Goal: Task Accomplishment & Management: Manage account settings

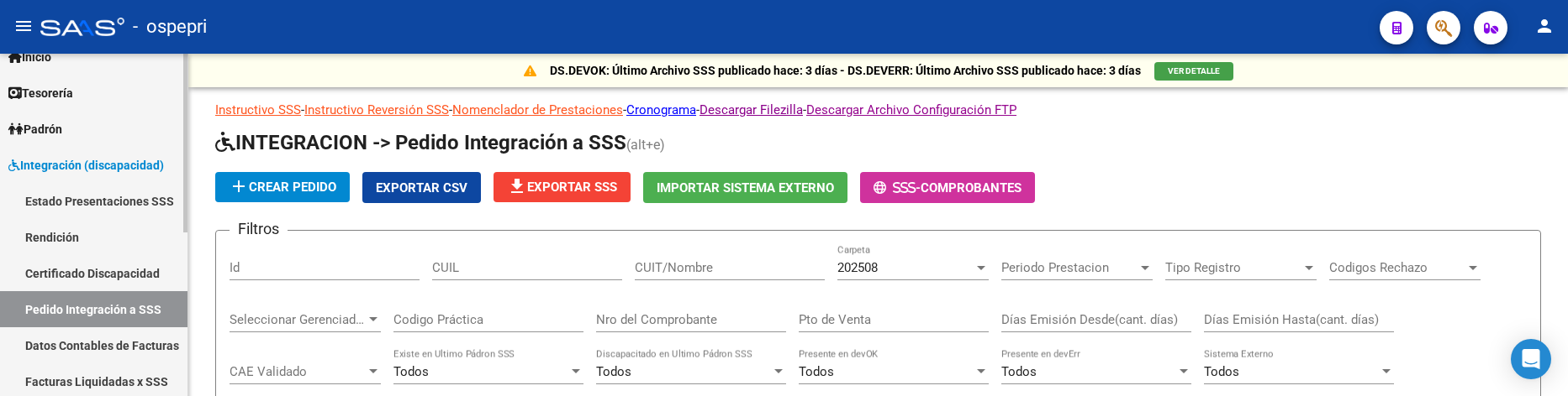
scroll to position [168, 0]
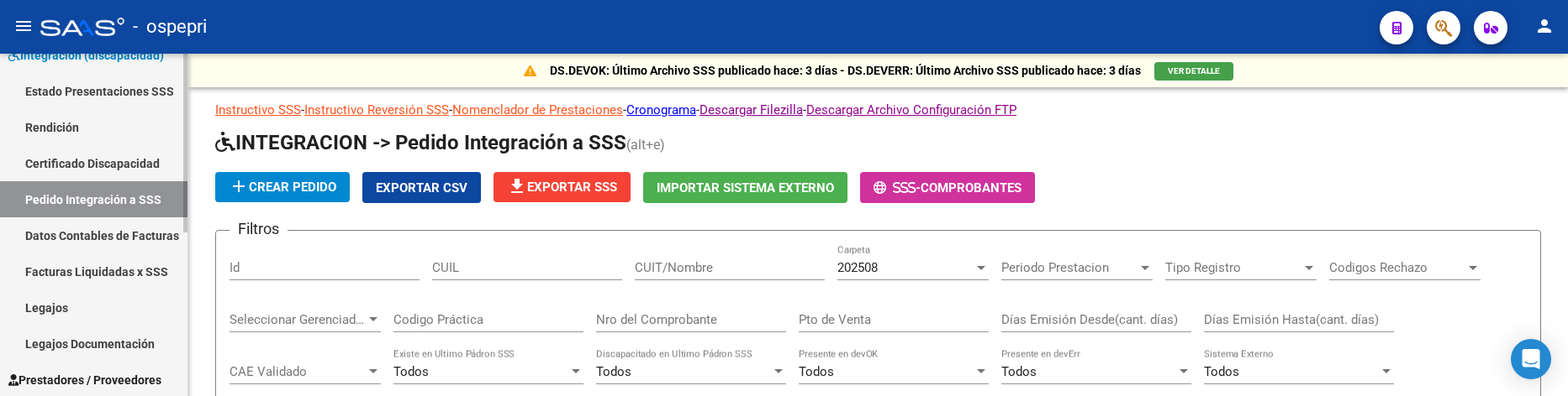
click at [109, 61] on span "Integración (discapacidad)" at bounding box center [86, 55] width 156 height 19
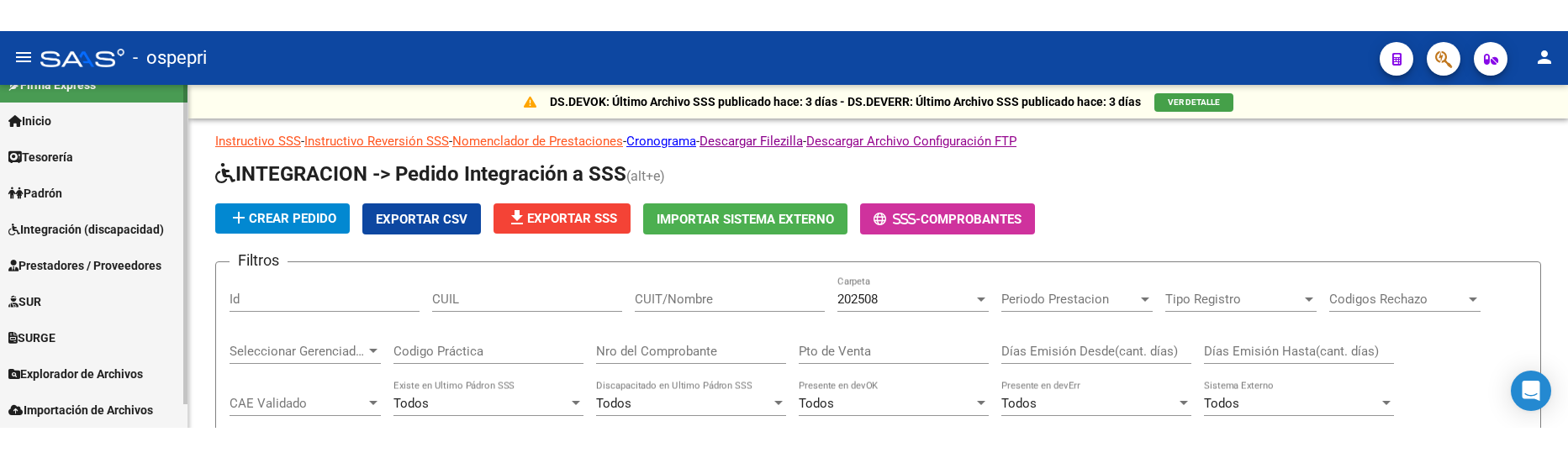
scroll to position [25, 0]
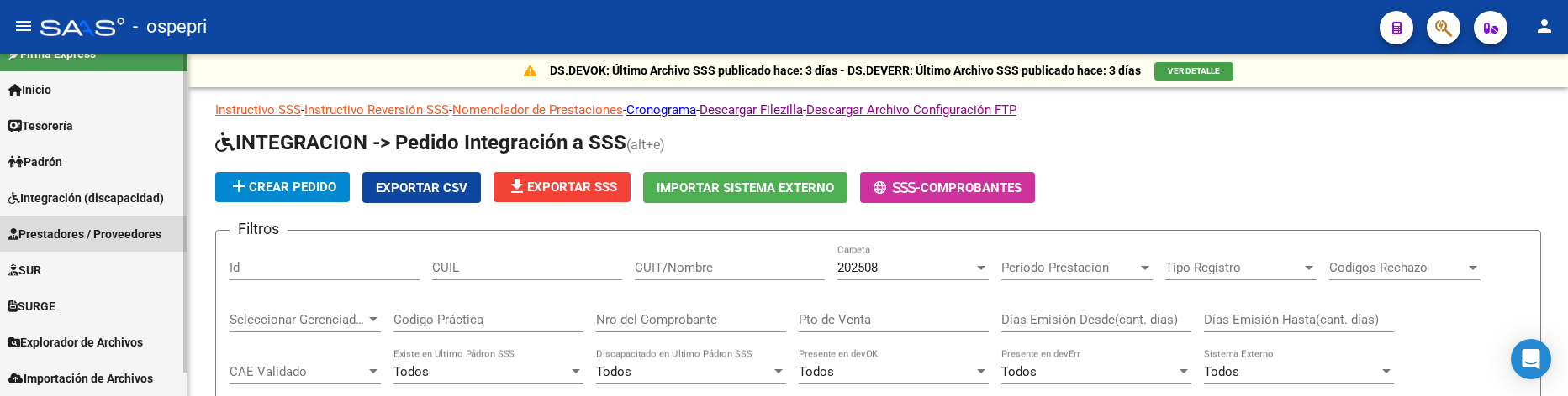
click at [93, 234] on span "Prestadores / Proveedores" at bounding box center [84, 234] width 153 height 19
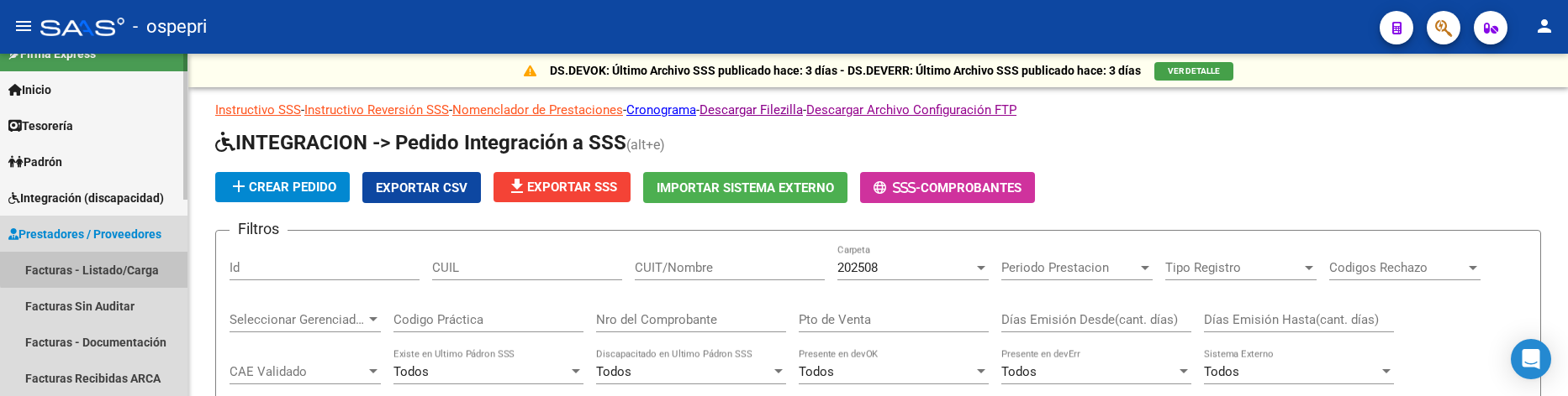
click at [95, 264] on link "Facturas - Listado/Carga" at bounding box center [94, 269] width 188 height 36
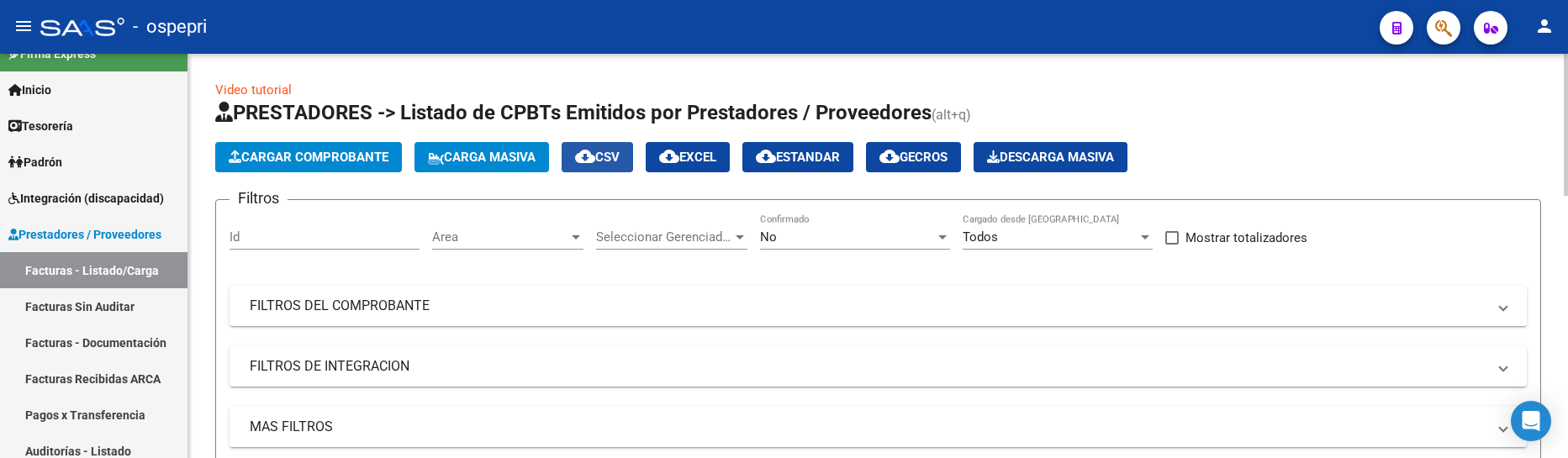
click at [619, 160] on span "cloud_download CSV" at bounding box center [597, 157] width 45 height 15
click at [1123, 313] on mat-panel-title "FILTROS DEL COMPROBANTE" at bounding box center [868, 305] width 1236 height 19
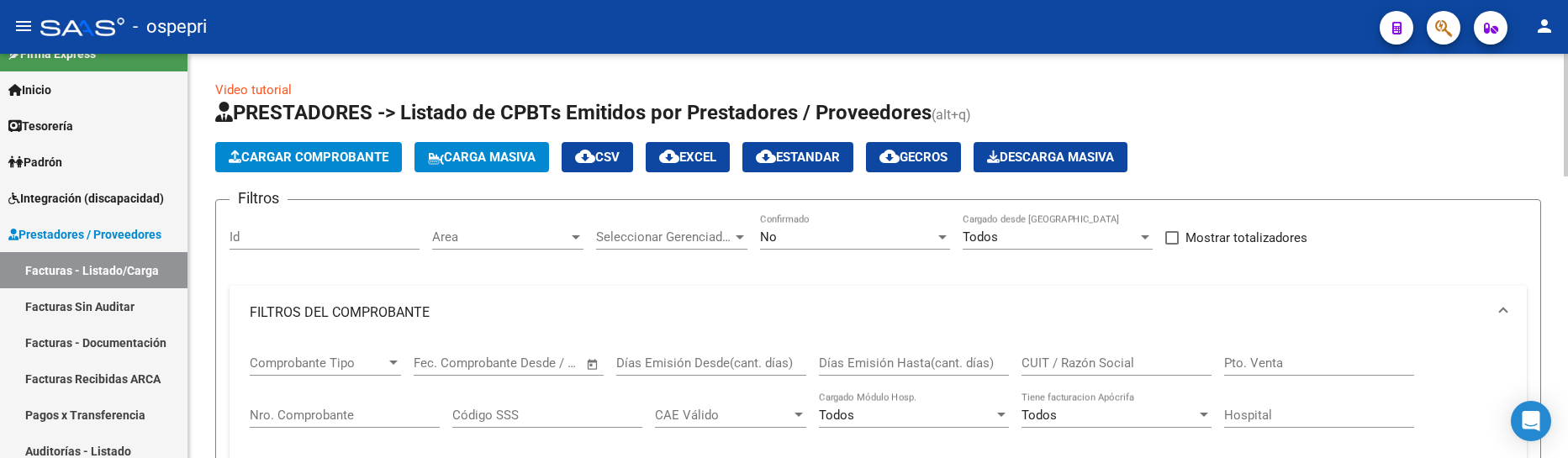
click at [1109, 363] on input "CUIT / Razón Social" at bounding box center [1117, 362] width 190 height 15
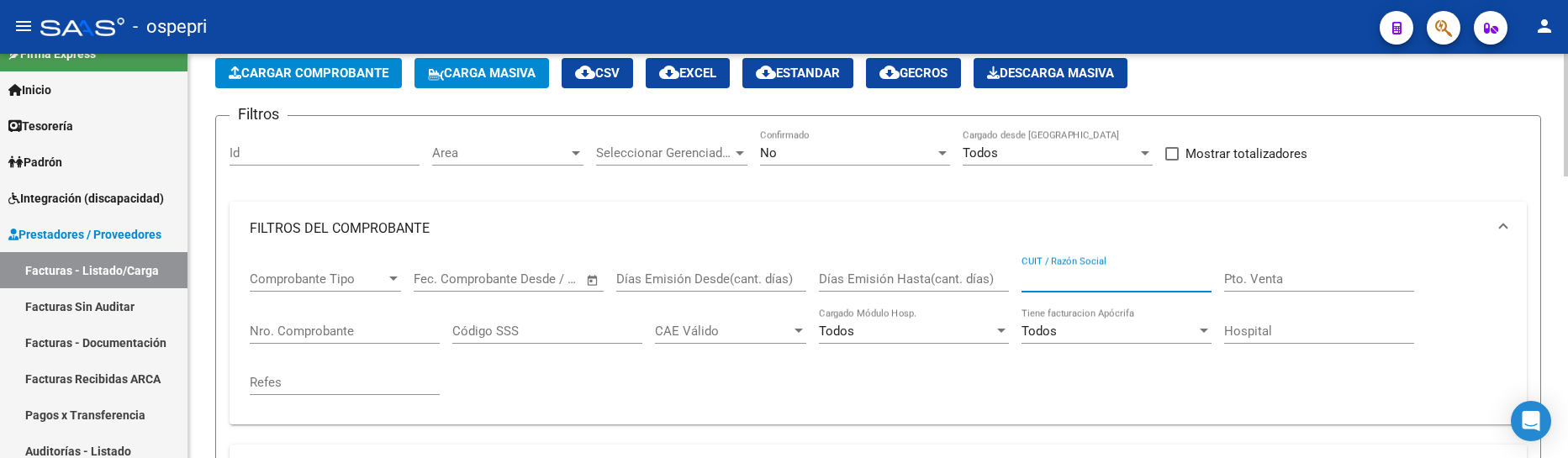
scroll to position [168, 0]
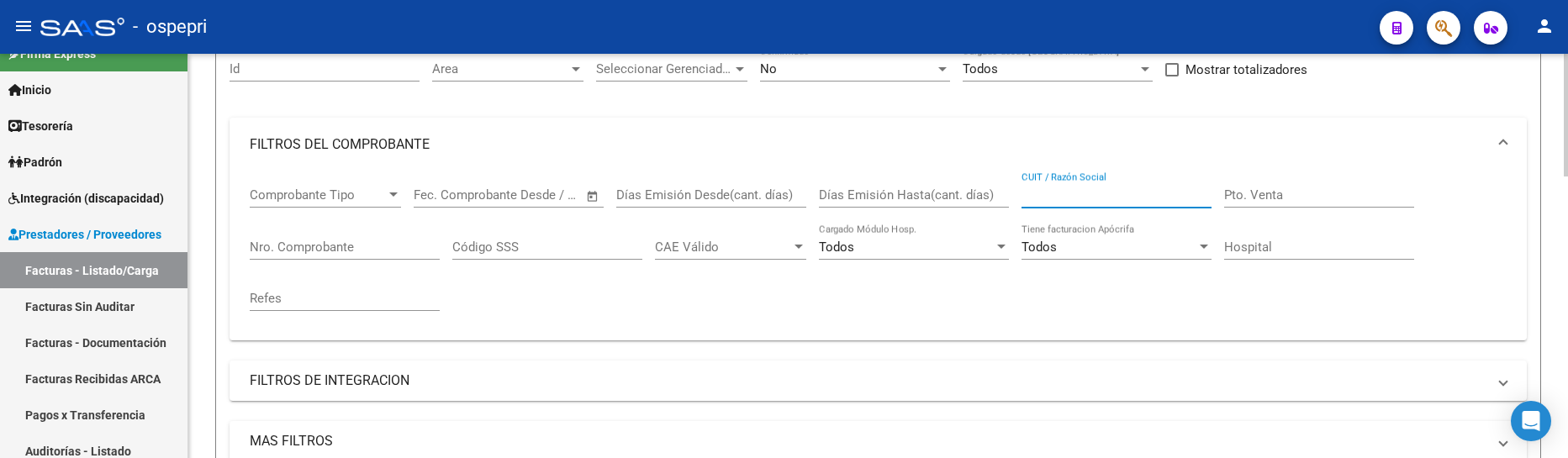
click at [1056, 198] on input "CUIT / Razón Social" at bounding box center [1117, 195] width 190 height 15
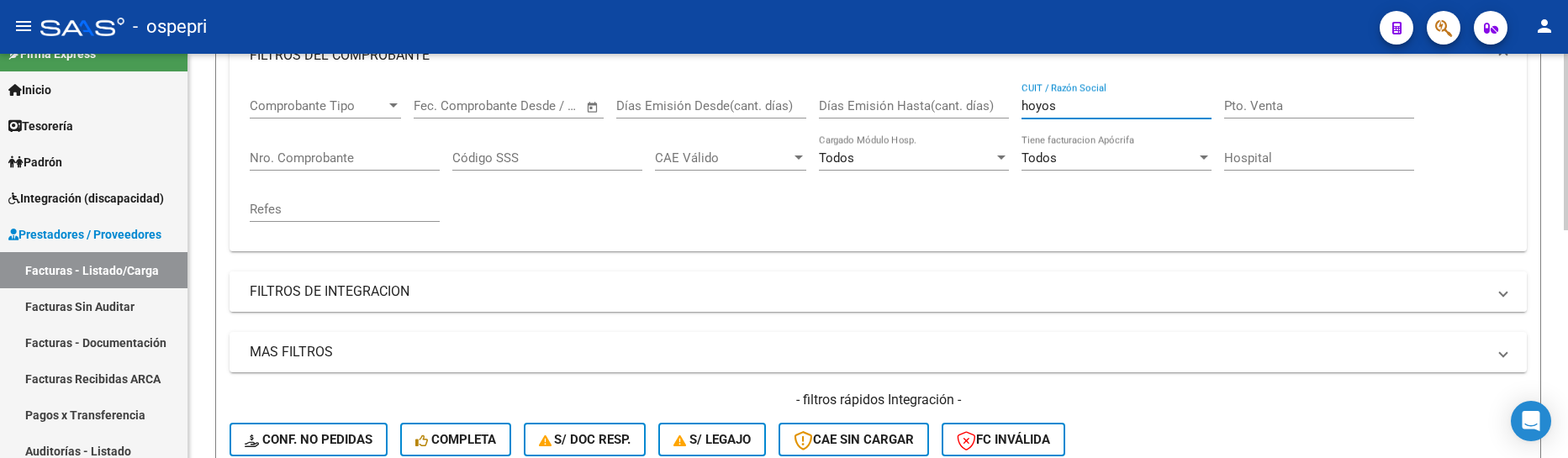
scroll to position [420, 0]
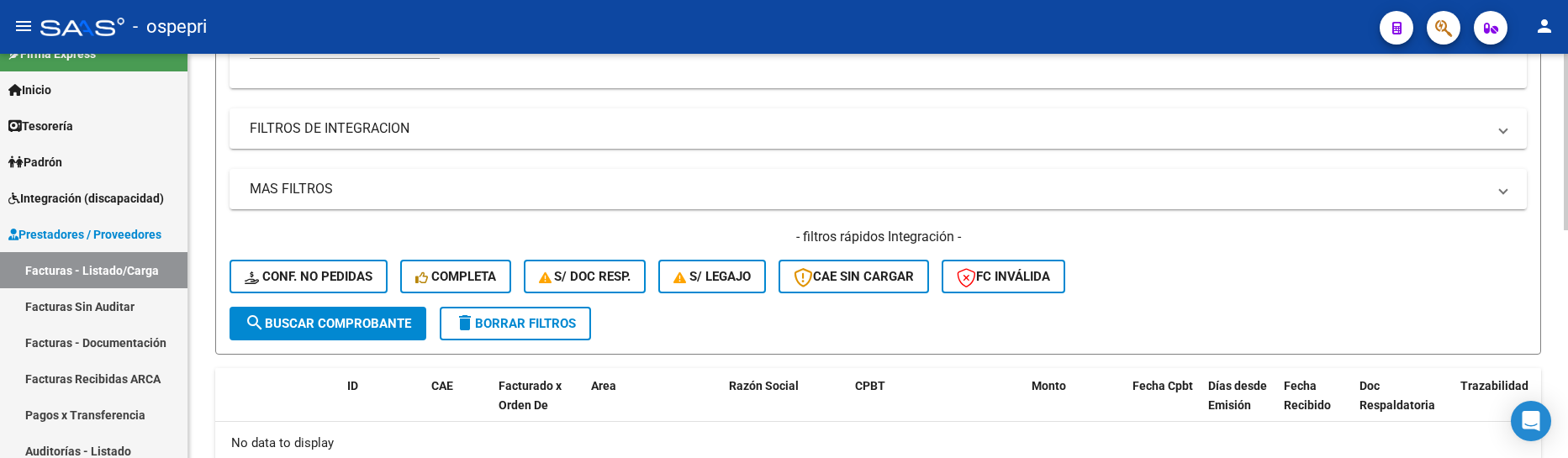
click at [378, 324] on span "search Buscar Comprobante" at bounding box center [328, 322] width 167 height 15
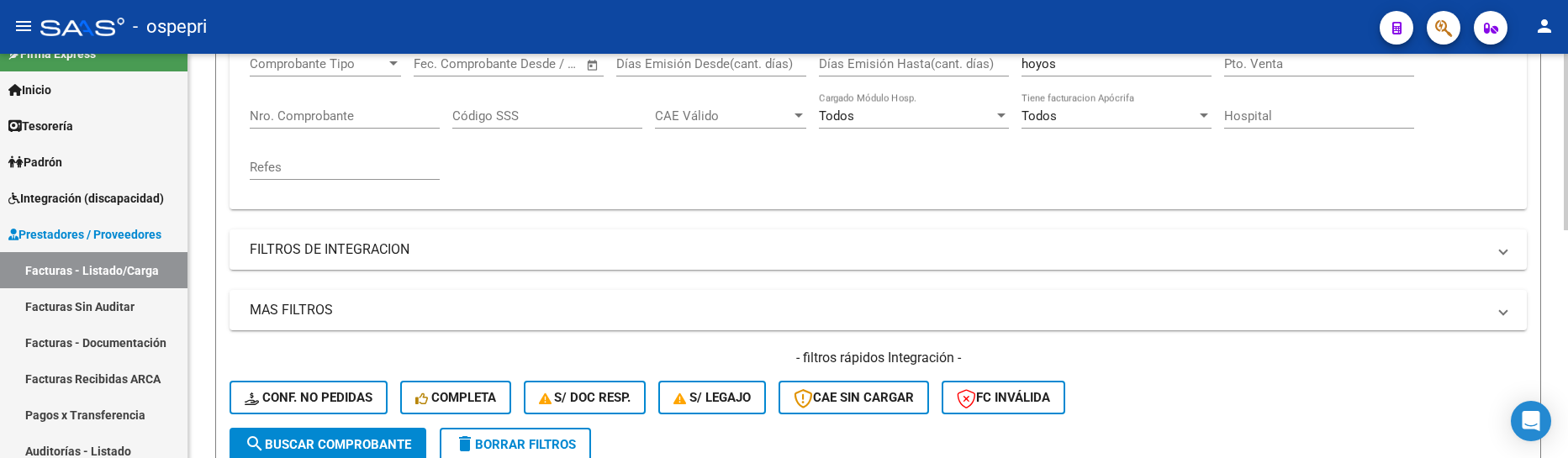
scroll to position [270, 0]
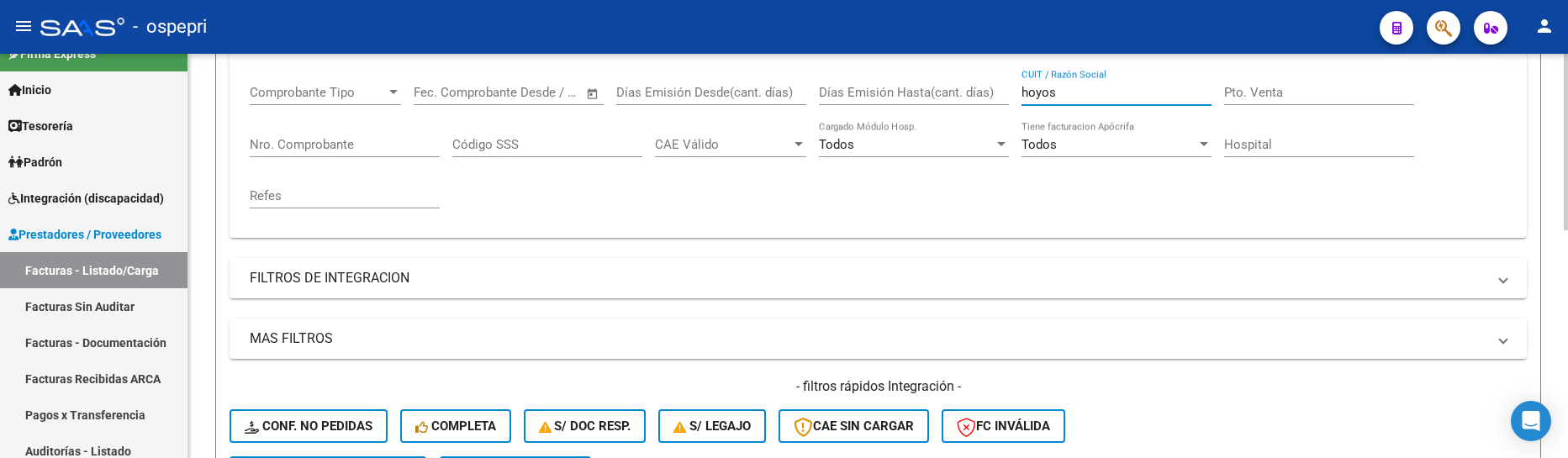
drag, startPoint x: 1074, startPoint y: 94, endPoint x: 1006, endPoint y: 89, distance: 68.2
click at [1006, 89] on div "Comprobante Tipo Comprobante Tipo Fecha inicio – Fecha fin Fec. Comprobante Des…" at bounding box center [878, 147] width 1256 height 156
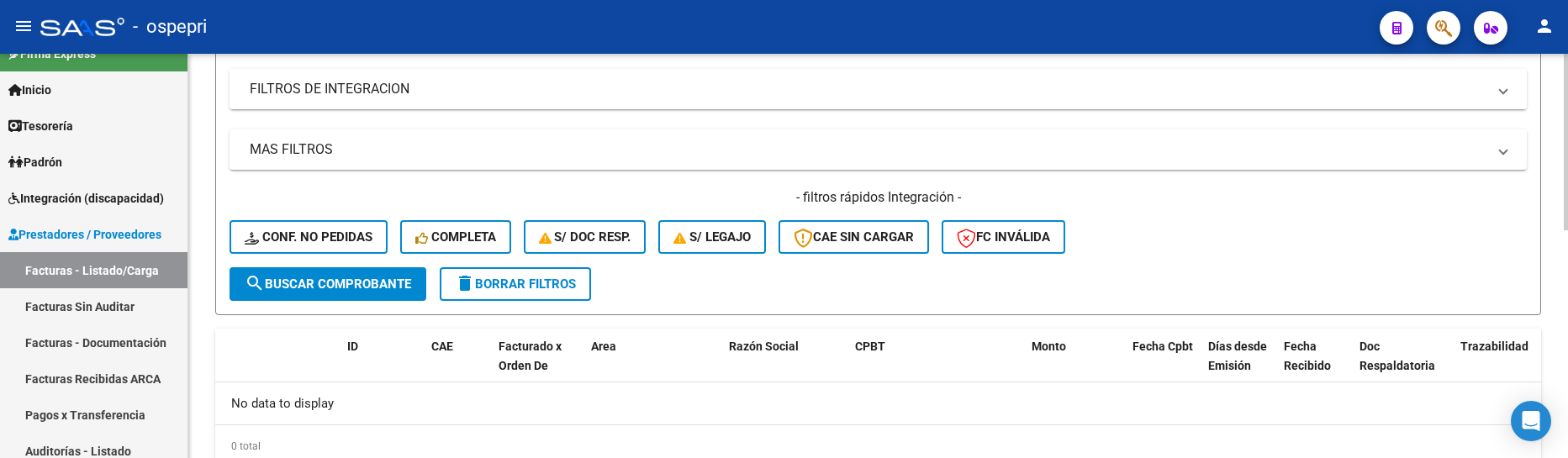
scroll to position [522, 0]
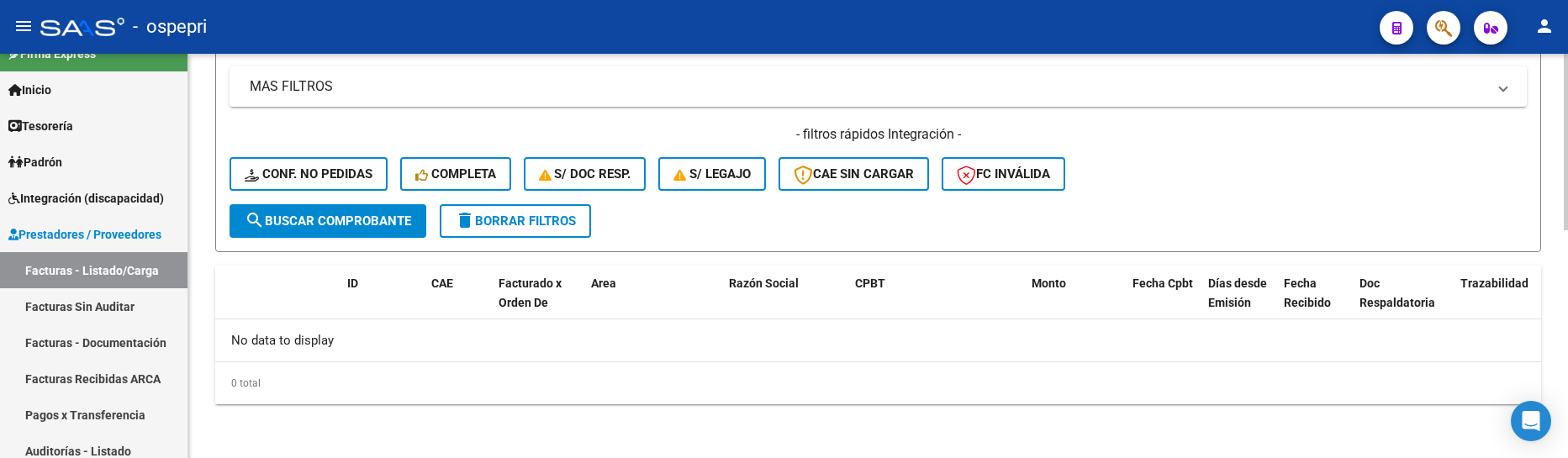
click at [343, 211] on button "search Buscar Comprobante" at bounding box center [328, 222] width 197 height 34
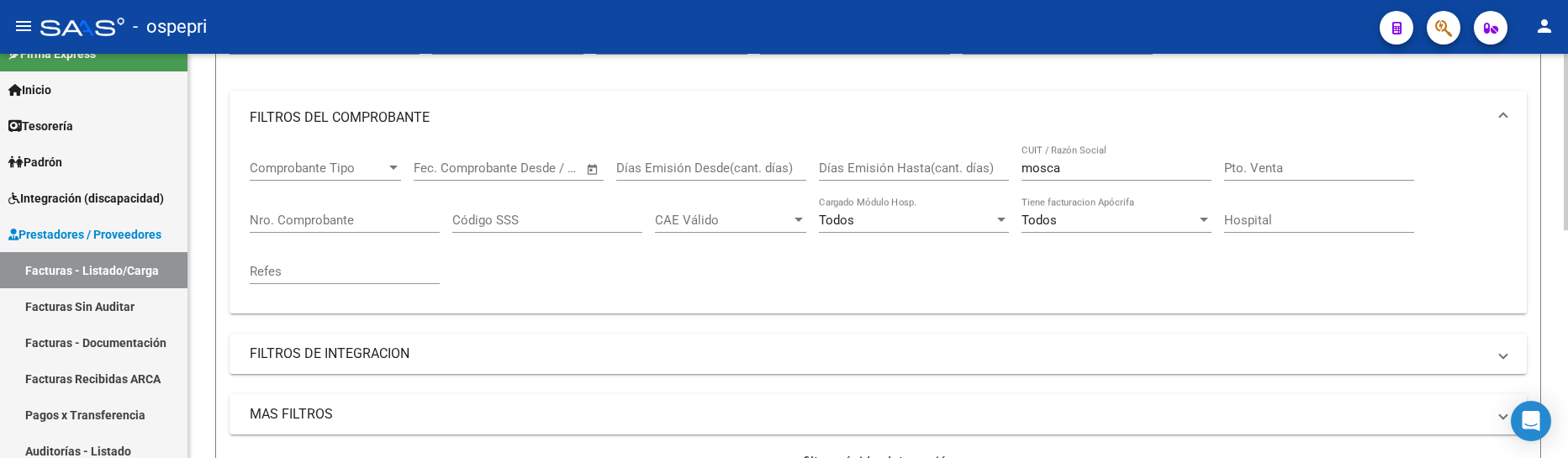
scroll to position [187, 0]
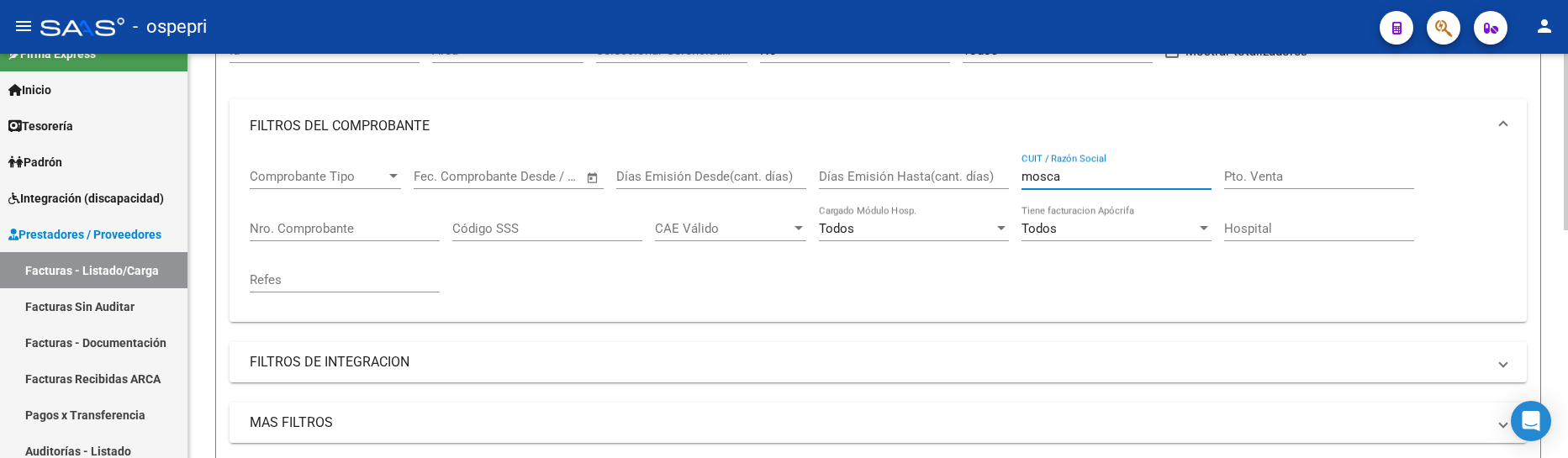
drag, startPoint x: 1076, startPoint y: 179, endPoint x: 1006, endPoint y: 175, distance: 70.1
click at [1006, 175] on div "Comprobante Tipo Comprobante Tipo Fecha inicio – Fecha fin Fec. Comprobante Des…" at bounding box center [878, 230] width 1256 height 156
click at [1054, 177] on input "ulloa" at bounding box center [1117, 176] width 190 height 15
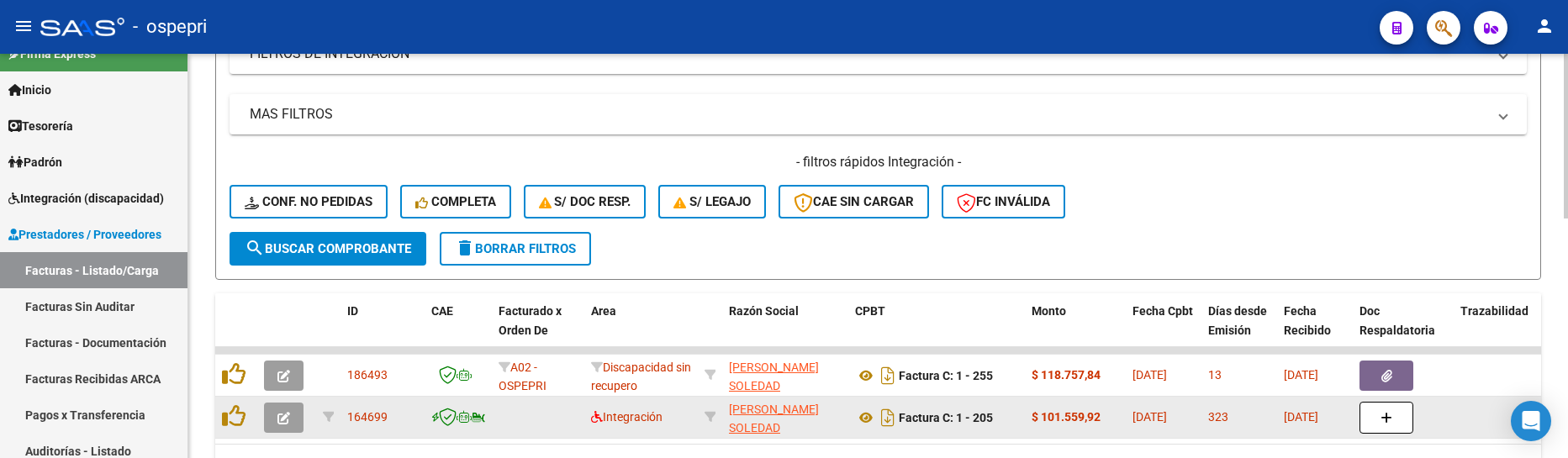
scroll to position [522, 0]
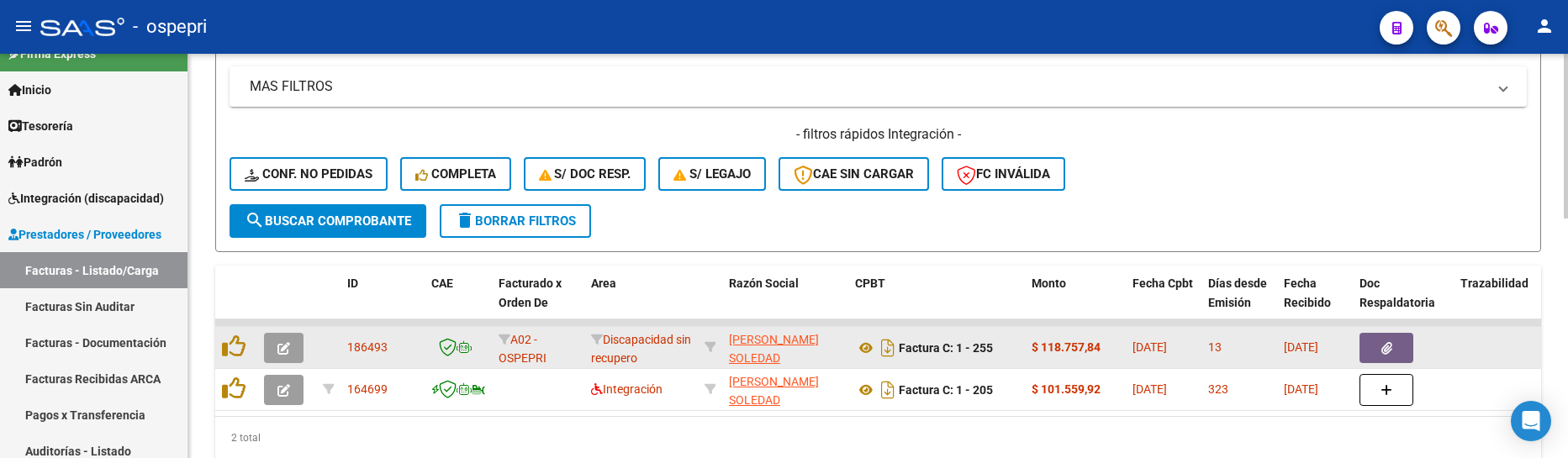
type input "ullua"
click at [287, 346] on icon "button" at bounding box center [284, 348] width 13 height 13
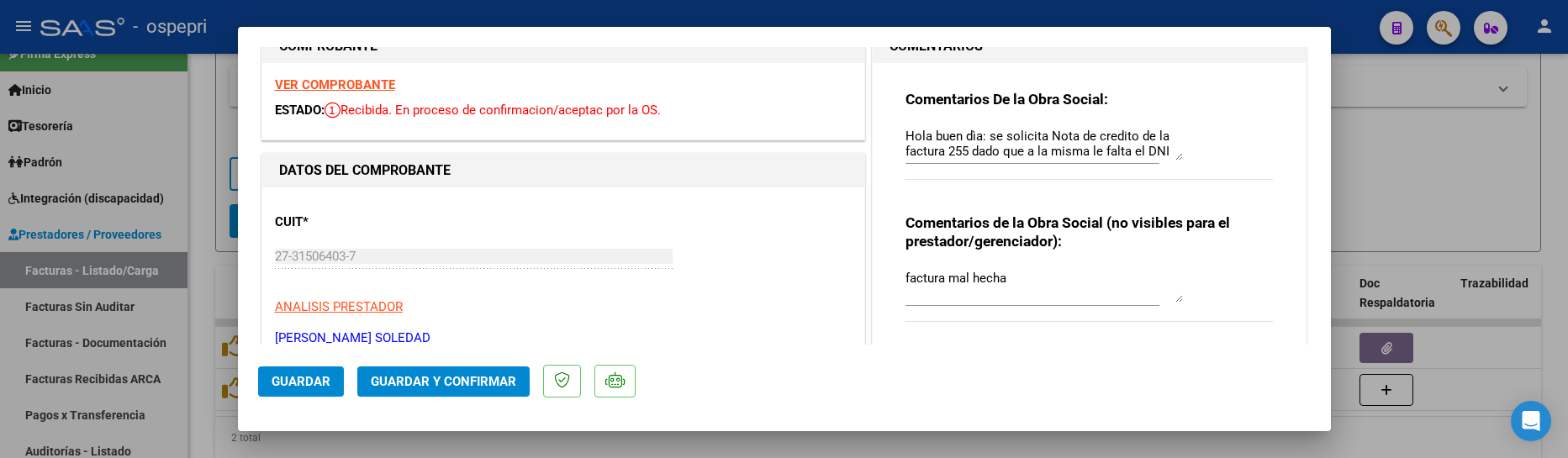
scroll to position [0, 0]
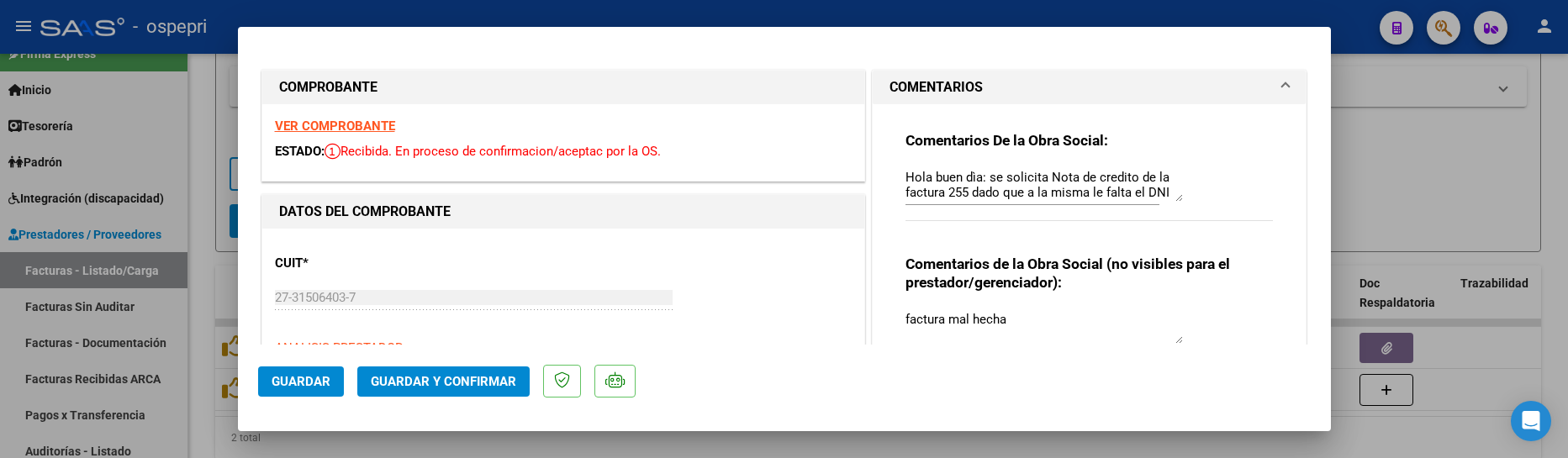
drag, startPoint x: 1171, startPoint y: 197, endPoint x: 1175, endPoint y: 230, distance: 33.2
click at [1171, 202] on textarea "Hola buen dìa: se solicita Nota de credito de la factura 255 dado que a la mism…" at bounding box center [1044, 185] width 278 height 34
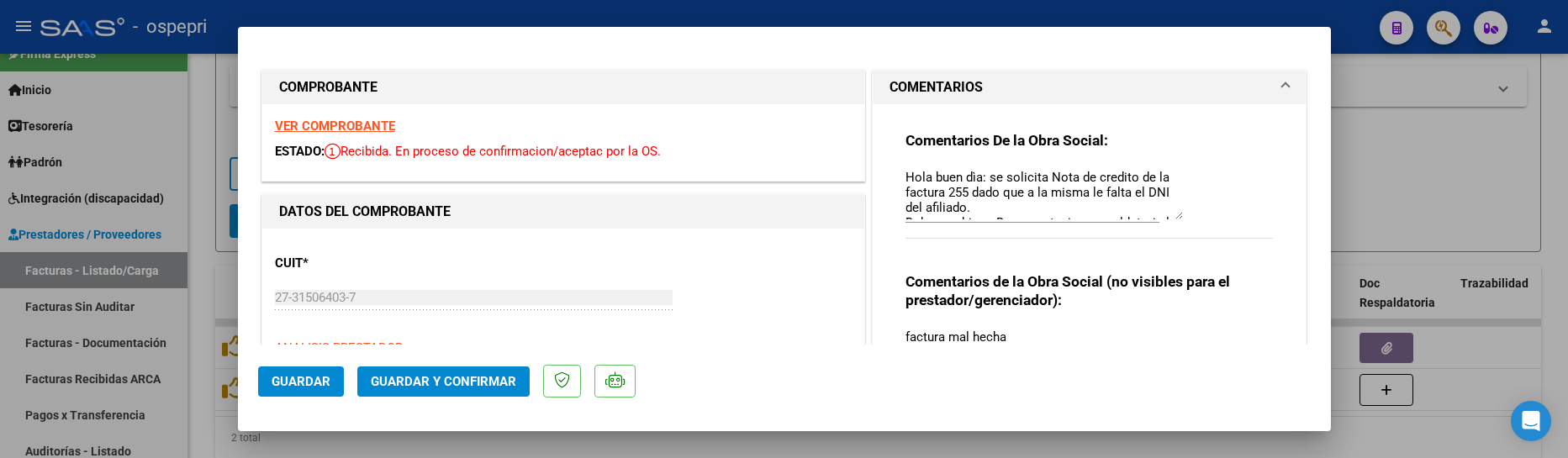
scroll to position [194, 0]
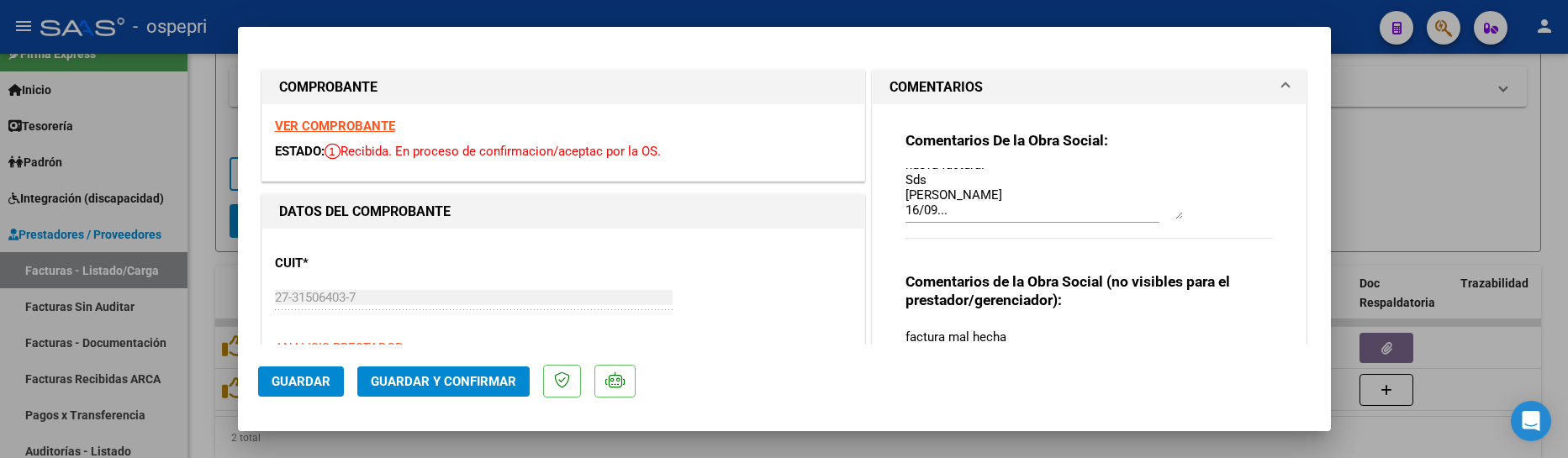
drag, startPoint x: 1175, startPoint y: 230, endPoint x: 1179, endPoint y: 265, distance: 35.2
click at [1179, 265] on div "Comentarios De la Obra Social: Hola buen dìa: se solicita Nota de credito de la…" at bounding box center [1090, 257] width 393 height 308
click at [1234, 205] on div "Comentarios De la Obra Social: Hola buen dìa: se solicita Nota de credito de la…" at bounding box center [1089, 194] width 369 height 126
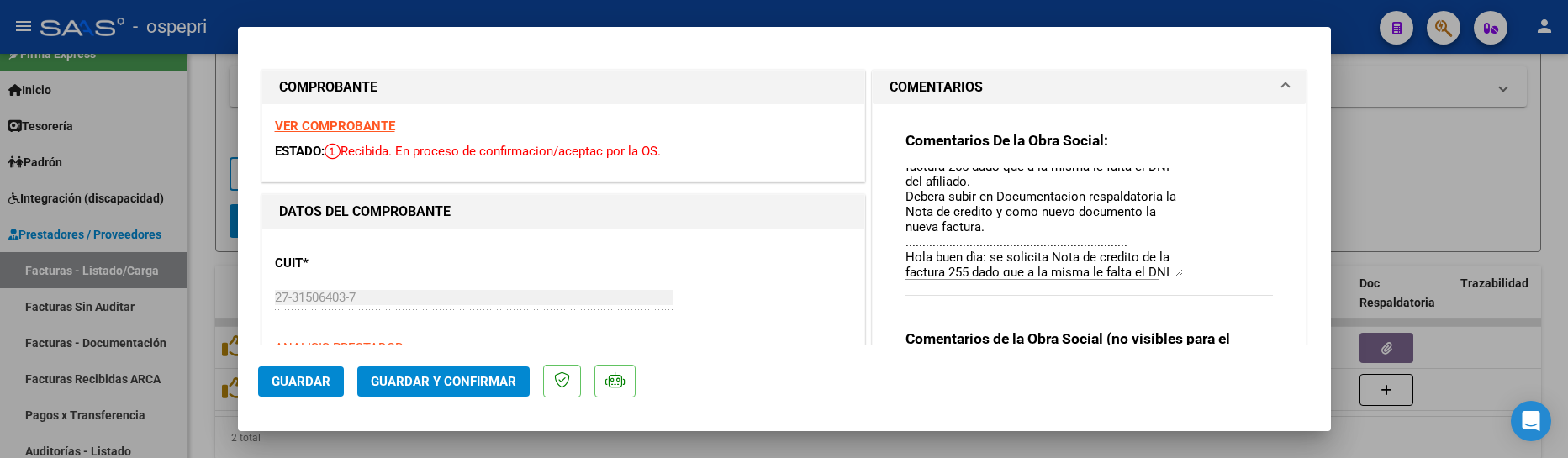
drag, startPoint x: 1173, startPoint y: 216, endPoint x: 1175, endPoint y: 273, distance: 57.0
click at [1175, 273] on textarea "Hola buen dìa: se solicita Nota de credito de la factura 255 dado que a la mism…" at bounding box center [1044, 222] width 278 height 109
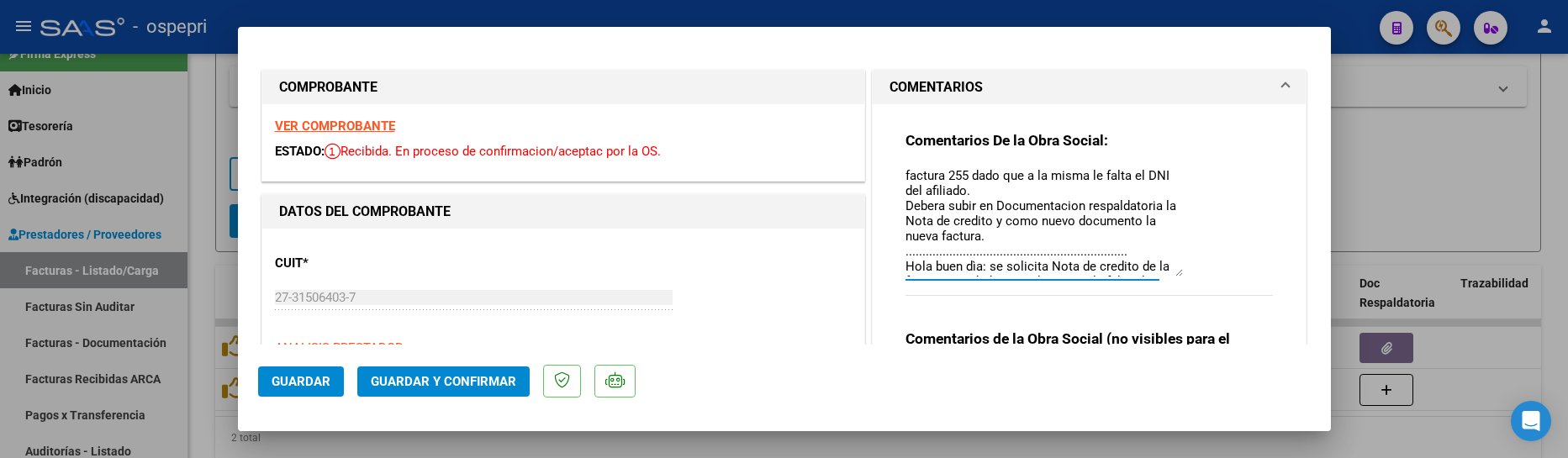
scroll to position [0, 0]
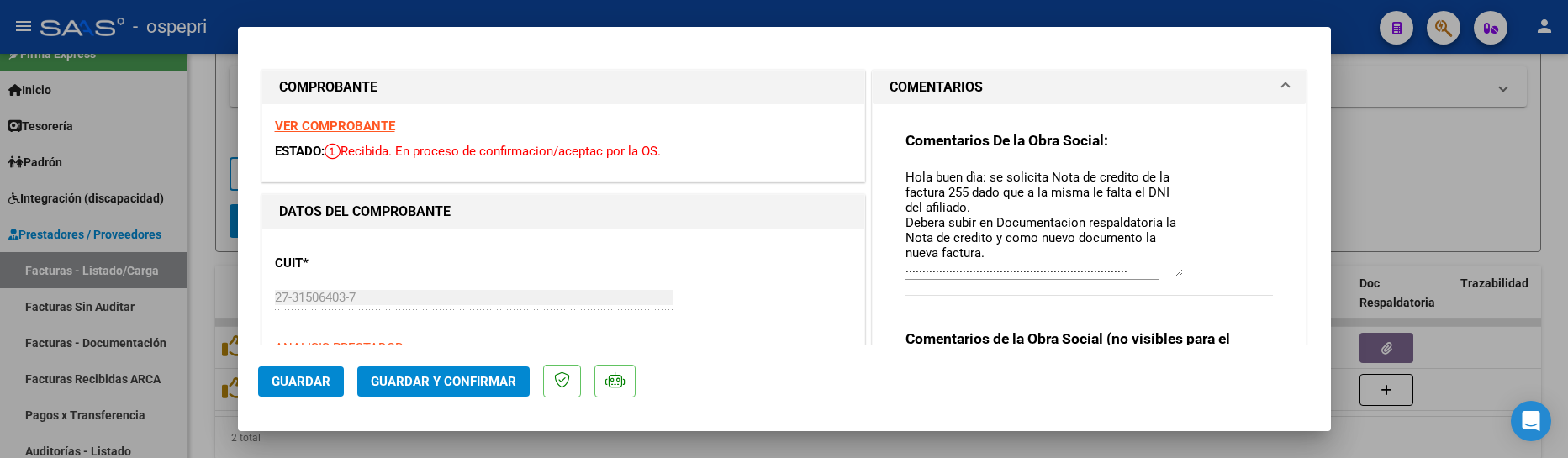
click at [1284, 248] on div "Comentarios De la Obra Social: Hola buen dìa: se solicita Nota de credito de la…" at bounding box center [1090, 293] width 433 height 379
click at [1493, 185] on div at bounding box center [784, 229] width 1568 height 458
type input "$ 0,00"
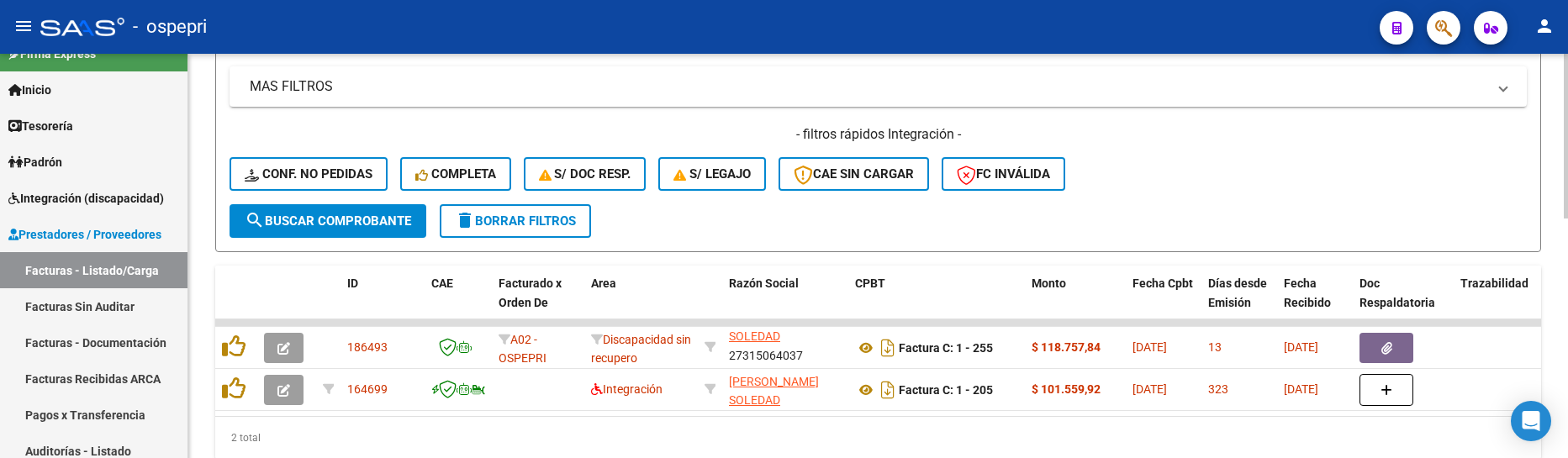
scroll to position [590, 0]
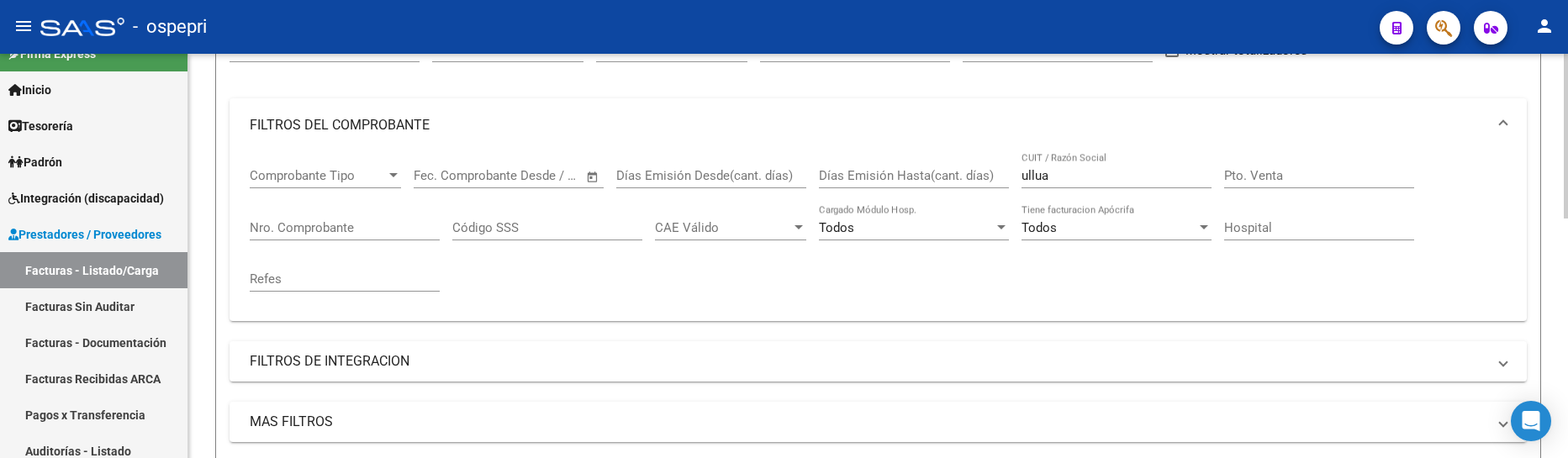
scroll to position [170, 0]
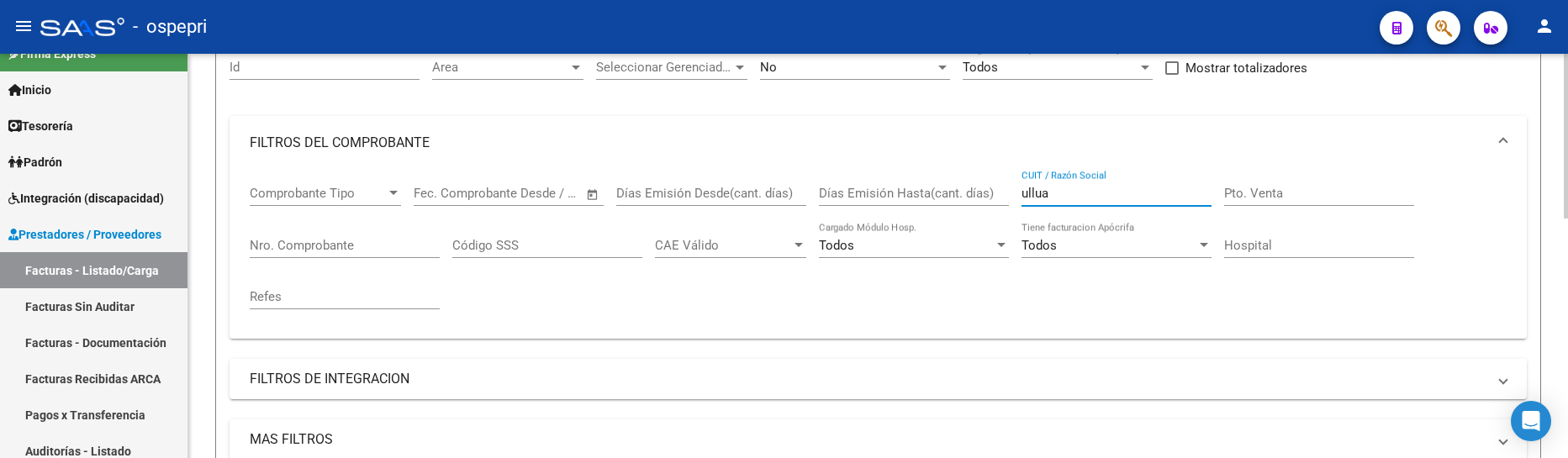
drag, startPoint x: 1067, startPoint y: 195, endPoint x: 996, endPoint y: 198, distance: 71.1
click at [996, 198] on div "Comprobante Tipo Comprobante Tipo Fecha inicio – Fecha fin Fec. Comprobante Des…" at bounding box center [878, 247] width 1256 height 156
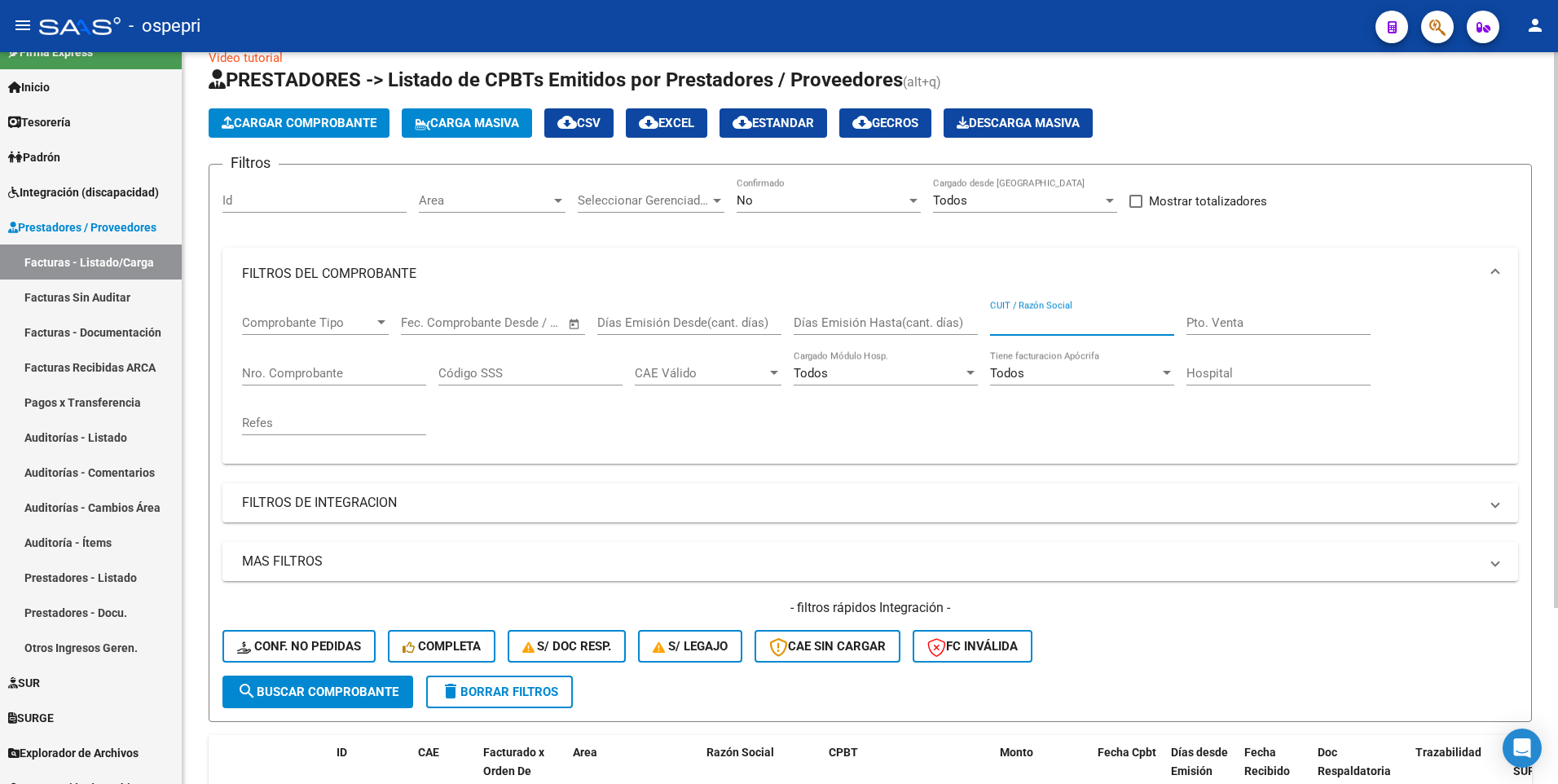
scroll to position [0, 0]
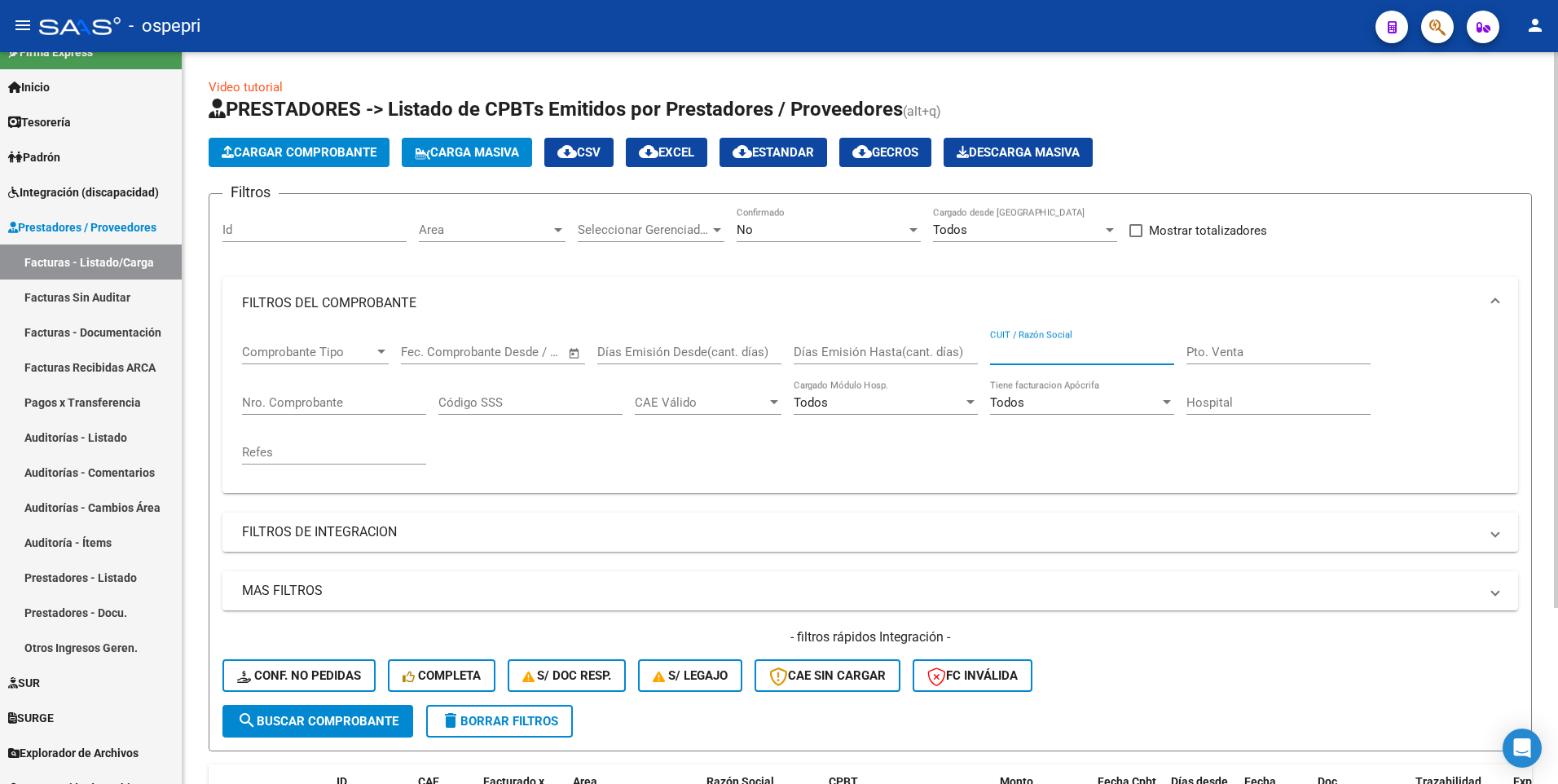
click at [599, 154] on span "cloud_download CSV" at bounding box center [579, 152] width 44 height 15
click at [1224, 482] on form "Filtros Id Area Area Seleccionar Gerenciador Seleccionar Gerenciador No Confirm…" at bounding box center [870, 471] width 1324 height 558
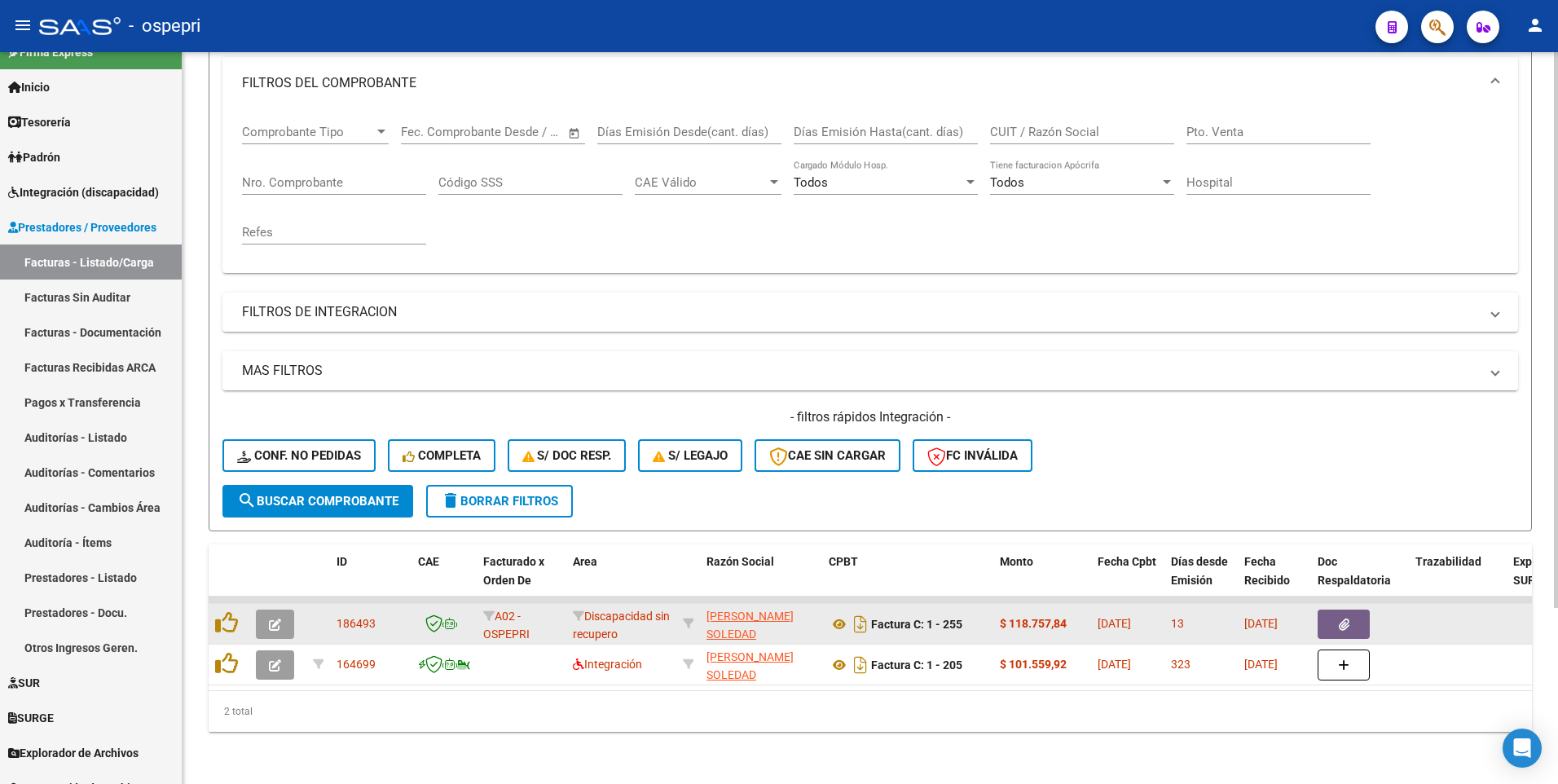
click at [280, 482] on icon "button" at bounding box center [275, 624] width 13 height 13
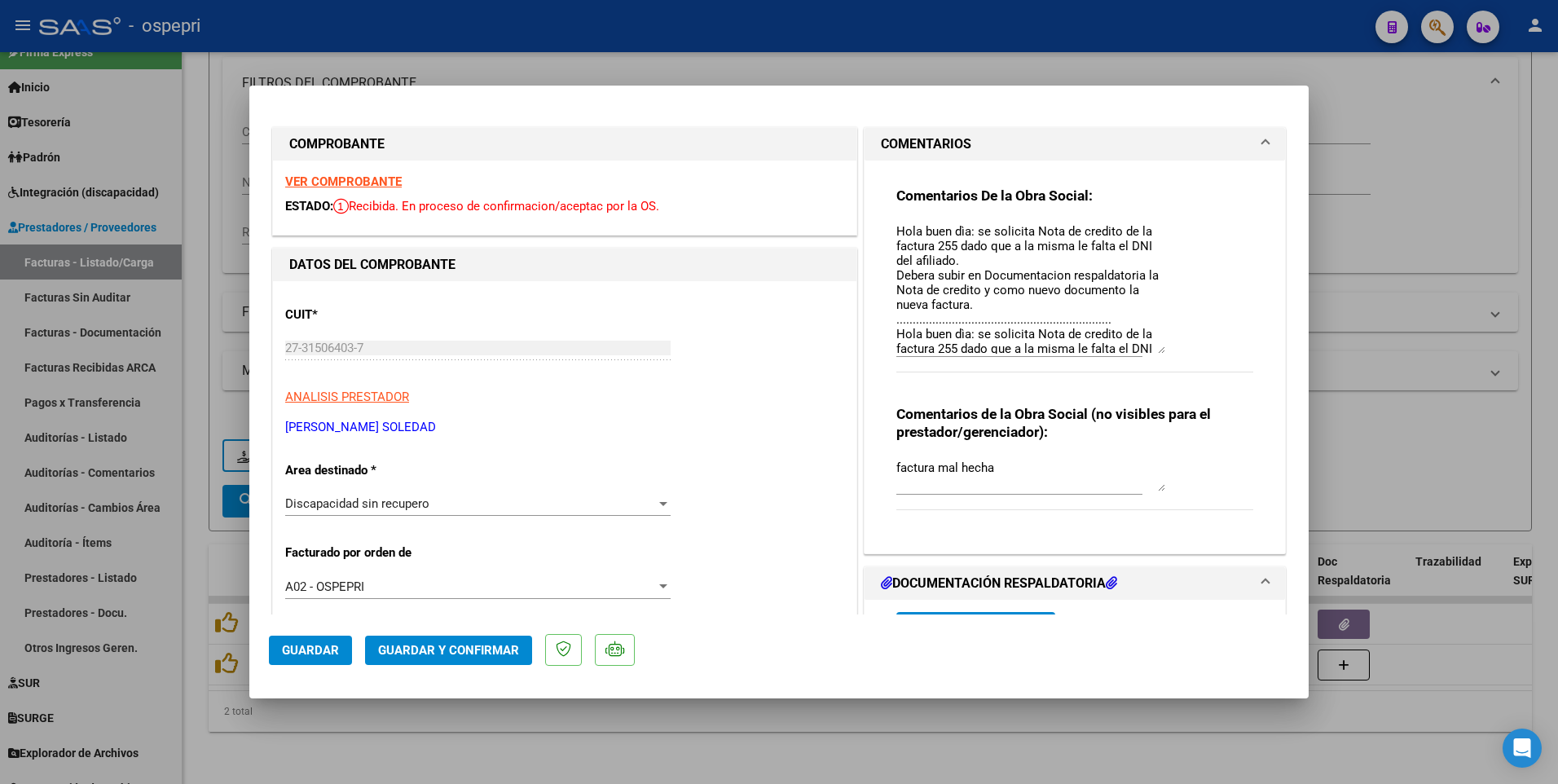
drag, startPoint x: 1155, startPoint y: 253, endPoint x: 1159, endPoint y: 351, distance: 98.1
click at [1159, 351] on div "Comentarios De la Obra Social: Hola buen dìa: se solicita Nota de credito de la…" at bounding box center [1075, 288] width 357 height 203
click at [990, 302] on textarea "Hola buen dìa: se solicita Nota de credito de la factura 255 dado que a la mism…" at bounding box center [1031, 288] width 269 height 132
type textarea "Hola buen dìa: se solicita Nota de credito de la factura 255 dado que a la mism…"
click at [506, 482] on span "Guardar y Confirmar" at bounding box center [449, 649] width 141 height 15
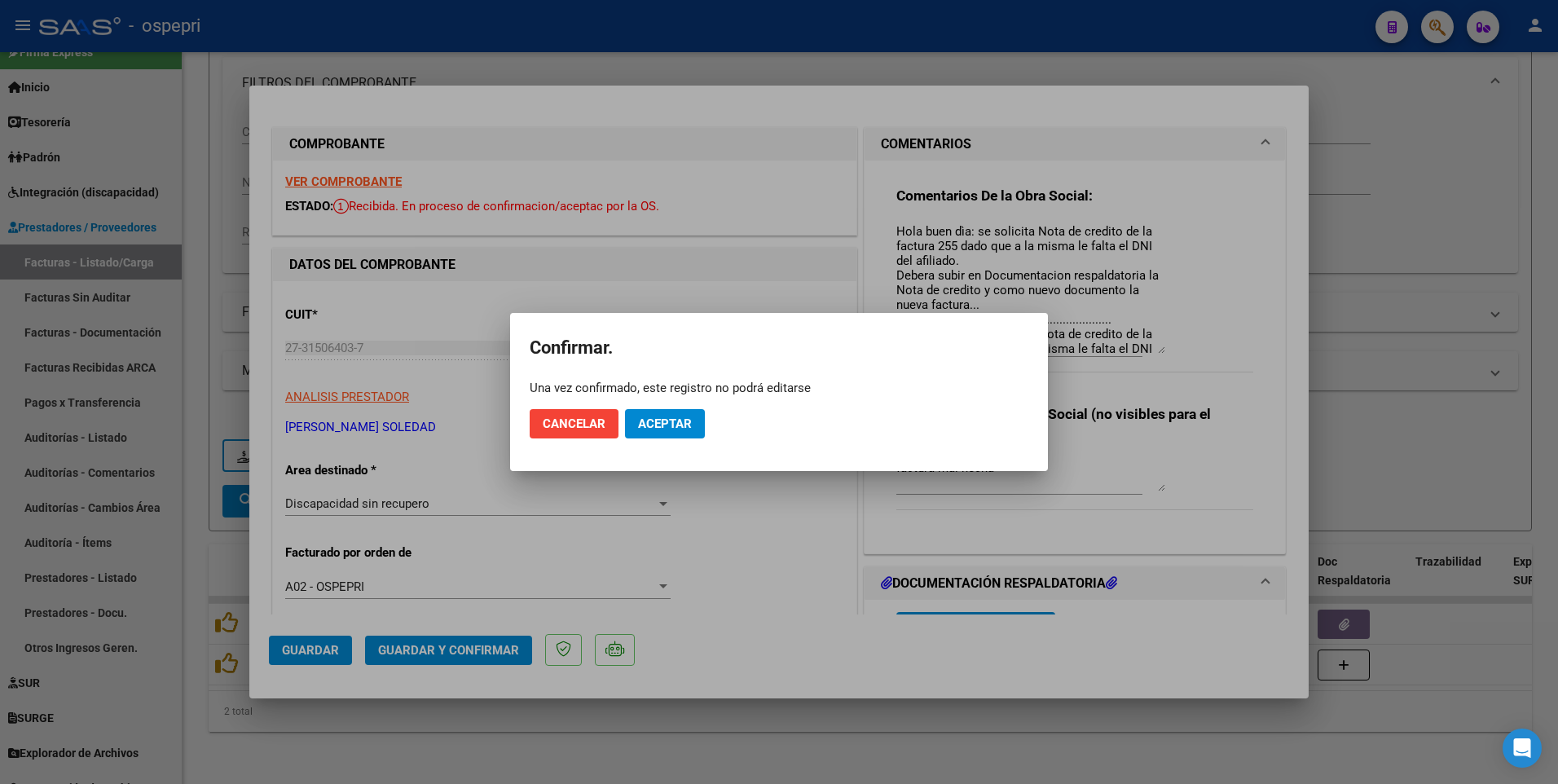
click at [809, 482] on div at bounding box center [779, 392] width 1558 height 784
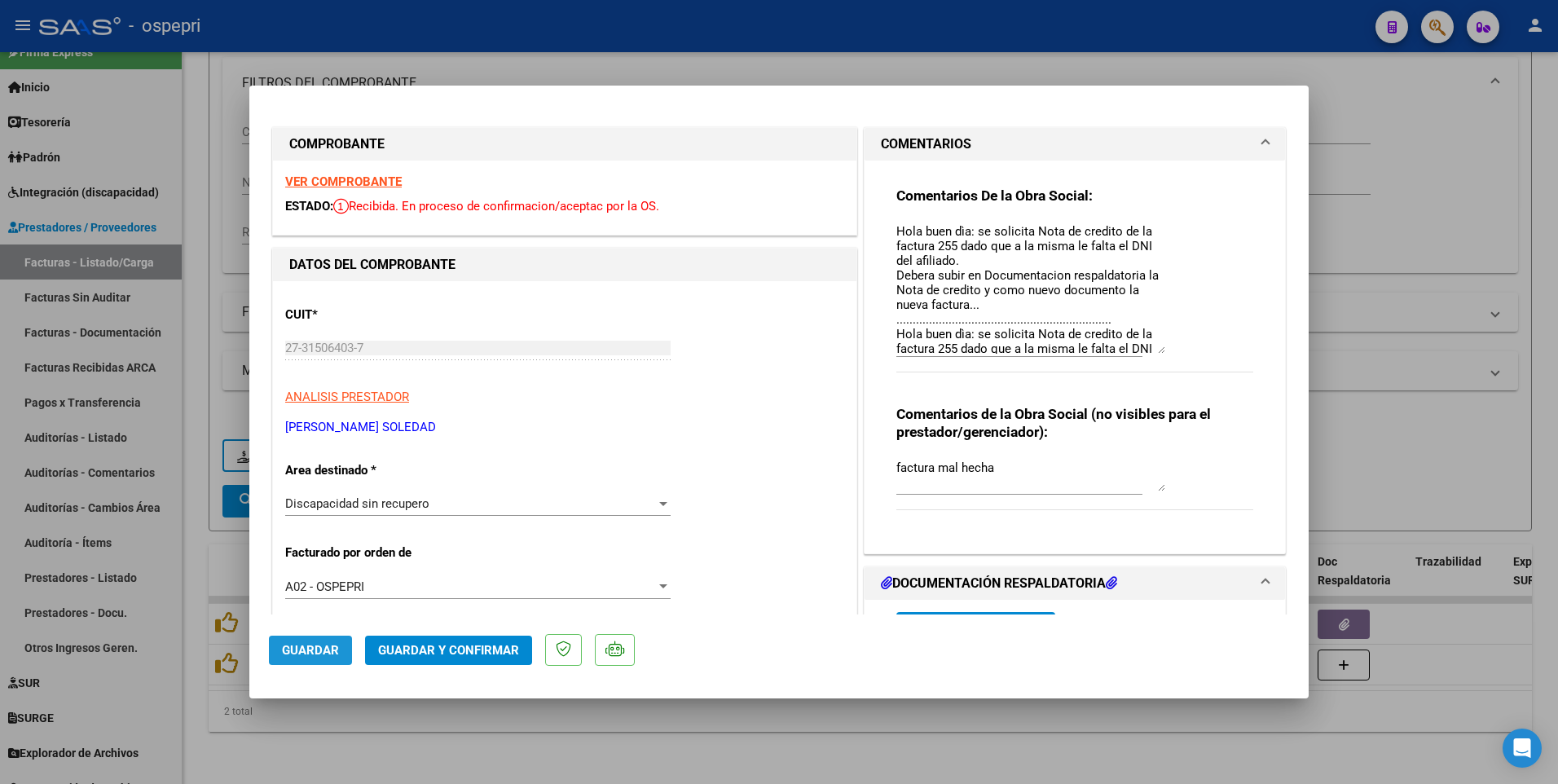
click at [337, 482] on span "Guardar" at bounding box center [310, 649] width 57 height 15
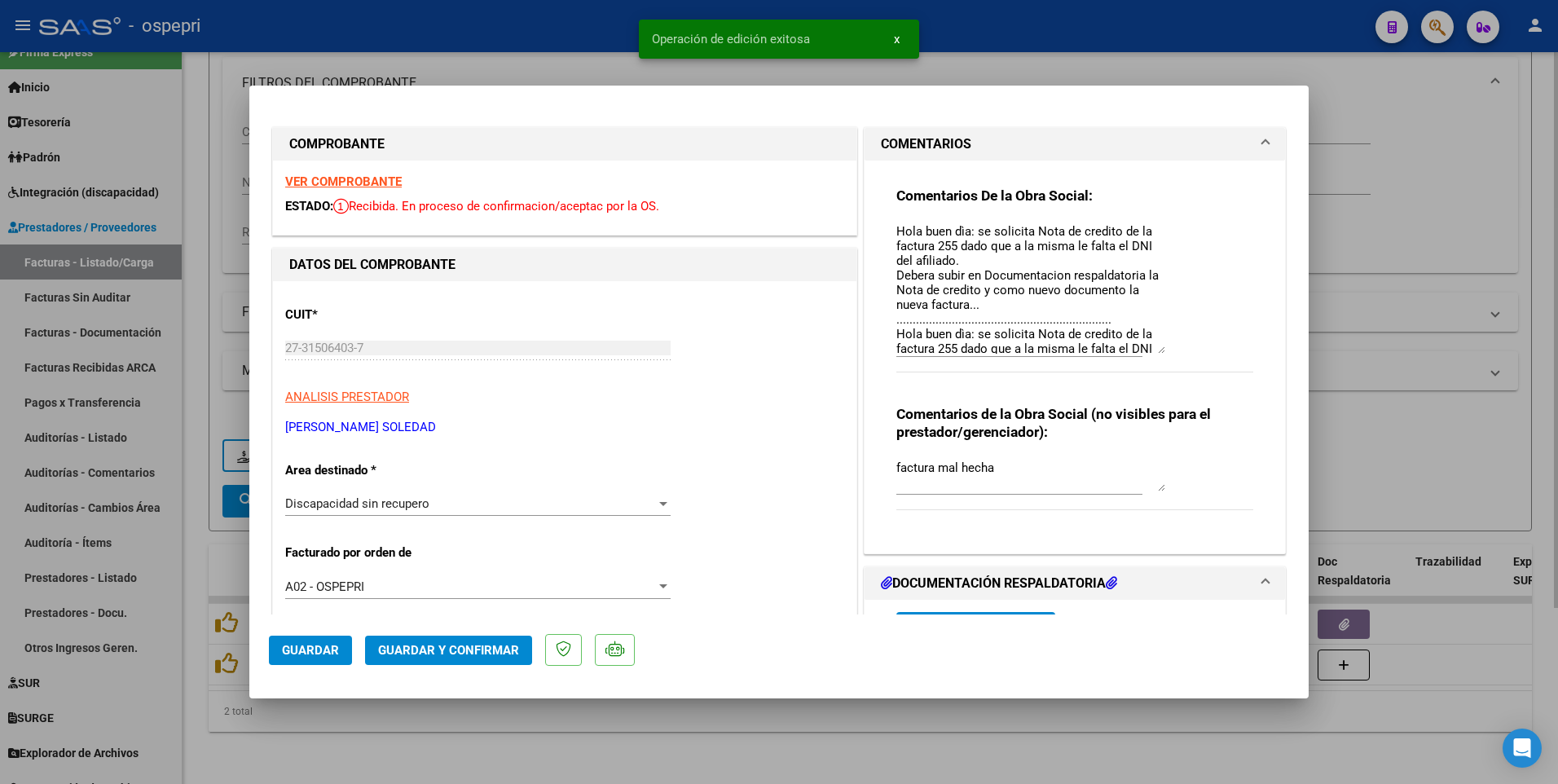
click at [841, 482] on div at bounding box center [779, 392] width 1558 height 784
type input "$ 0,00"
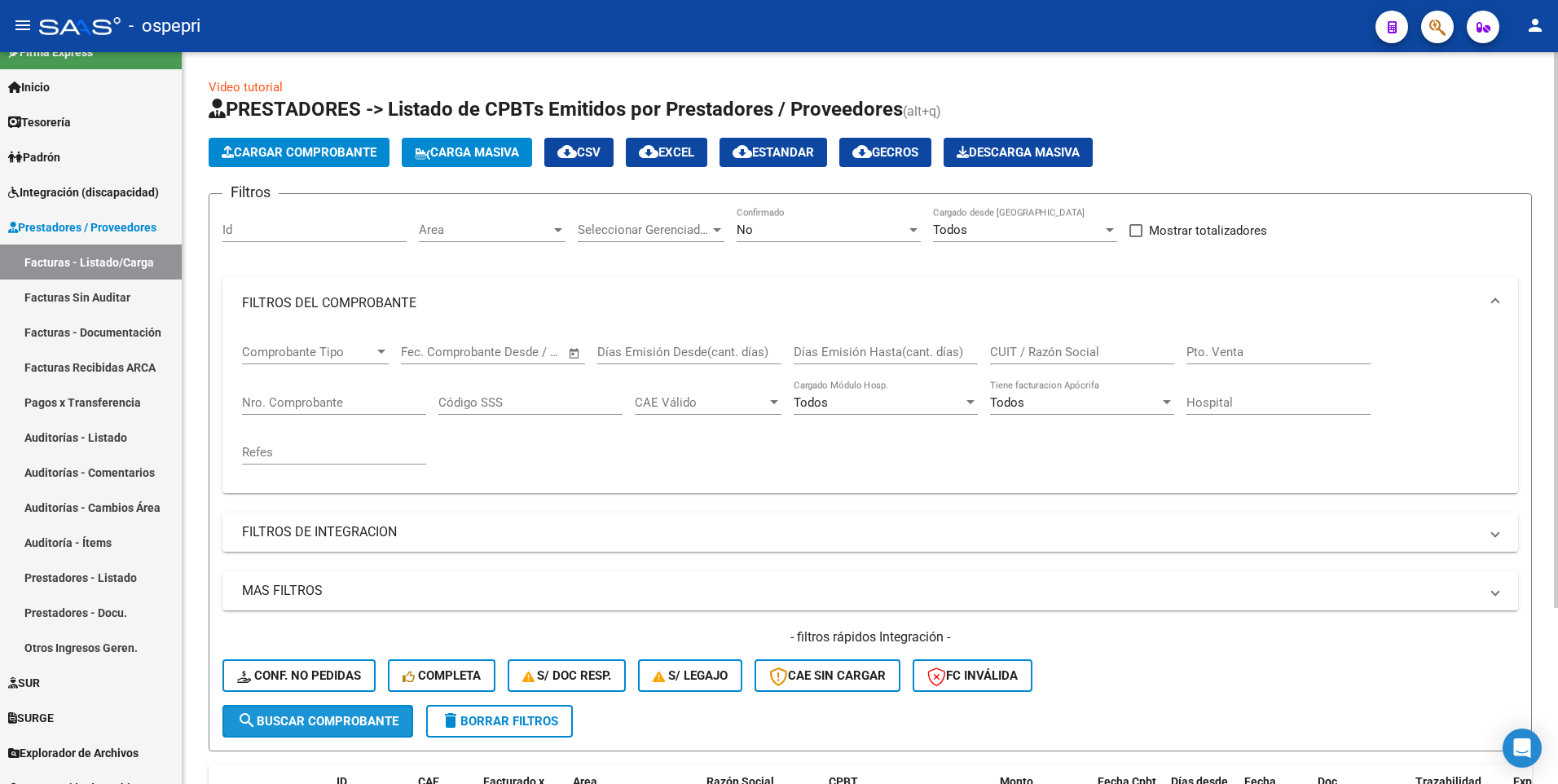
click at [310, 482] on span "search Buscar Comprobante" at bounding box center [318, 720] width 162 height 15
click at [1170, 482] on div "- filtros rápidos Integración - Conf. no pedidas Completa S/ Doc Resp. S/ legaj…" at bounding box center [871, 666] width 1296 height 76
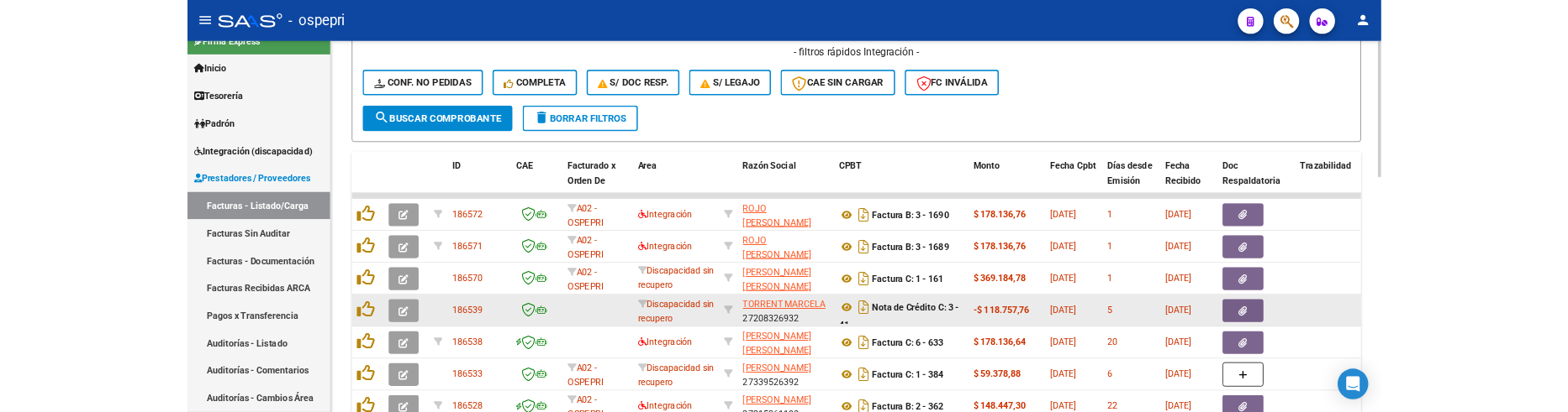
scroll to position [671, 0]
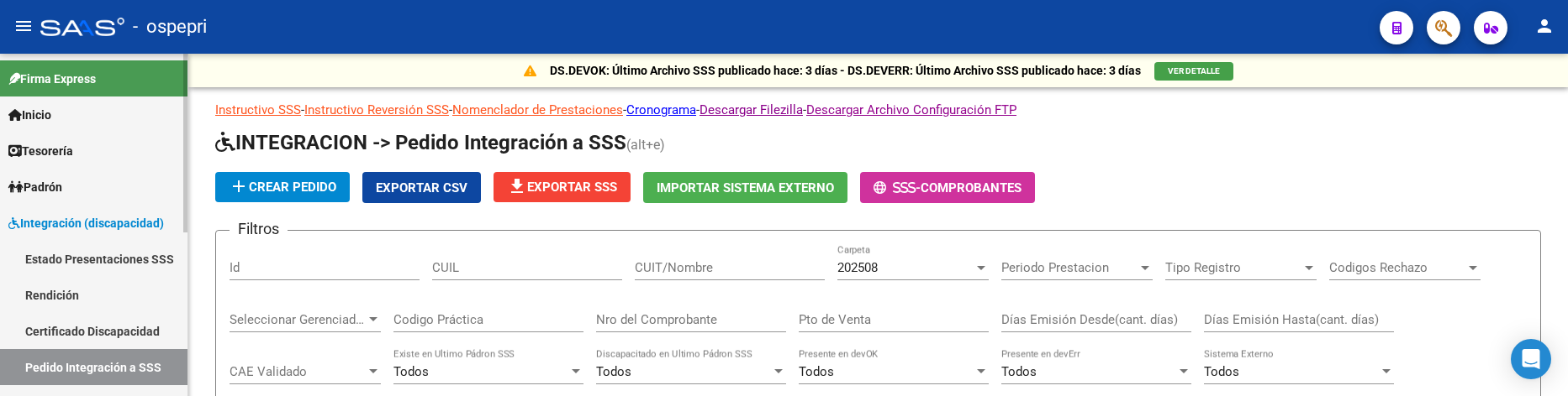
click at [135, 225] on span "Integración (discapacidad)" at bounding box center [86, 223] width 156 height 19
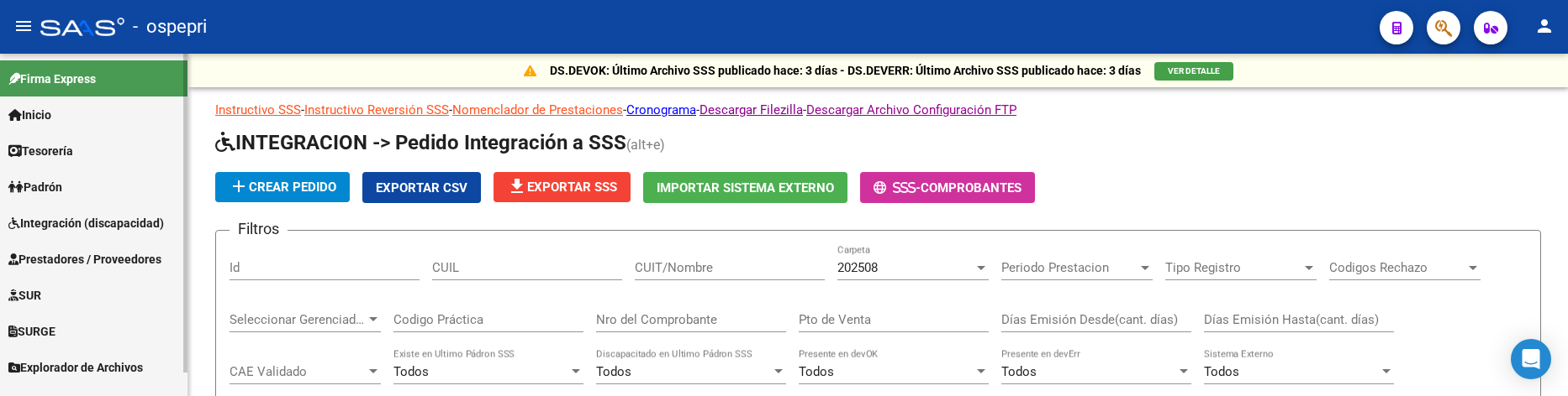
click at [125, 255] on span "Prestadores / Proveedores" at bounding box center [84, 259] width 153 height 19
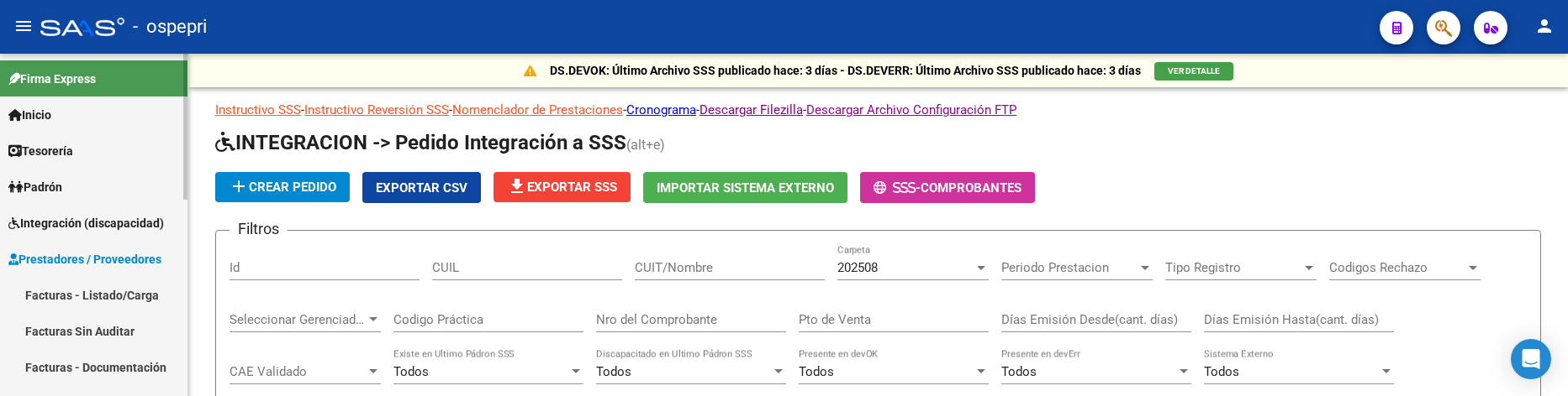
click at [119, 289] on link "Facturas - Listado/Carga" at bounding box center [94, 295] width 188 height 36
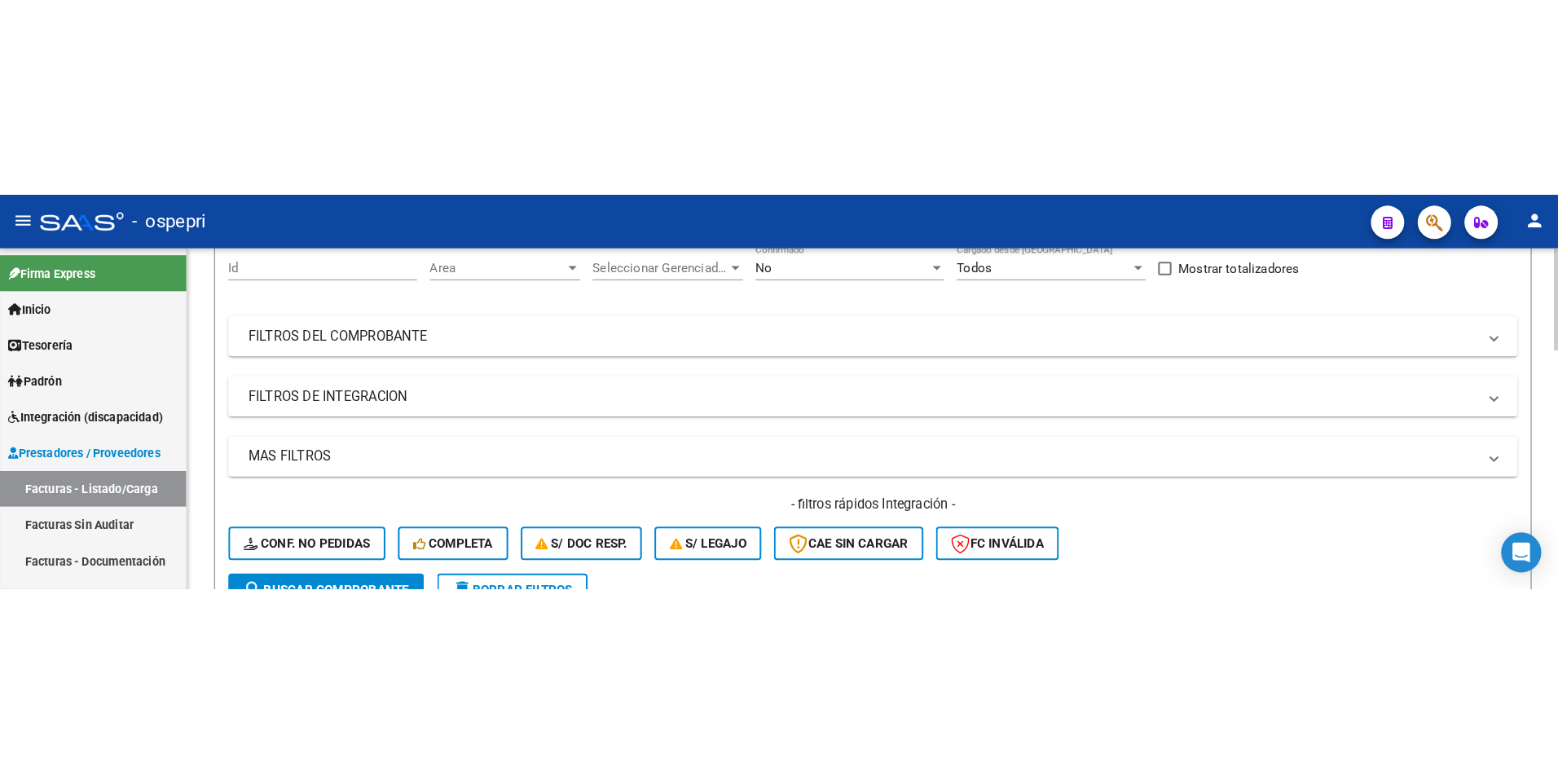
scroll to position [163, 0]
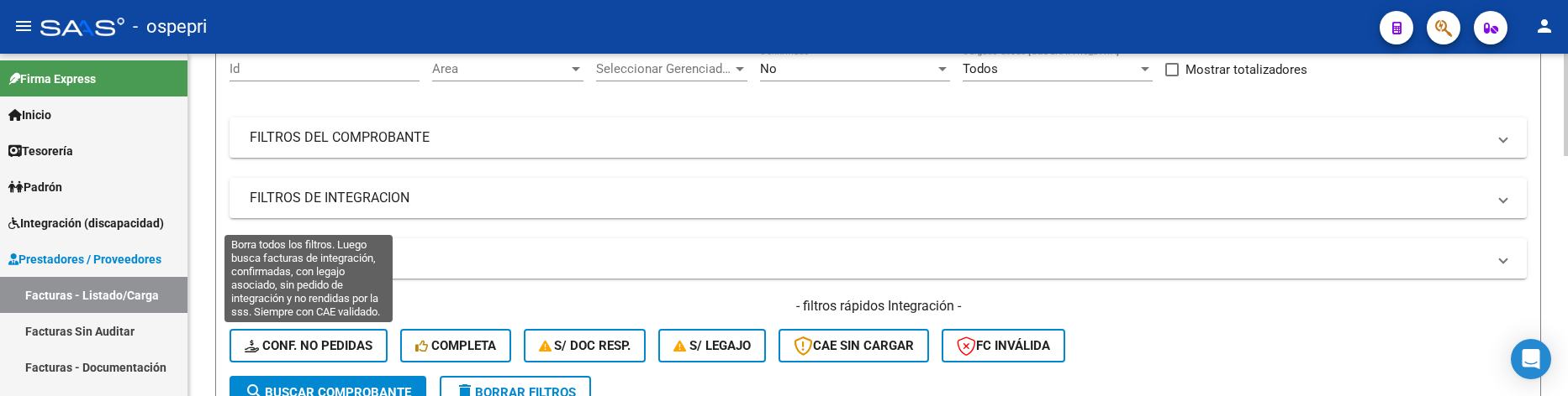
click at [290, 344] on span "Conf. no pedidas" at bounding box center [309, 345] width 128 height 15
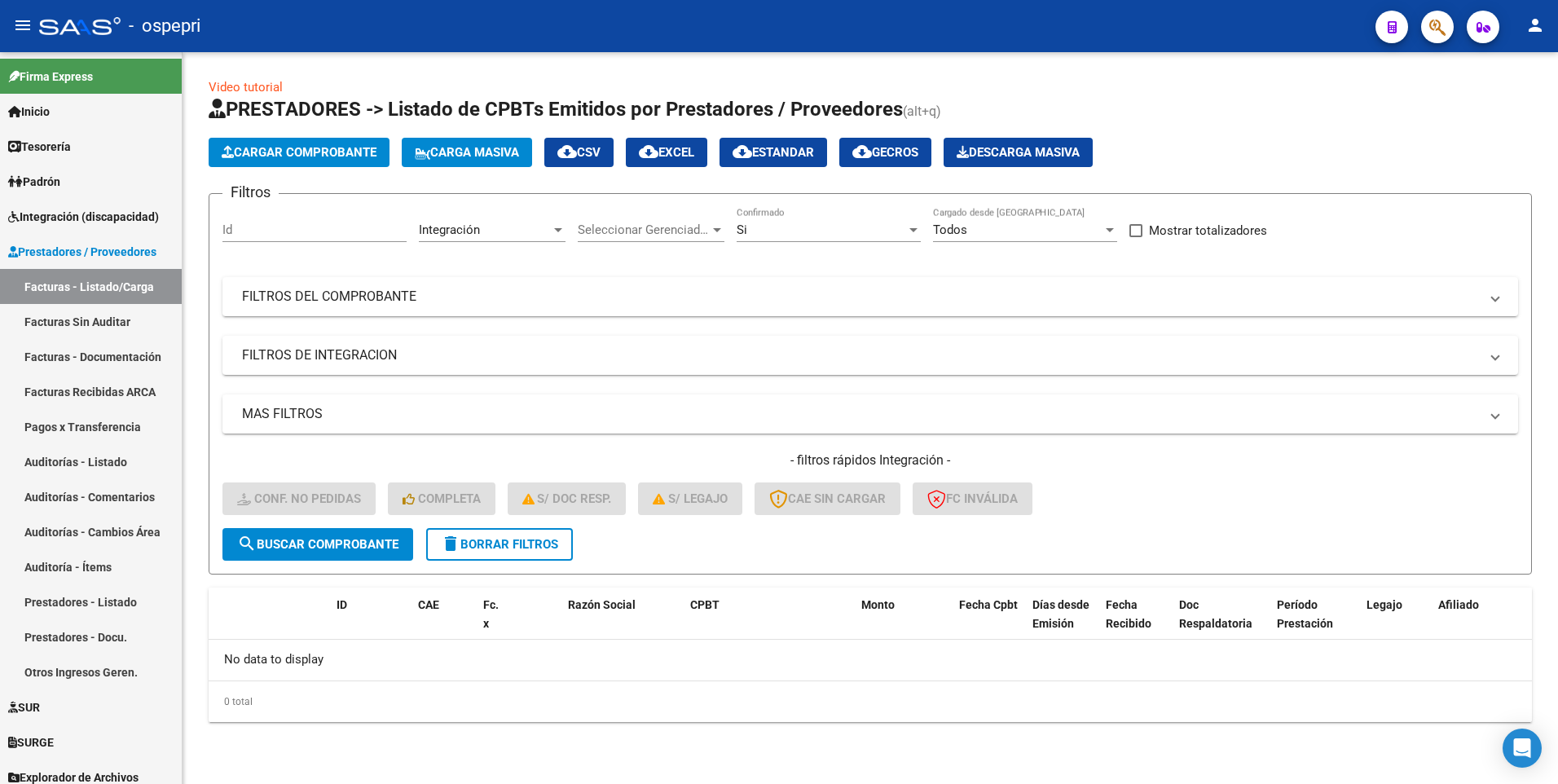
scroll to position [0, 0]
click at [1017, 306] on mat-expansion-panel-header "FILTROS DEL COMPROBANTE" at bounding box center [871, 296] width 1296 height 39
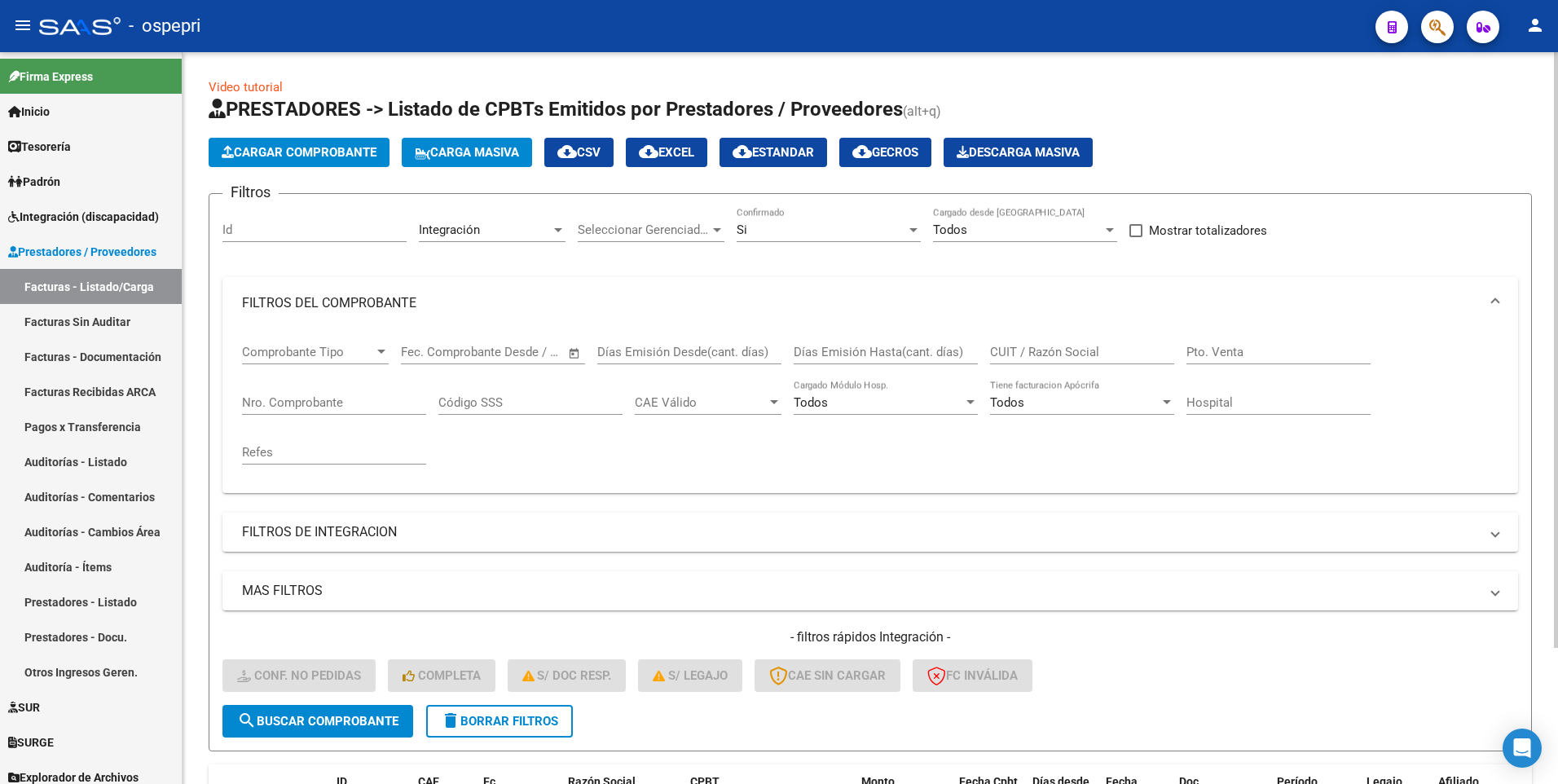
click at [1028, 352] on input "CUIT / Razón Social" at bounding box center [1083, 351] width 184 height 15
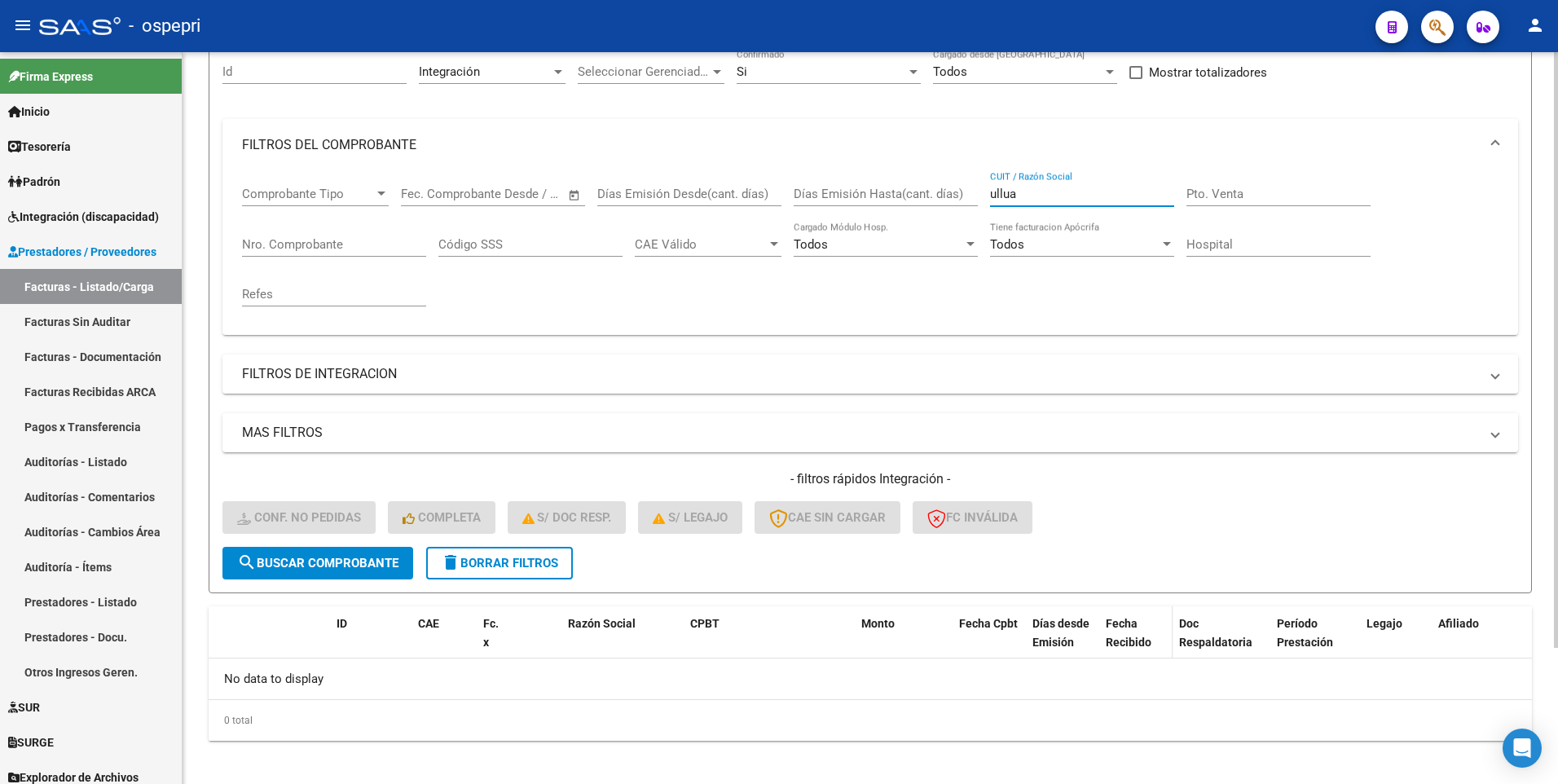
scroll to position [167, 0]
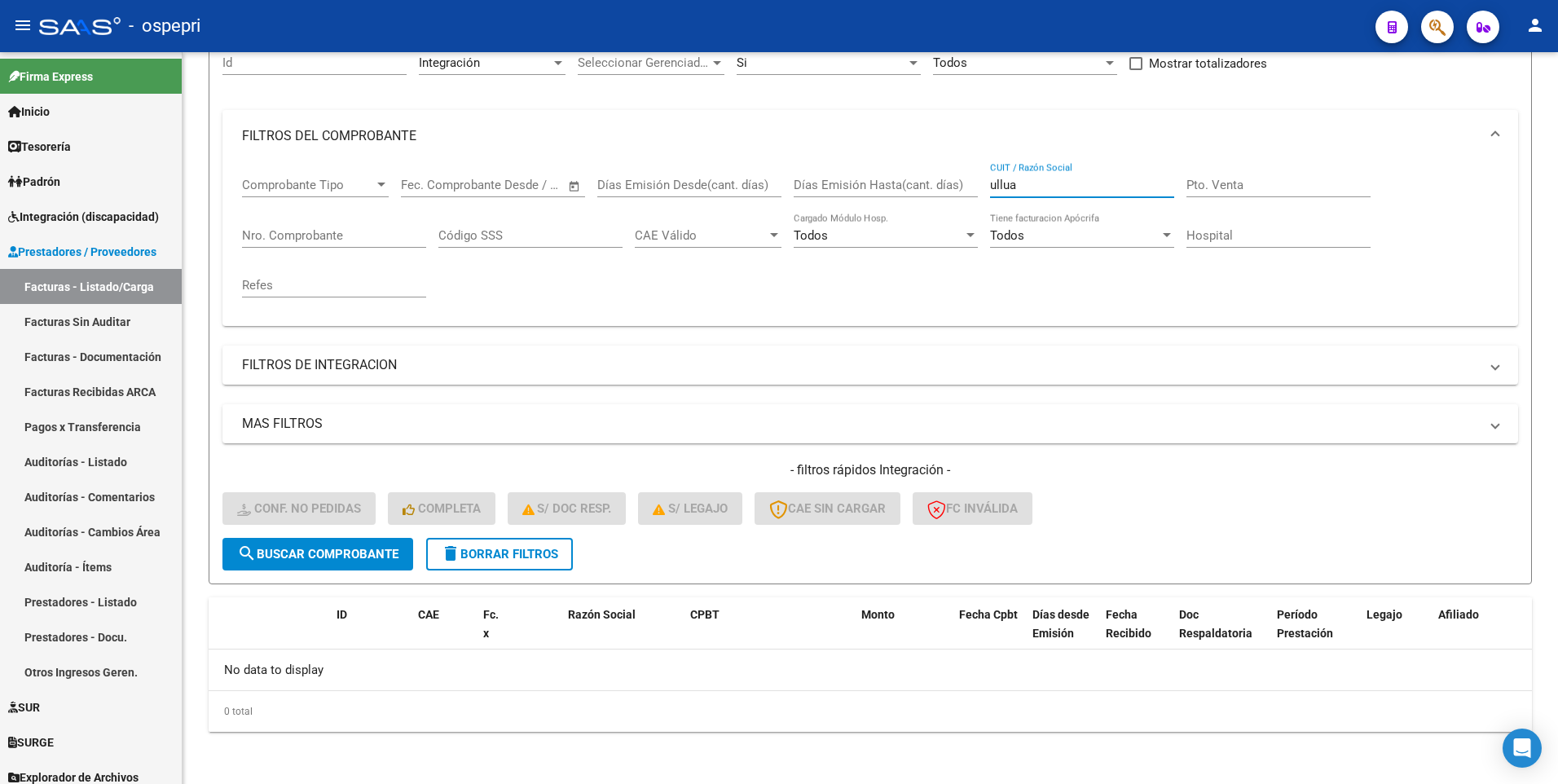
type input "ullua"
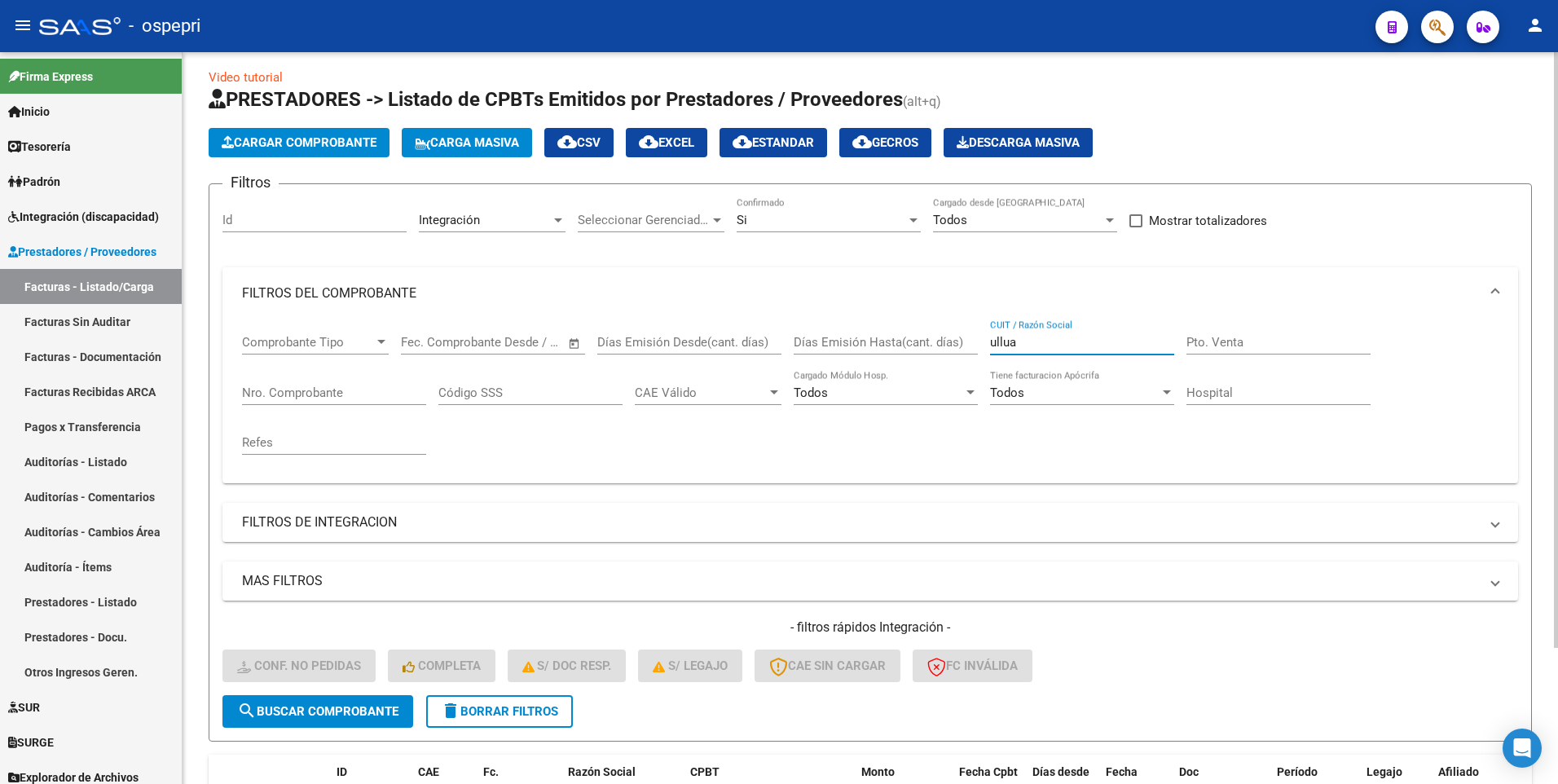
scroll to position [0, 0]
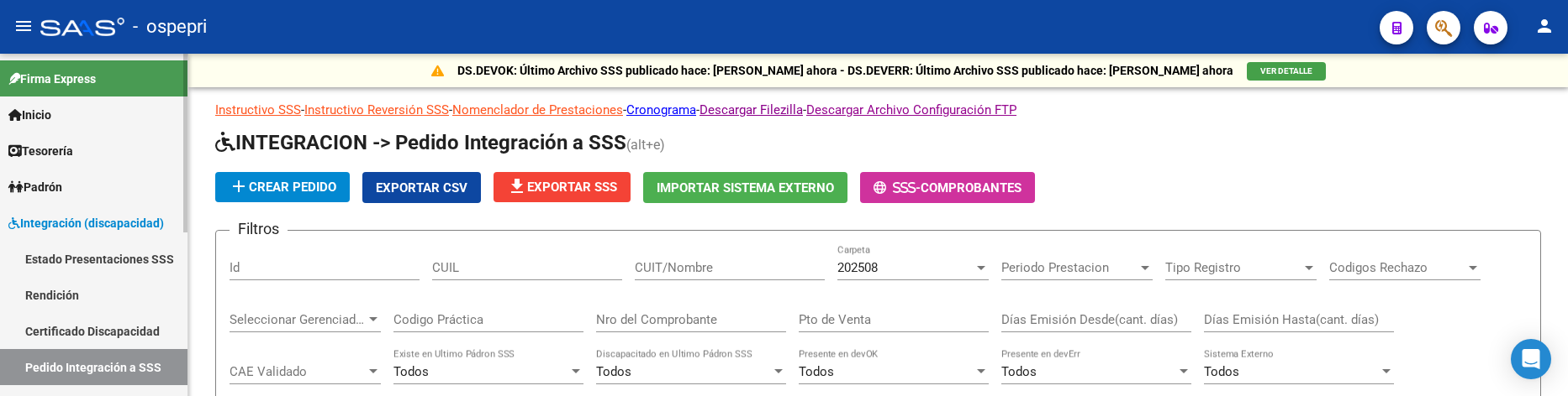
click at [122, 367] on link "Pedido Integración a SSS" at bounding box center [94, 367] width 188 height 36
click at [1391, 161] on app-list-header "INTEGRACION -> Pedido Integración a SSS (alt+e) add Crear Pedido Exportar CSV f…" at bounding box center [877, 350] width 1325 height 441
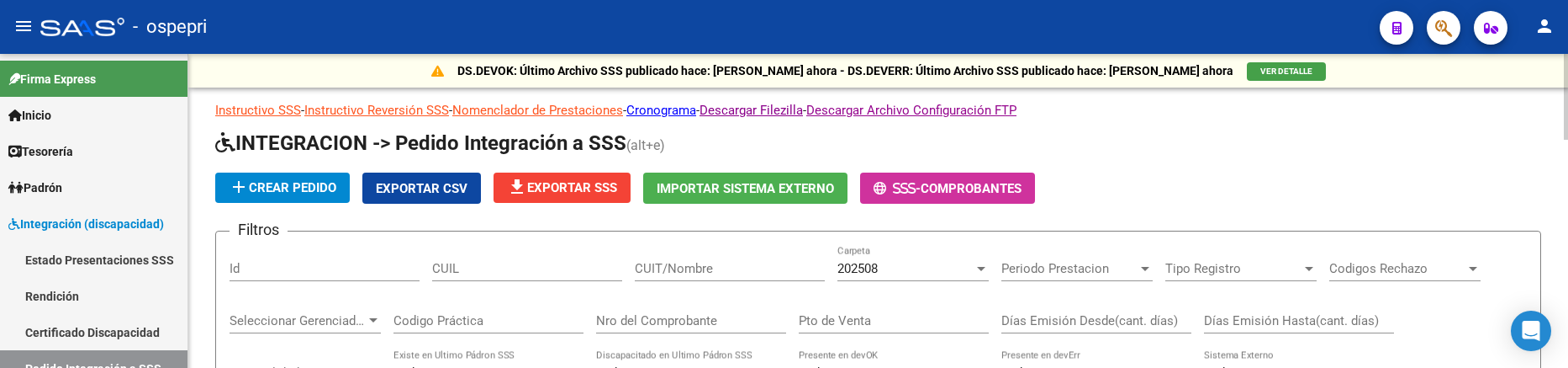
click at [1372, 104] on p "Instructivo SSS - Instructivo Reversión SSS - Nomenclador de Prestaciones - Cro…" at bounding box center [877, 110] width 1325 height 19
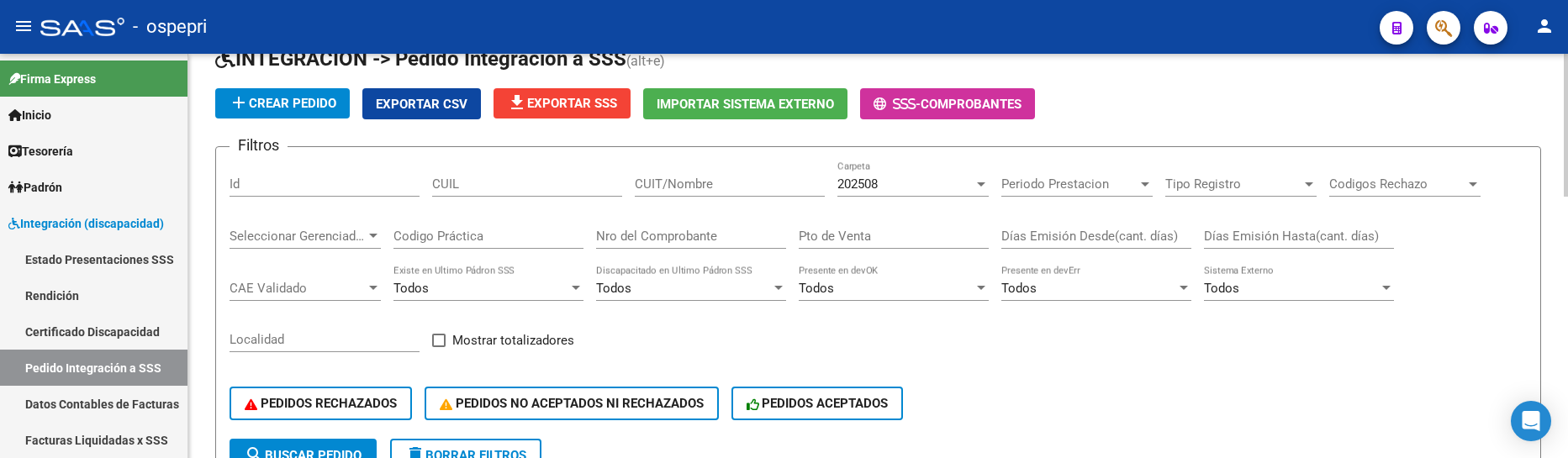
scroll to position [168, 0]
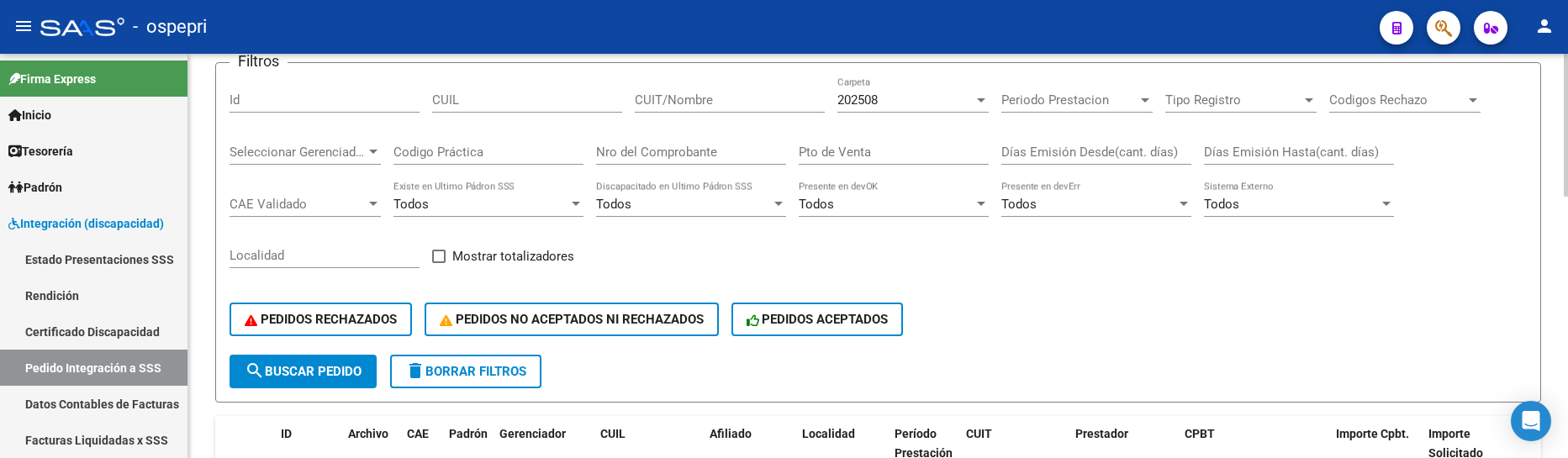
click at [1032, 318] on div "PEDIDOS RECHAZADOS PEDIDOS NO ACEPTADOS NI RECHAZADOS PEDIDOS ACEPTADOS" at bounding box center [878, 318] width 1297 height 71
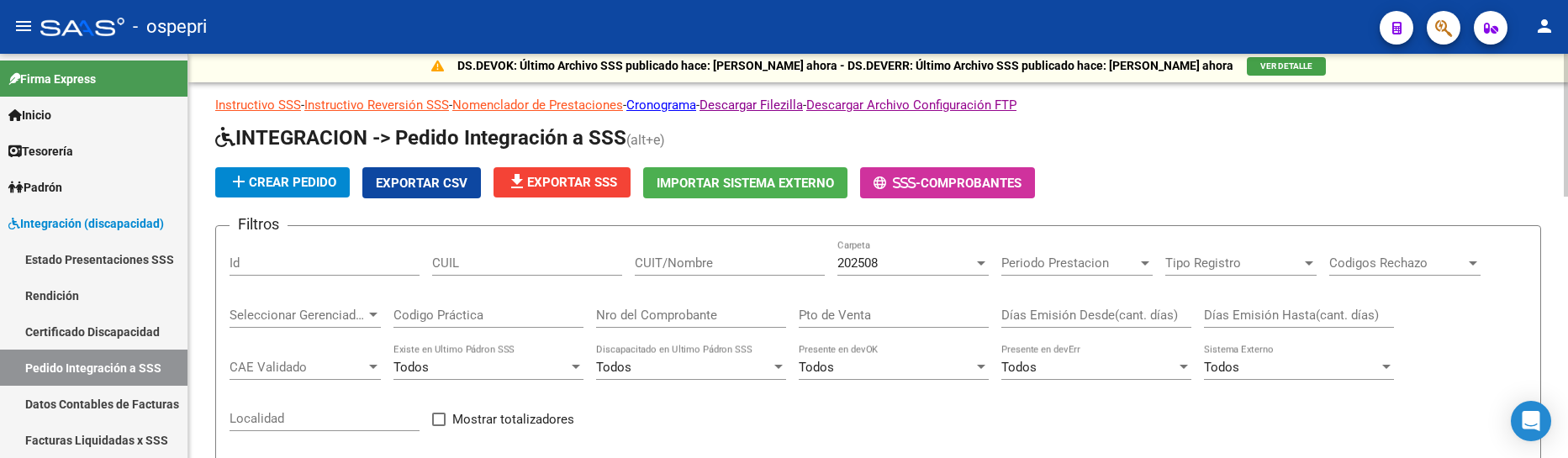
scroll to position [0, 0]
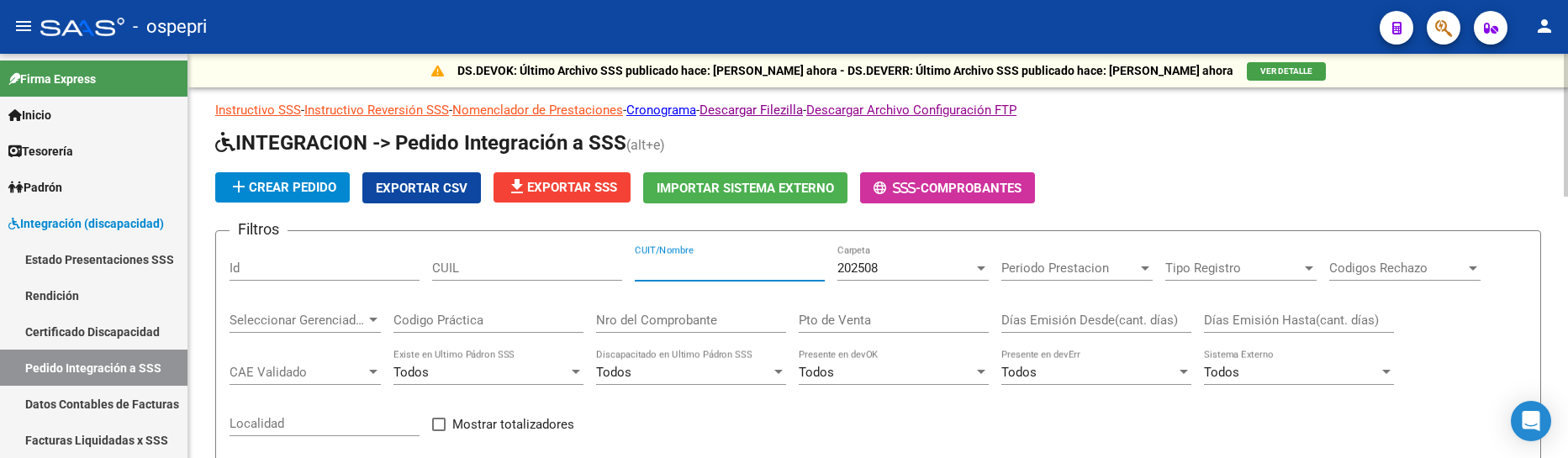
click at [730, 270] on input "CUIT/Nombre" at bounding box center [729, 267] width 190 height 15
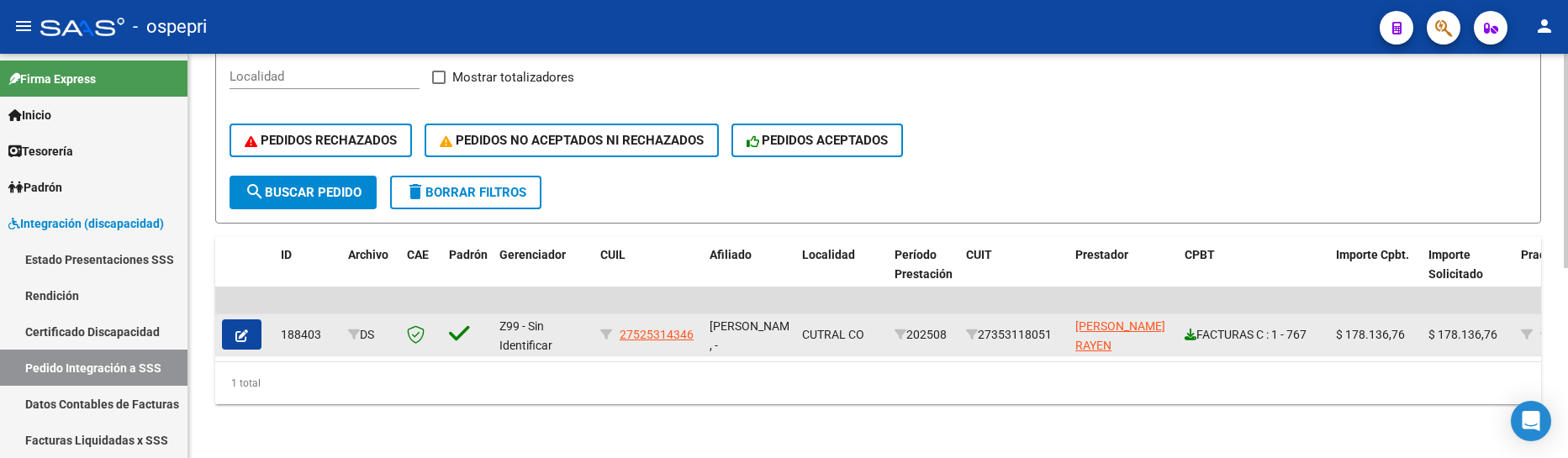
click at [1191, 328] on icon at bounding box center [1190, 334] width 12 height 12
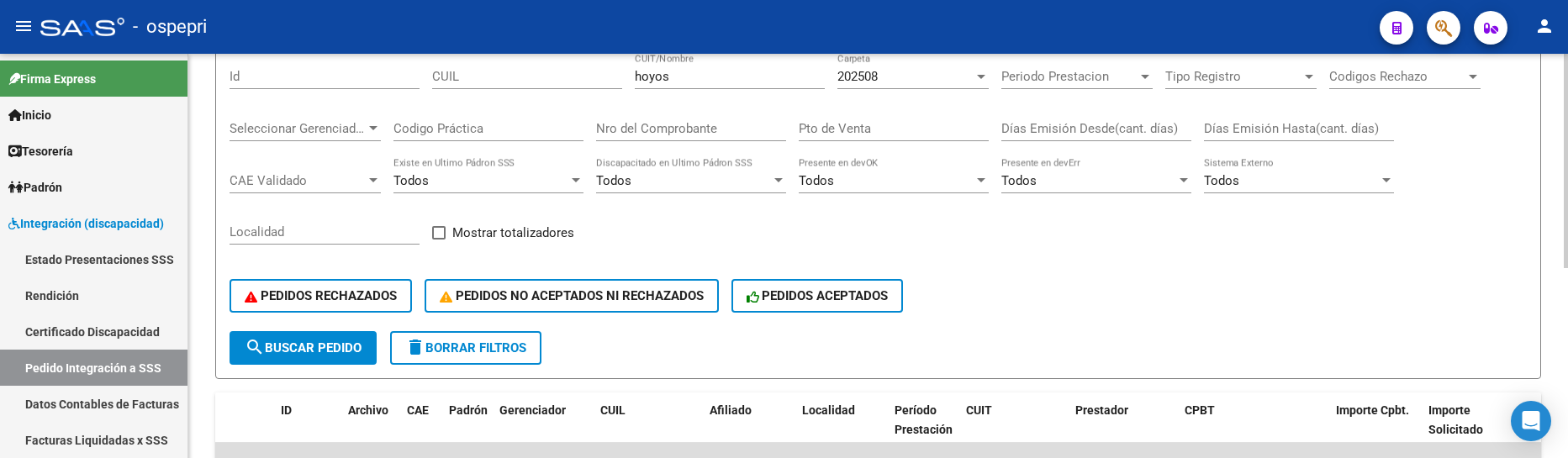
scroll to position [108, 0]
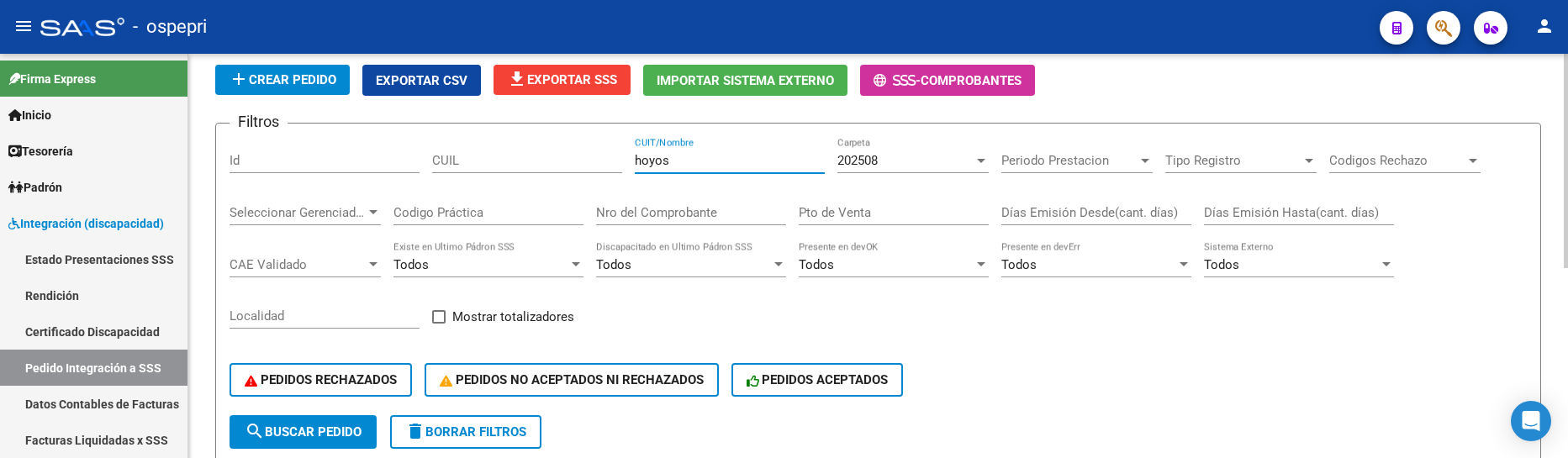
drag, startPoint x: 705, startPoint y: 167, endPoint x: 619, endPoint y: 162, distance: 86.1
click at [619, 162] on div "Filtros Id CUIL hoyos CUIT/Nombre 202508 Carpeta Periodo Prestacion Periodo Pre…" at bounding box center [878, 275] width 1297 height 278
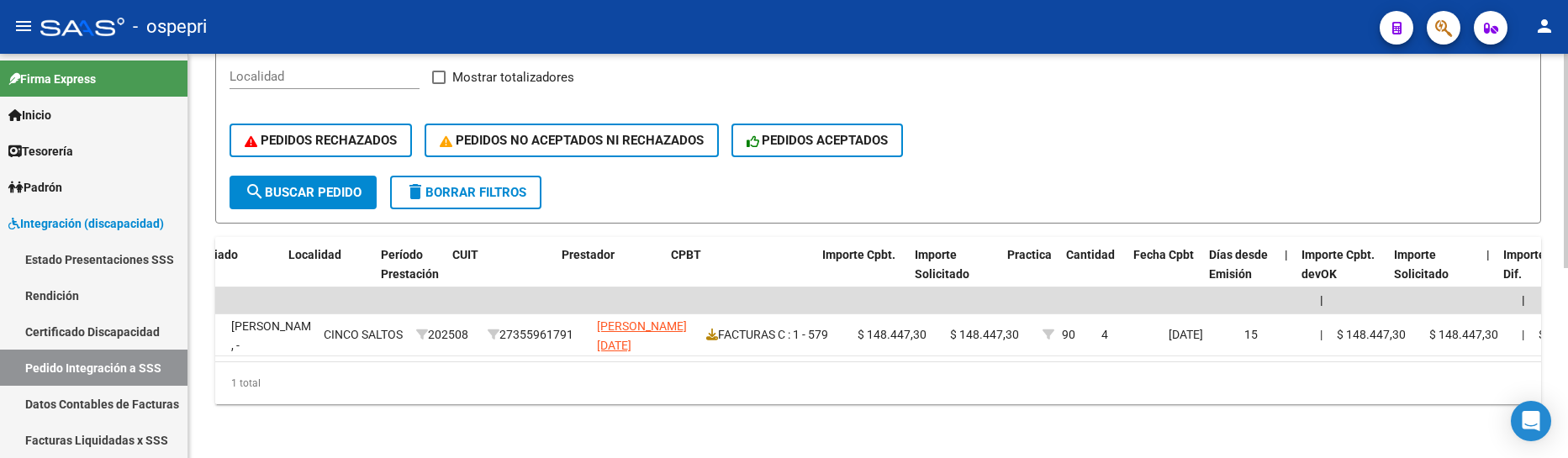
scroll to position [0, 0]
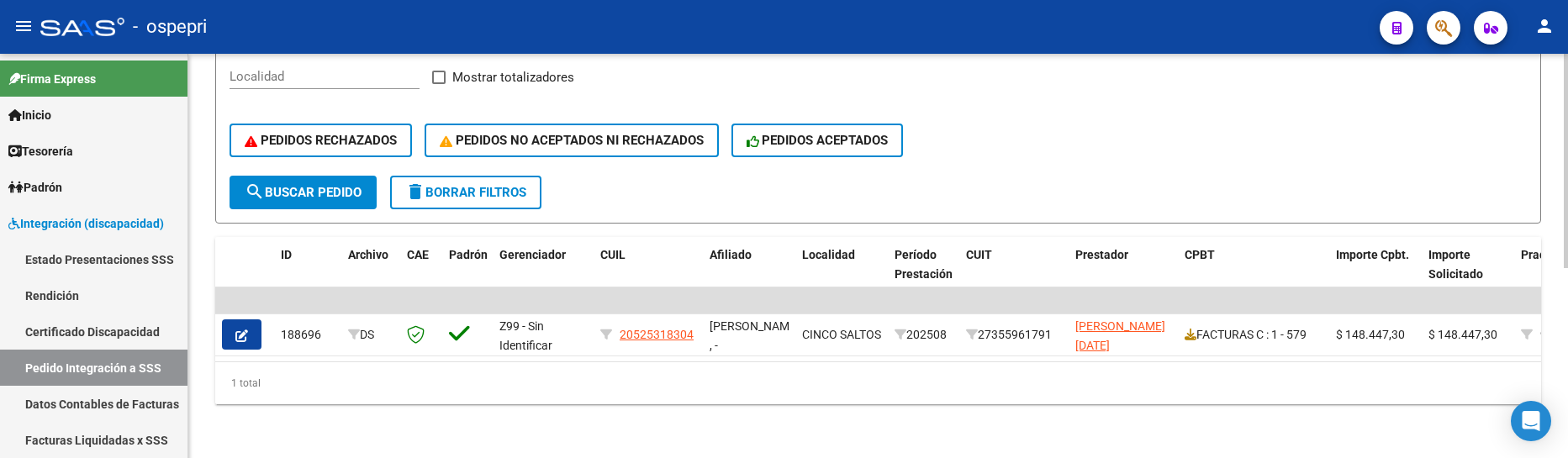
click at [1070, 159] on div "PEDIDOS RECHAZADOS PEDIDOS NO ACEPTADOS NI RECHAZADOS PEDIDOS ACEPTADOS" at bounding box center [878, 140] width 1297 height 71
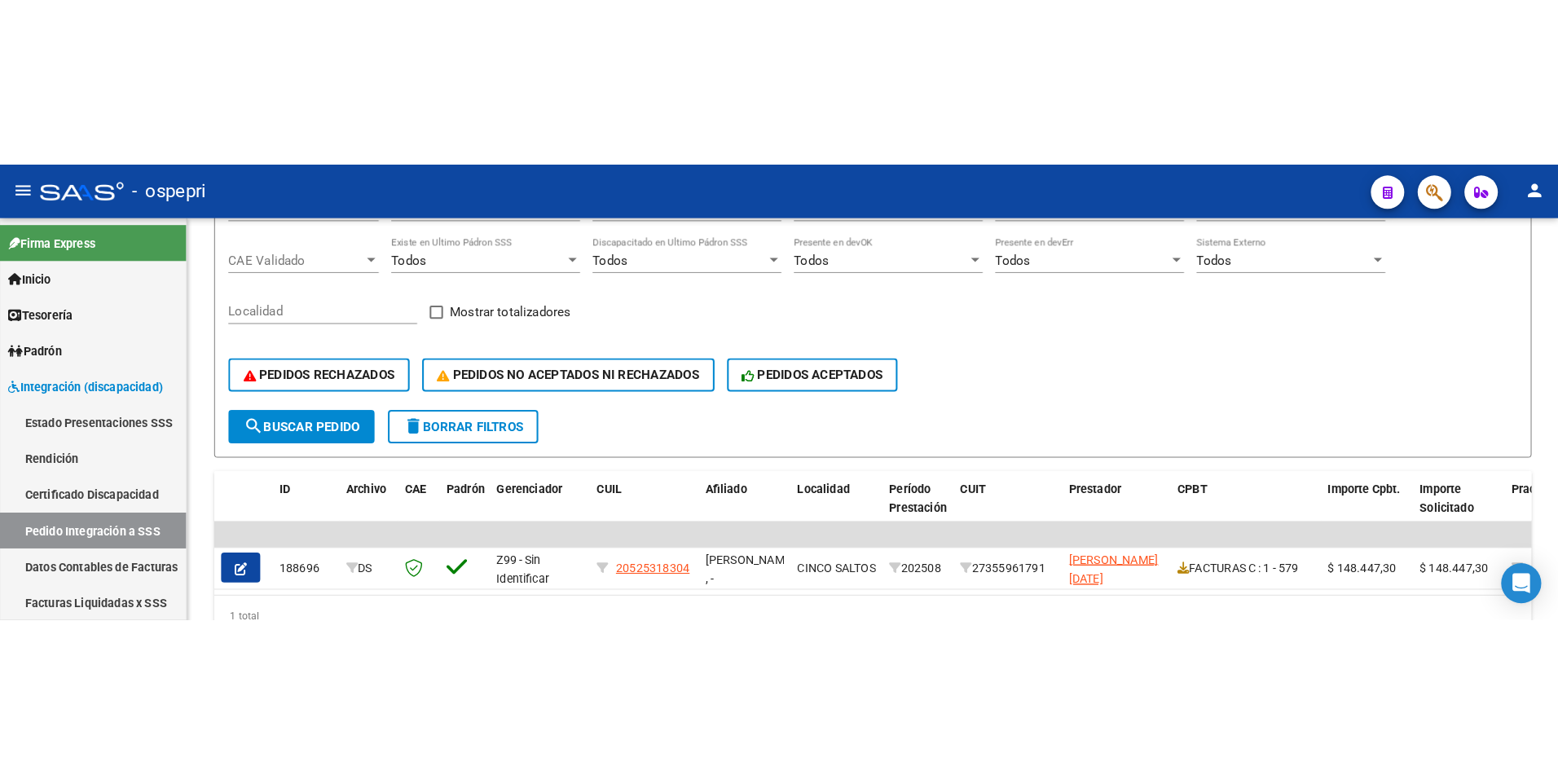
scroll to position [9, 0]
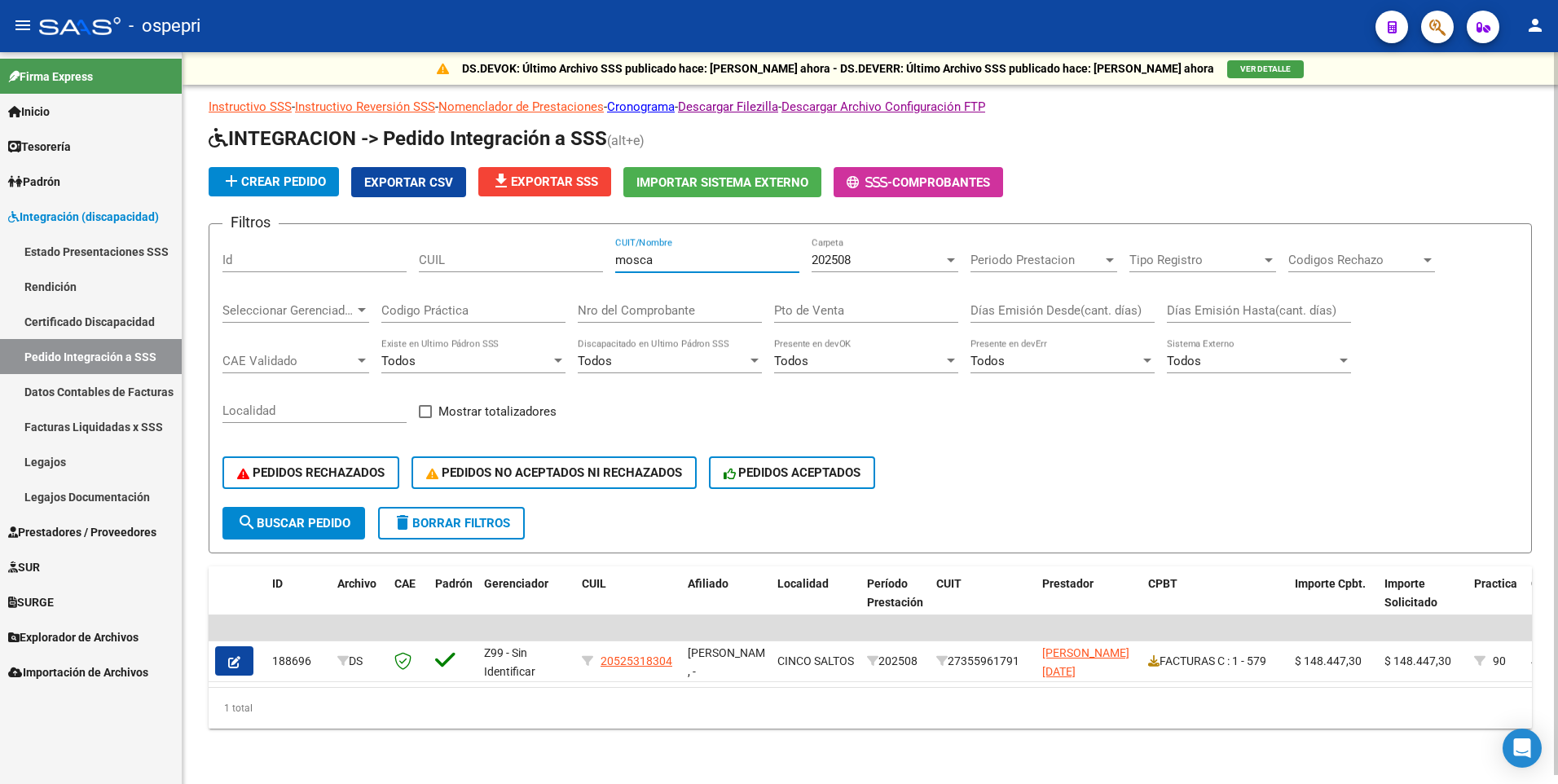
drag, startPoint x: 665, startPoint y: 254, endPoint x: 553, endPoint y: 250, distance: 112.1
click at [553, 250] on div "Filtros Id CUIL mosca CUIT/Nombre 202508 Carpeta Periodo Prestacion Periodo Pre…" at bounding box center [871, 372] width 1296 height 270
type input "ullua"
click at [328, 383] on button "search Buscar Pedido" at bounding box center [293, 523] width 142 height 33
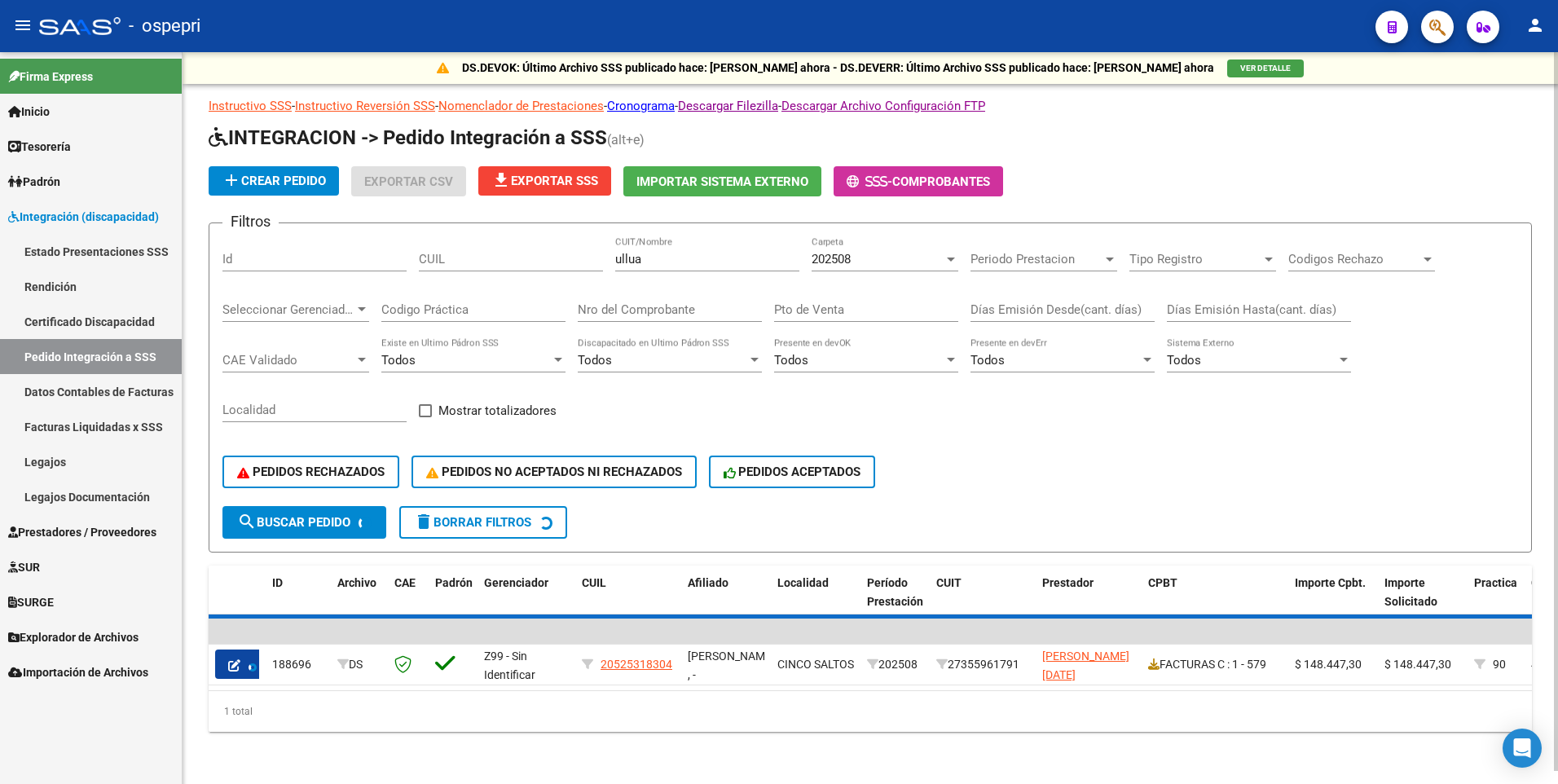
scroll to position [0, 0]
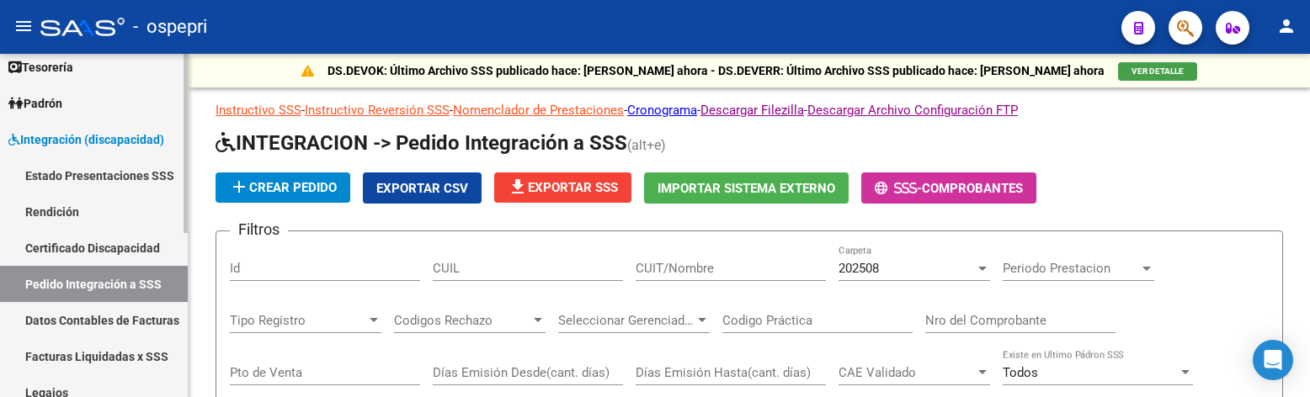
scroll to position [168, 0]
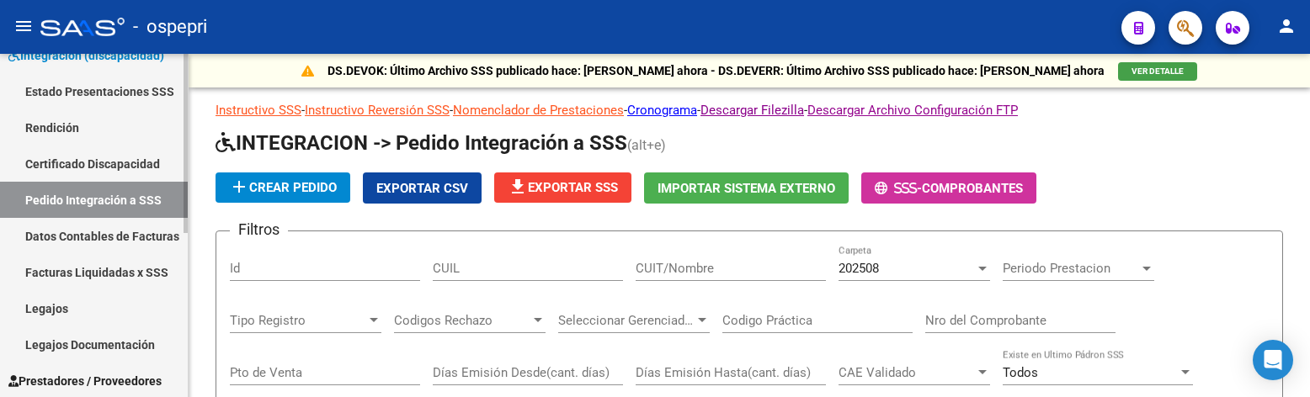
click at [63, 304] on link "Legajos" at bounding box center [94, 308] width 188 height 36
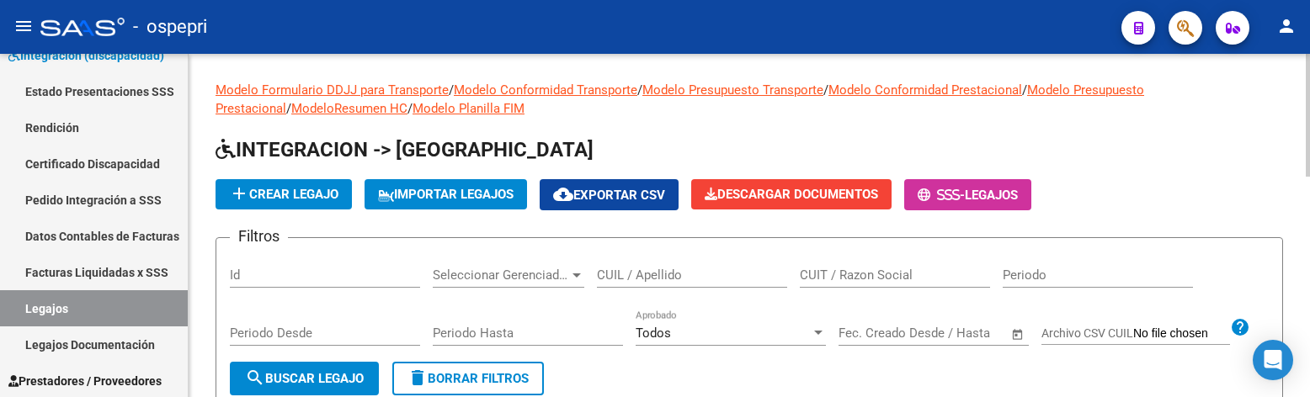
click at [642, 279] on input "CUIL / Apellido" at bounding box center [692, 275] width 190 height 15
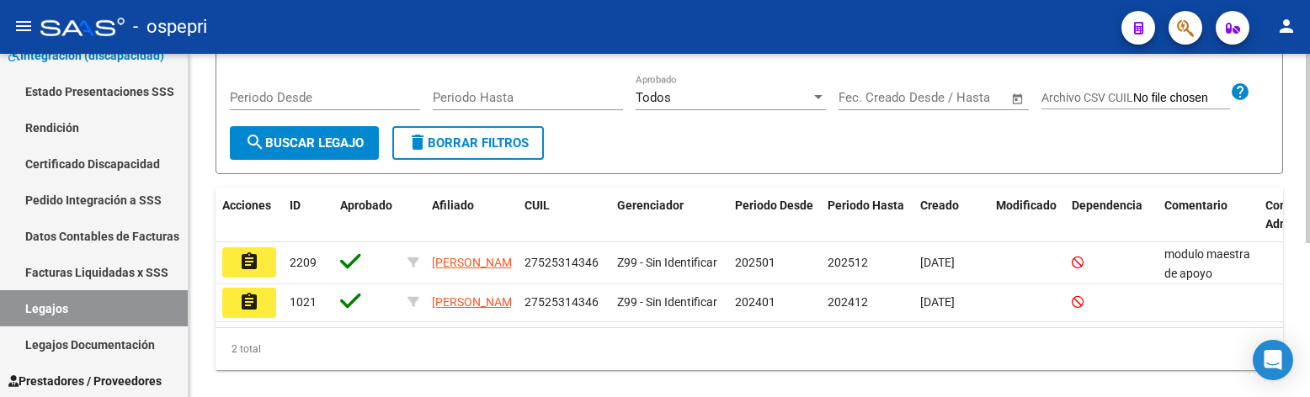
scroll to position [252, 0]
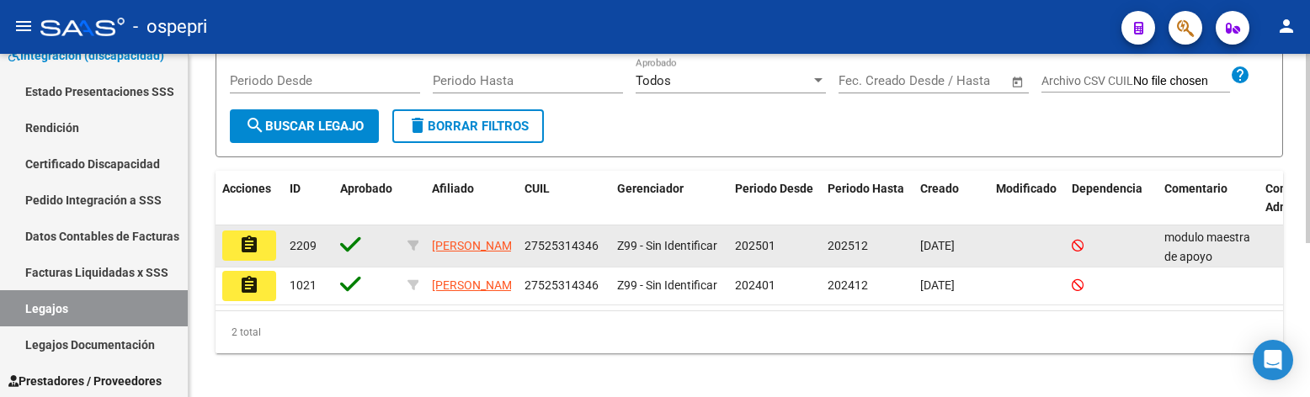
type input "52531434"
click at [242, 244] on mat-icon "assignment" at bounding box center [249, 245] width 20 height 20
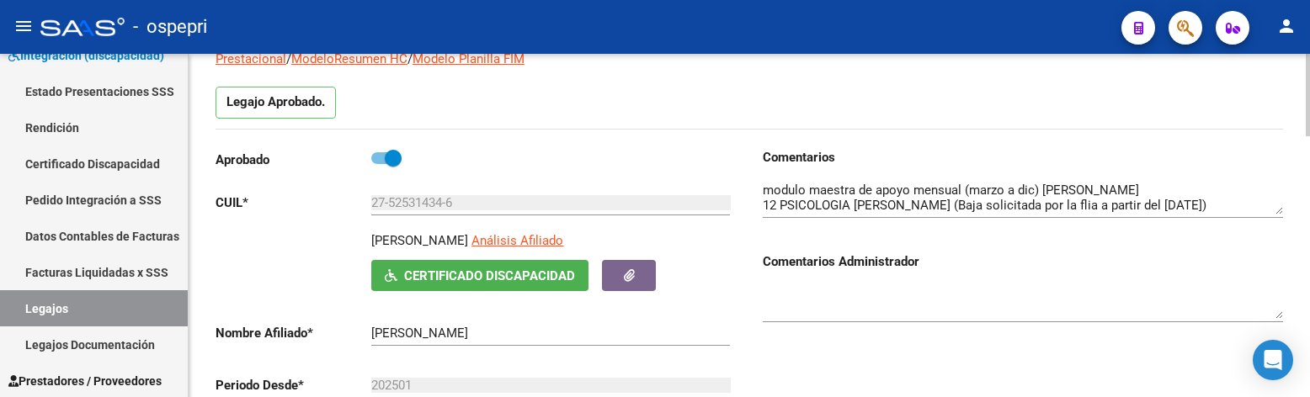
scroll to position [168, 0]
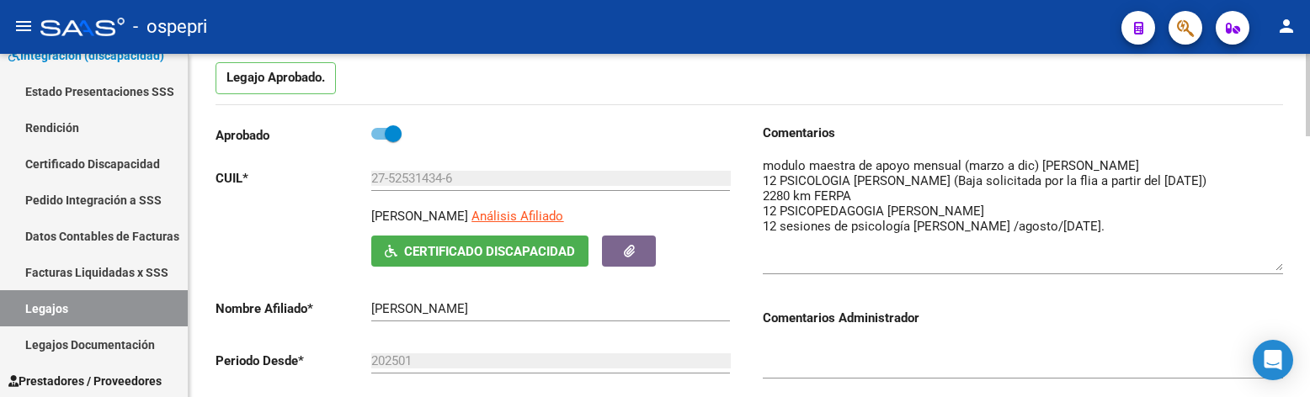
drag, startPoint x: 1276, startPoint y: 184, endPoint x: 1278, endPoint y: 265, distance: 80.8
click at [1278, 265] on textarea at bounding box center [1023, 214] width 520 height 114
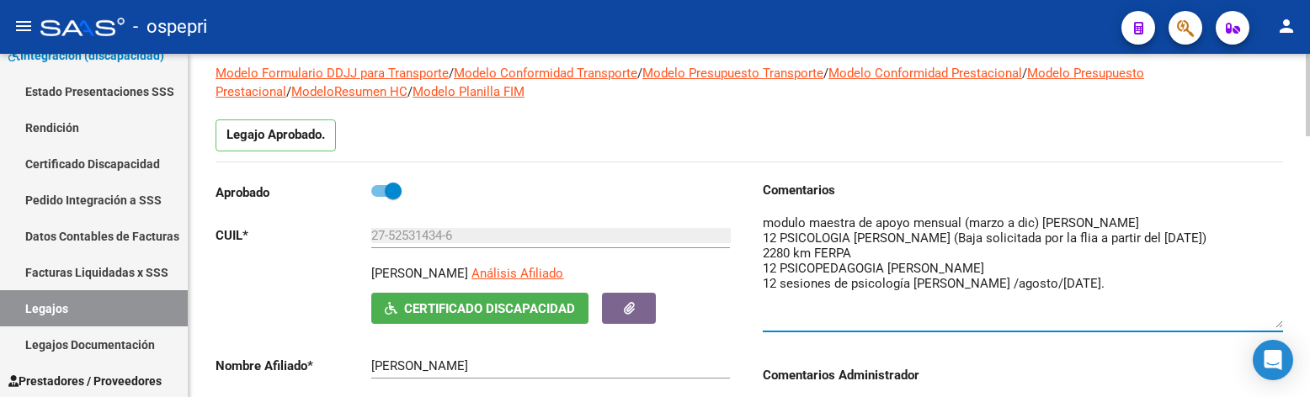
scroll to position [84, 0]
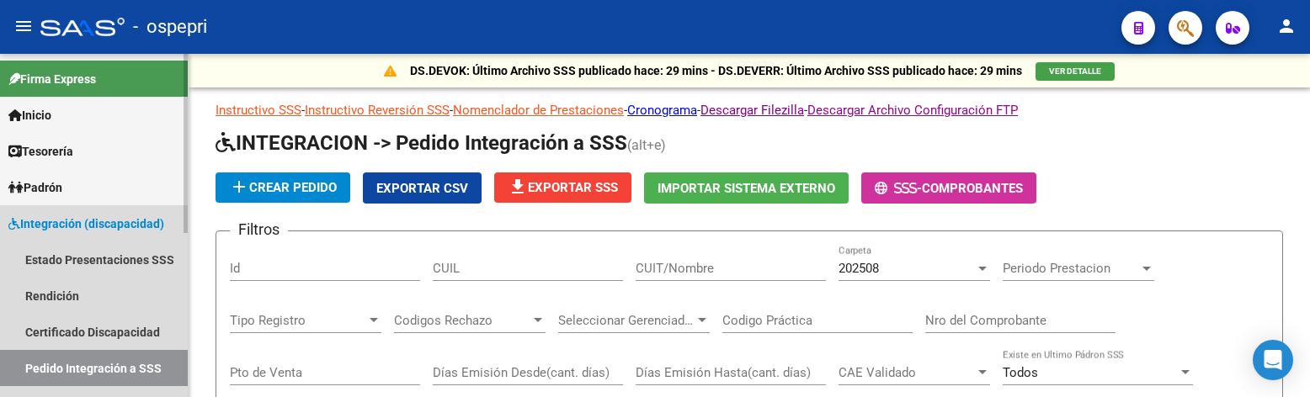
click at [89, 220] on span "Integración (discapacidad)" at bounding box center [86, 224] width 156 height 19
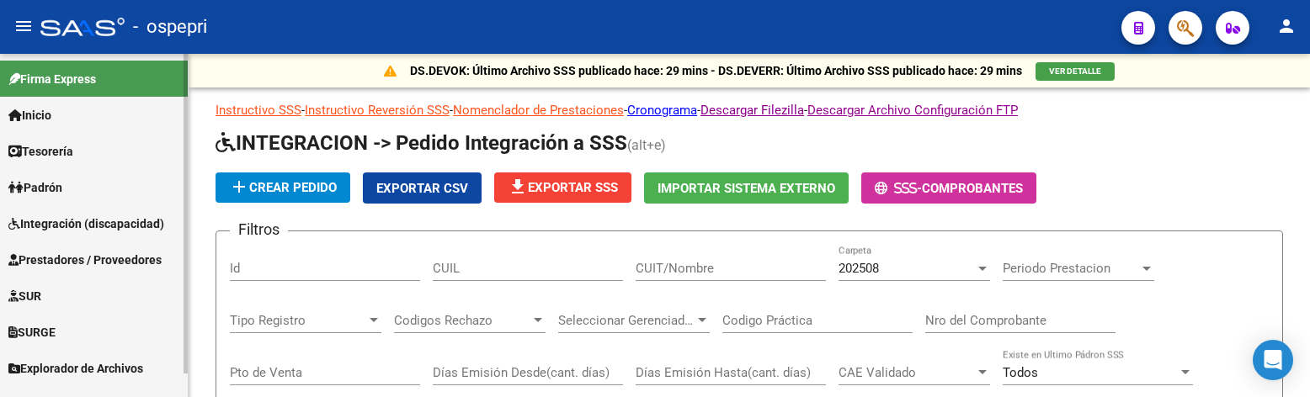
click at [77, 258] on span "Prestadores / Proveedores" at bounding box center [84, 260] width 153 height 19
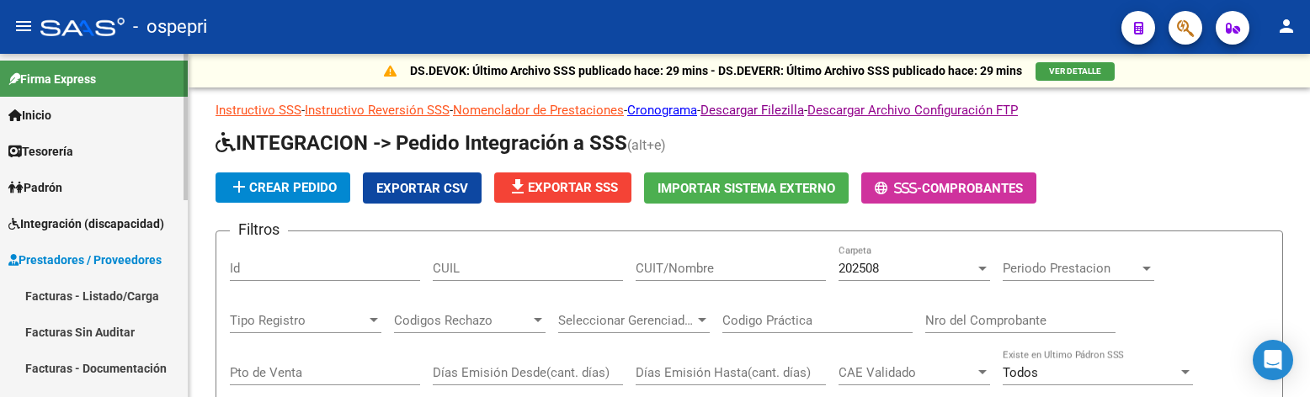
click at [108, 298] on link "Facturas - Listado/Carga" at bounding box center [94, 296] width 188 height 36
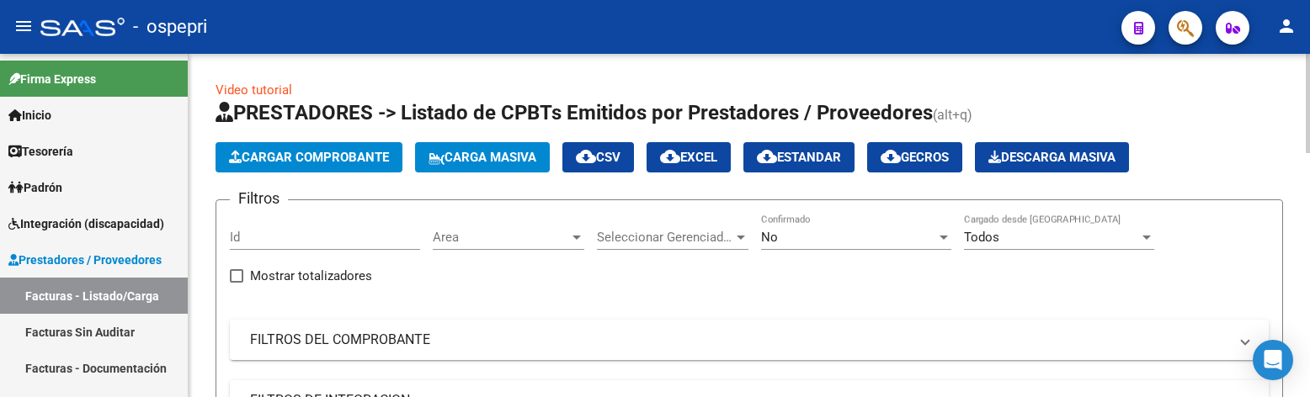
click at [941, 346] on mat-panel-title "FILTROS DEL COMPROBANTE" at bounding box center [739, 340] width 978 height 19
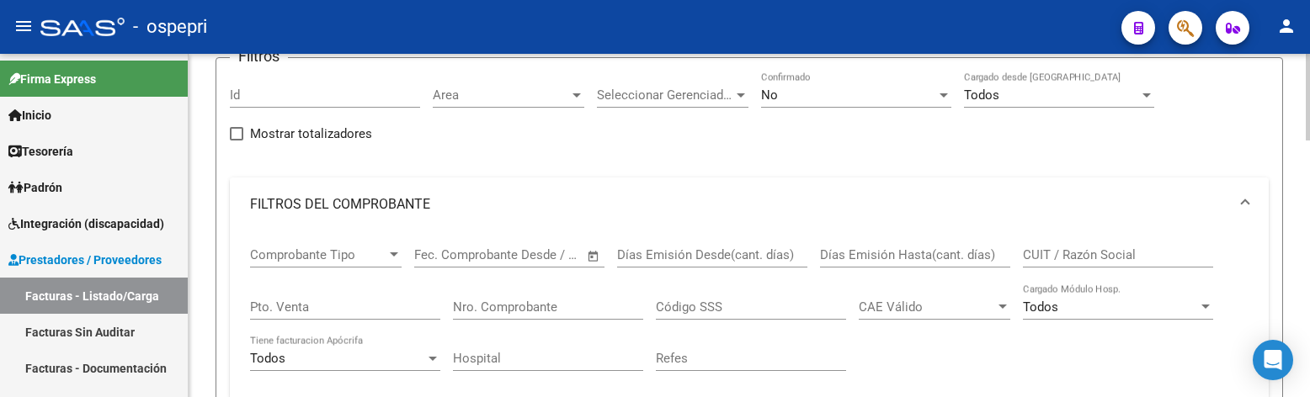
scroll to position [168, 0]
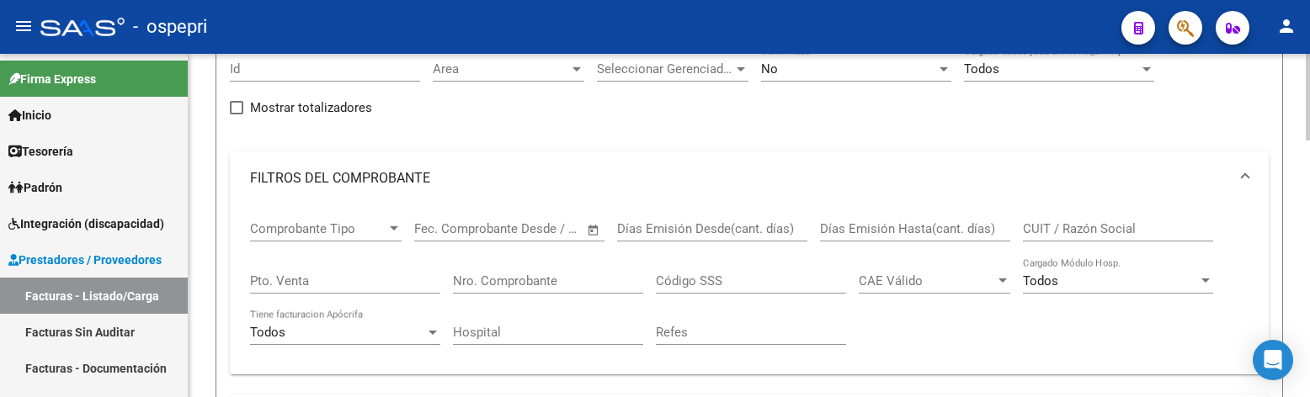
click at [1060, 227] on input "CUIT / Razón Social" at bounding box center [1118, 228] width 190 height 15
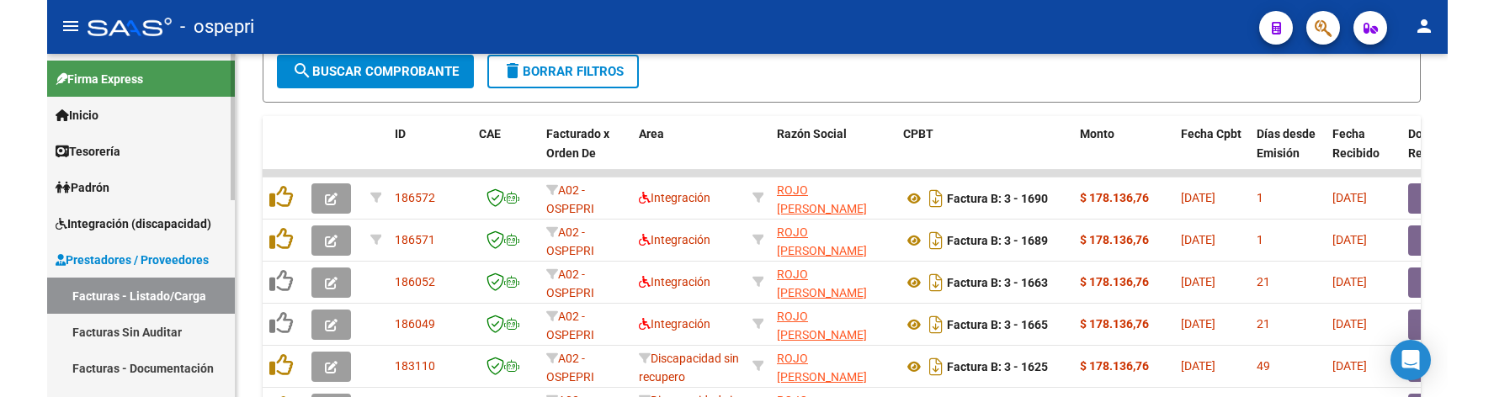
scroll to position [640, 0]
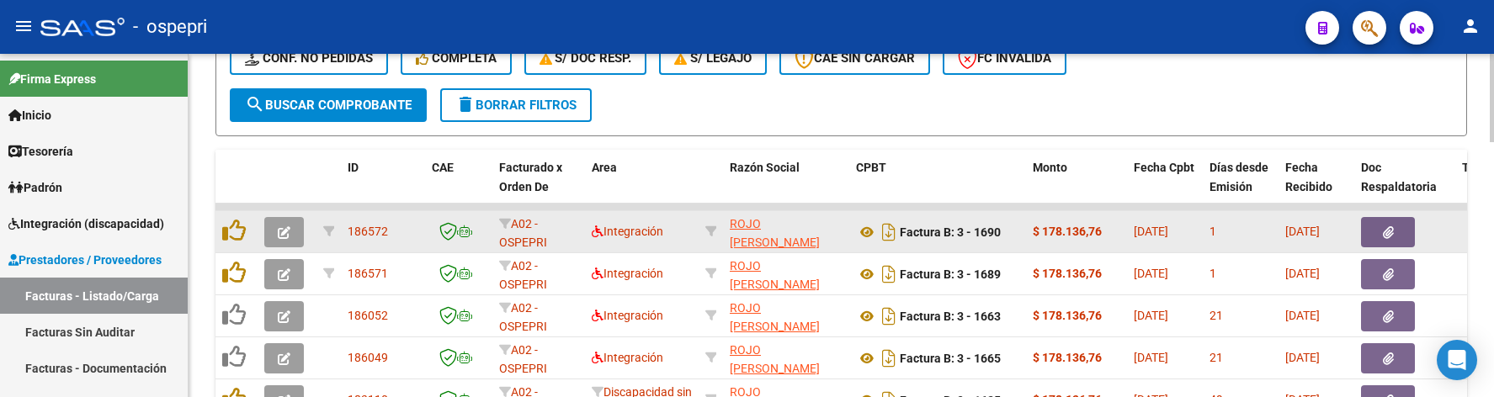
type input "[PERSON_NAME]"
click at [290, 235] on icon "button" at bounding box center [284, 232] width 13 height 13
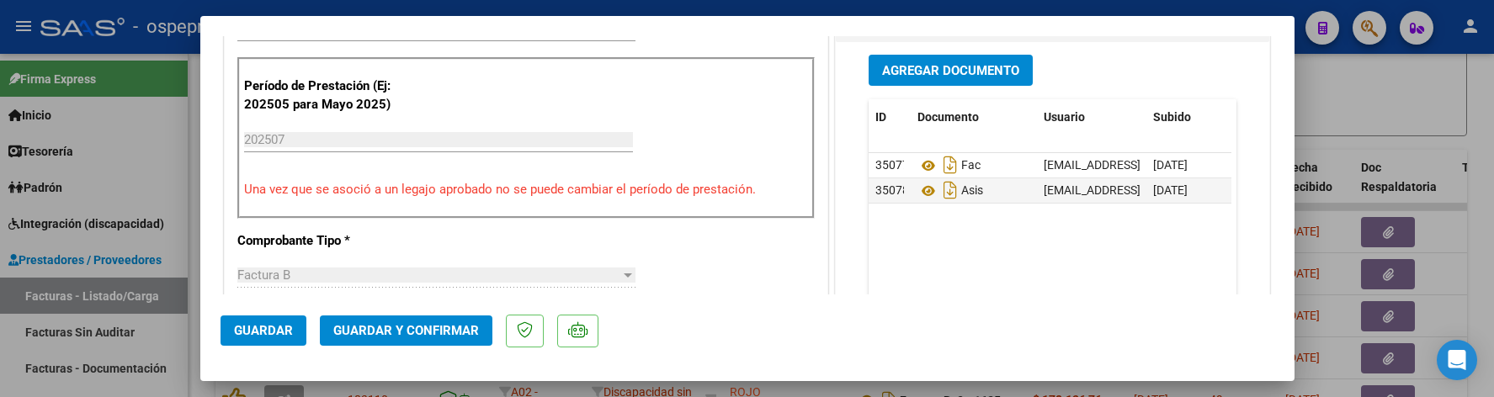
scroll to position [421, 0]
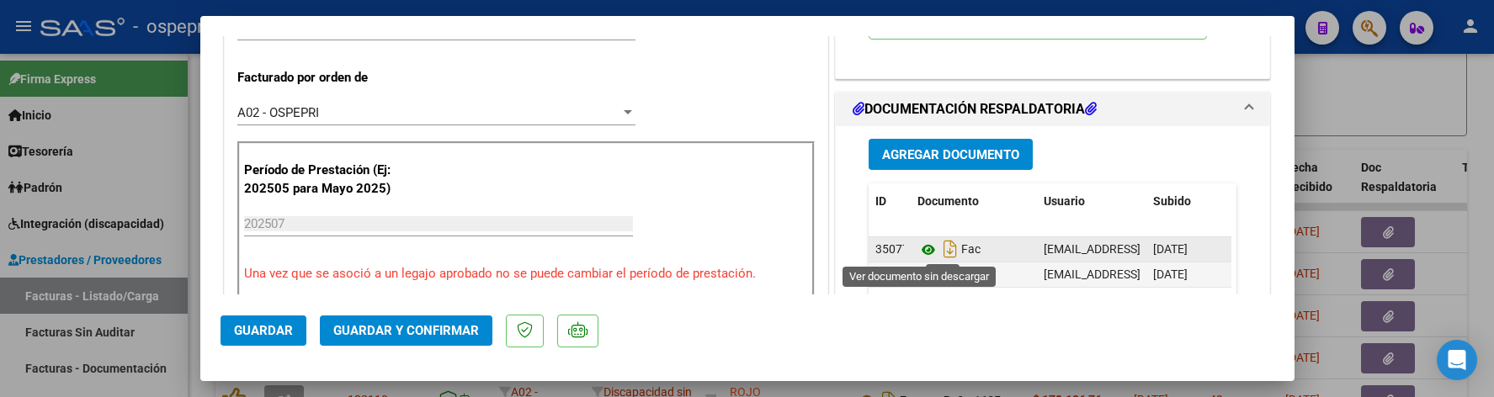
click at [922, 246] on icon at bounding box center [928, 250] width 22 height 20
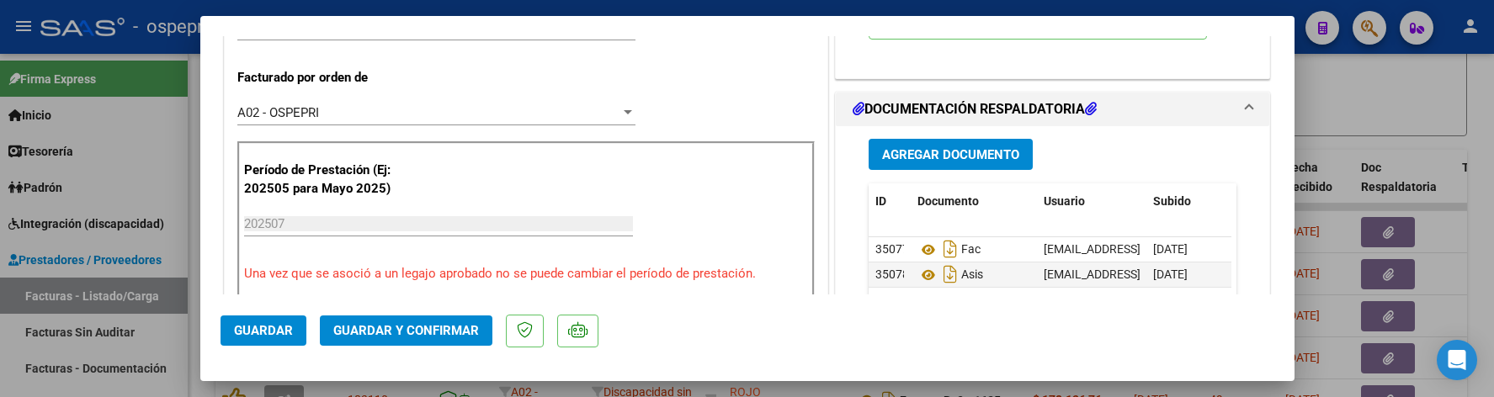
click at [1309, 105] on div at bounding box center [747, 198] width 1494 height 397
type input "$ 0,00"
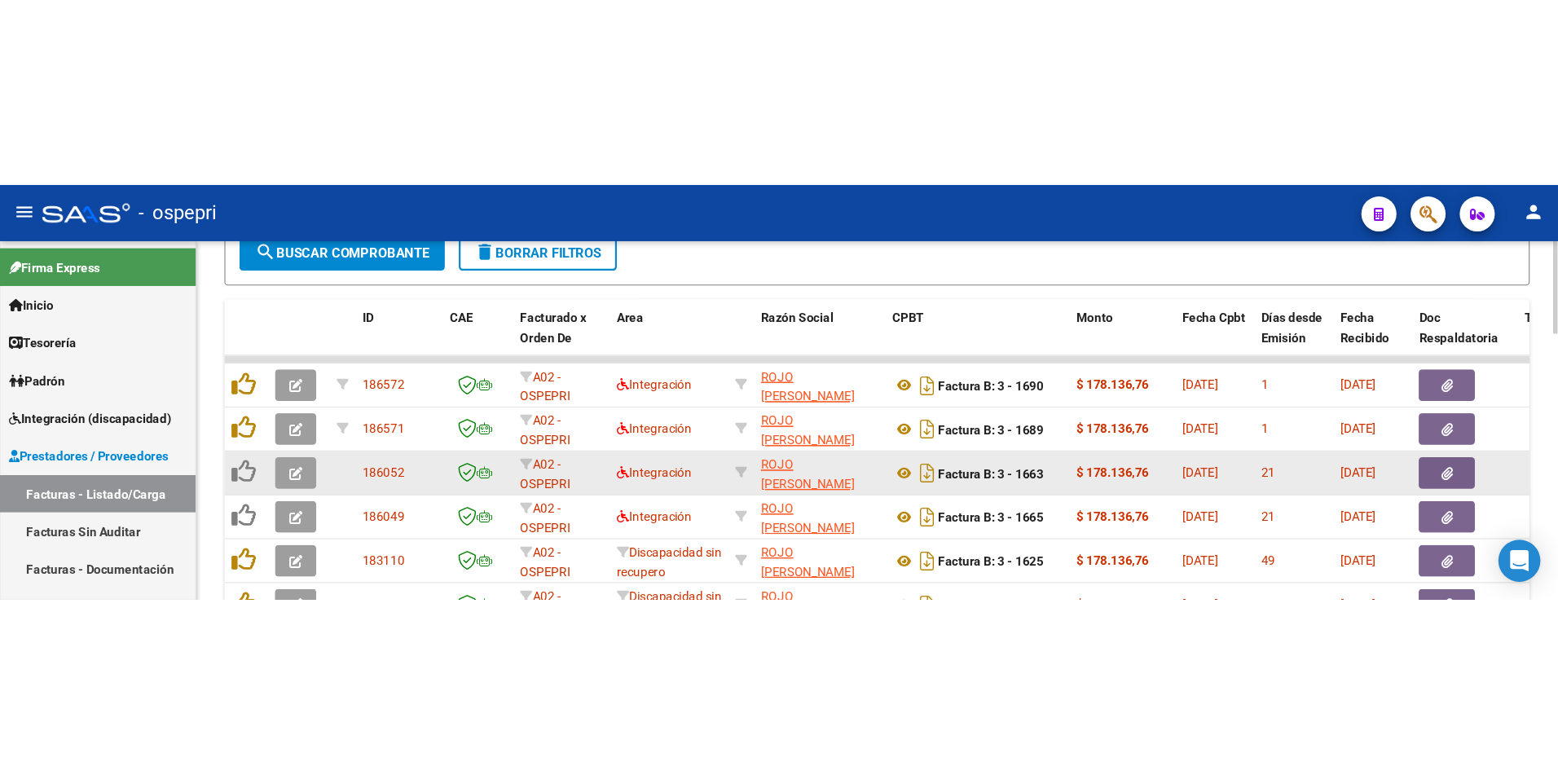
scroll to position [701, 0]
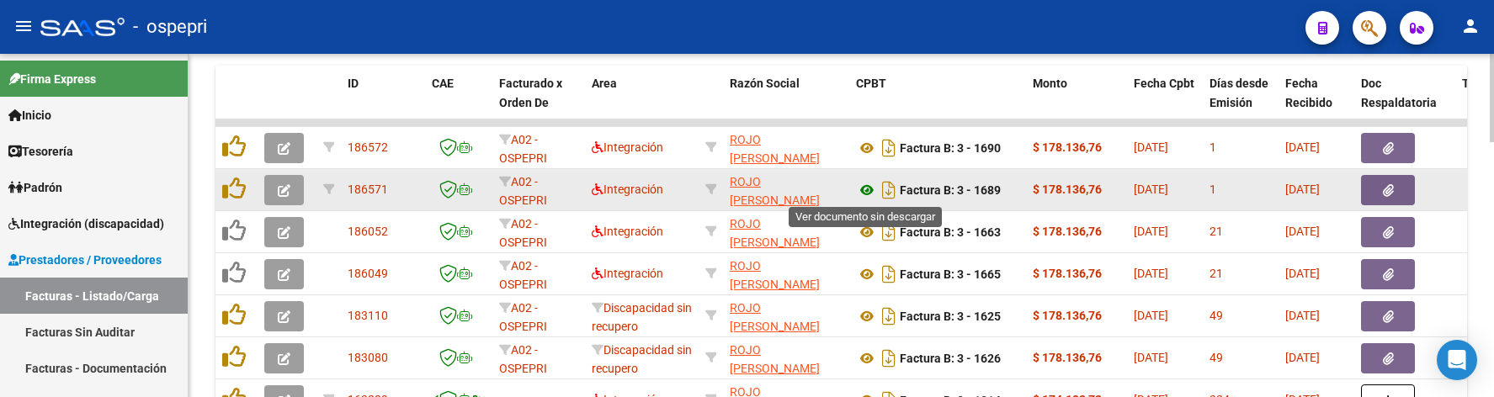
click at [863, 190] on icon at bounding box center [867, 190] width 22 height 20
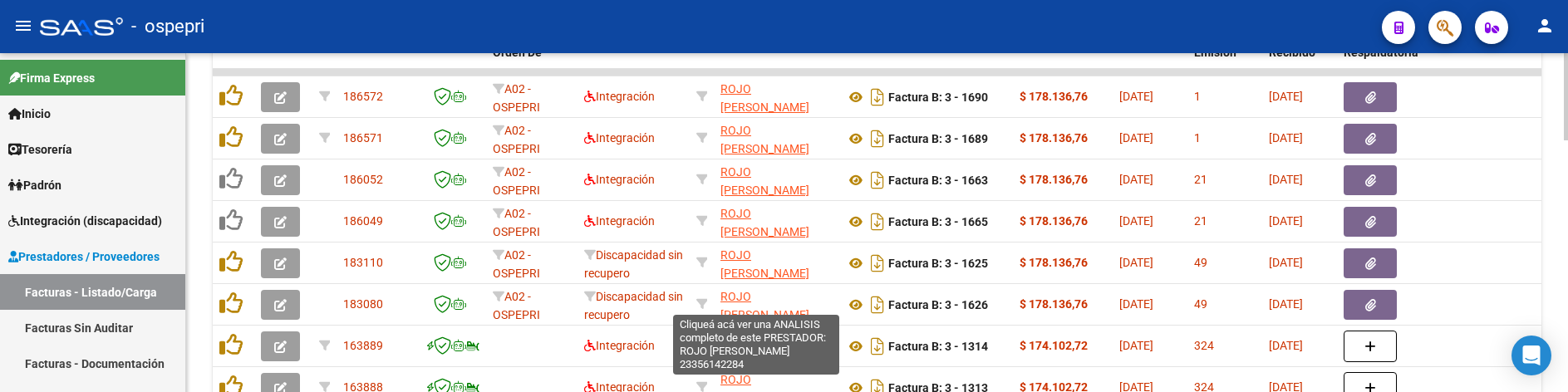
scroll to position [736, 0]
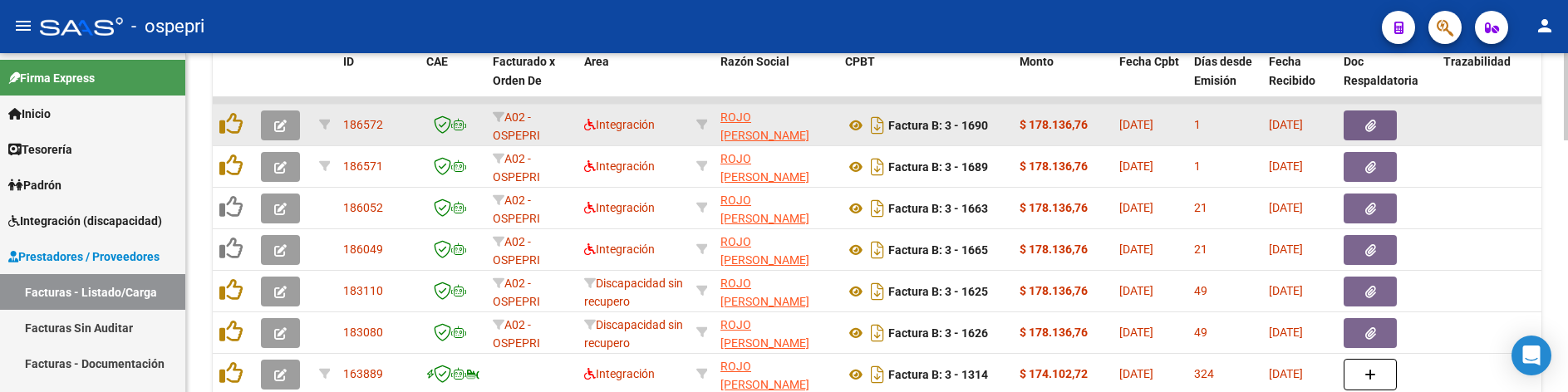
click at [286, 125] on button "button" at bounding box center [280, 125] width 39 height 30
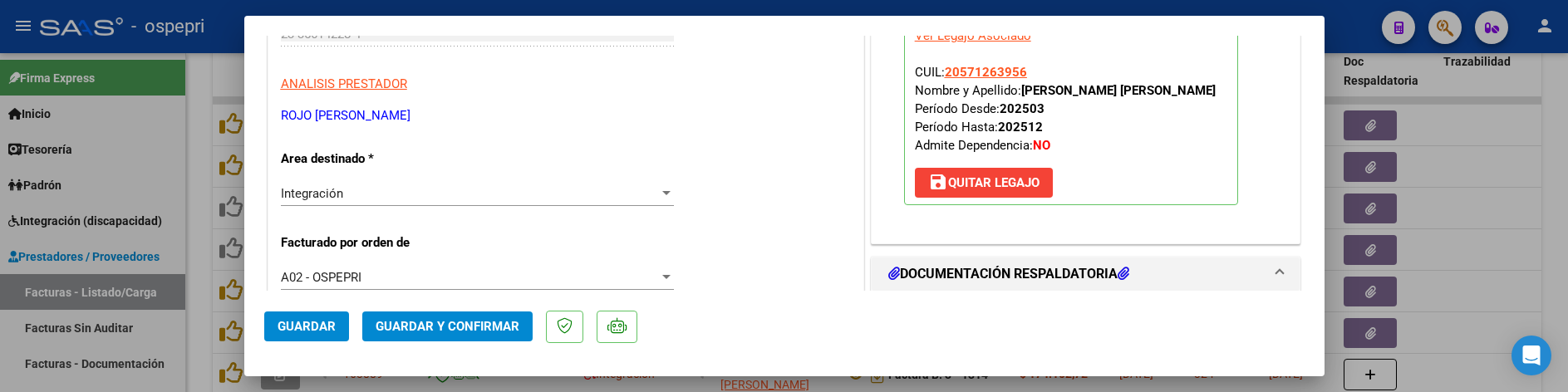
scroll to position [333, 0]
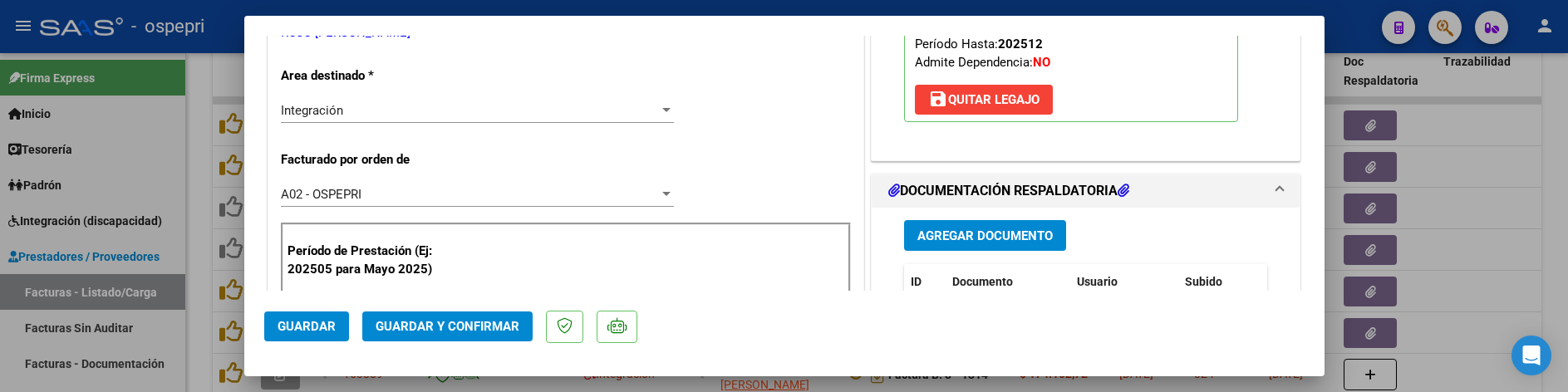
click at [1293, 189] on div at bounding box center [784, 196] width 1568 height 392
type input "$ 0,00"
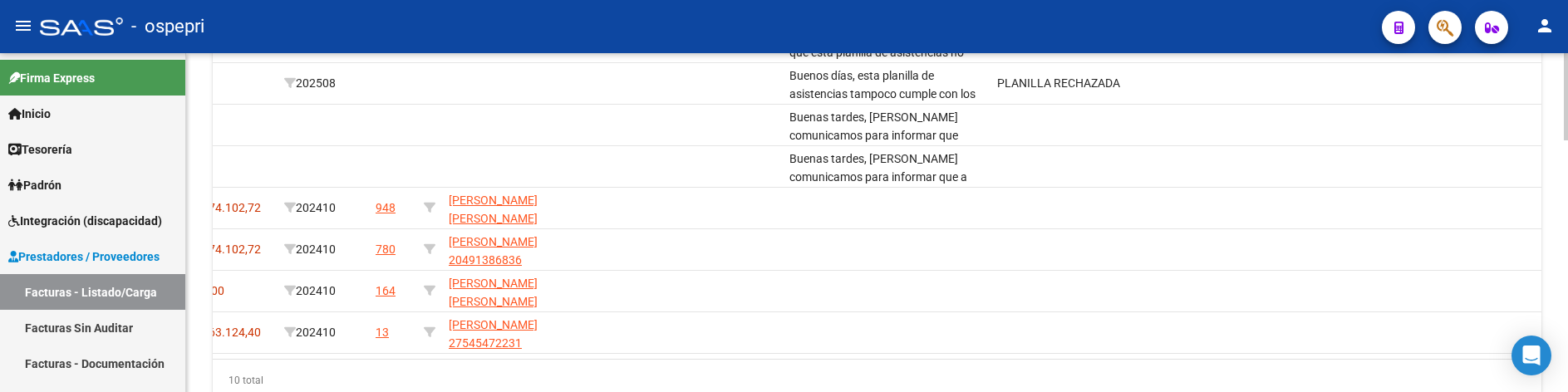
scroll to position [0, 0]
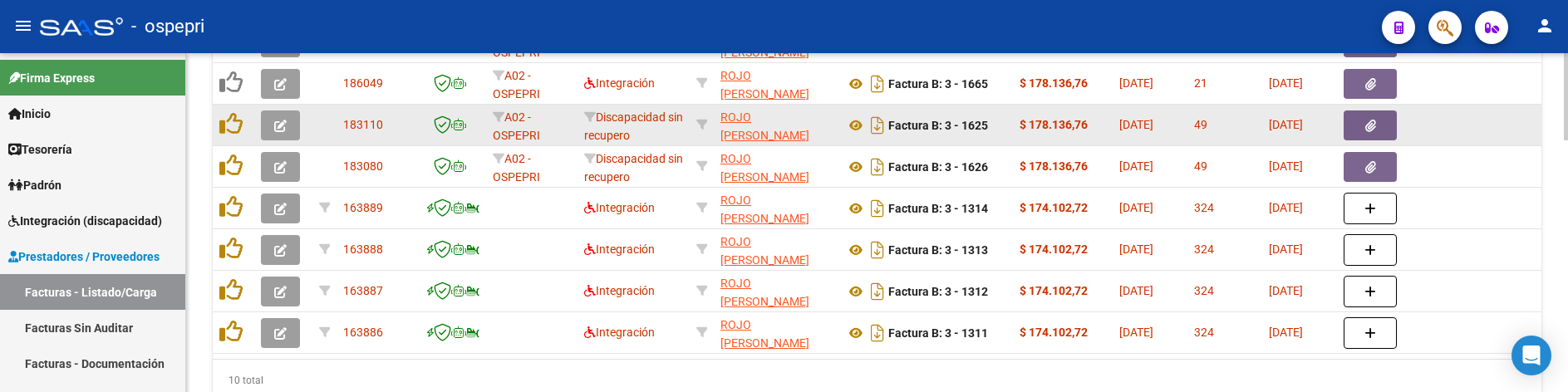
click at [280, 122] on icon "button" at bounding box center [280, 125] width 13 height 13
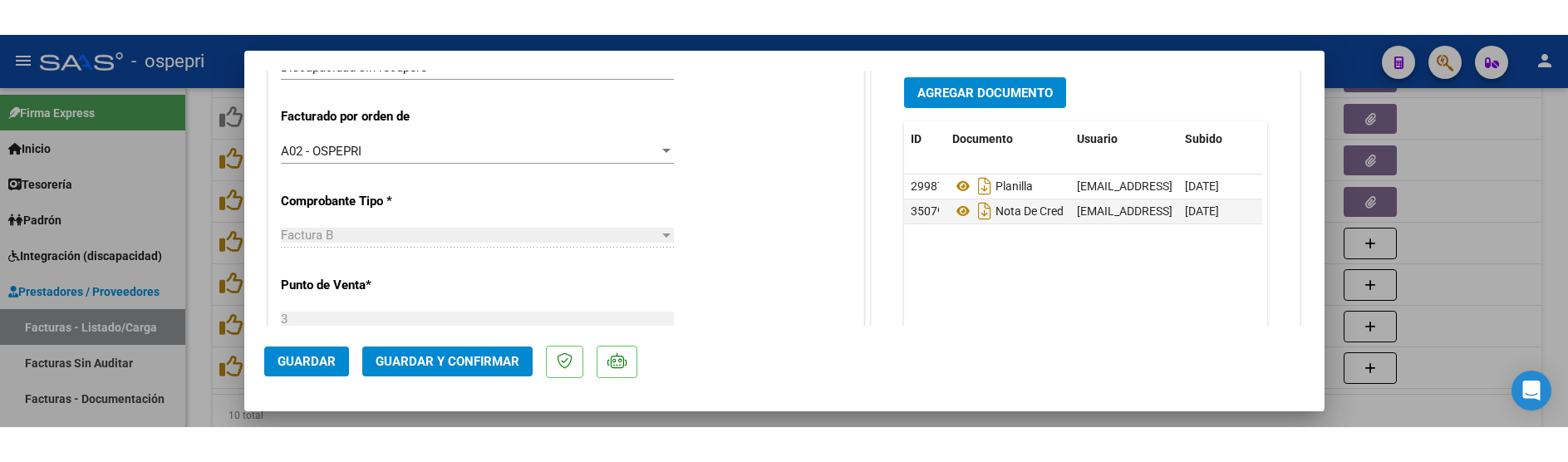
scroll to position [333, 0]
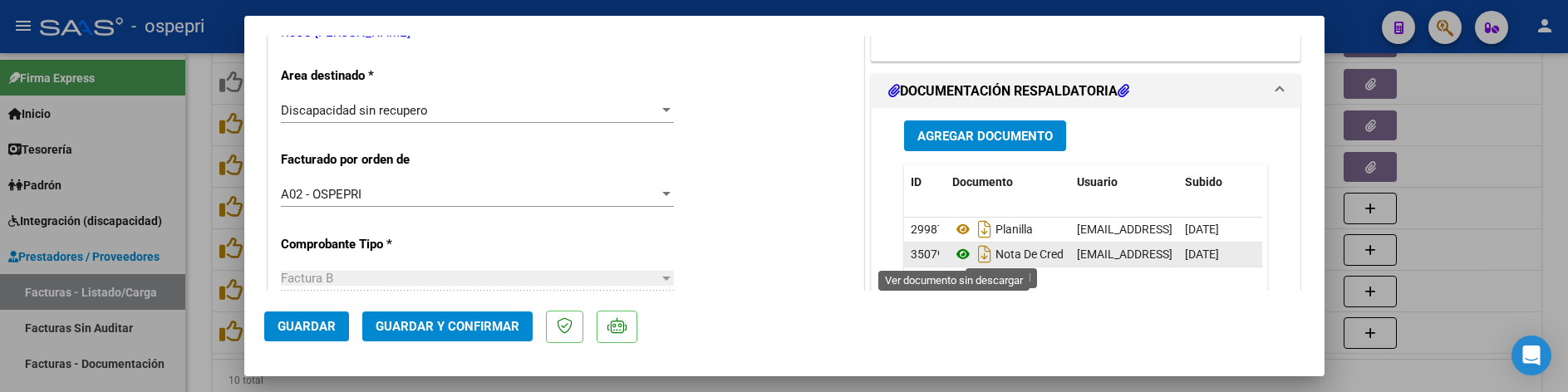
click at [956, 260] on icon at bounding box center [964, 254] width 22 height 20
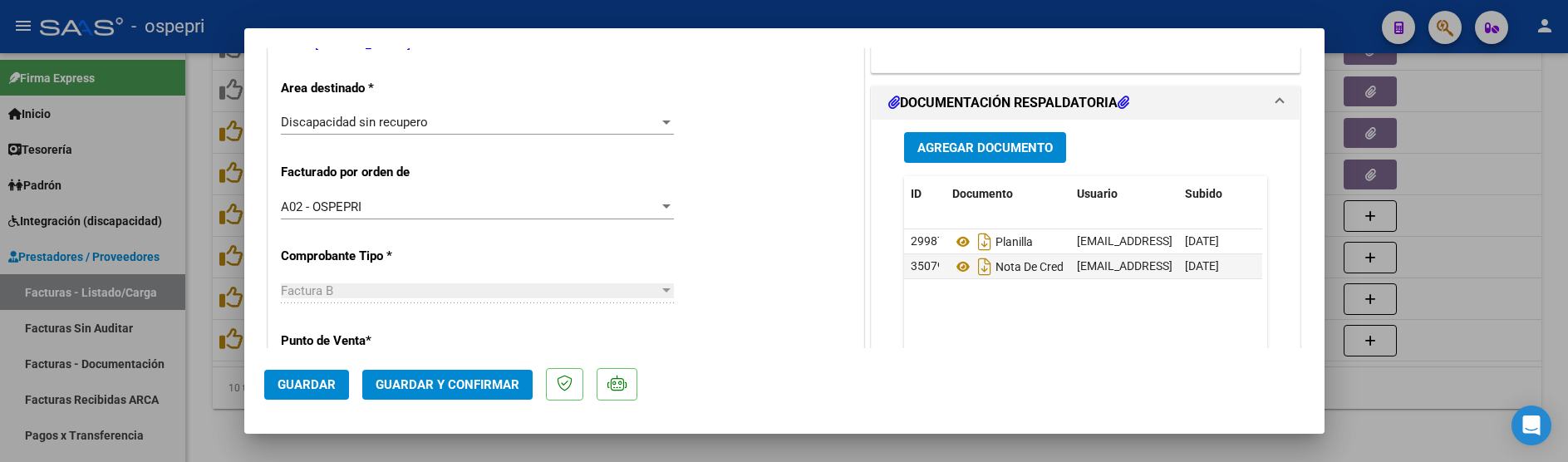
click at [1293, 391] on div at bounding box center [784, 231] width 1568 height 462
type input "$ 0,00"
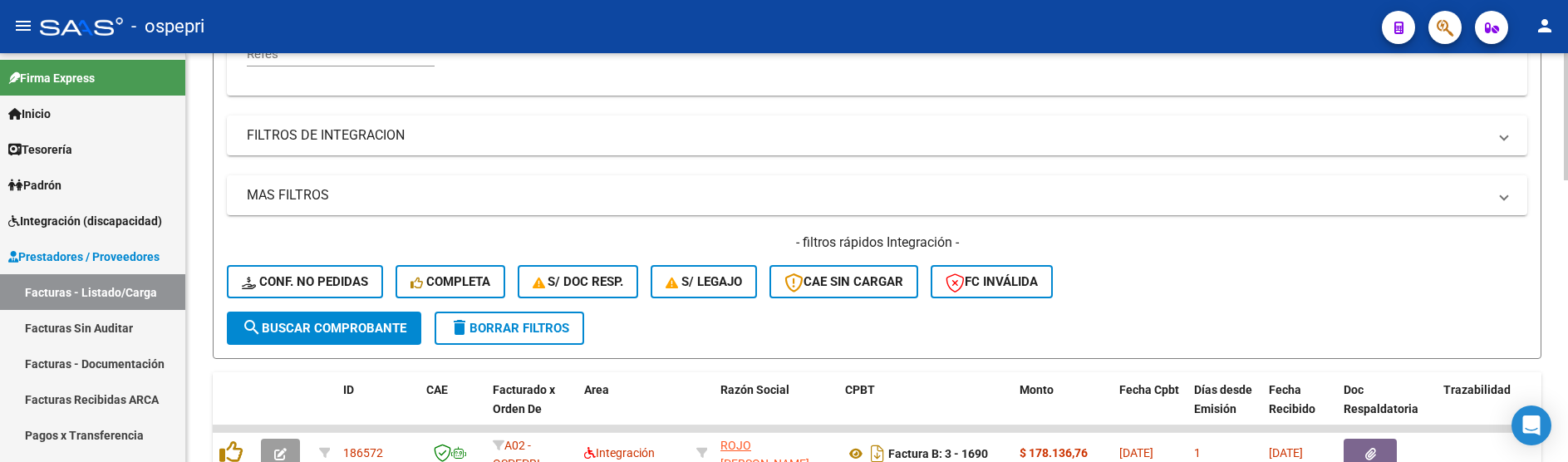
scroll to position [403, 0]
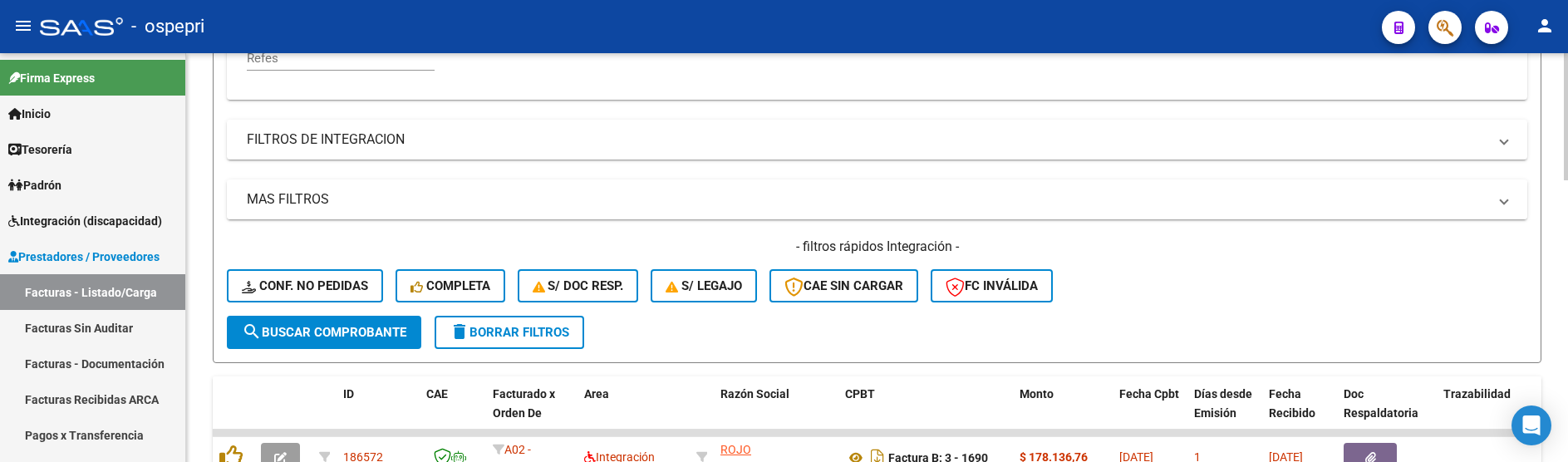
click at [341, 211] on mat-expansion-panel-header "MAS FILTROS" at bounding box center [877, 199] width 1300 height 39
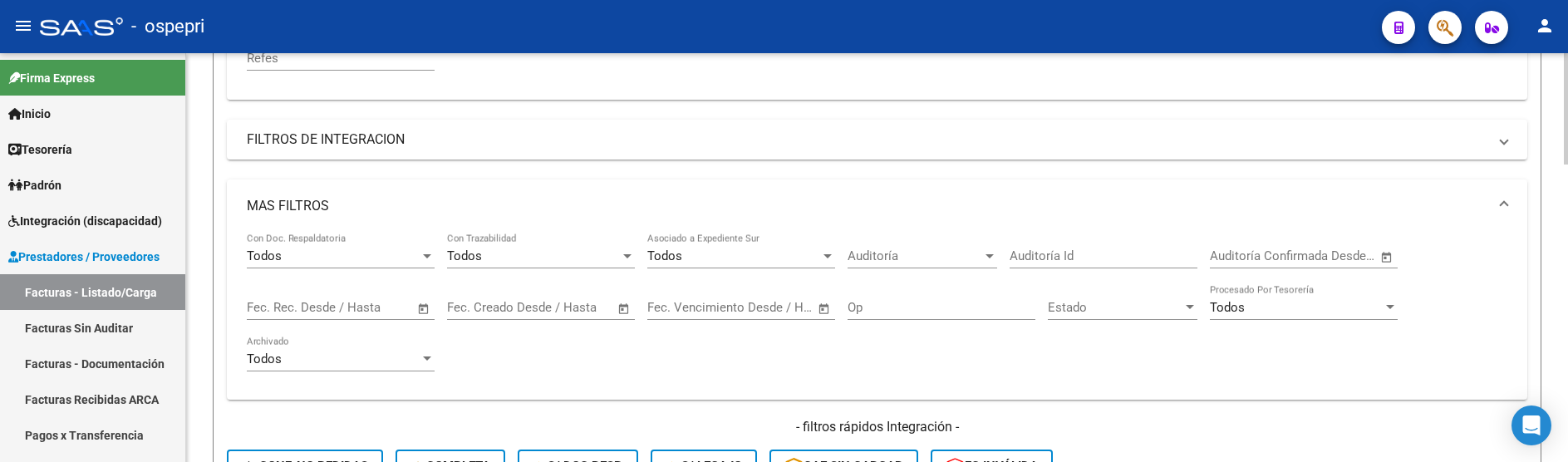
click at [424, 302] on span "Open calendar" at bounding box center [424, 308] width 39 height 39
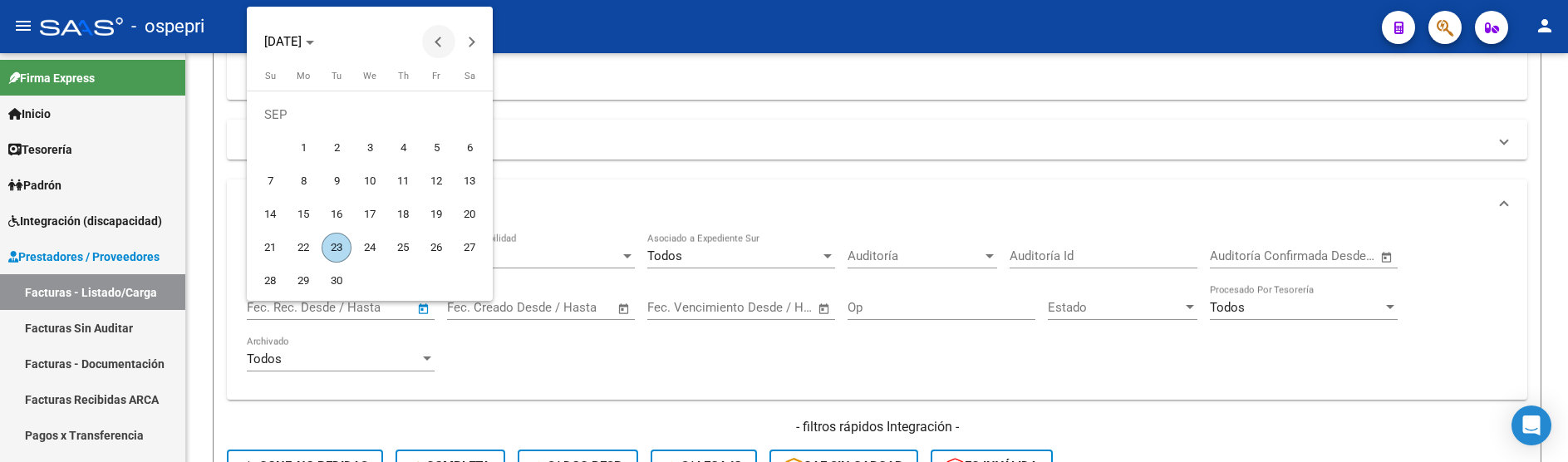
click at [436, 39] on button "Previous month" at bounding box center [439, 41] width 34 height 34
click at [432, 113] on span "1" at bounding box center [436, 115] width 30 height 30
type input "01/08/2025"
click at [475, 48] on span "Next month" at bounding box center [472, 41] width 34 height 34
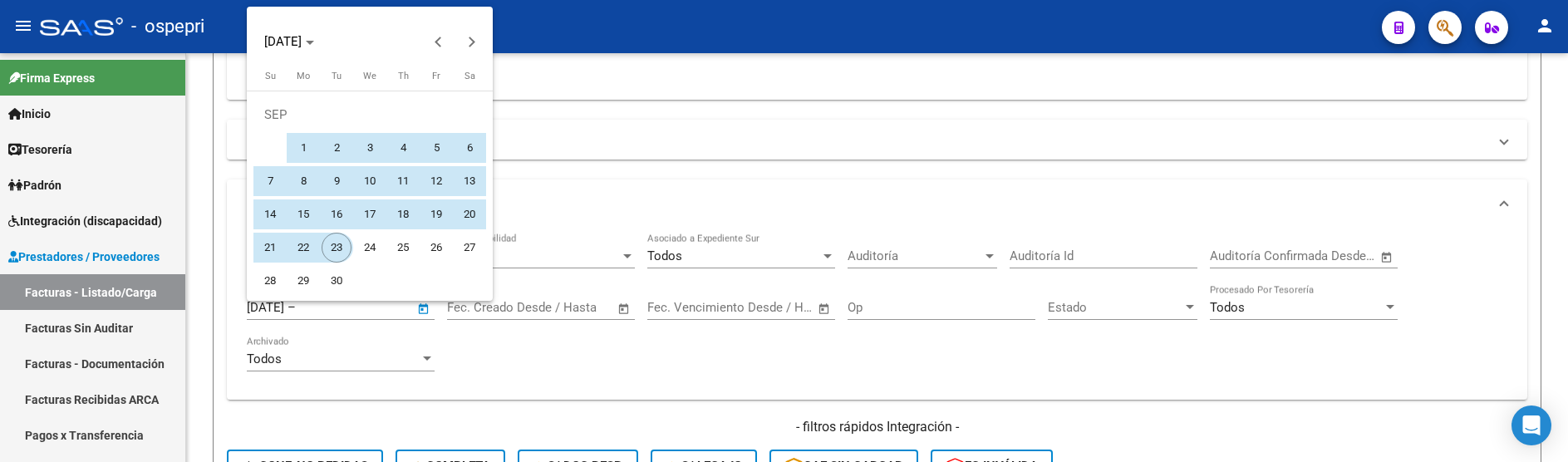
click at [333, 247] on span "23" at bounding box center [337, 248] width 30 height 30
type input "[DATE]"
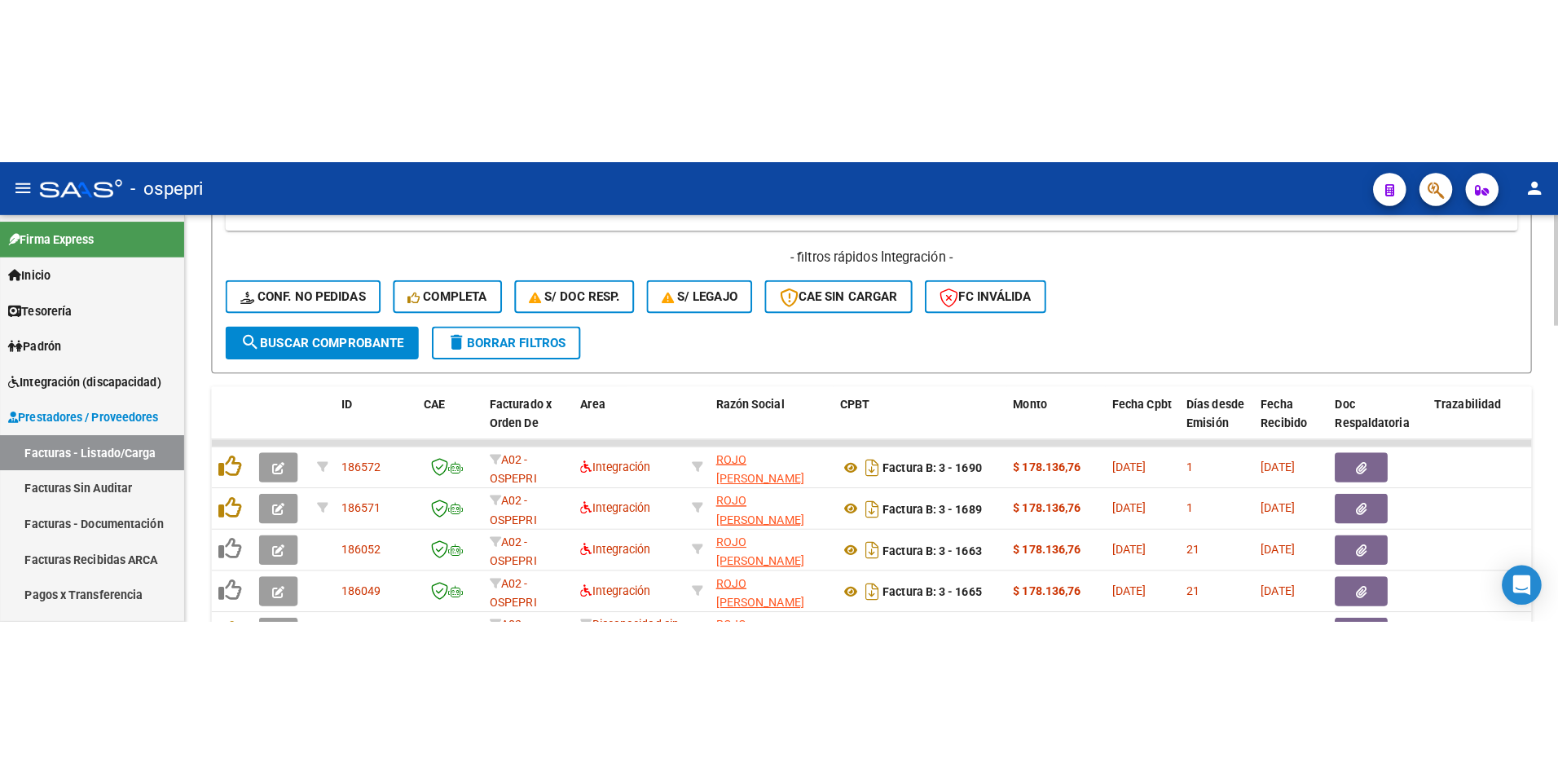
scroll to position [721, 0]
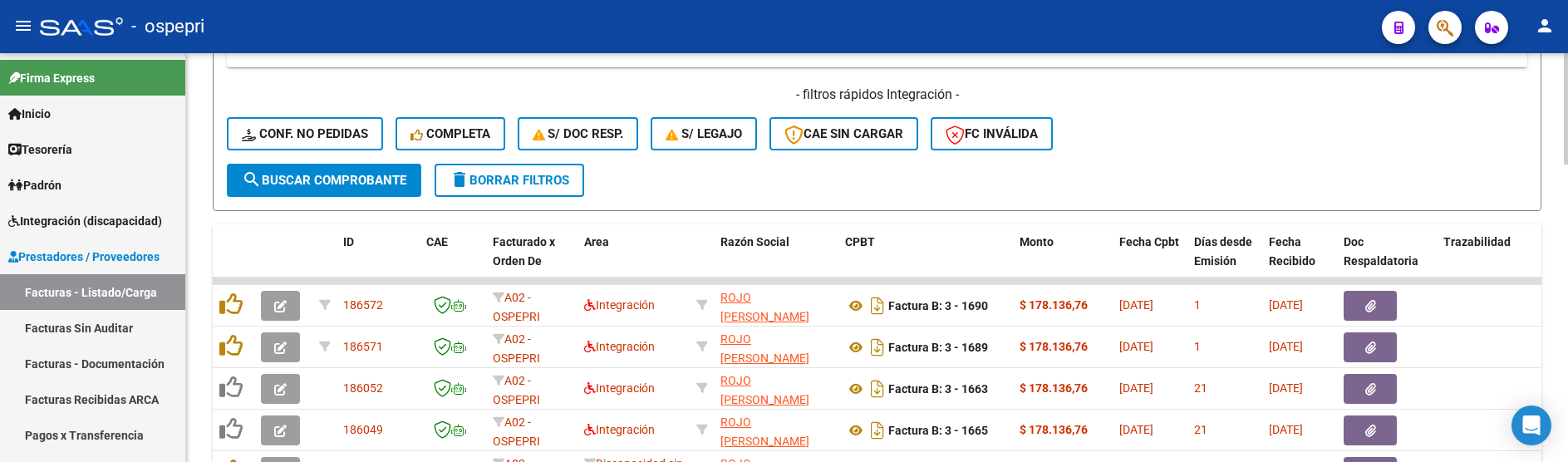
click at [339, 181] on span "search Buscar Comprobante" at bounding box center [324, 180] width 165 height 15
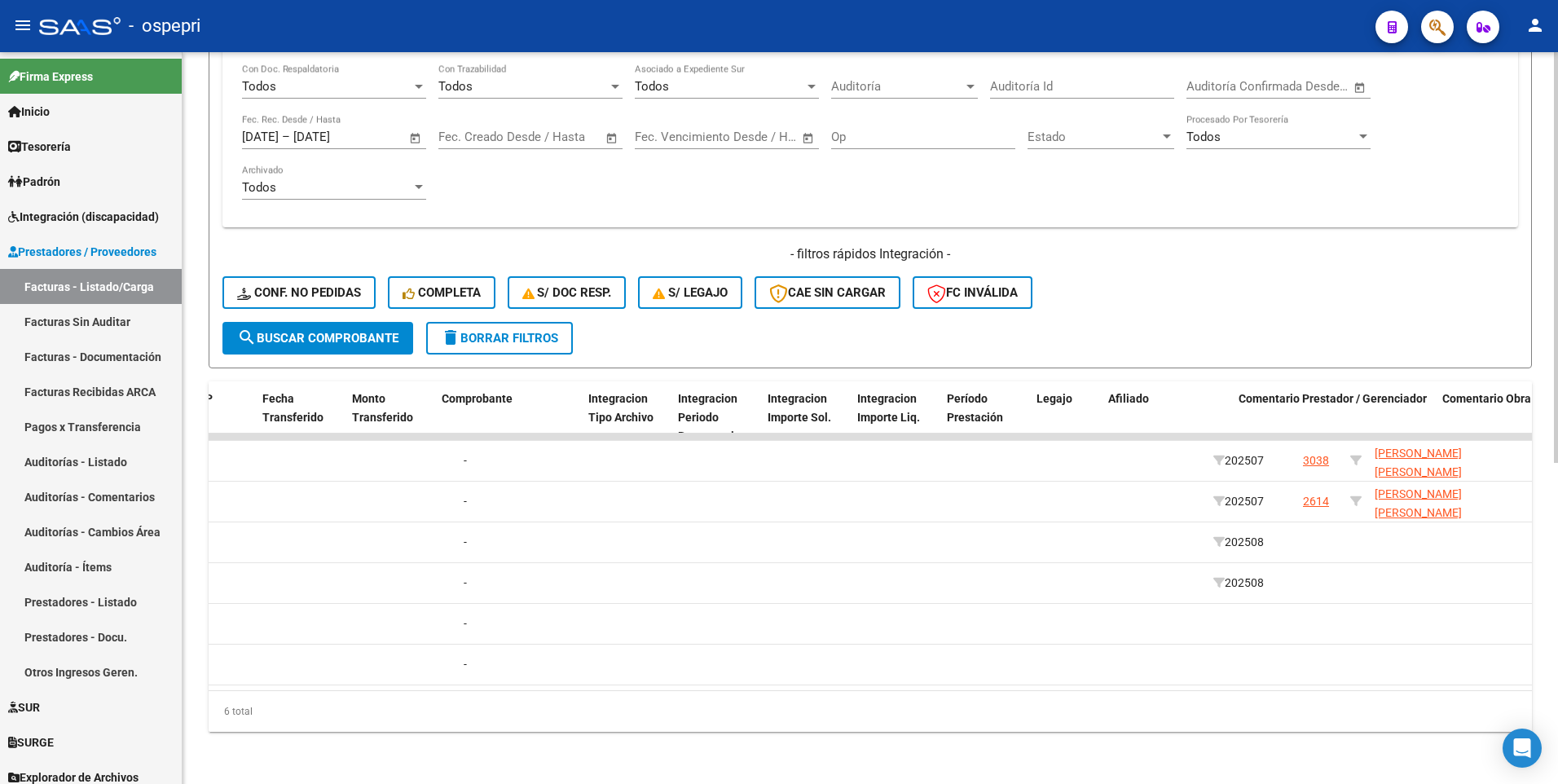
scroll to position [0, 1819]
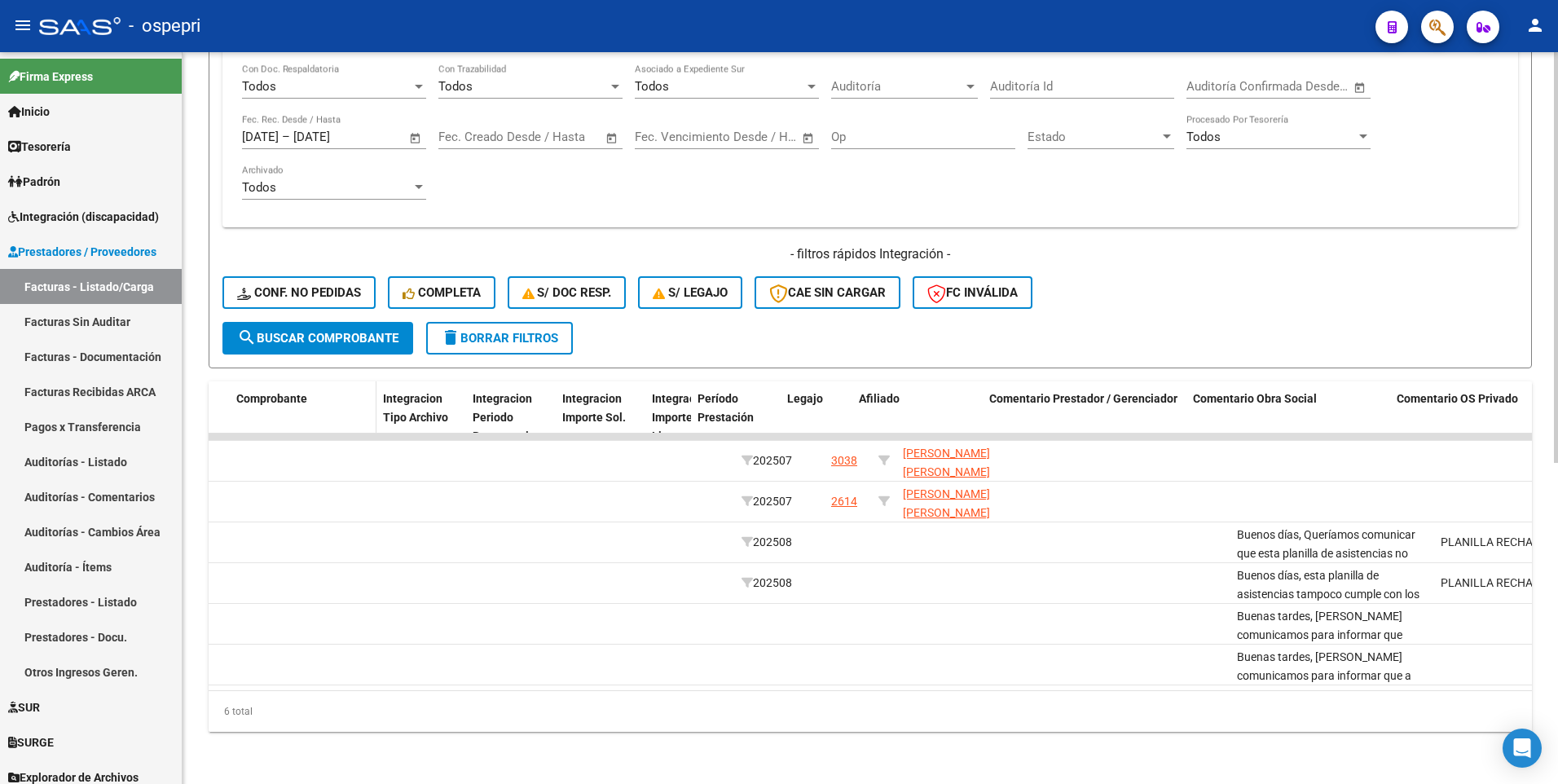
drag, startPoint x: 732, startPoint y: 375, endPoint x: 314, endPoint y: 392, distance: 418.3
click at [314, 383] on div "ID CAE Facturado x Orden De Area Razón Social CPBT Monto Fecha Cpbt Días desde …" at bounding box center [490, 417] width 4201 height 72
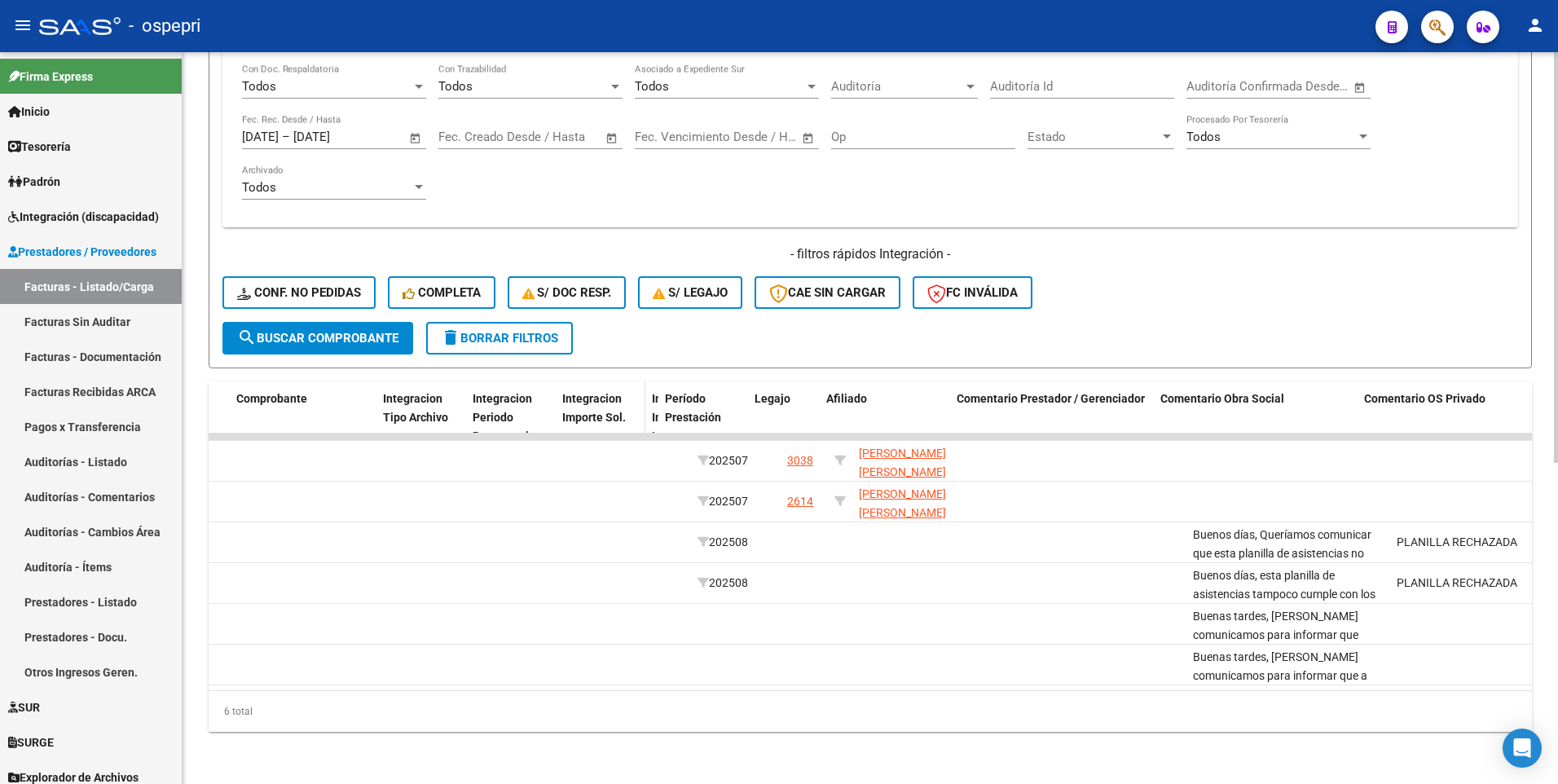
drag, startPoint x: 689, startPoint y: 372, endPoint x: 621, endPoint y: 373, distance: 68.0
click at [621, 381] on div "ID CAE Facturado x Orden De Area Razón Social CPBT Monto Fecha Cpbt Días desde …" at bounding box center [469, 426] width 4158 height 90
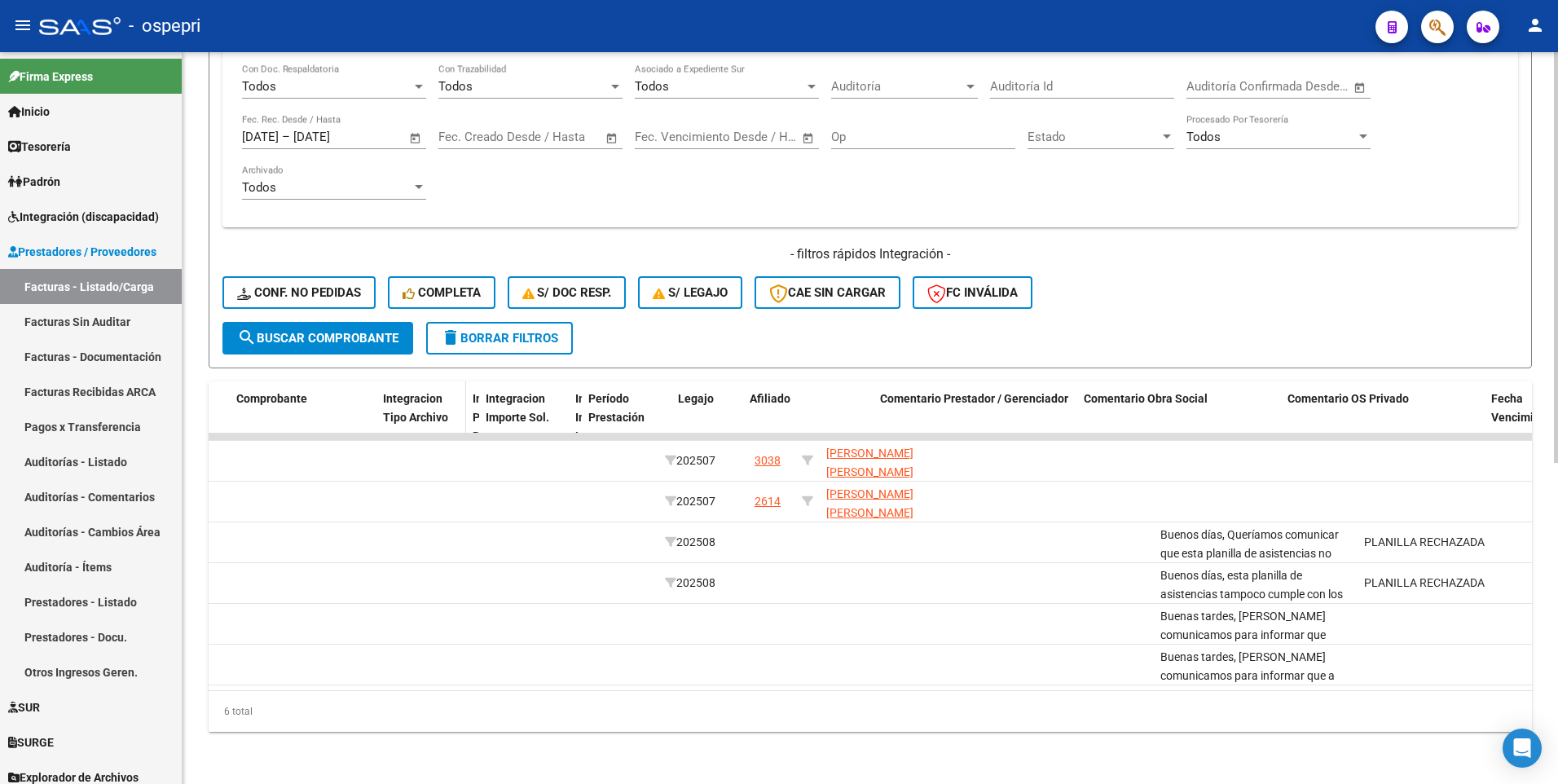
drag, startPoint x: 553, startPoint y: 373, endPoint x: 440, endPoint y: 369, distance: 113.1
click at [440, 381] on div "ID CAE Facturado x Orden De Area Razón Social CPBT Monto Fecha Cpbt Días desde …" at bounding box center [452, 426] width 4125 height 90
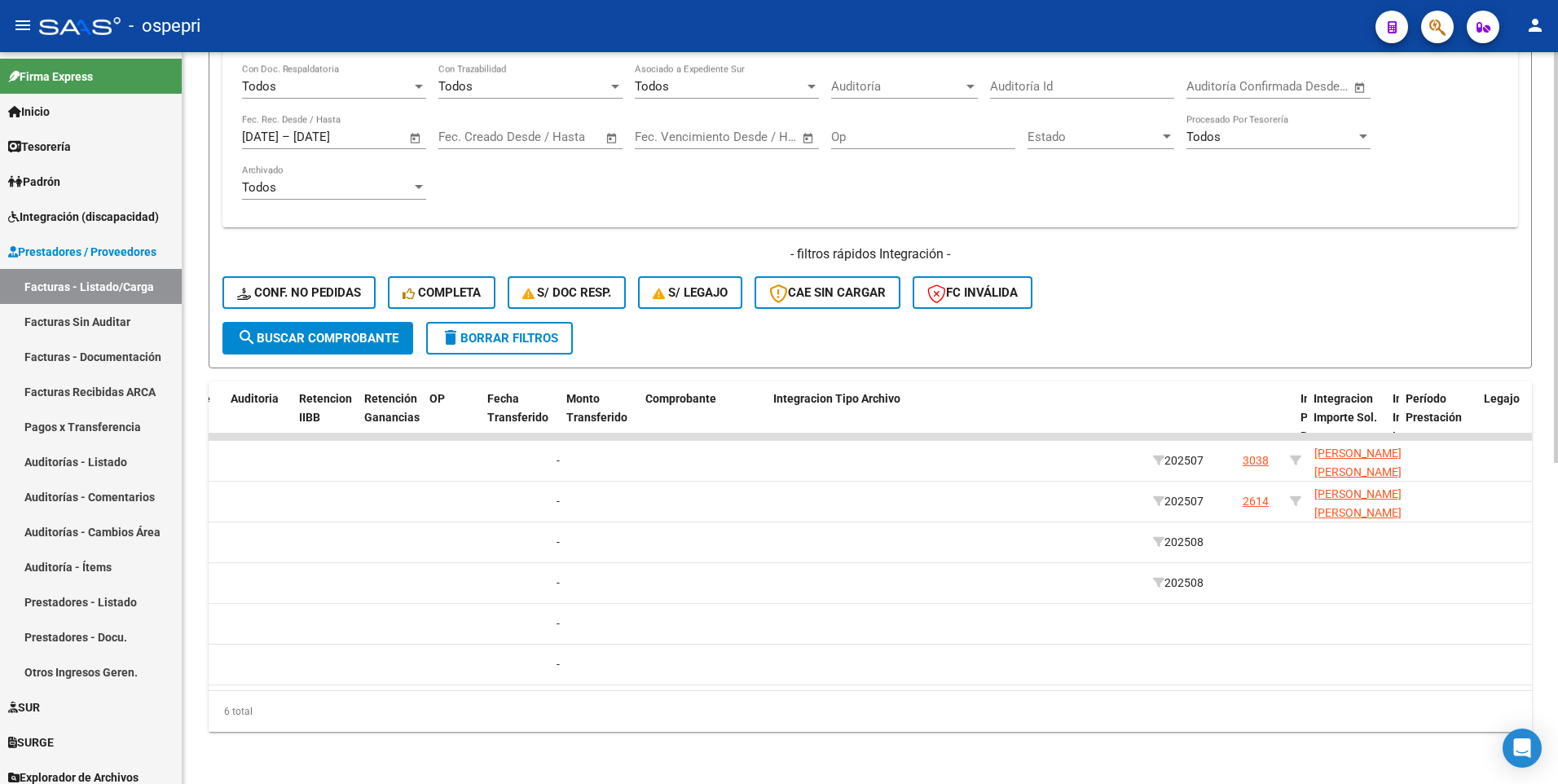
scroll to position [0, 1210]
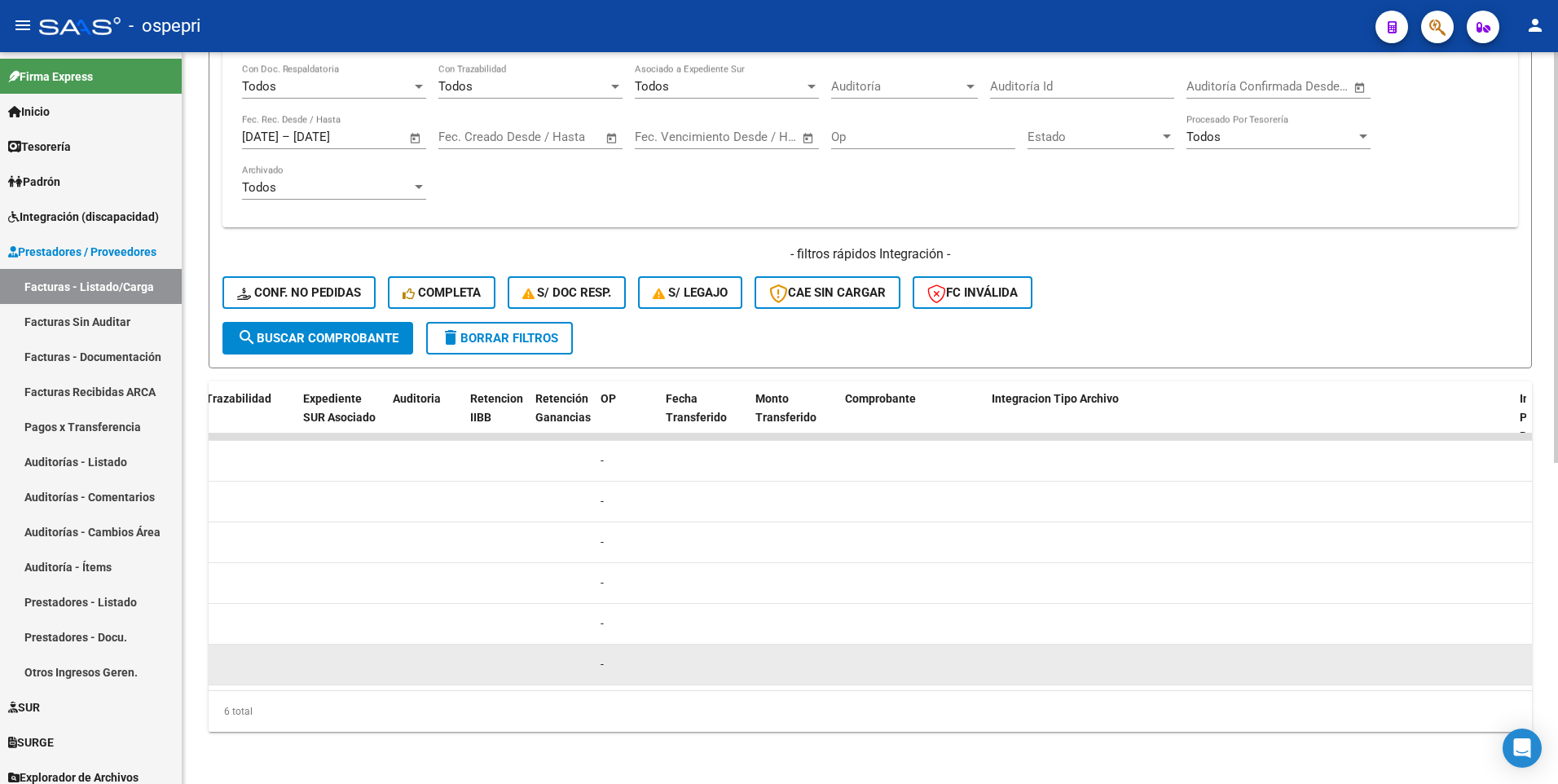
click at [1221, 383] on datatable-body-cell at bounding box center [1249, 664] width 528 height 40
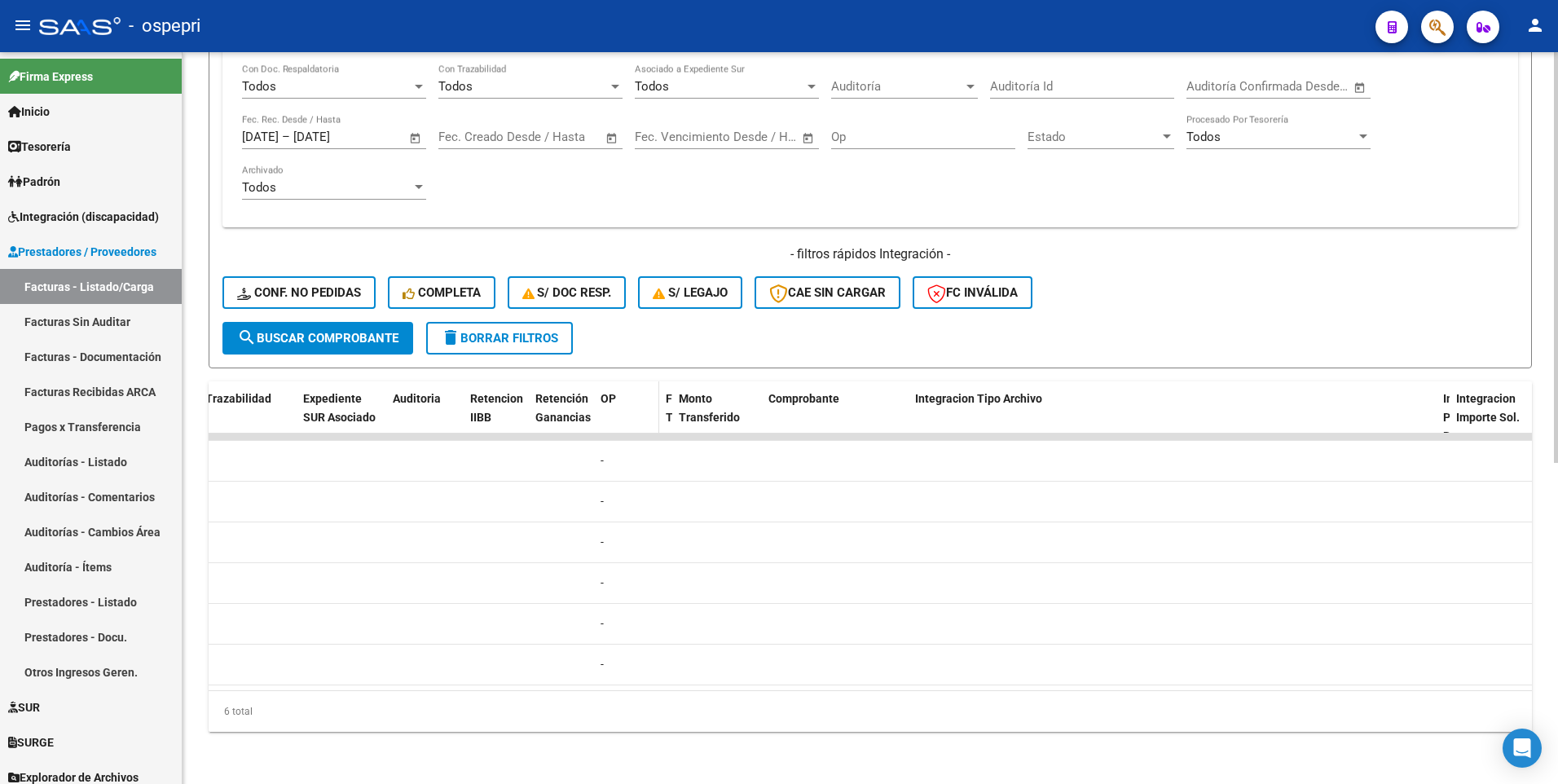
drag, startPoint x: 744, startPoint y: 384, endPoint x: 613, endPoint y: 385, distance: 131.0
click at [613, 383] on div "ID CAE Facturado x Orden De Area Razón Social CPBT Monto Fecha Cpbt Días desde …" at bounding box center [1242, 426] width 4487 height 90
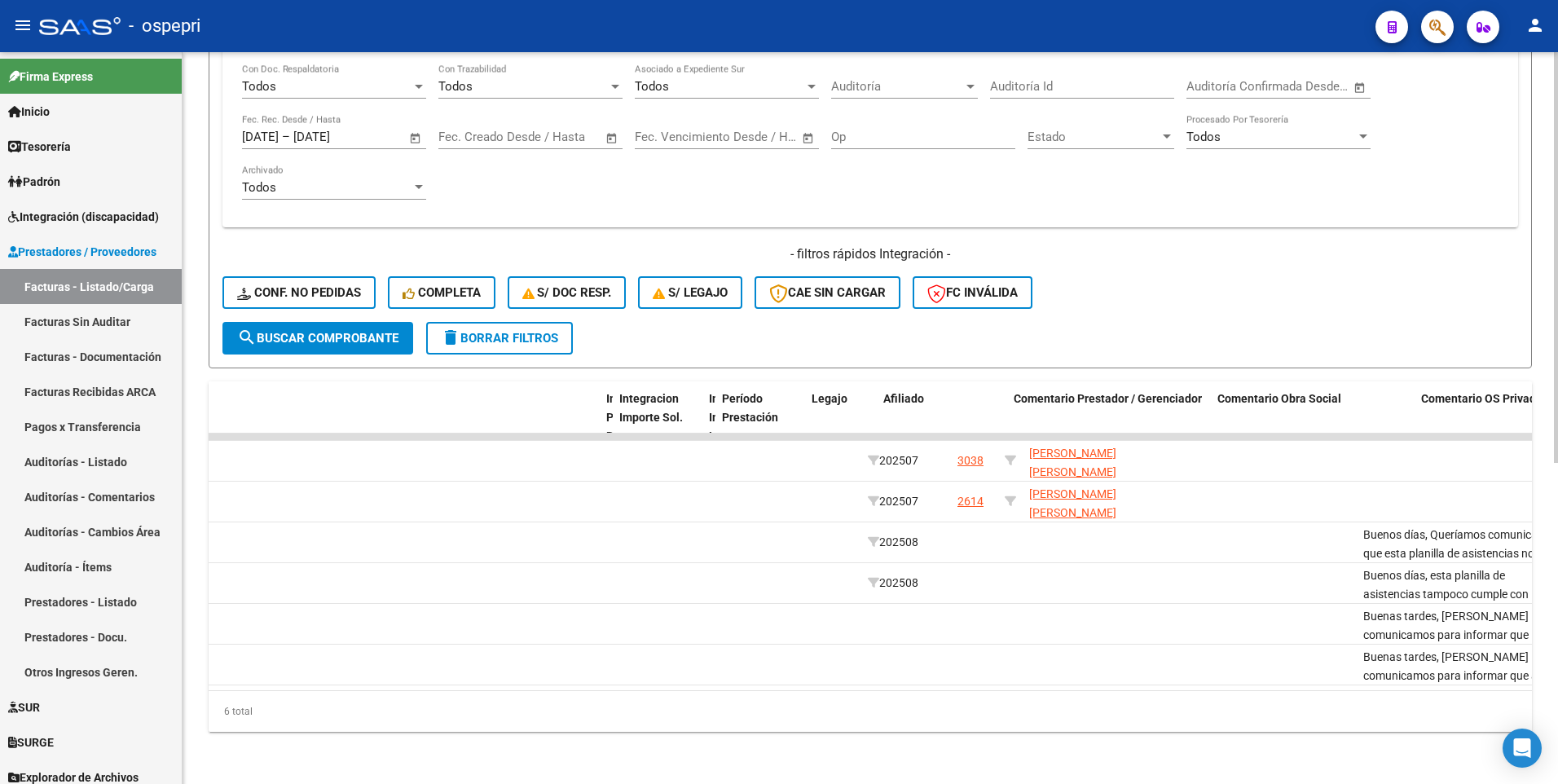
scroll to position [0, 0]
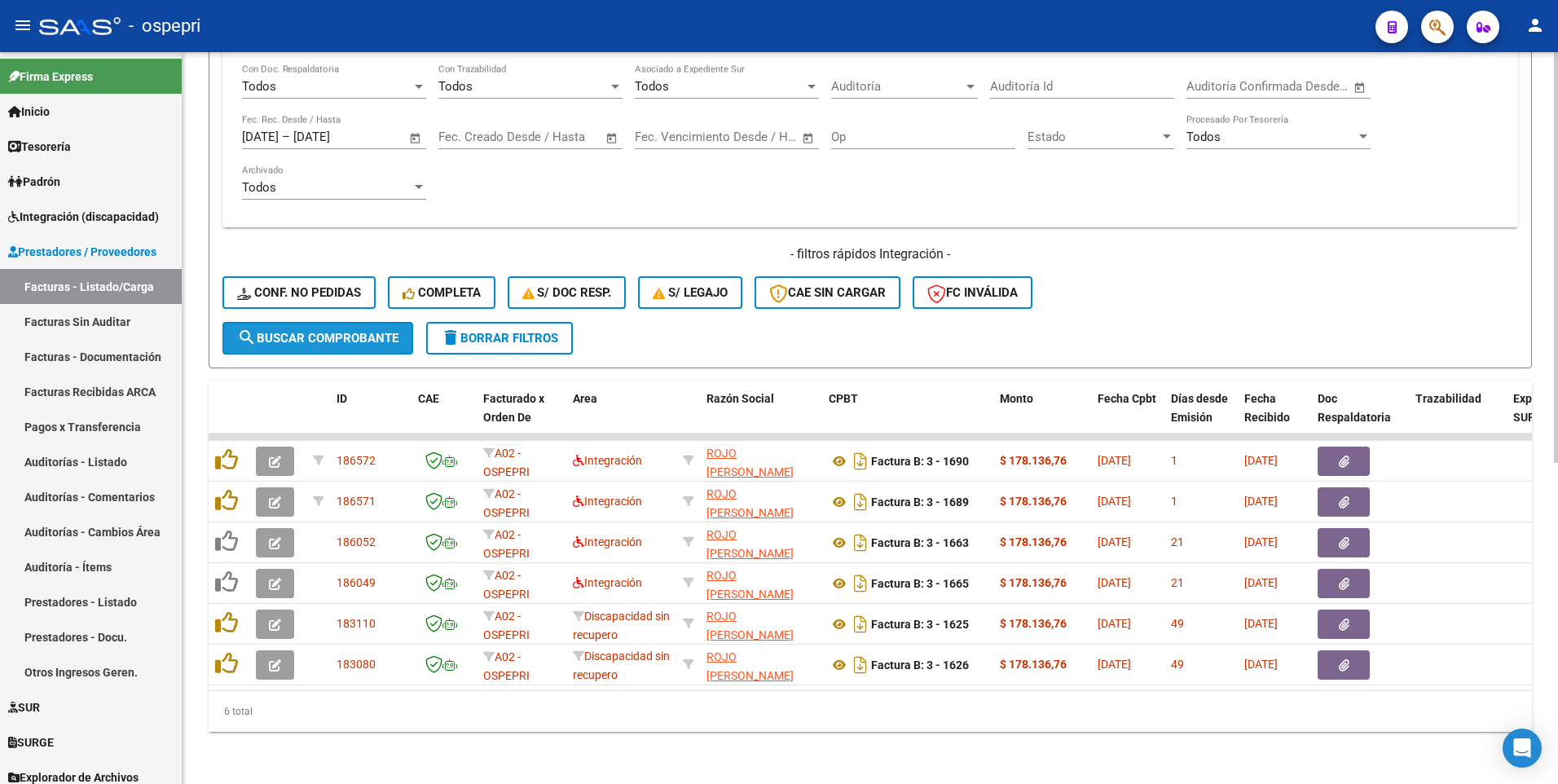
click at [349, 321] on button "search Buscar Comprobante" at bounding box center [318, 338] width 191 height 33
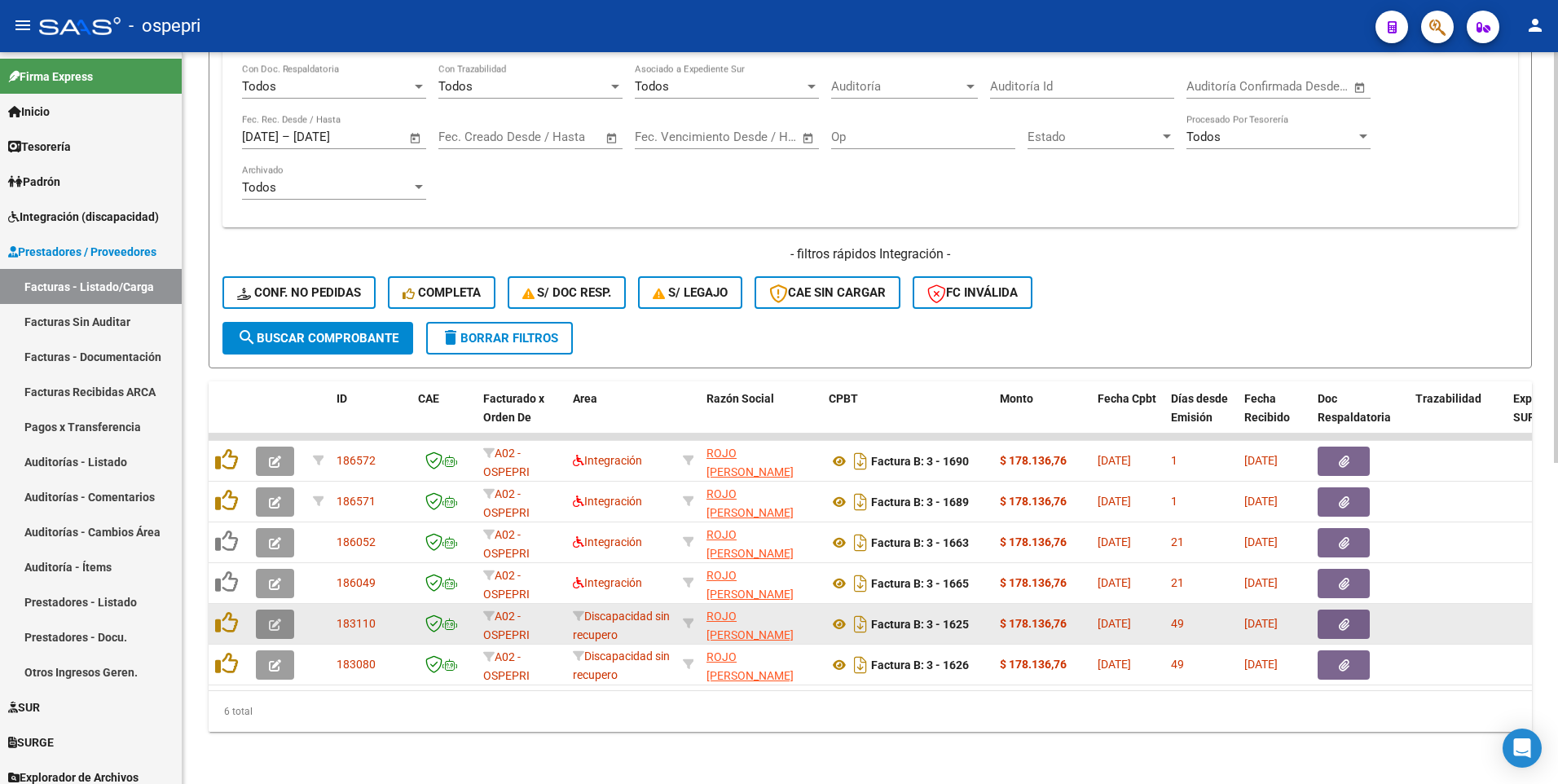
click at [273, 383] on span "button" at bounding box center [275, 623] width 13 height 15
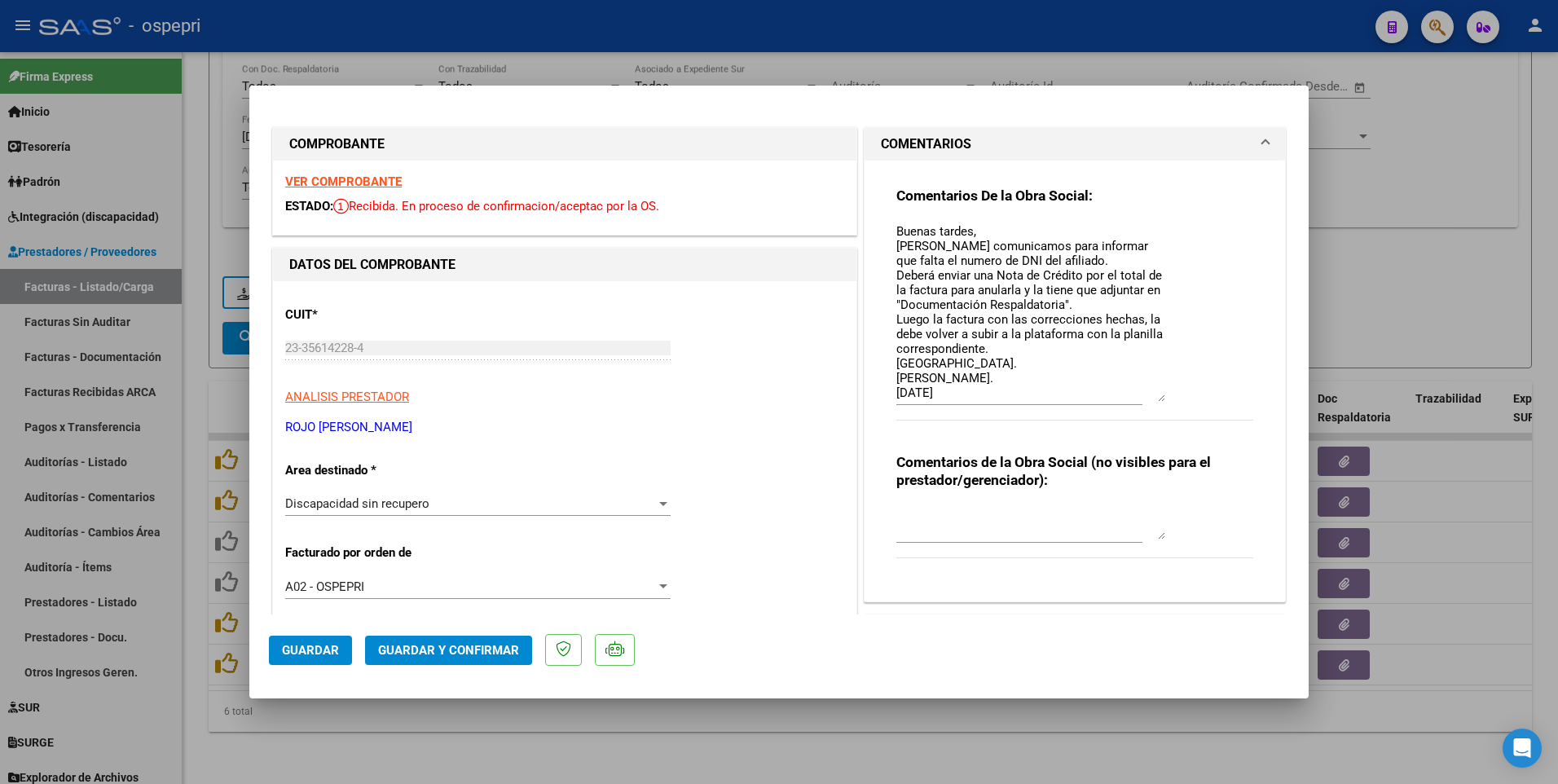
drag, startPoint x: 1155, startPoint y: 252, endPoint x: 1160, endPoint y: 399, distance: 147.1
click at [1160, 383] on div "Comentarios De la Obra Social: Buenas tardes, Nos comunicamos para informar que…" at bounding box center [1075, 313] width 357 height 252
click at [951, 383] on div at bounding box center [779, 392] width 1558 height 784
type input "$ 0,00"
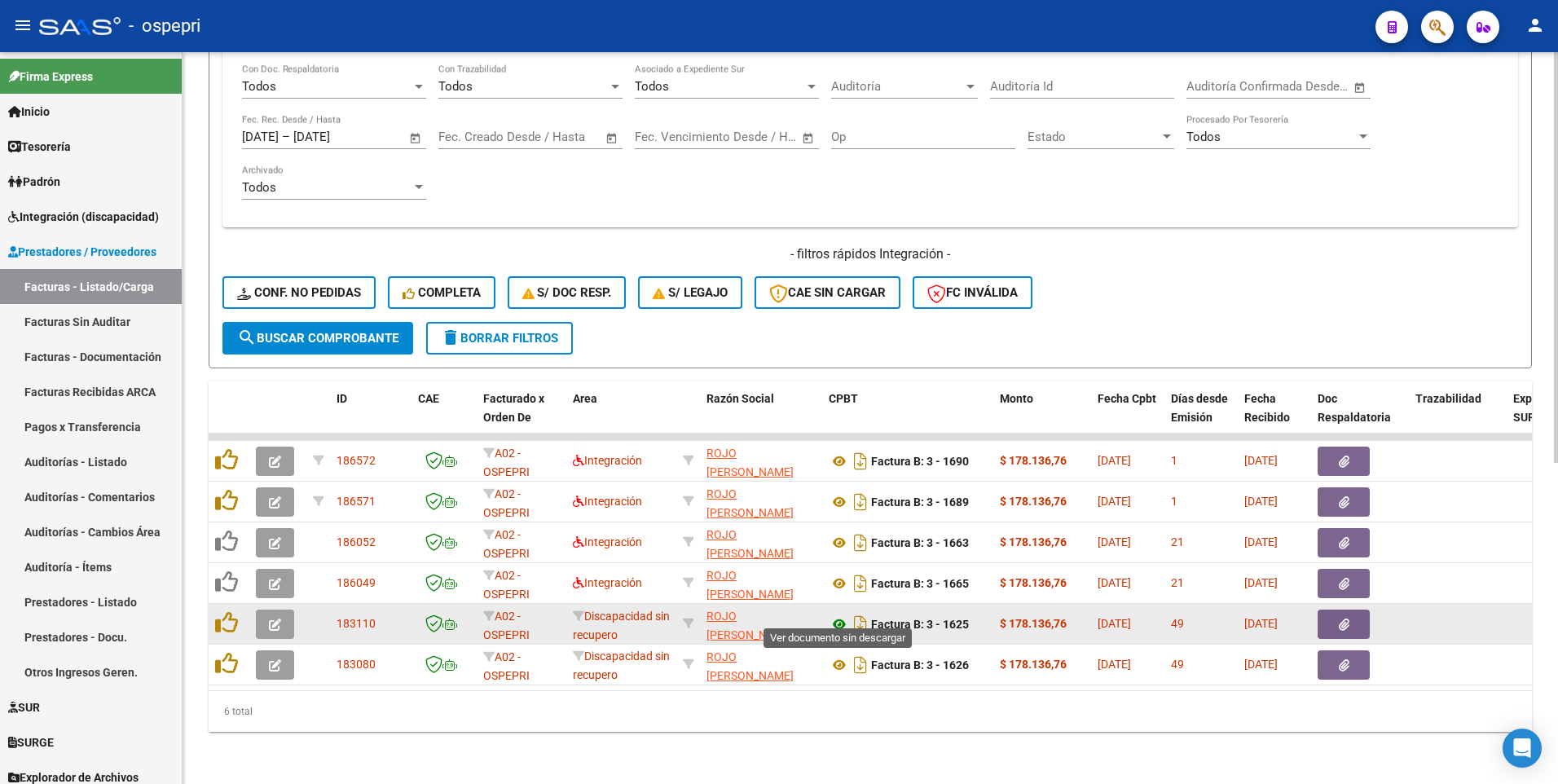
click at [837, 383] on icon at bounding box center [840, 624] width 21 height 19
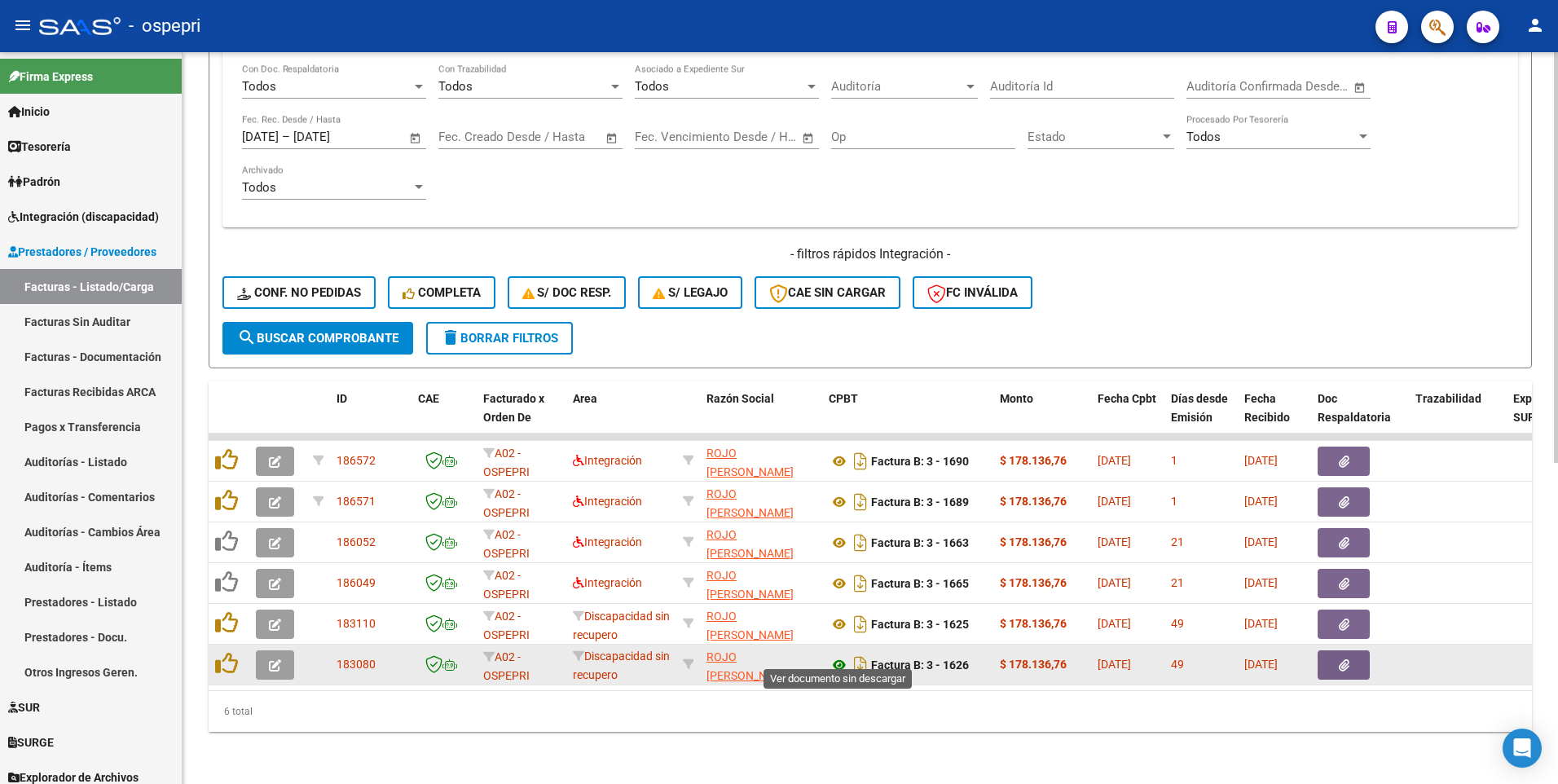
click at [840, 383] on icon at bounding box center [840, 665] width 21 height 19
click at [275, 383] on icon "button" at bounding box center [275, 665] width 13 height 13
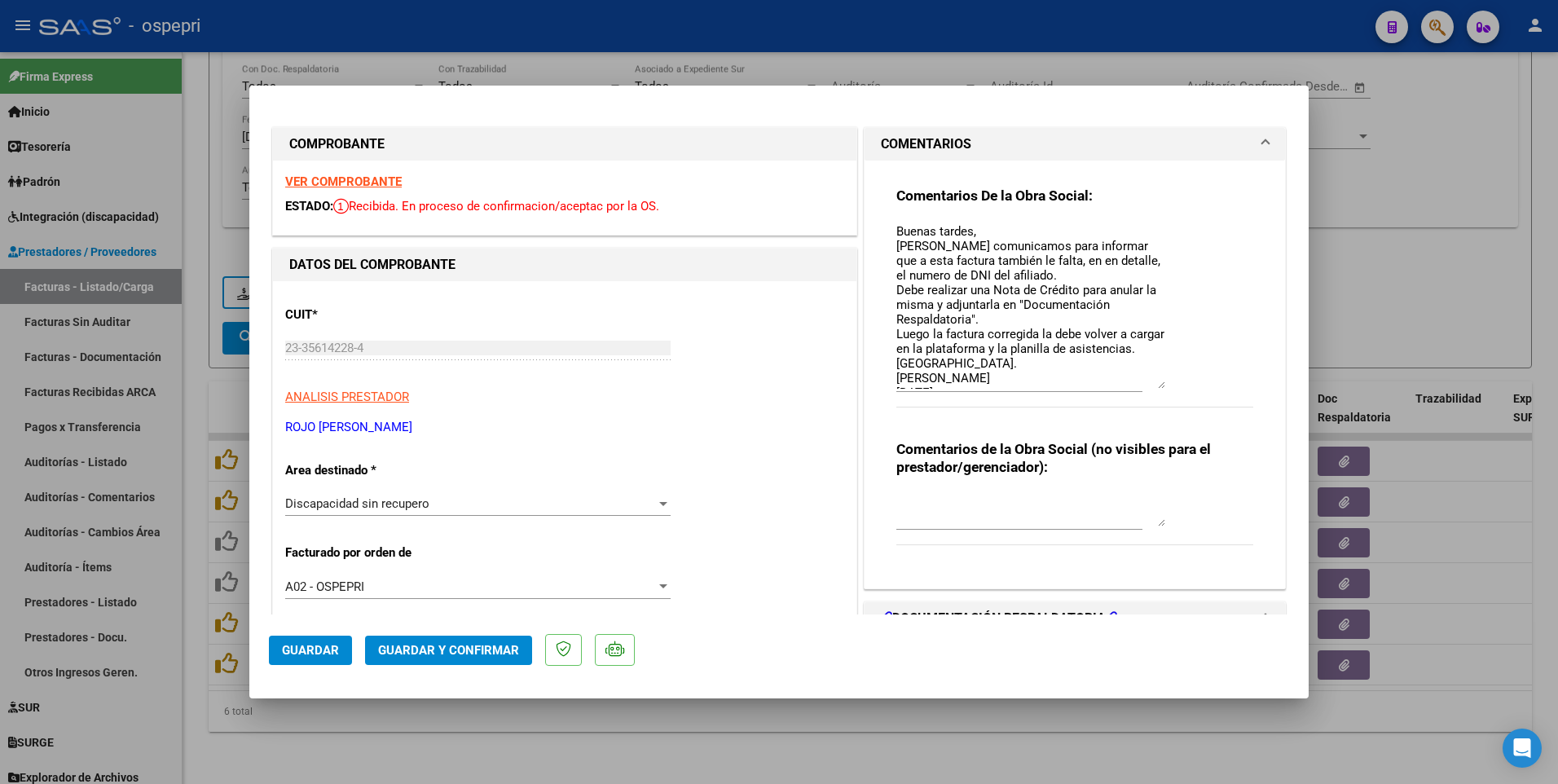
drag, startPoint x: 1157, startPoint y: 254, endPoint x: 1156, endPoint y: 387, distance: 133.0
click at [1156, 383] on textarea "Buenas tardes, Nos comunicamos para informar que a esta factura también le falt…" at bounding box center [1031, 306] width 269 height 166
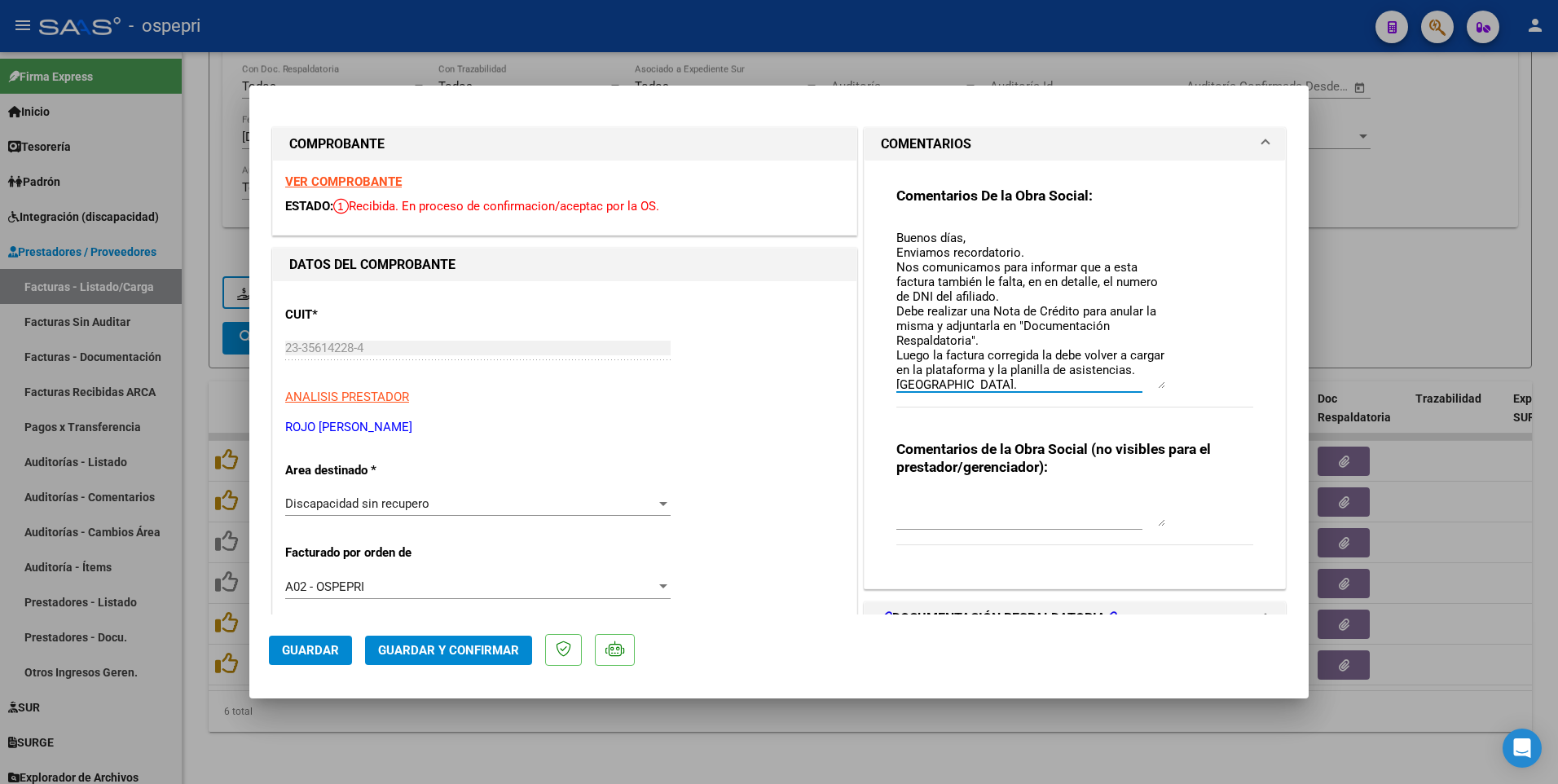
scroll to position [166, 0]
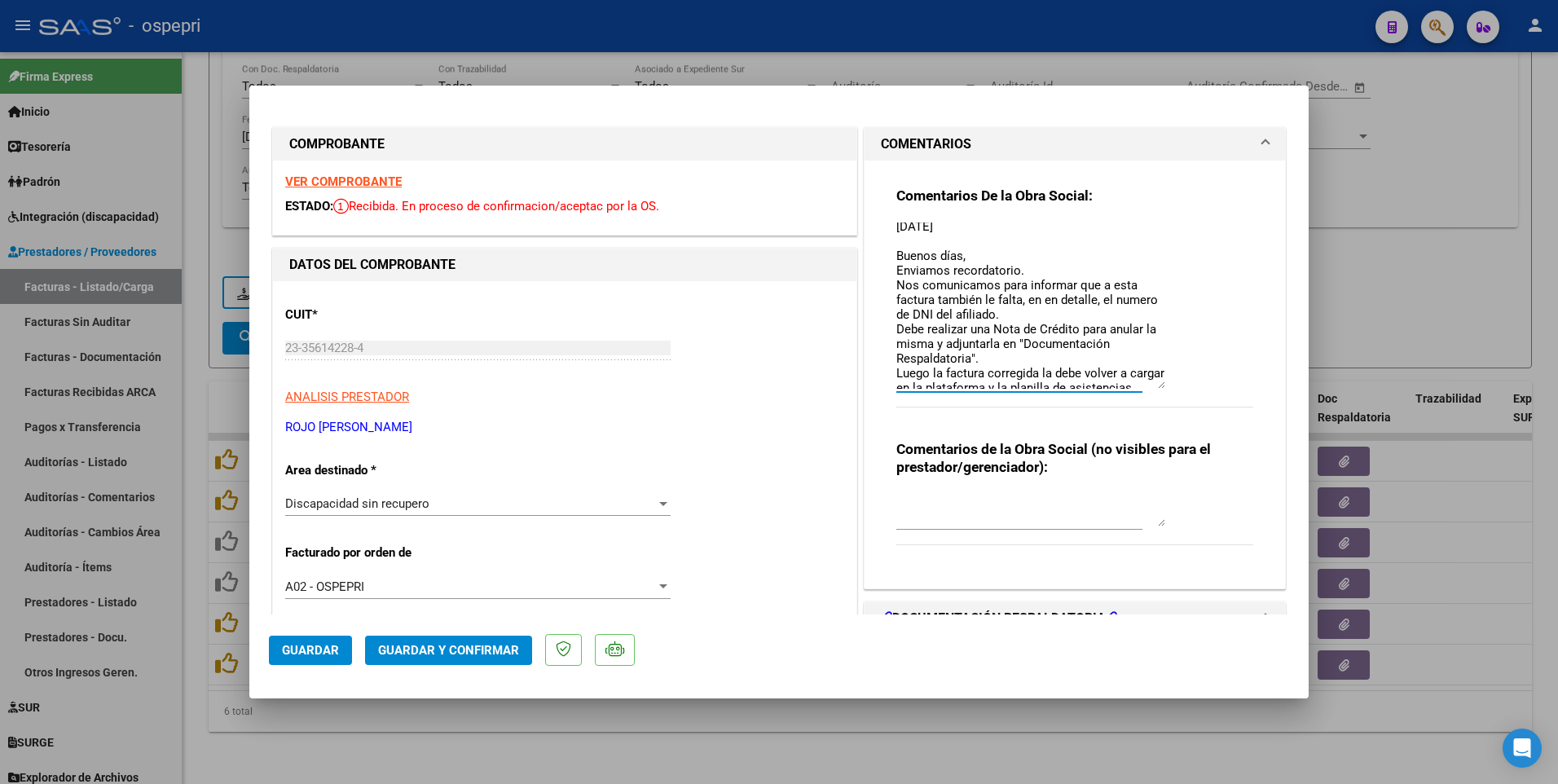
click at [1268, 255] on div at bounding box center [779, 392] width 1558 height 784
type input "$ 0,00"
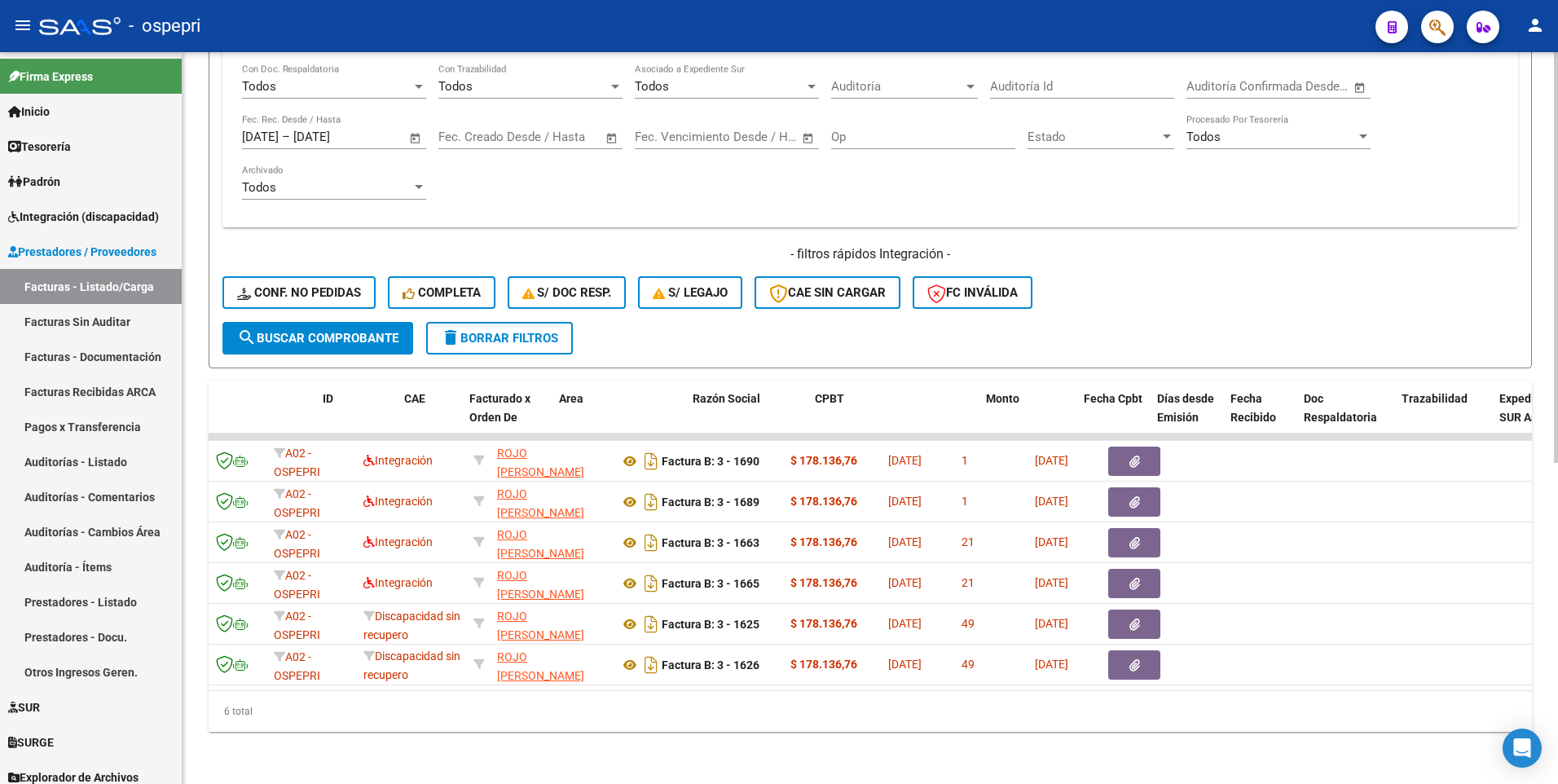
scroll to position [0, 0]
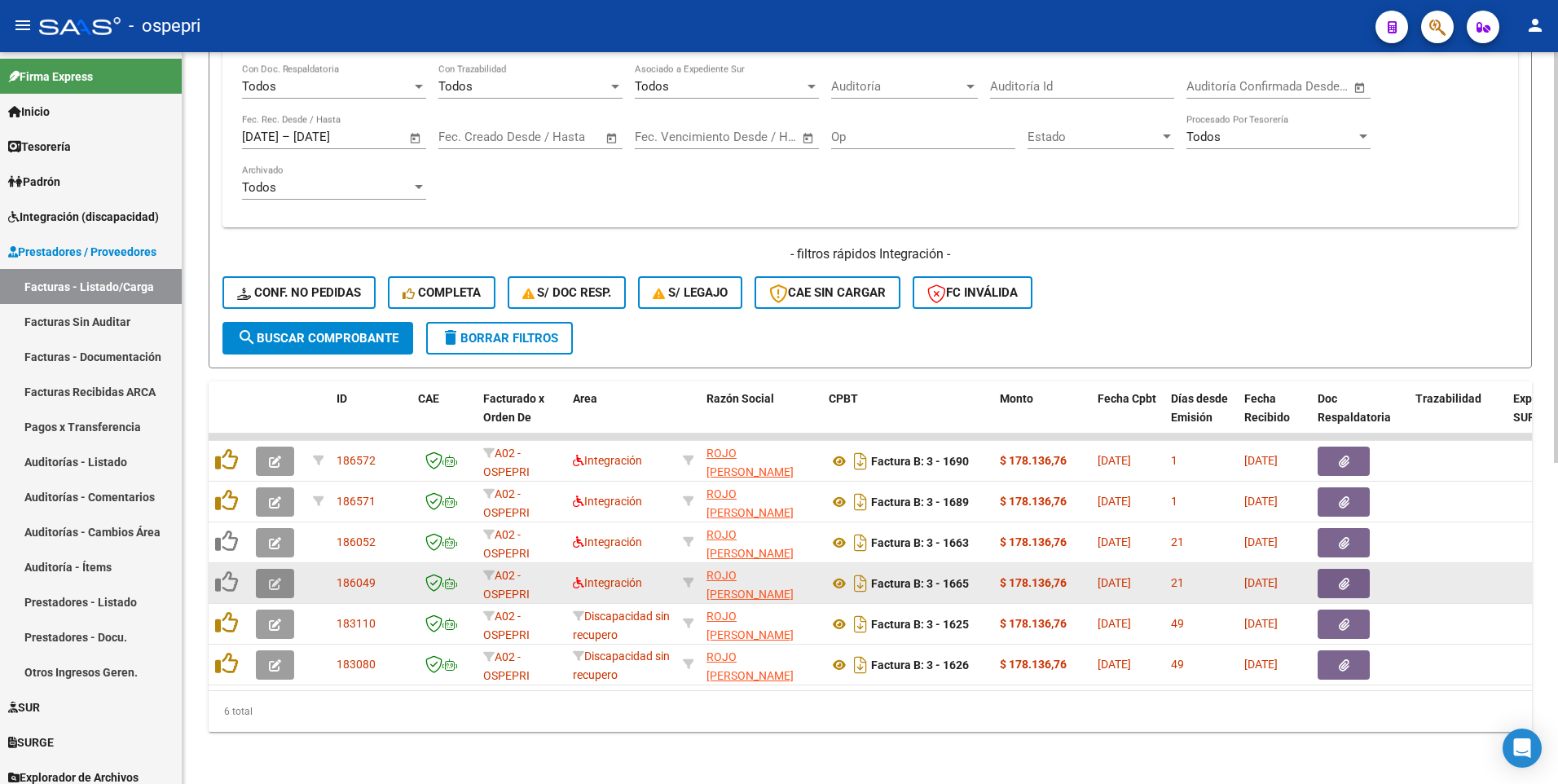
click at [279, 383] on icon "button" at bounding box center [275, 584] width 13 height 13
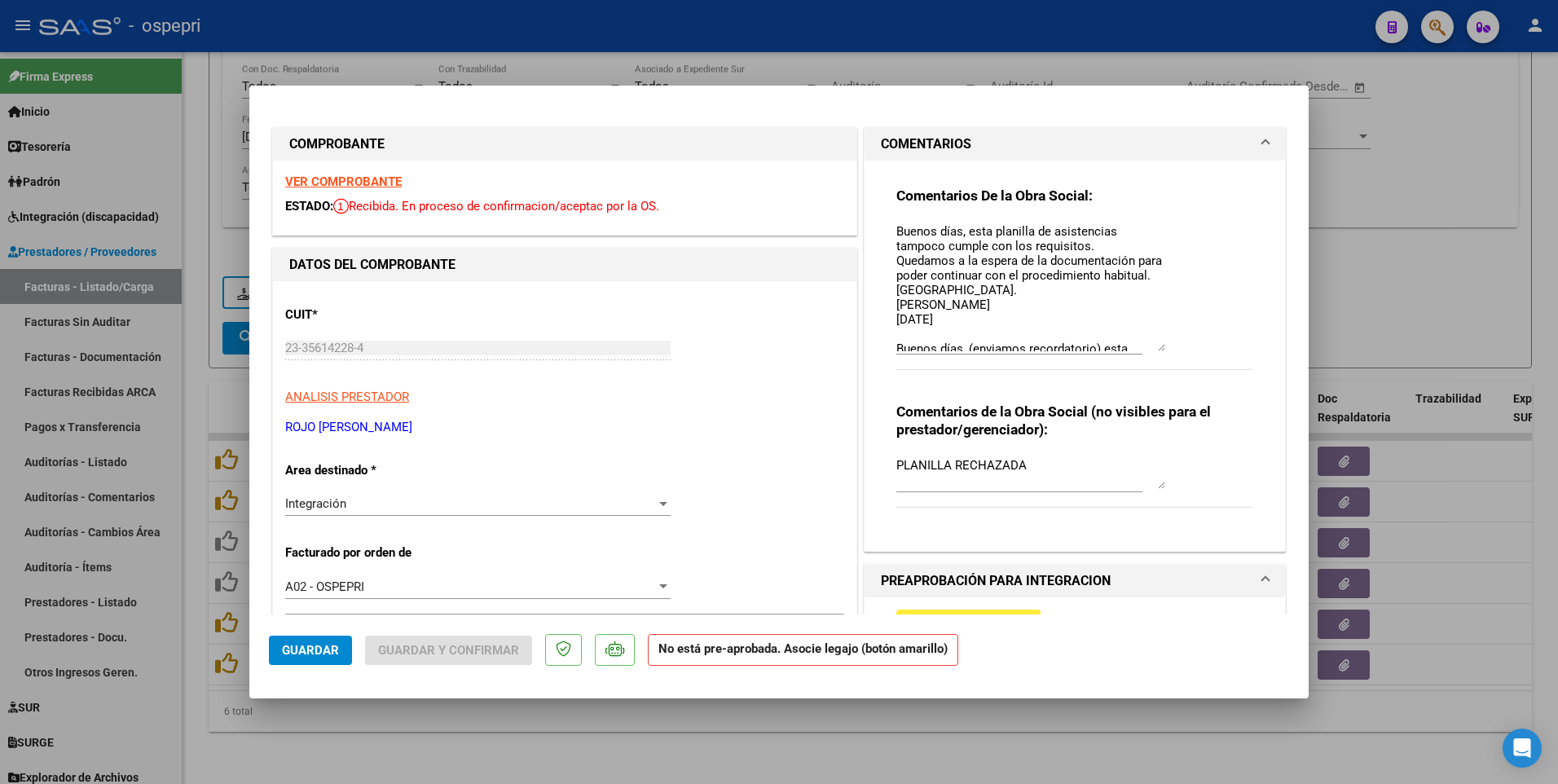
drag, startPoint x: 1155, startPoint y: 255, endPoint x: 1159, endPoint y: 350, distance: 95.1
click at [1159, 350] on div "Comentarios De la Obra Social: Buenos días, esta planilla de asistencias tampoc…" at bounding box center [1075, 287] width 357 height 201
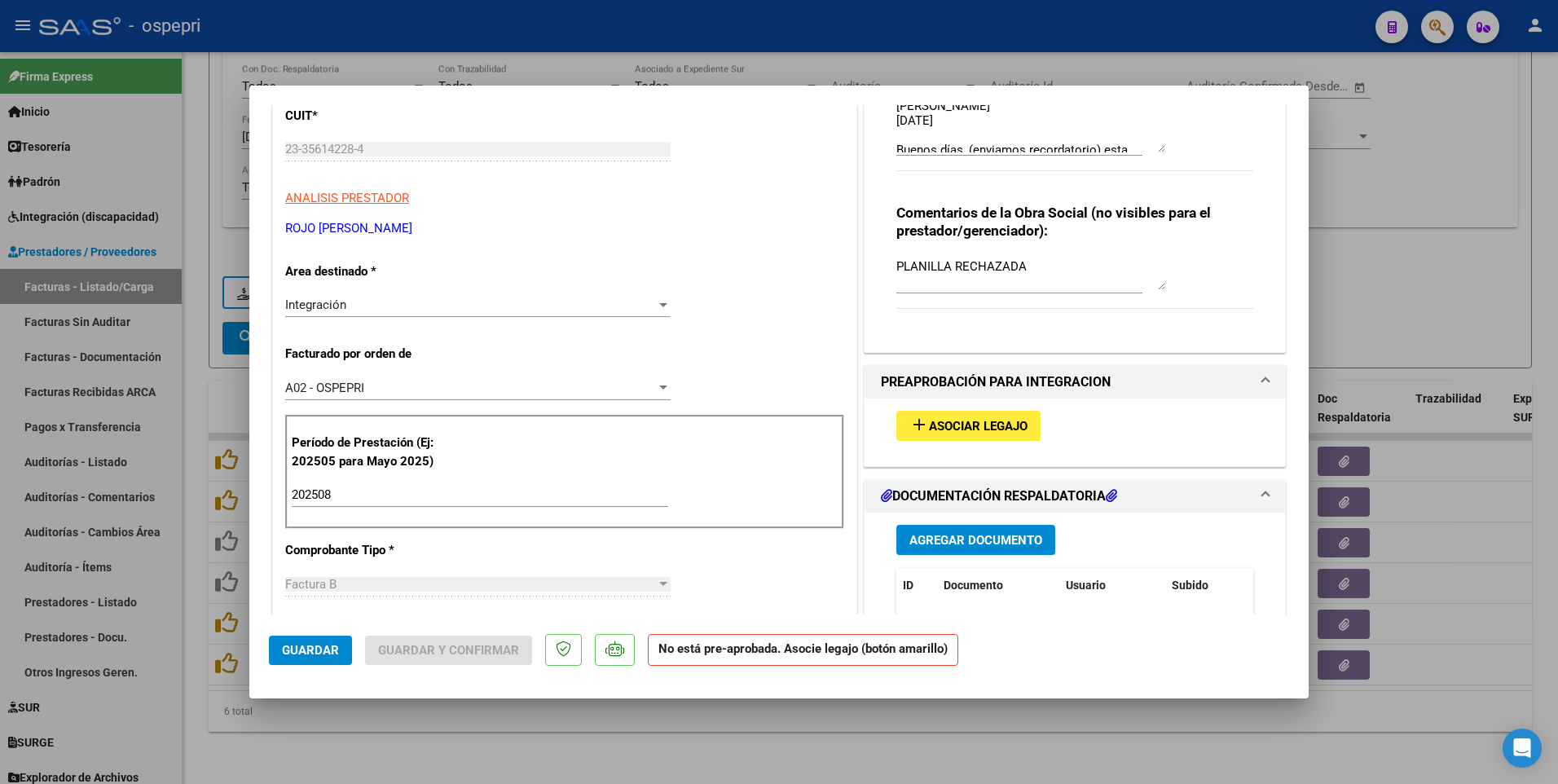
scroll to position [326, 0]
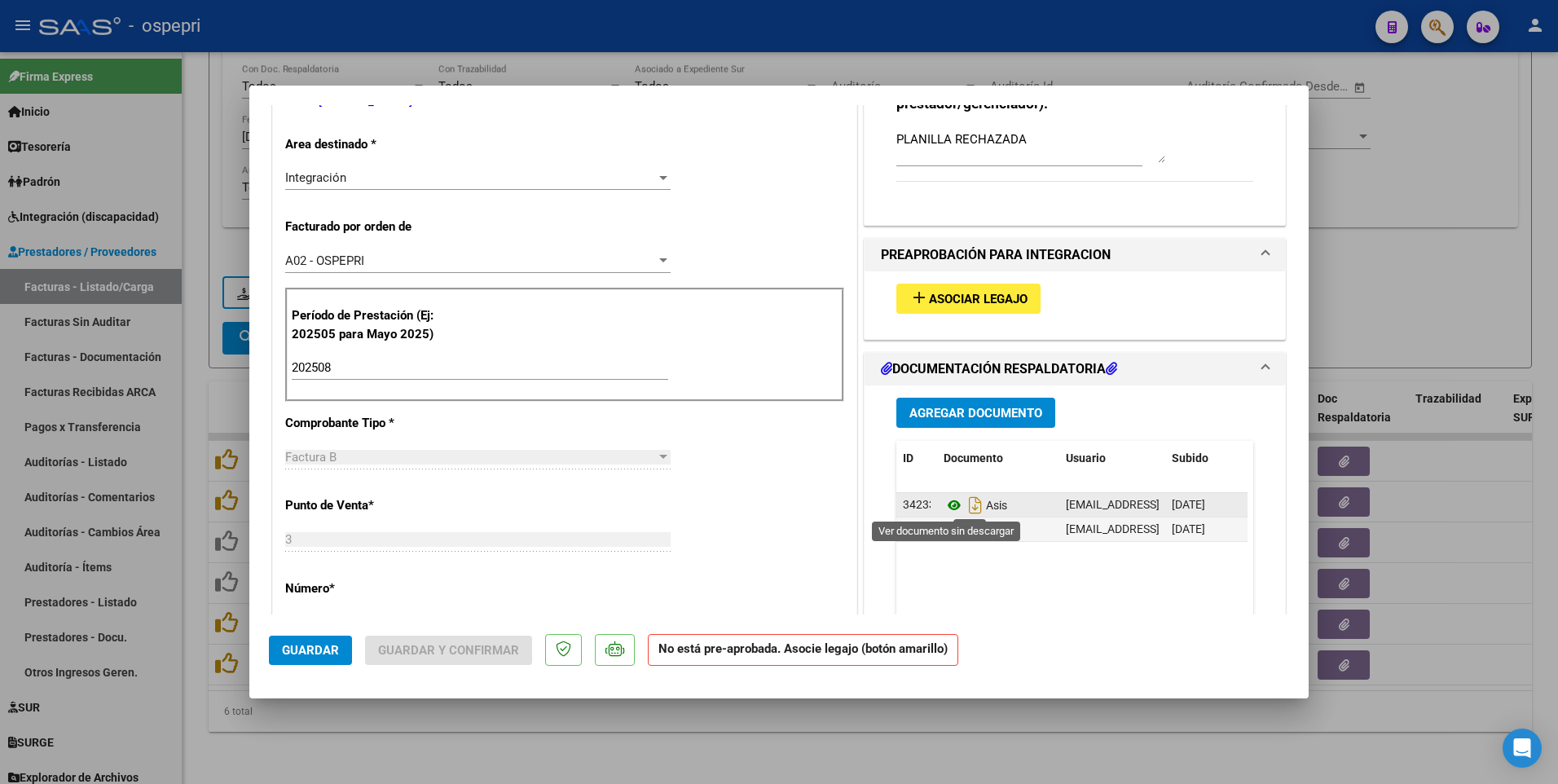
click at [945, 383] on icon at bounding box center [955, 505] width 21 height 19
click at [1268, 288] on div at bounding box center [779, 392] width 1558 height 784
type input "$ 0,00"
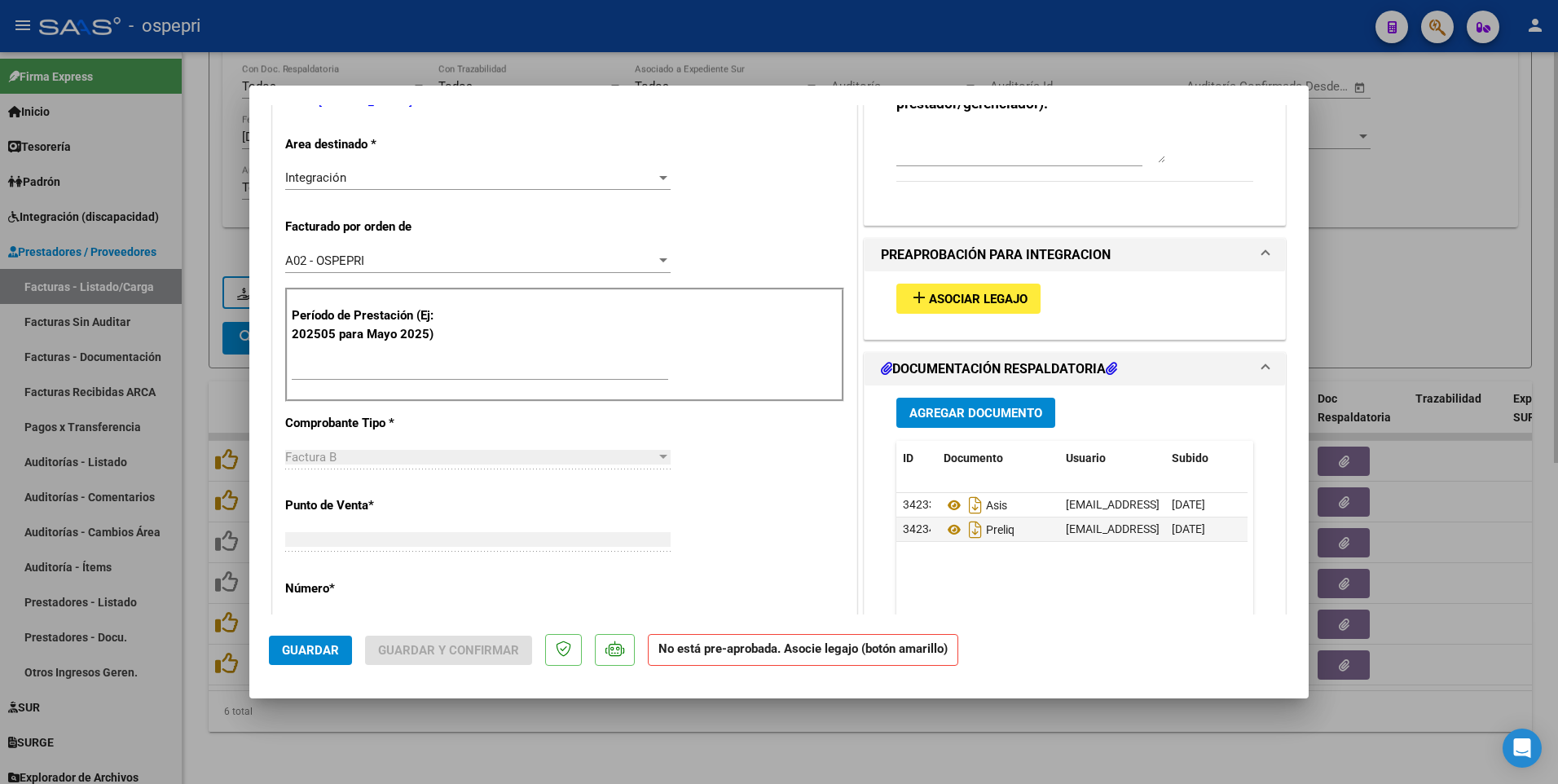
scroll to position [314, 0]
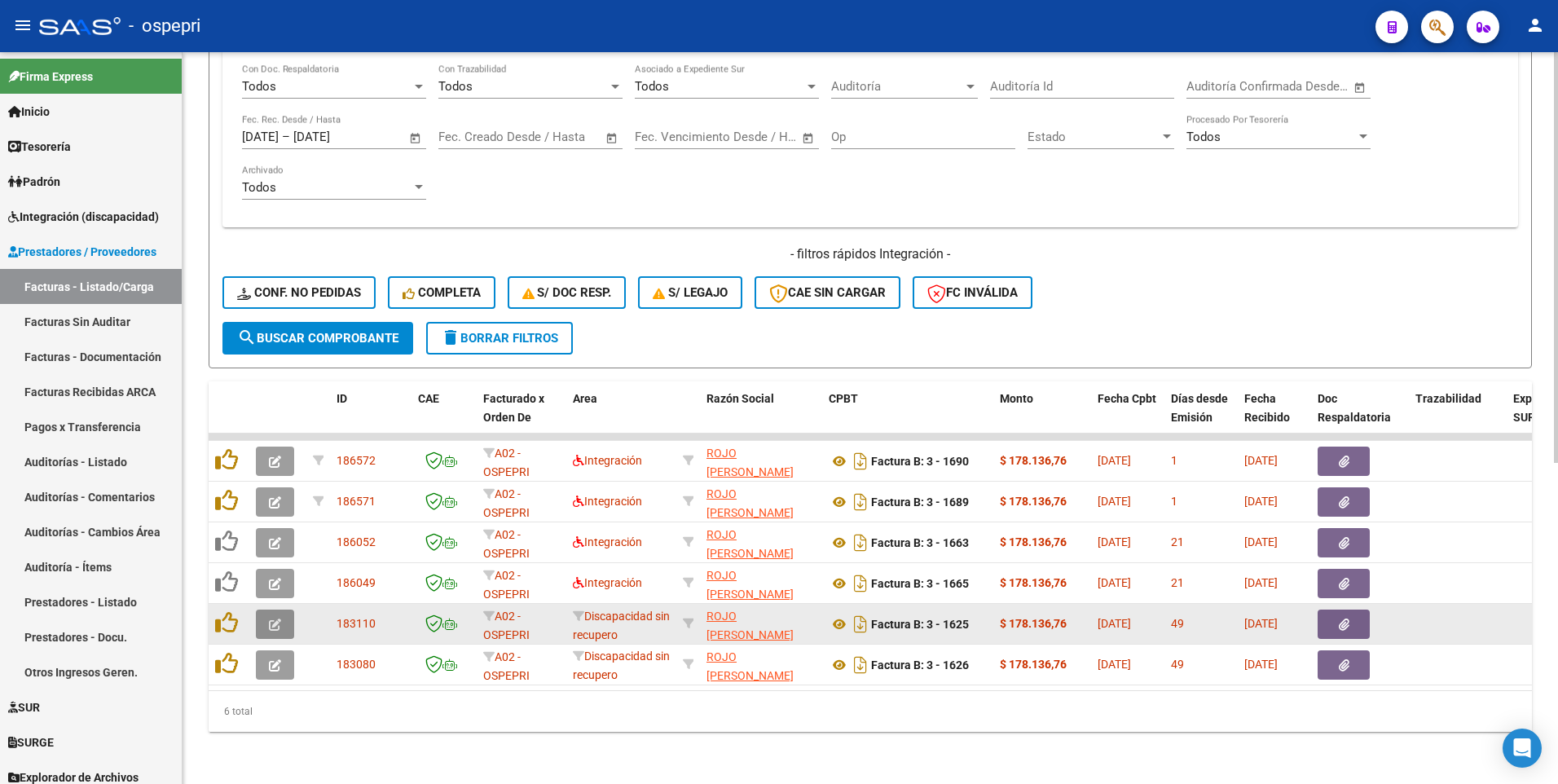
click at [275, 383] on icon "button" at bounding box center [275, 624] width 13 height 13
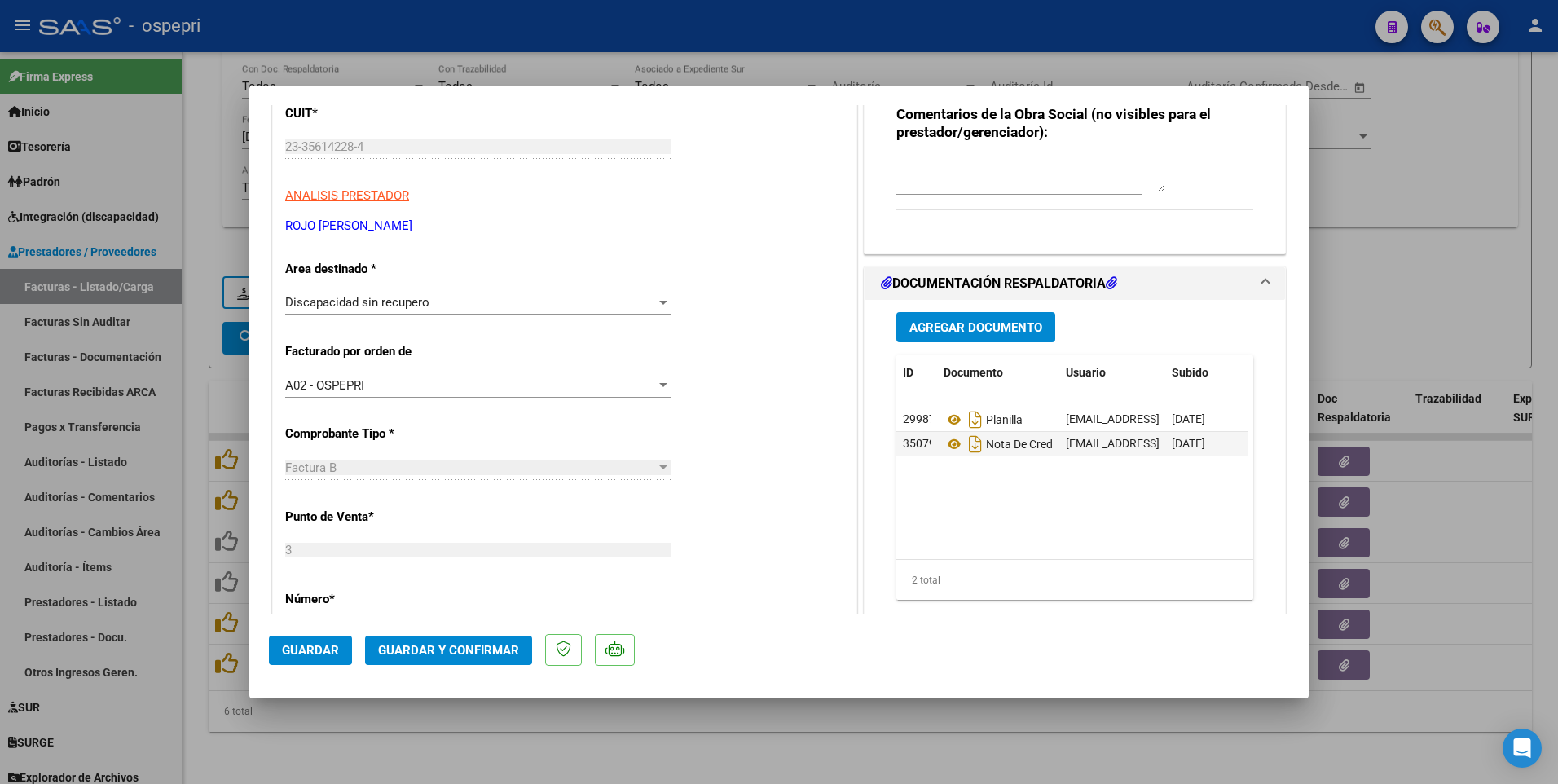
scroll to position [326, 0]
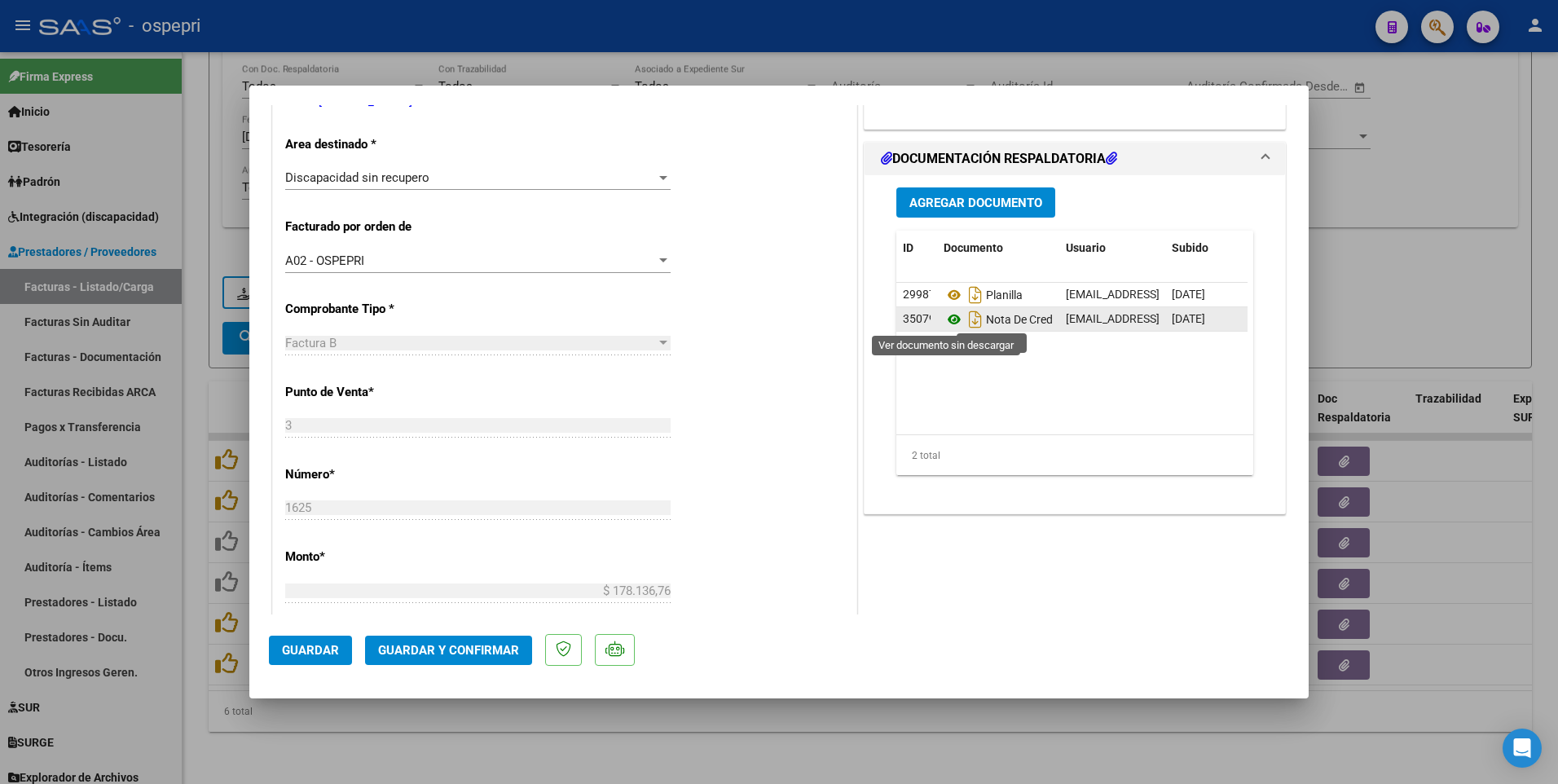
click at [945, 316] on icon at bounding box center [955, 319] width 21 height 19
click at [662, 383] on div at bounding box center [779, 392] width 1558 height 784
type input "$ 0,00"
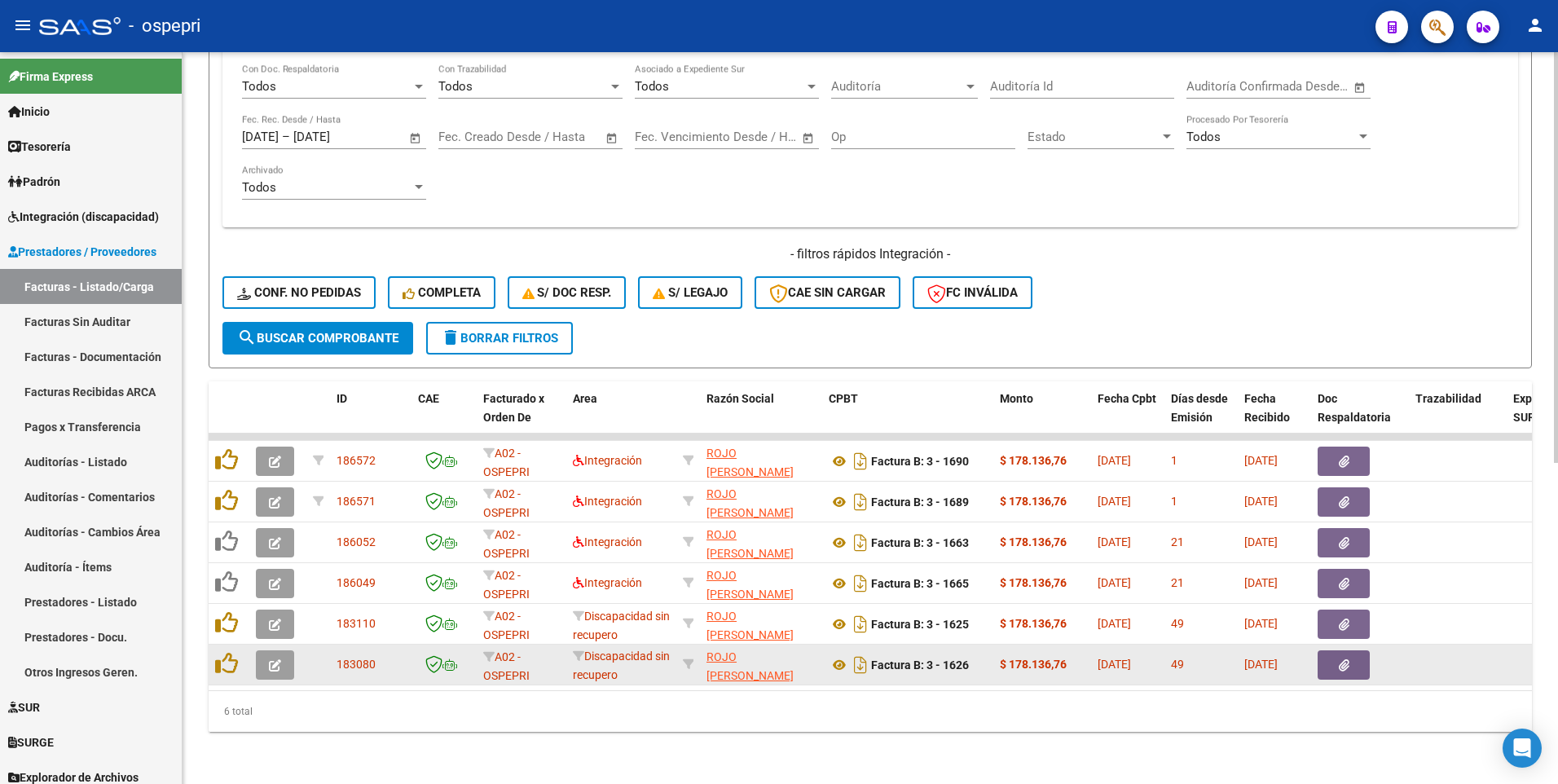
click at [275, 383] on icon "button" at bounding box center [275, 665] width 13 height 13
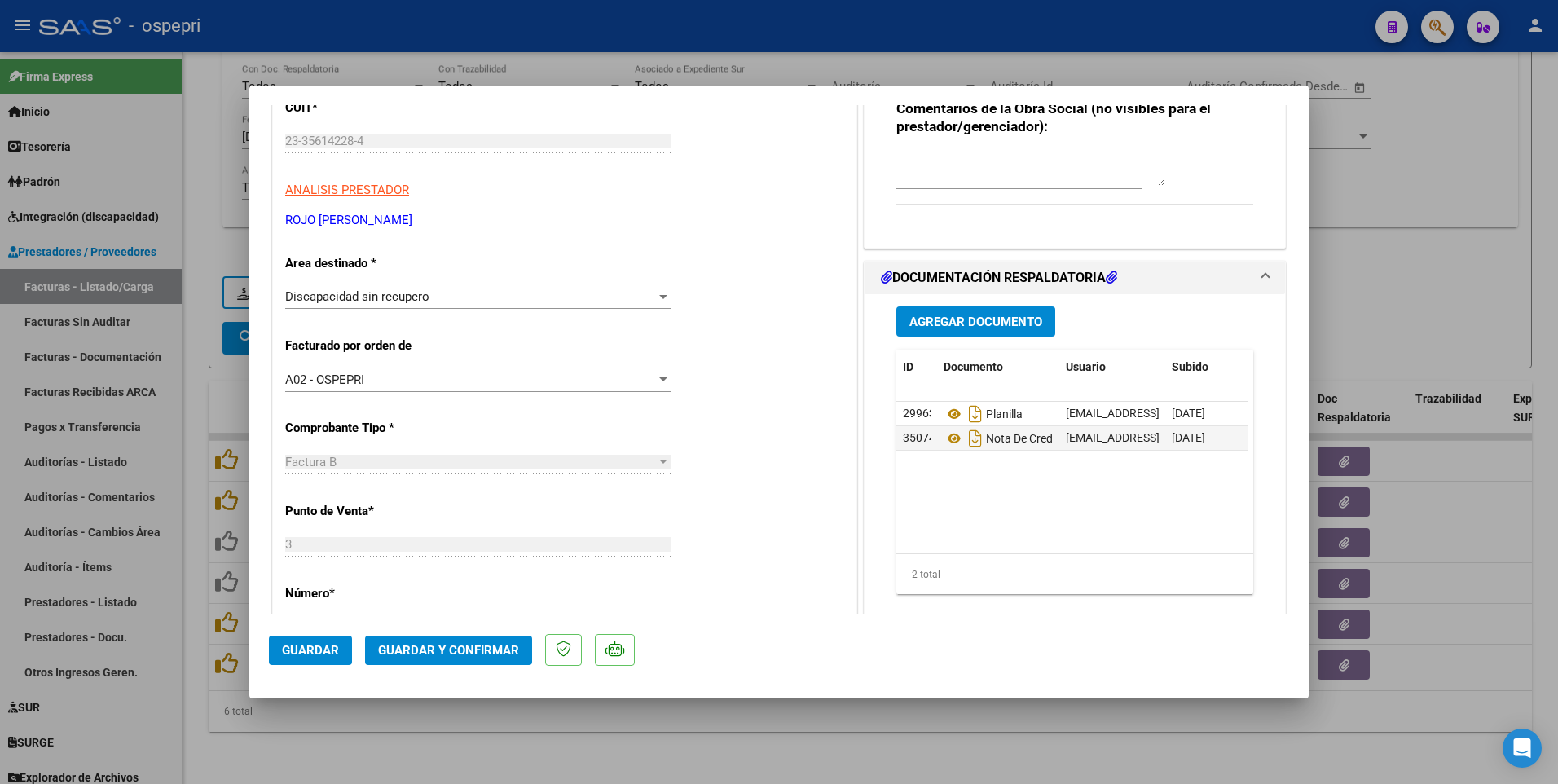
scroll to position [244, 0]
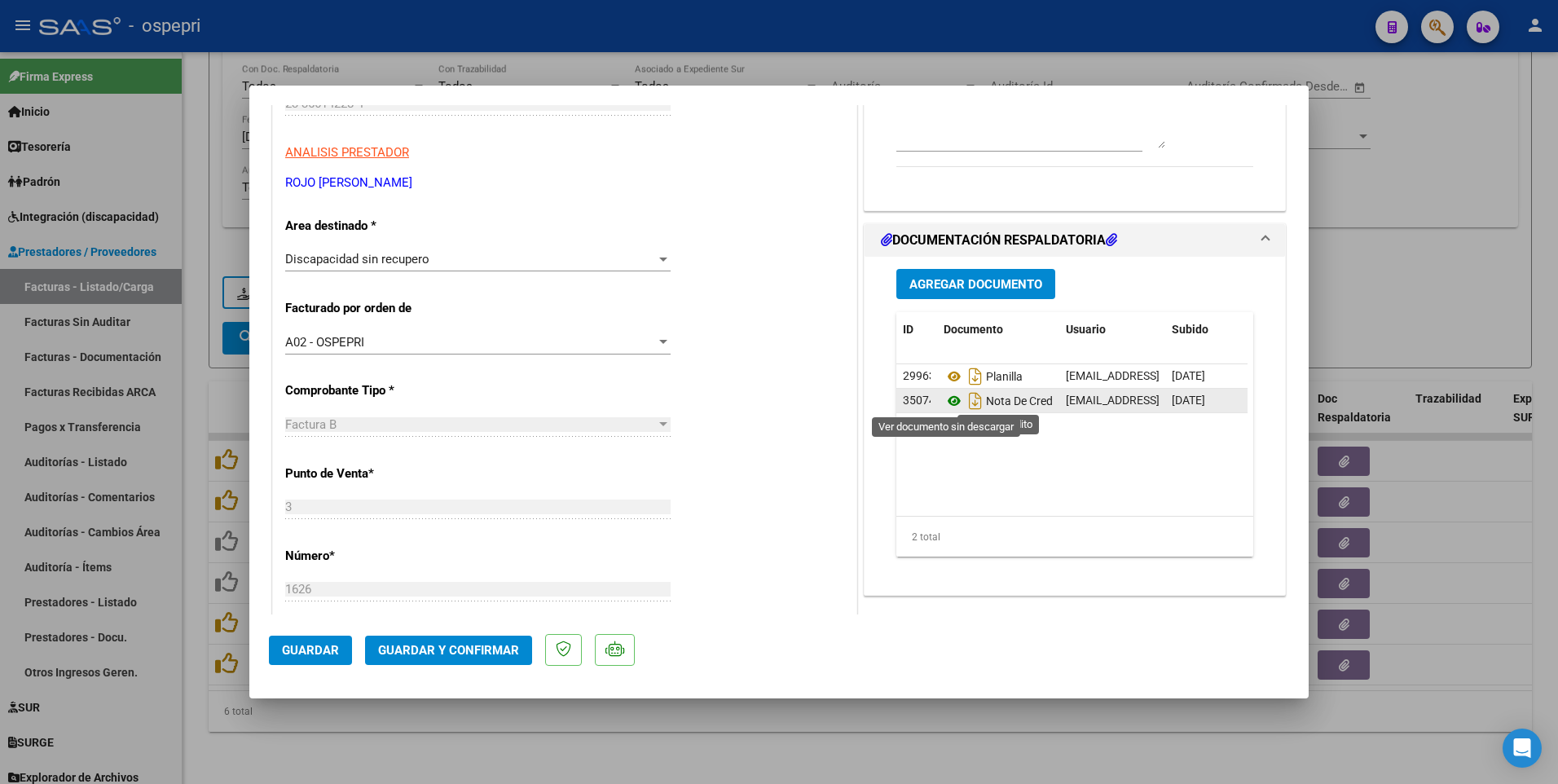
click at [949, 383] on icon at bounding box center [955, 401] width 21 height 19
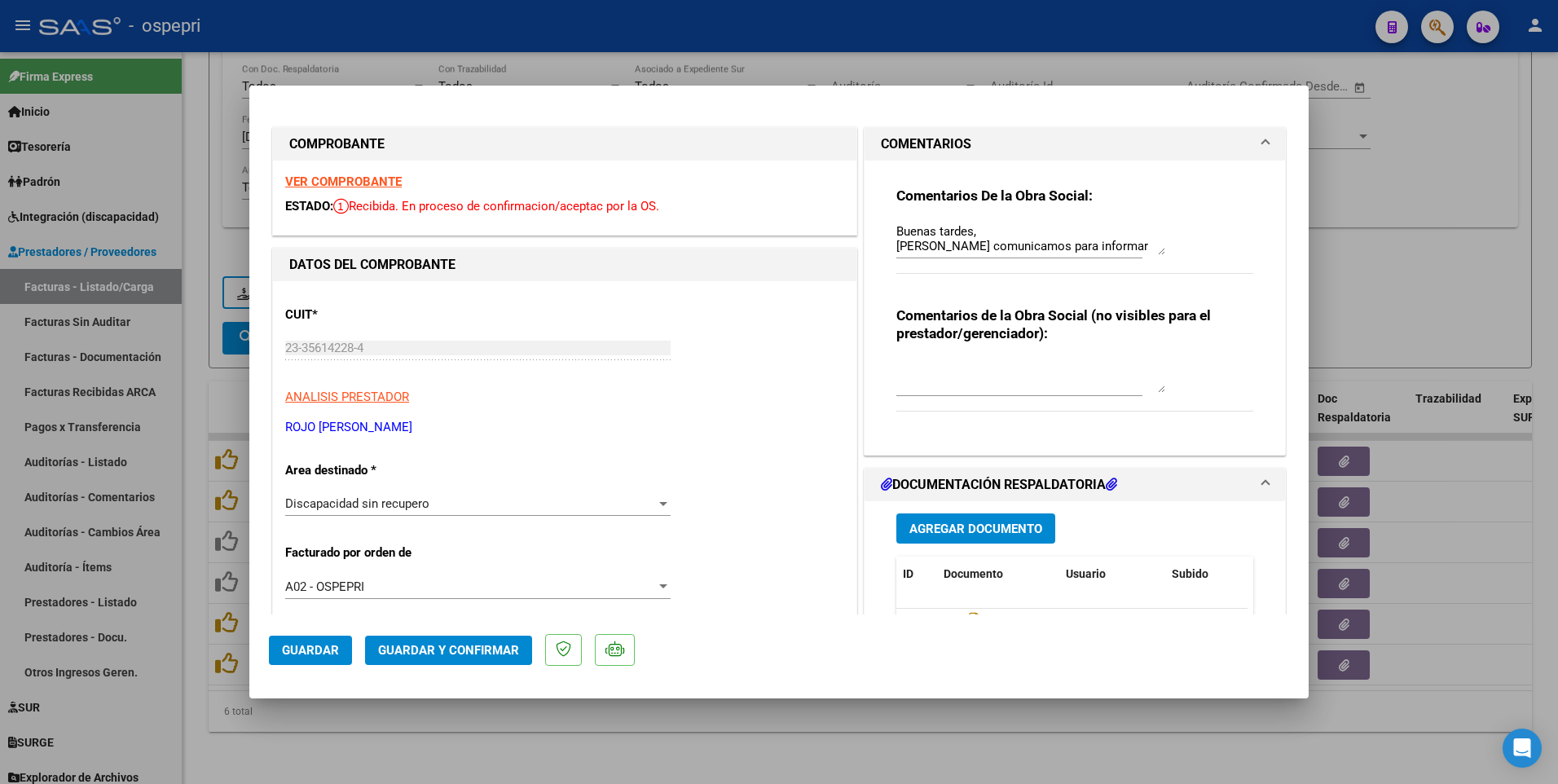
click at [827, 383] on div at bounding box center [779, 392] width 1558 height 784
type input "$ 0,00"
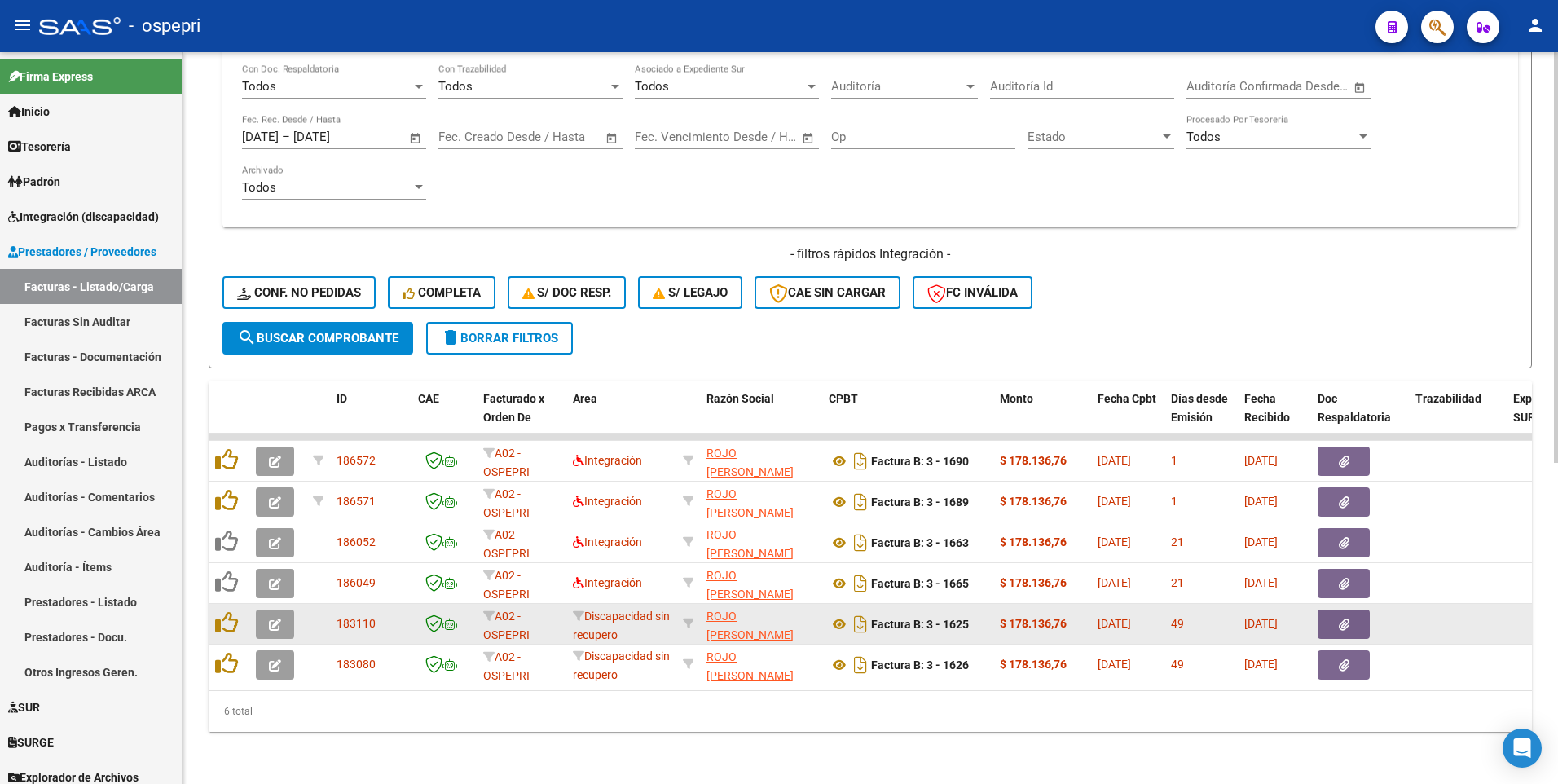
click at [277, 383] on icon "button" at bounding box center [275, 624] width 13 height 13
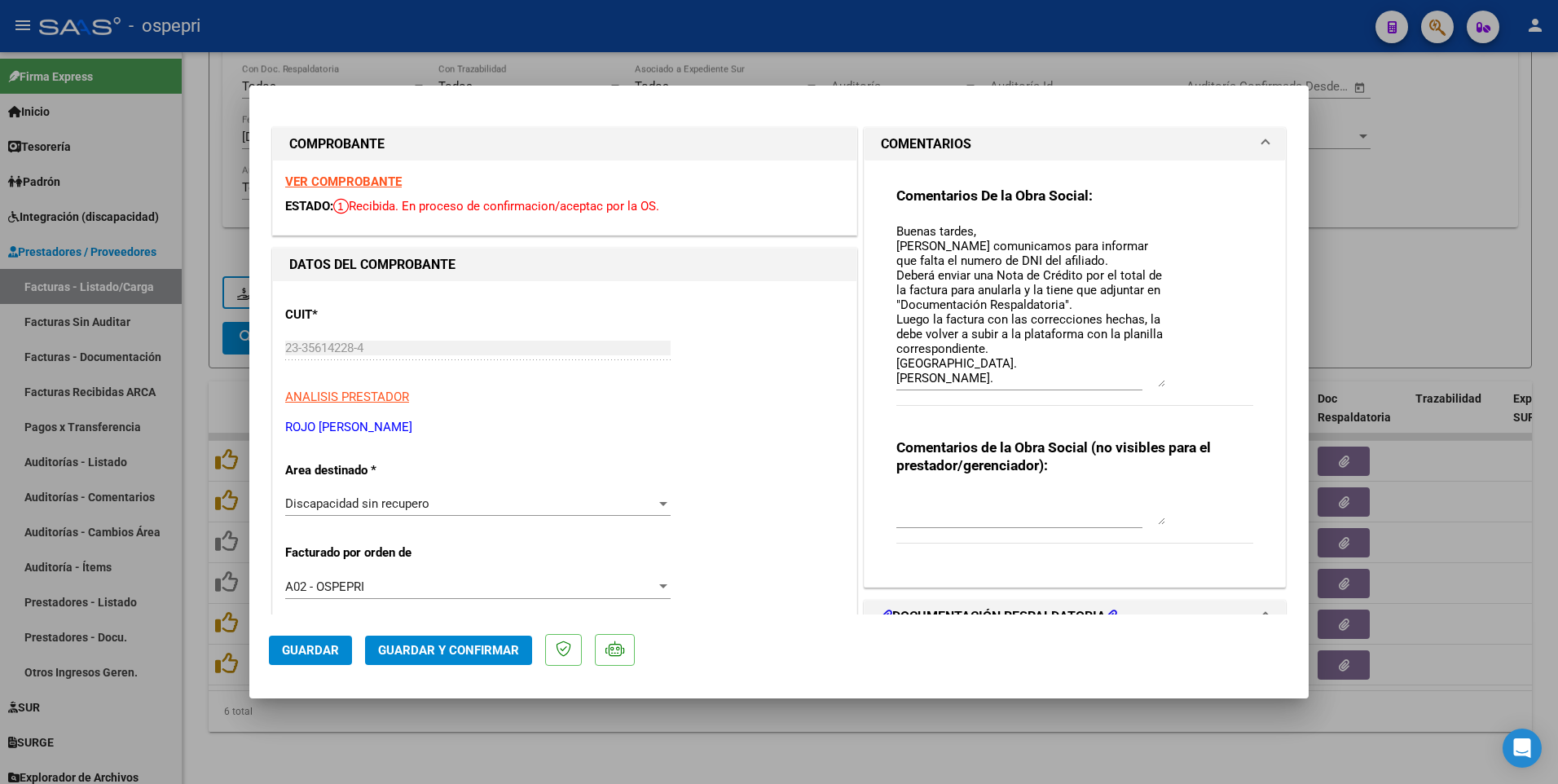
drag, startPoint x: 1154, startPoint y: 251, endPoint x: 1151, endPoint y: 383, distance: 132.0
click at [1151, 383] on textarea "Buenas tardes, Nos comunicamos para informar que falta el numero de DNI del afi…" at bounding box center [1031, 305] width 269 height 165
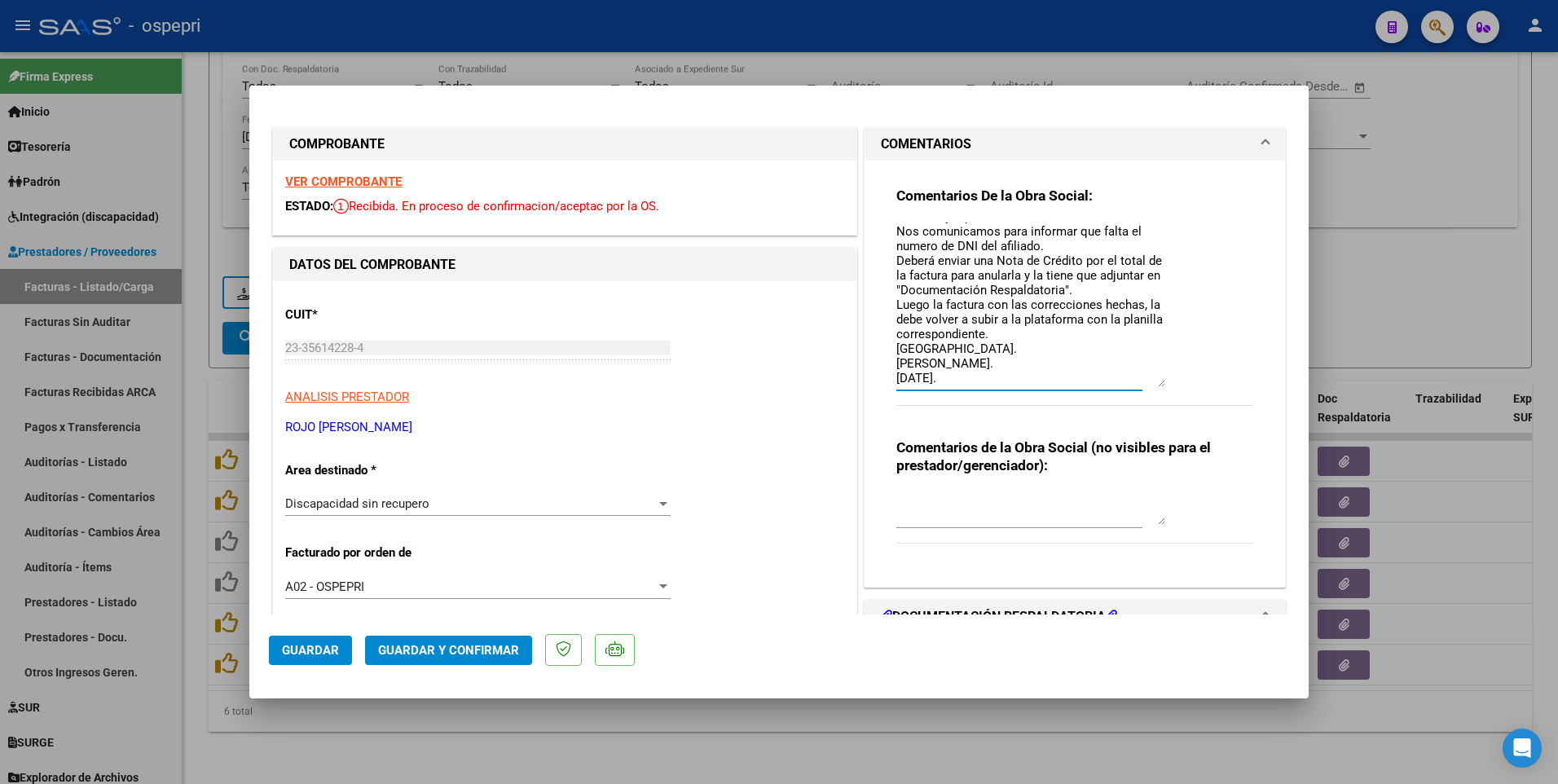
click at [897, 228] on textarea "Buenas tardes, Nos comunicamos para informar que falta el numero de DNI del afi…" at bounding box center [1031, 305] width 269 height 165
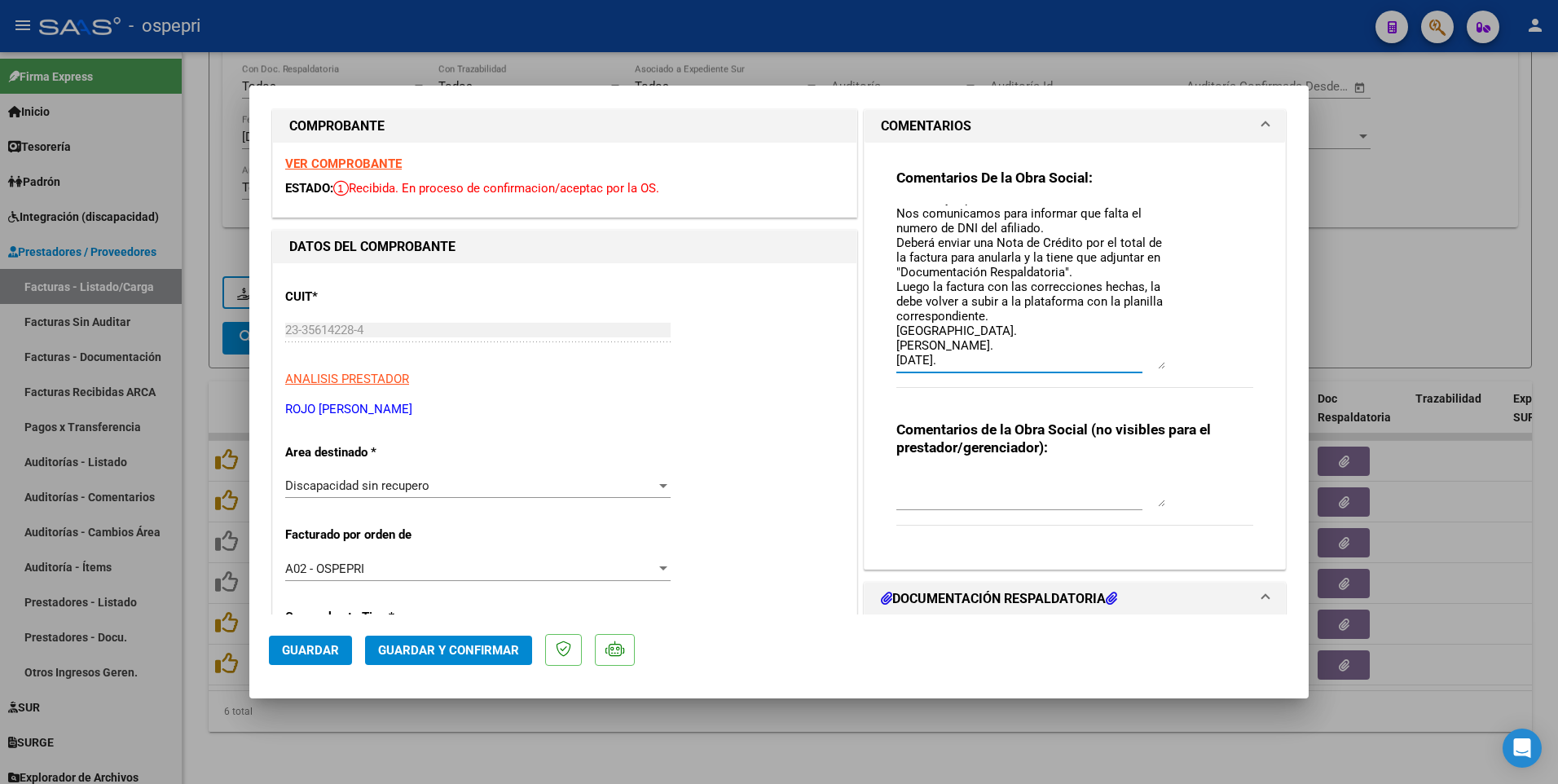
scroll to position [0, 0]
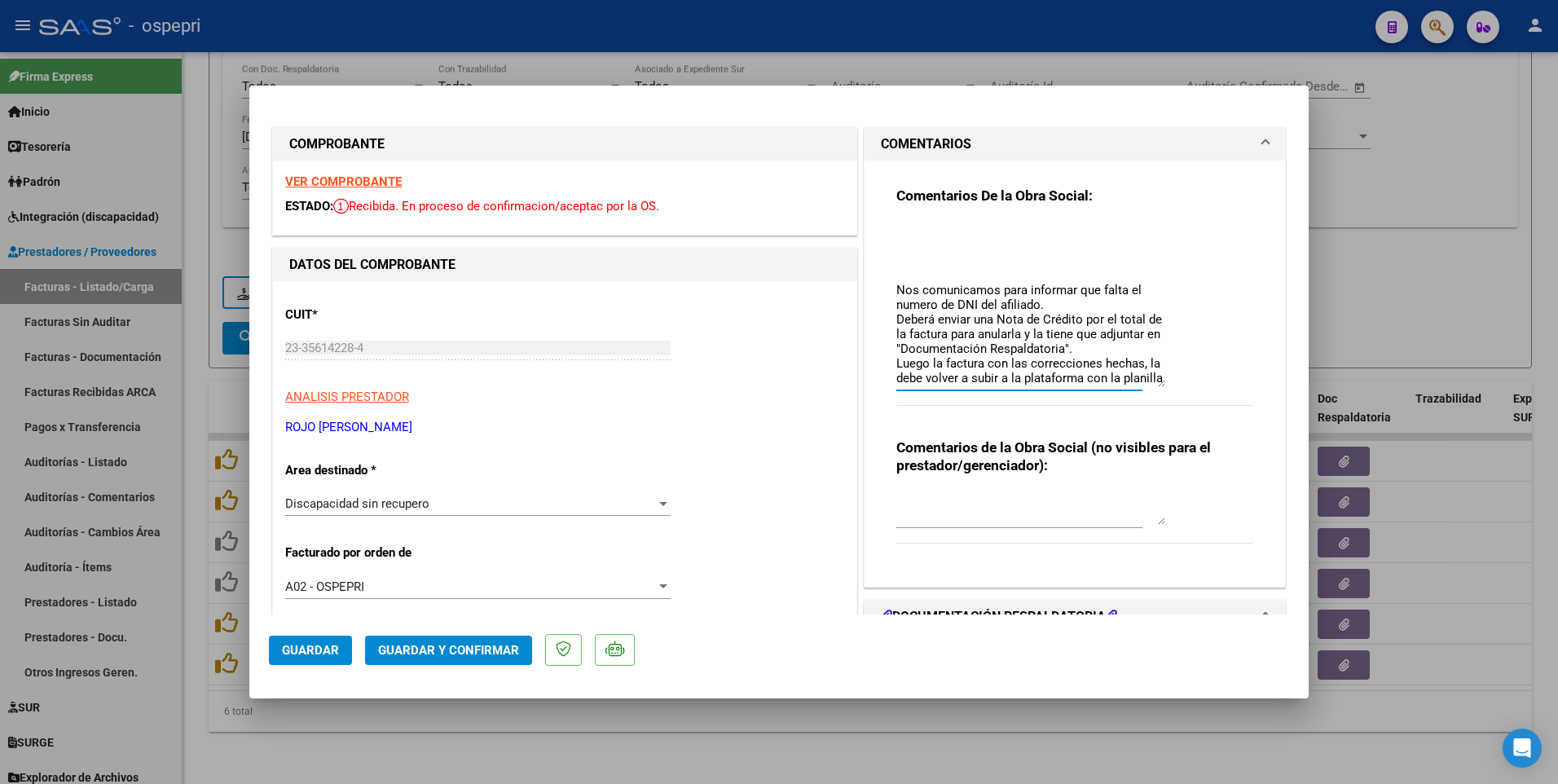
click at [898, 239] on textarea "Buenas tardes, Nos comunicamos para informar que falta el numero de DNI del afi…" at bounding box center [1031, 305] width 269 height 165
click at [945, 247] on textarea "Buenas tardes, Nos comunicamos para informar que falta el numero de DNI del afi…" at bounding box center [1031, 305] width 269 height 165
click at [1048, 244] on textarea "Buenas tardes, Nos comunicamos para informar que falta el numero de DNI del afi…" at bounding box center [1031, 305] width 269 height 165
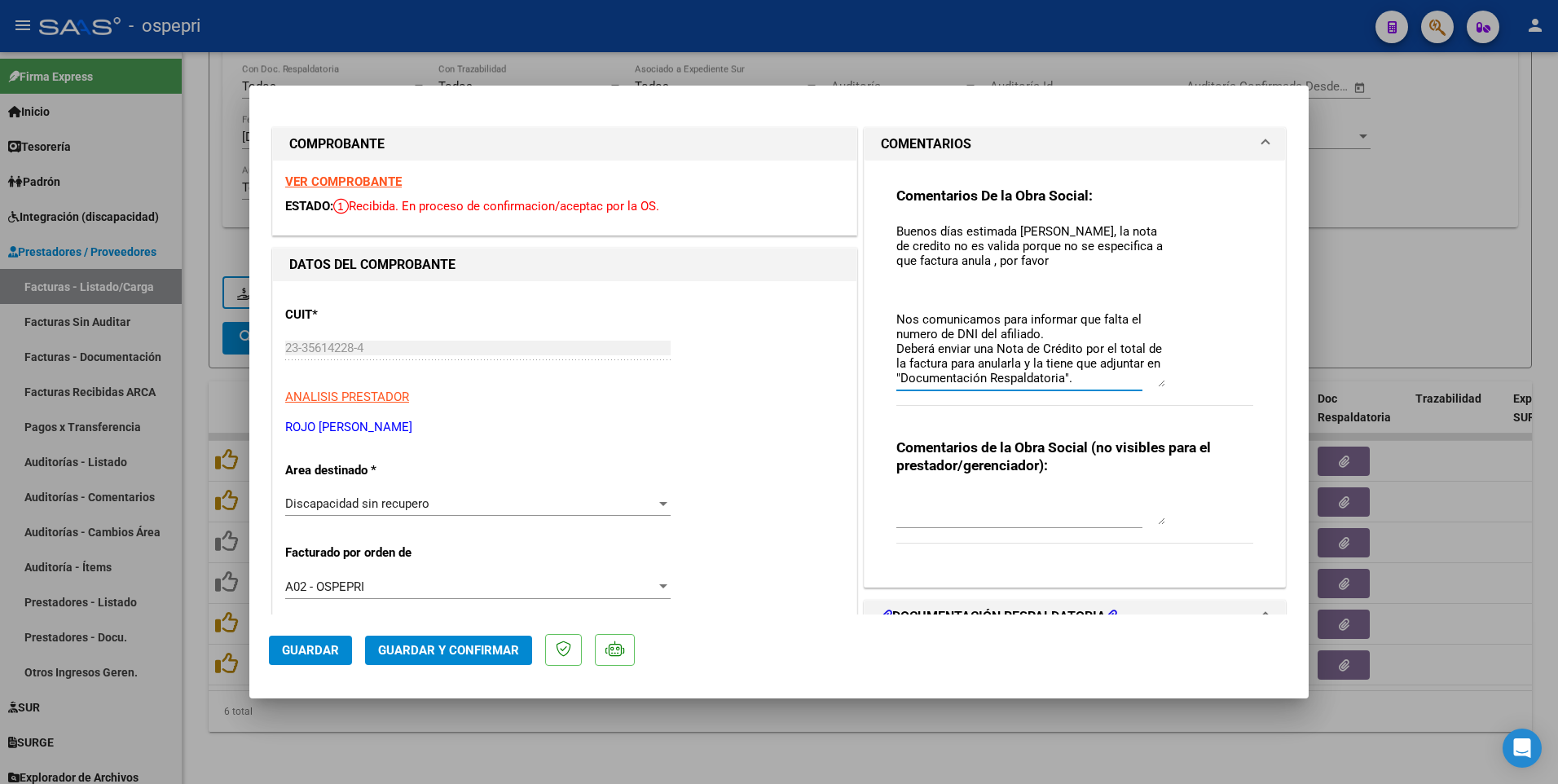
click at [1130, 245] on textarea "Buenas tardes, Nos comunicamos para informar que falta el numero de DNI del afi…" at bounding box center [1031, 305] width 269 height 165
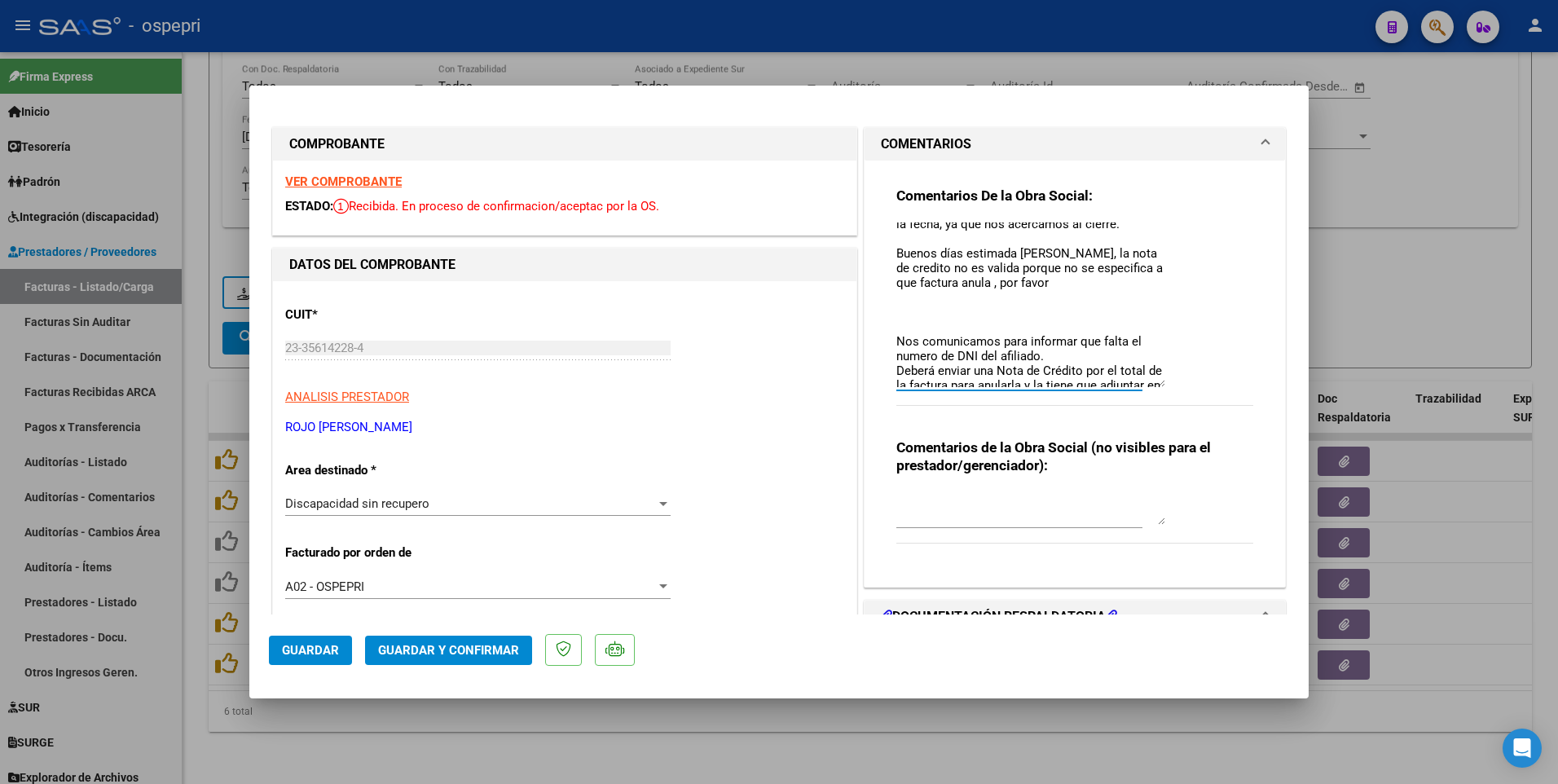
scroll to position [244, 0]
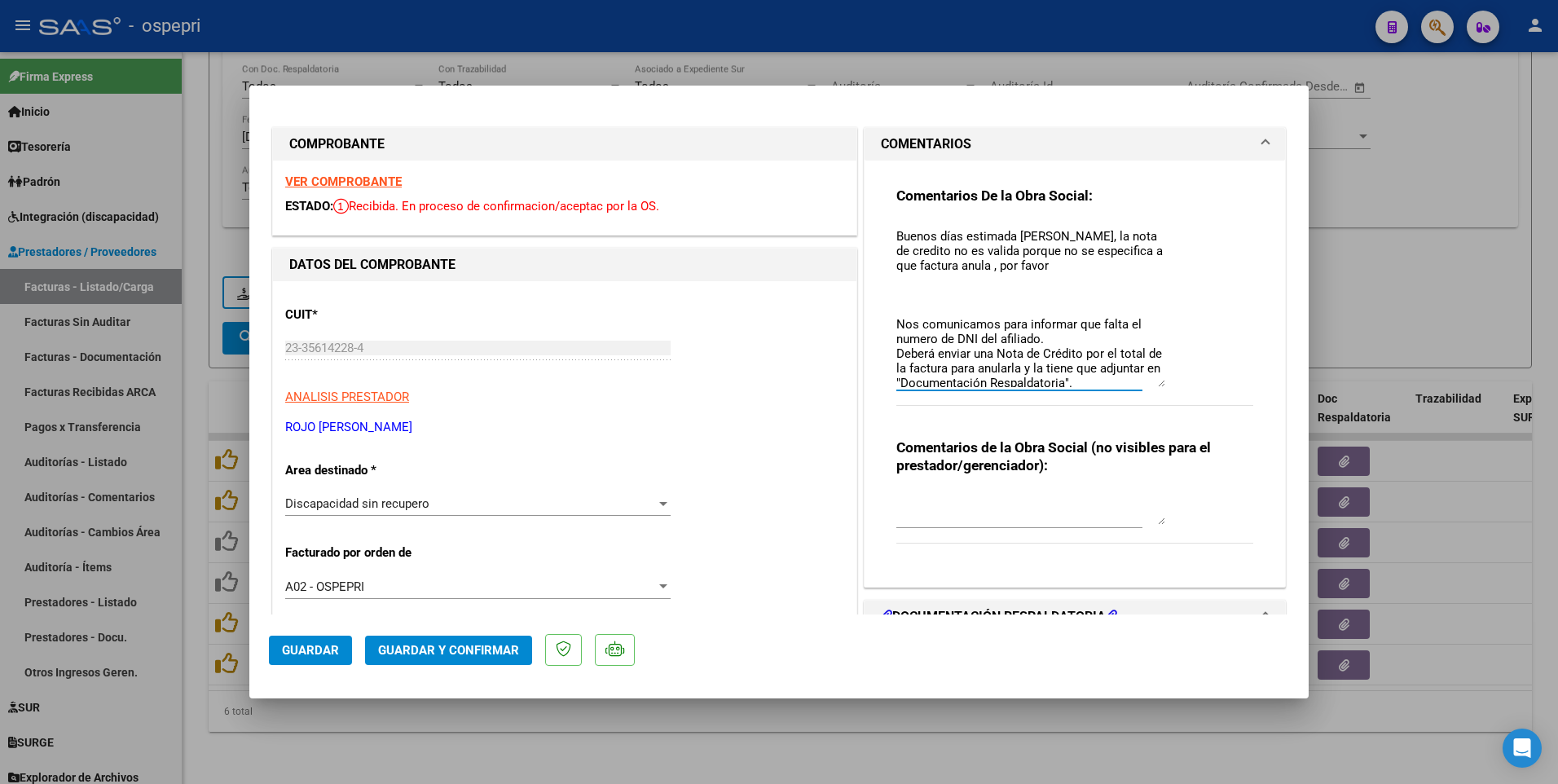
drag, startPoint x: 890, startPoint y: 251, endPoint x: 1124, endPoint y: 273, distance: 235.0
click at [1124, 273] on textarea "Buenas tardes, Nos comunicamos para informar que falta el numero de DNI del afi…" at bounding box center [1031, 305] width 269 height 165
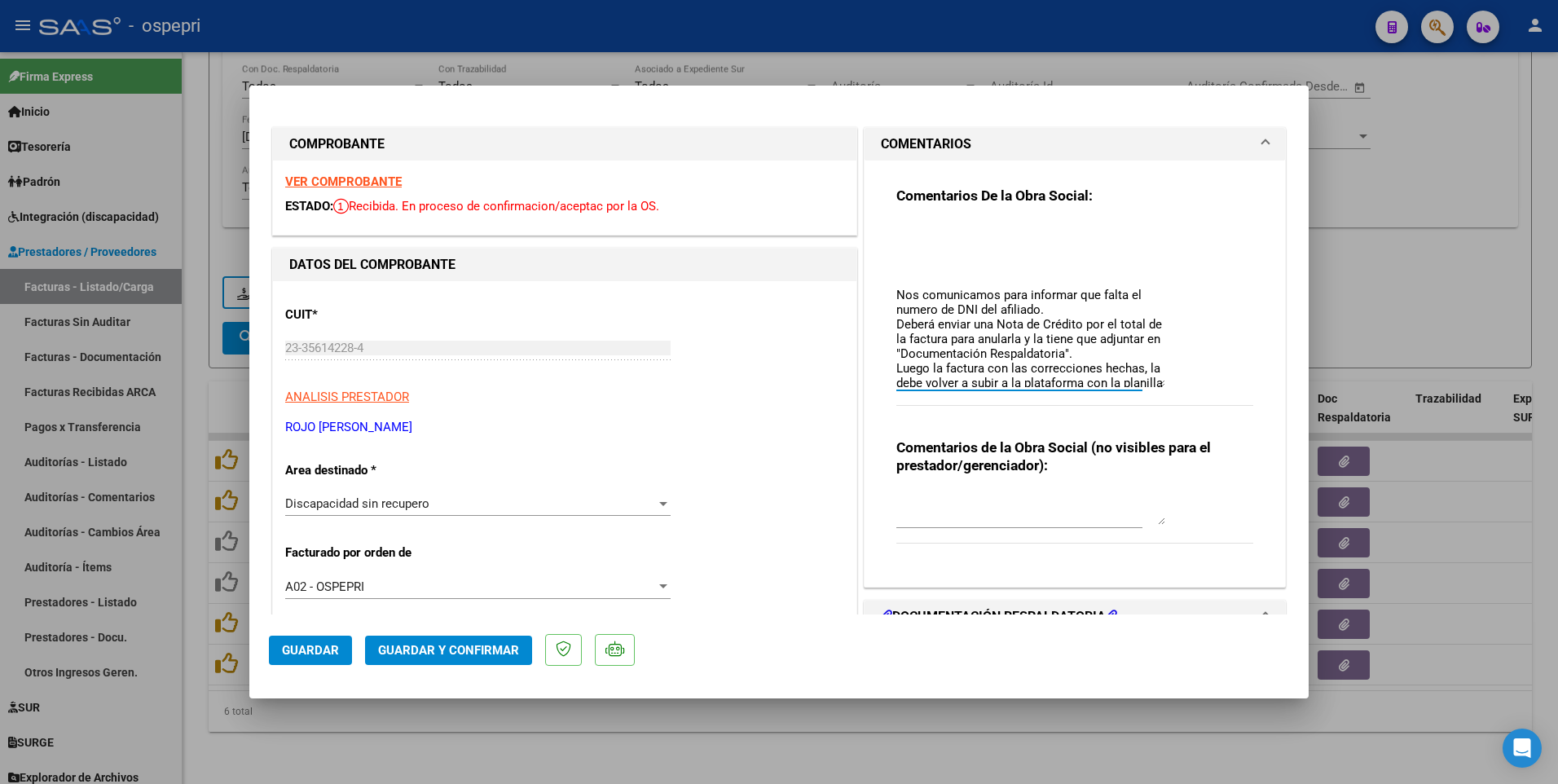
scroll to position [0, 0]
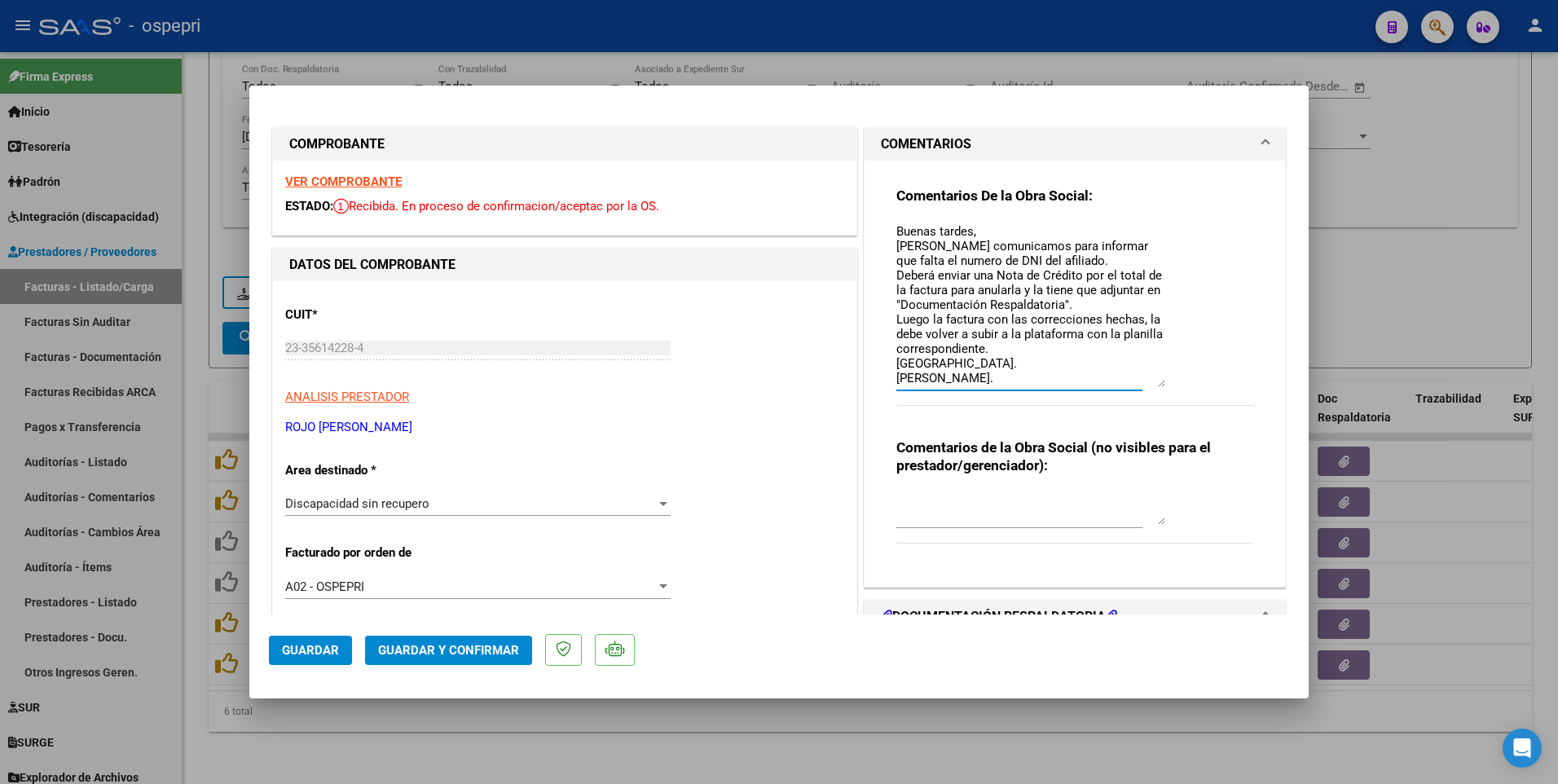
click at [897, 230] on textarea "Buenas tardes, Nos comunicamos para informar que falta el numero de DNI del afi…" at bounding box center [1031, 305] width 269 height 165
paste textarea "Buenos días estimada Mayra, la nota de credito no es valida porque no se especi…"
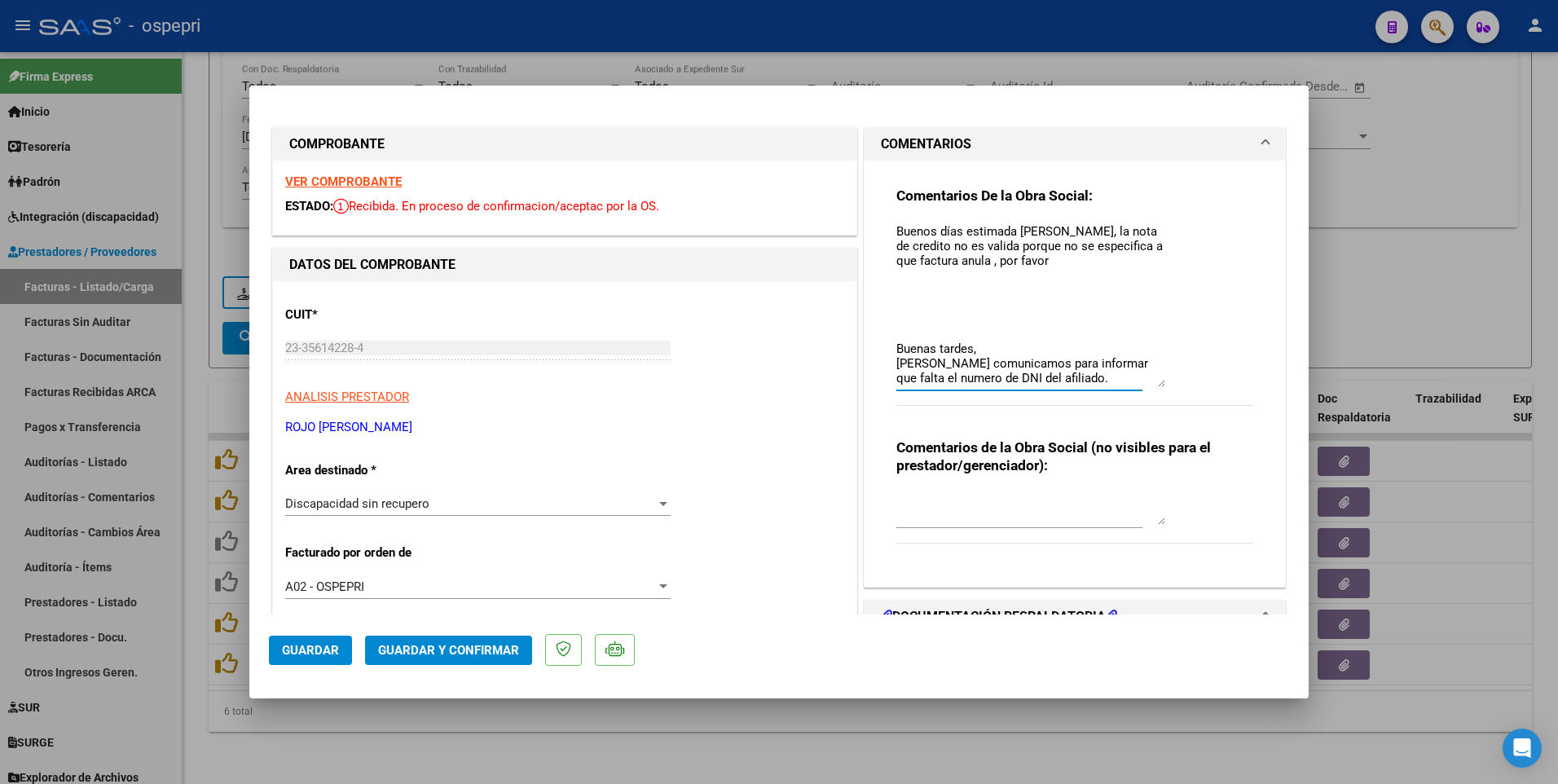
click at [1128, 224] on textarea "Buenos días estimada Mayra, la nota de credito no es valida porque no se especi…" at bounding box center [1031, 305] width 269 height 165
click at [1128, 237] on textarea "Buenos días estimada Mayra, la nota de credito no es valida porque no se especi…" at bounding box center [1031, 305] width 269 height 165
click at [1037, 265] on textarea "Buenos días estimada Mayra, la nota de crédito no es valida porque no se especi…" at bounding box center [1031, 305] width 269 height 165
click at [924, 275] on textarea "Buenos días estimada Mayra, la nota de crédito no es valida porque no se especi…" at bounding box center [1031, 305] width 269 height 165
click at [905, 278] on textarea "Buenos días estimada Mayra, la nota de crédito no es valida porque no se especi…" at bounding box center [1031, 305] width 269 height 165
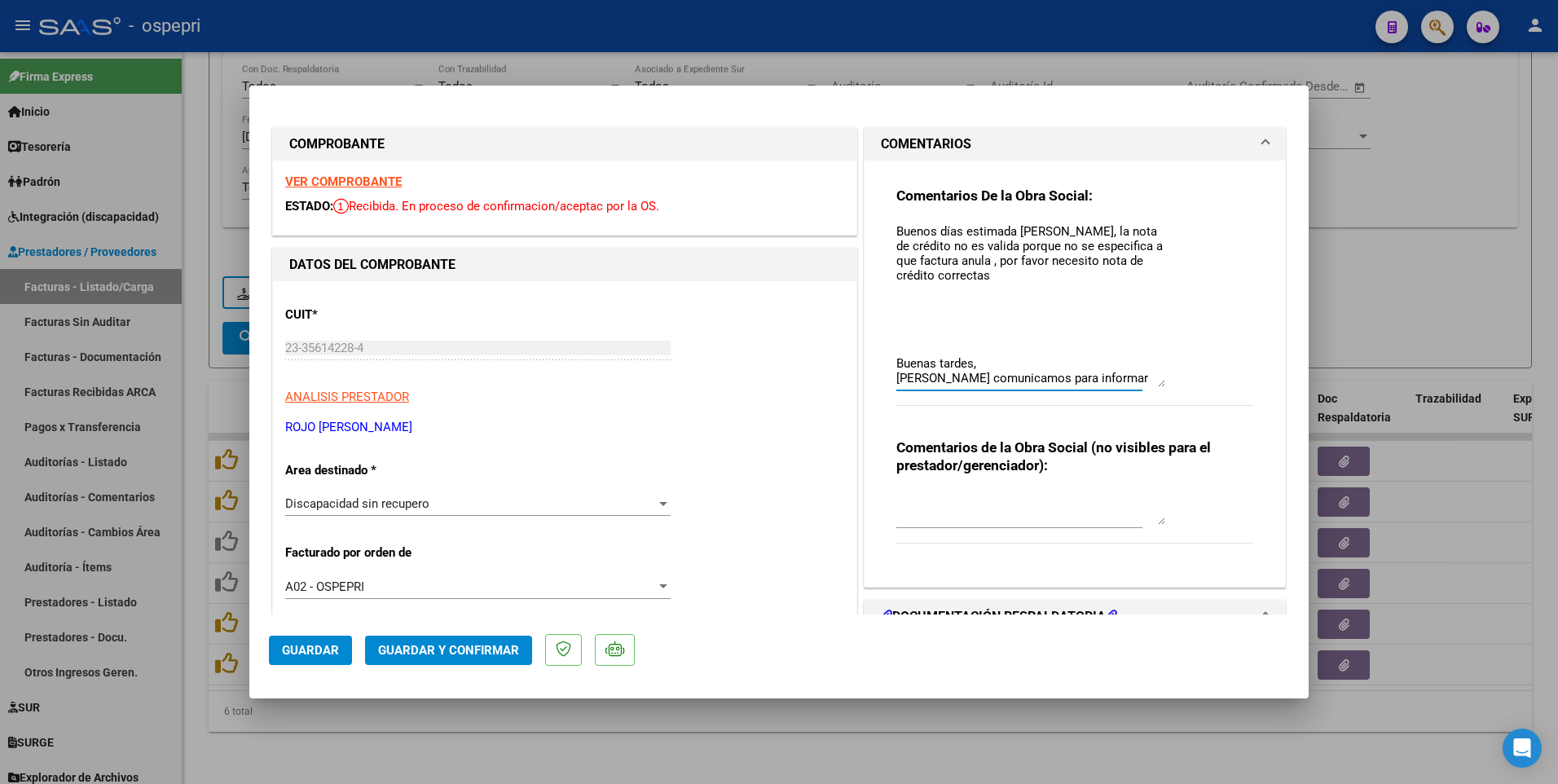
click at [984, 275] on textarea "Buenos días estimada Mayra, la nota de crédito no es valida porque no se especi…" at bounding box center [1031, 305] width 269 height 165
type textarea "Buenos días estimada Mayra, la nota de crédito no es valida porque no se especi…"
drag, startPoint x: 890, startPoint y: 228, endPoint x: 1109, endPoint y: 317, distance: 236.4
click at [1109, 317] on textarea at bounding box center [1031, 305] width 269 height 165
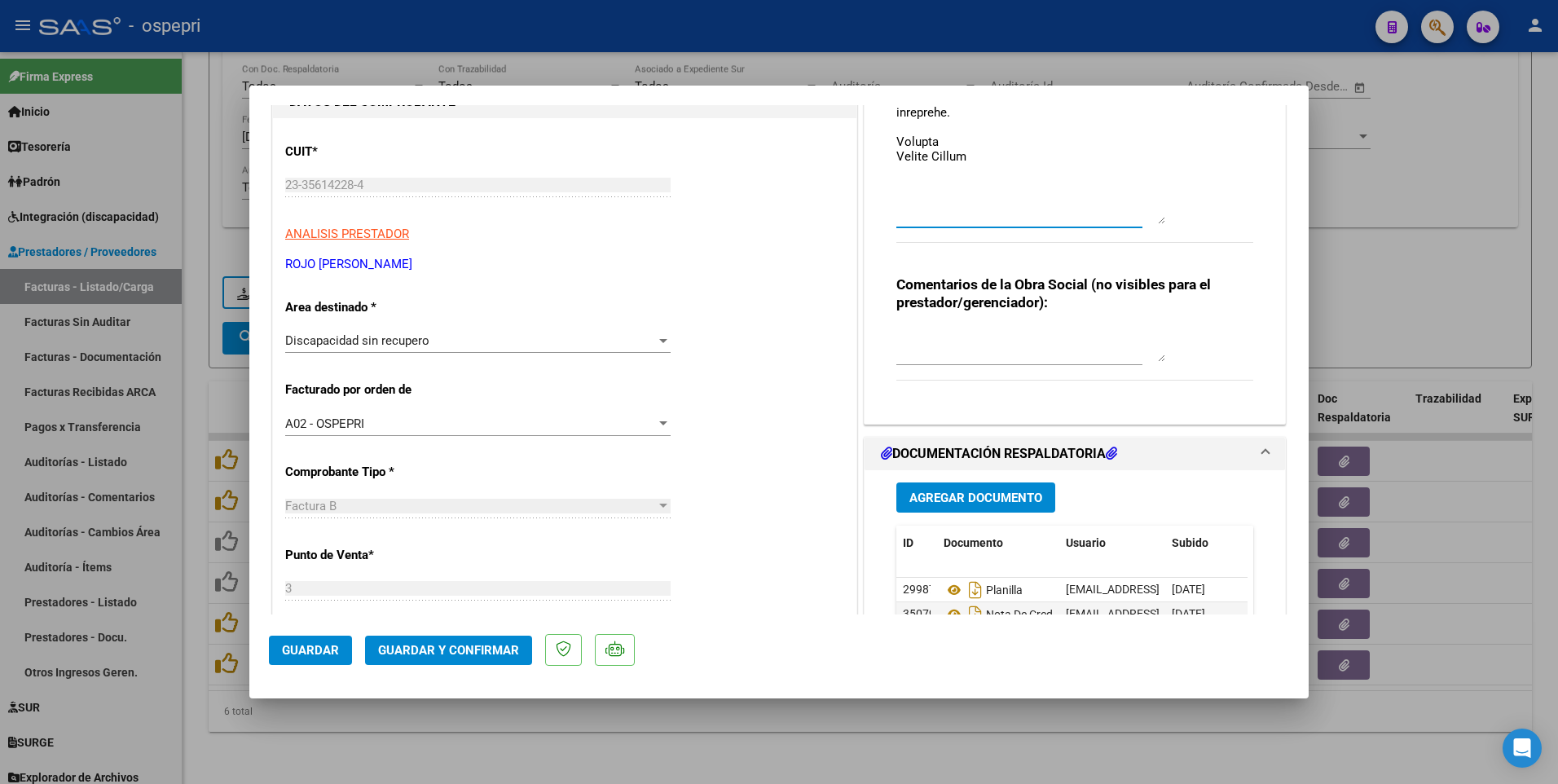
scroll to position [244, 0]
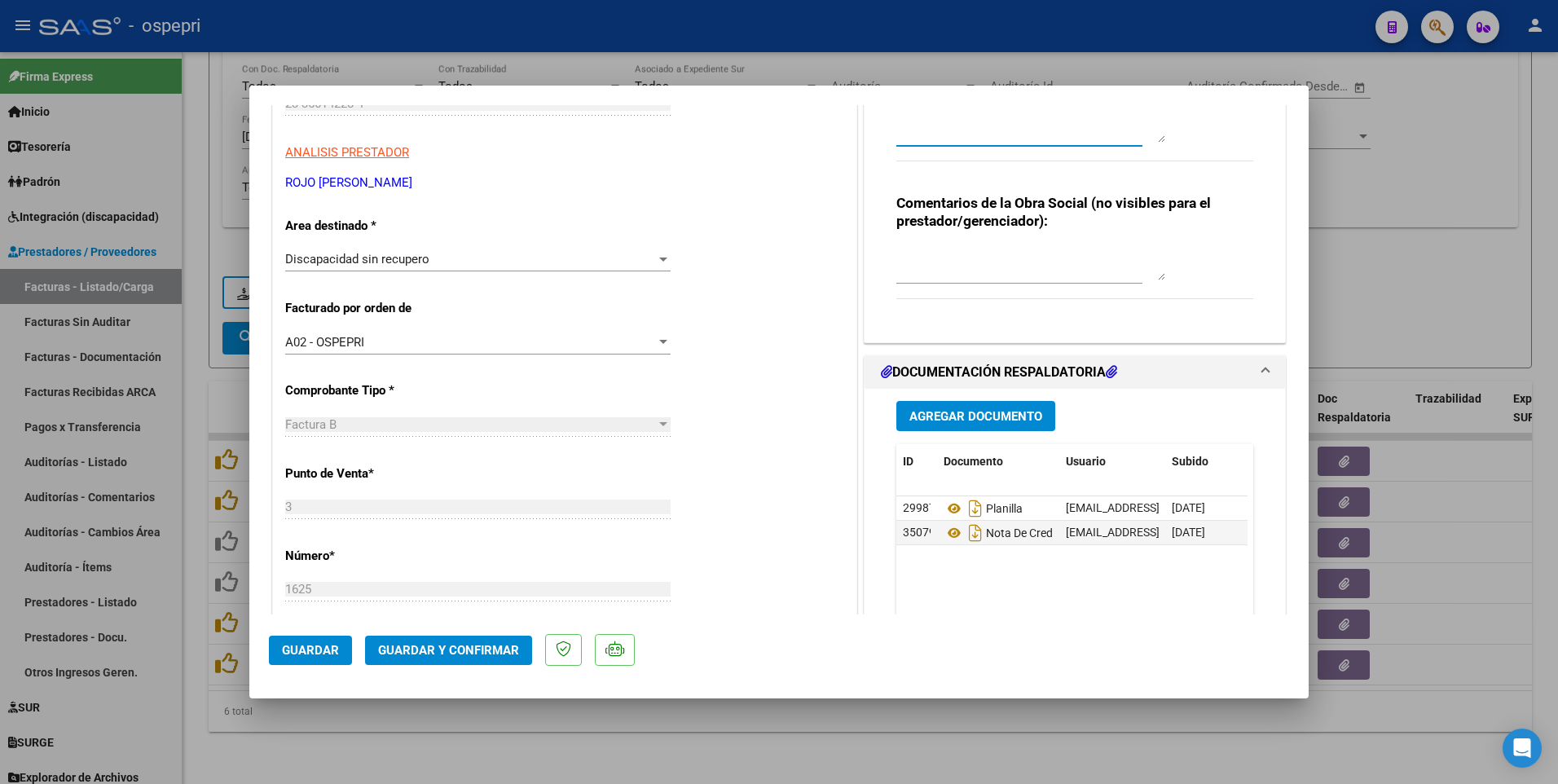
click at [326, 383] on span "Guardar" at bounding box center [310, 649] width 57 height 15
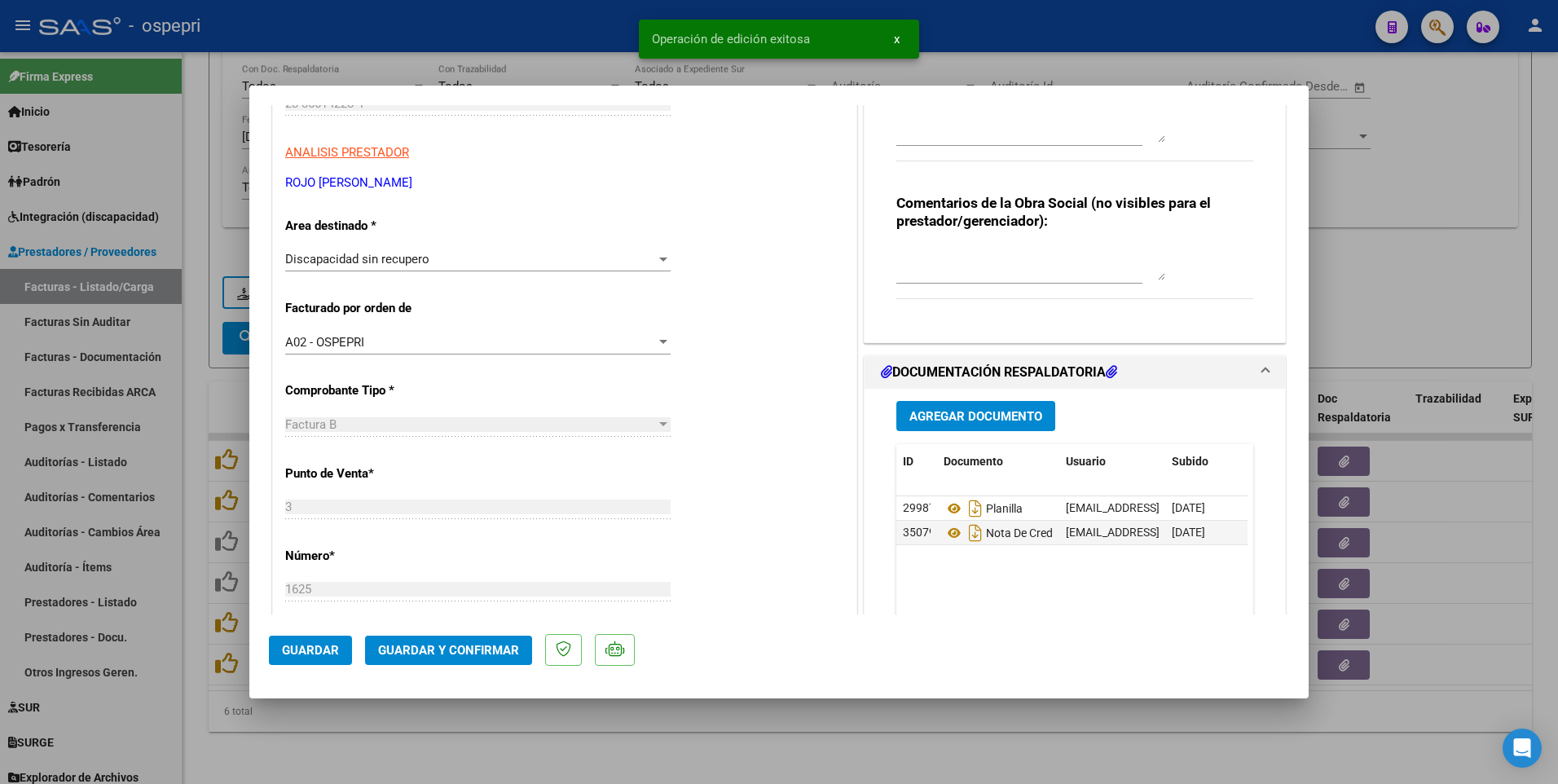
click at [730, 383] on div at bounding box center [779, 392] width 1558 height 784
type input "$ 0,00"
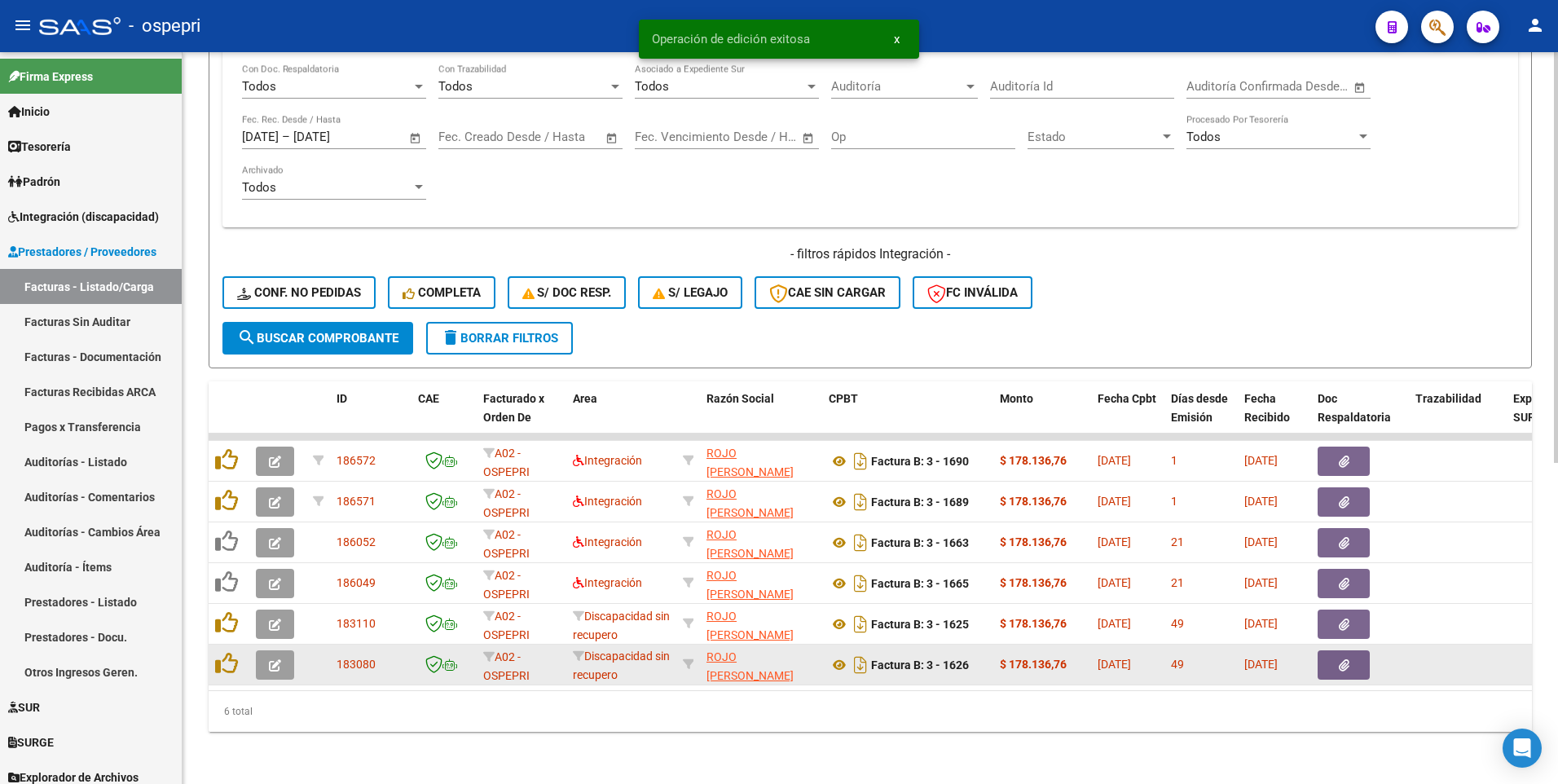
click at [281, 383] on button "button" at bounding box center [275, 665] width 39 height 29
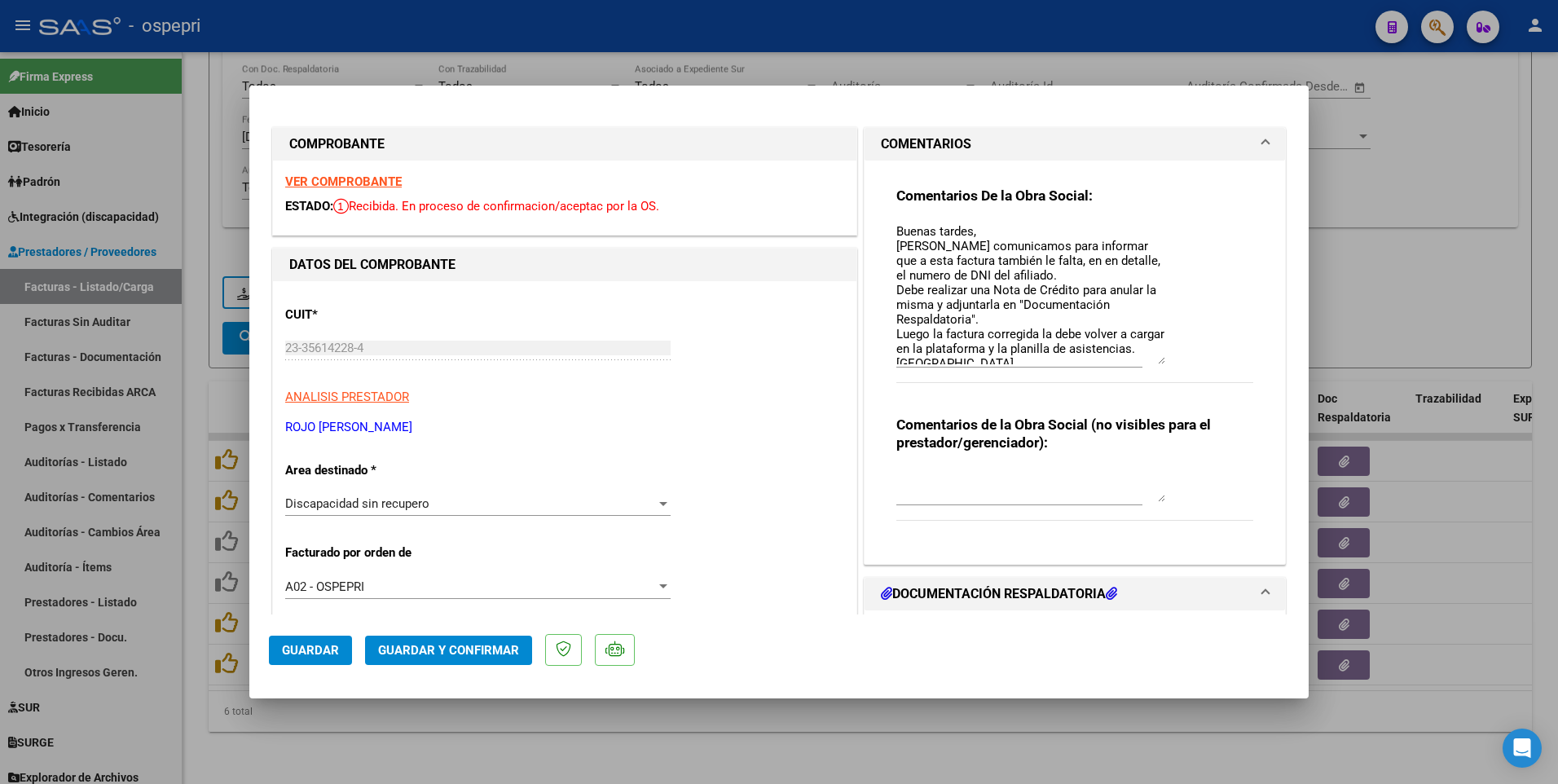
drag, startPoint x: 1155, startPoint y: 250, endPoint x: 1152, endPoint y: 359, distance: 109.0
click at [1152, 359] on textarea "Buenas tardes, Nos comunicamos para informar que a esta factura también le falt…" at bounding box center [1031, 293] width 269 height 141
click at [897, 227] on textarea "Buenas tardes, Nos comunicamos para informar que a esta factura también le falt…" at bounding box center [1031, 293] width 269 height 141
click at [897, 228] on textarea "Buenas tardes, Nos comunicamos para informar que a esta factura también le falt…" at bounding box center [1031, 293] width 269 height 141
paste textarea "Buenos días estimada Mayra, la nota de crédito no es valida porque no se especi…"
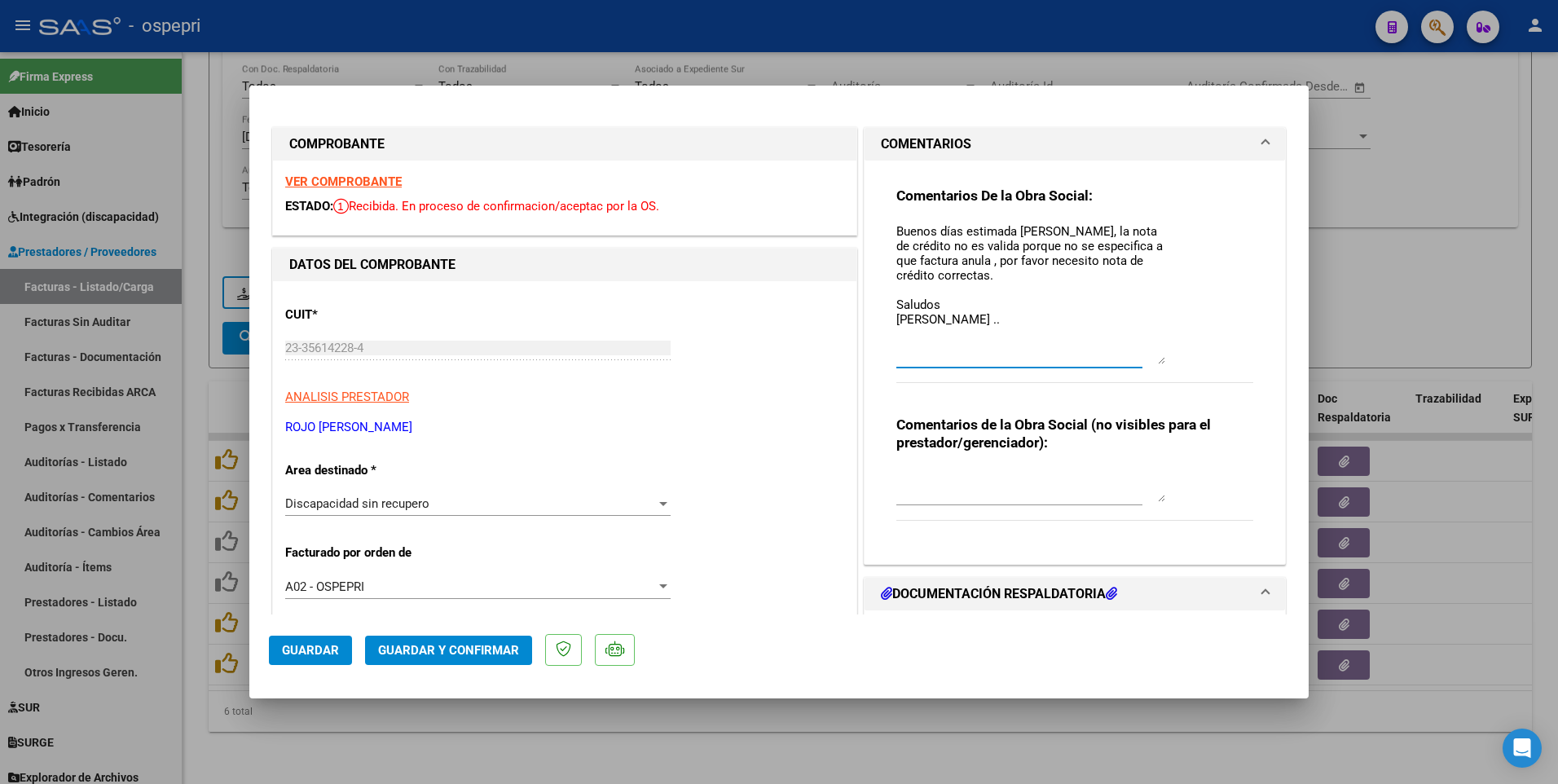
type textarea "Buenos días estimada Mayra, la nota de crédito no es valida porque no se especi…"
click at [328, 383] on span "Guardar" at bounding box center [310, 649] width 57 height 15
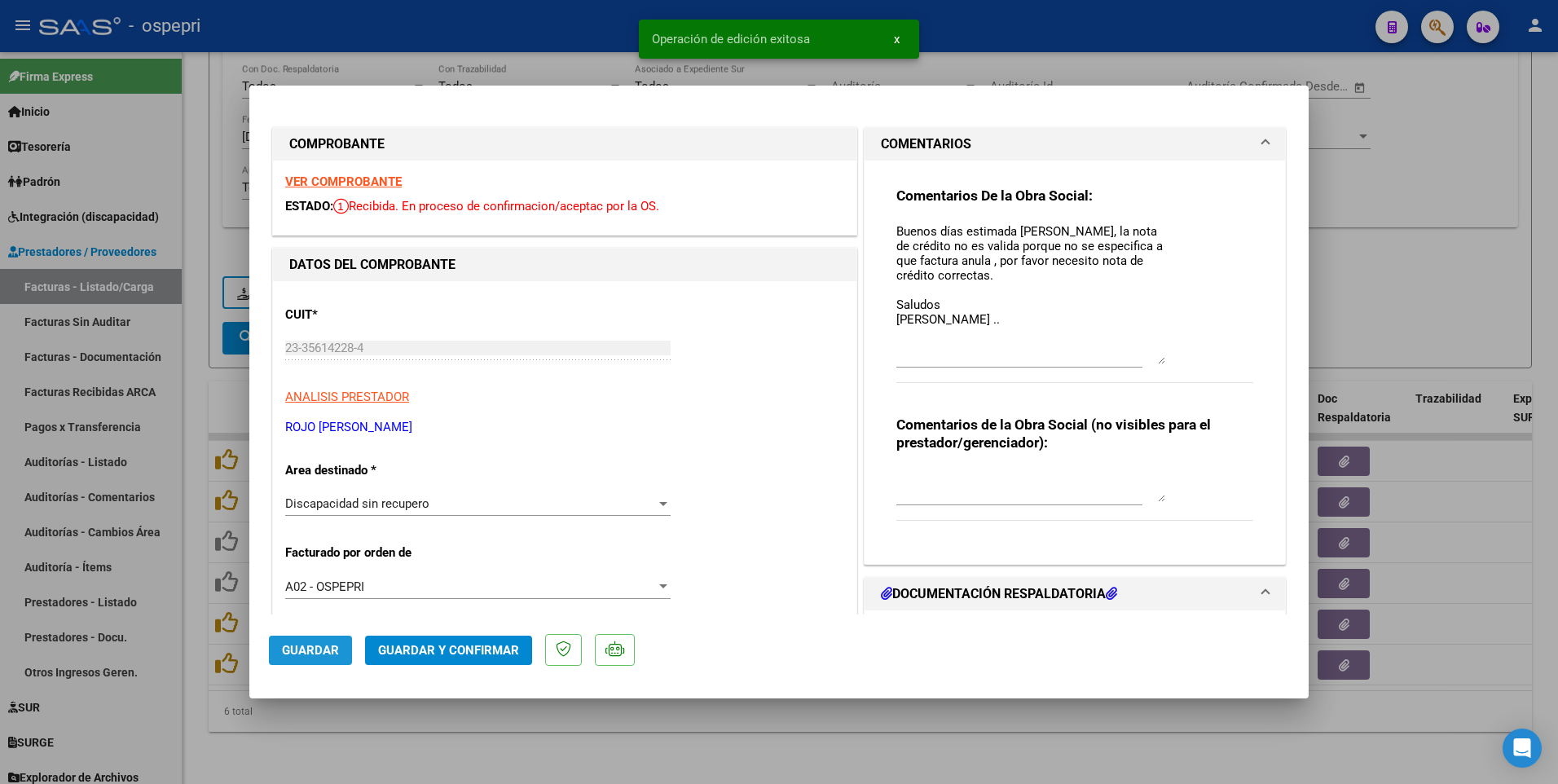
click at [312, 383] on span "Guardar" at bounding box center [310, 649] width 57 height 15
click at [921, 383] on div at bounding box center [779, 392] width 1558 height 784
type input "$ 0,00"
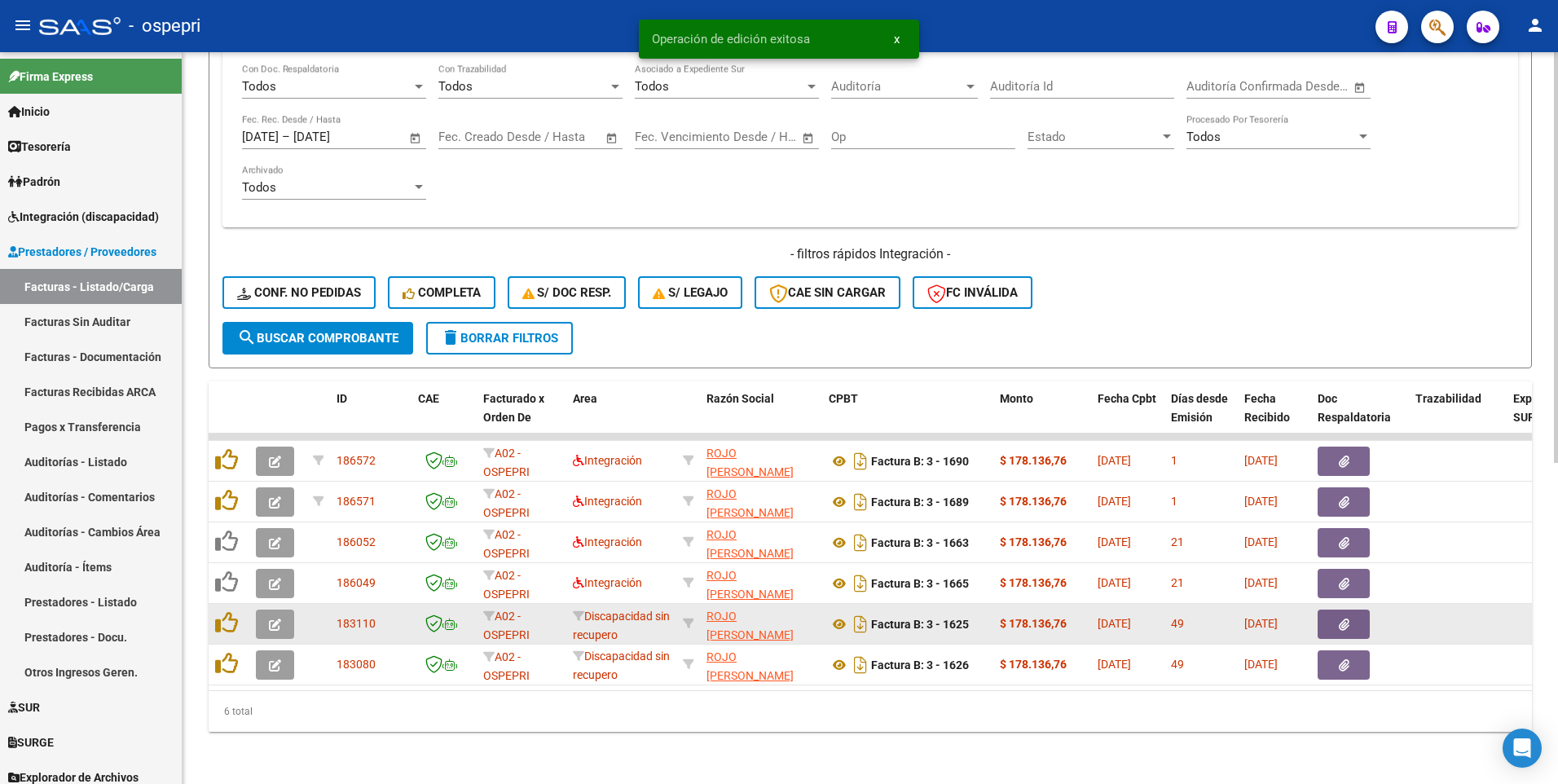
click at [275, 383] on icon "button" at bounding box center [275, 624] width 13 height 13
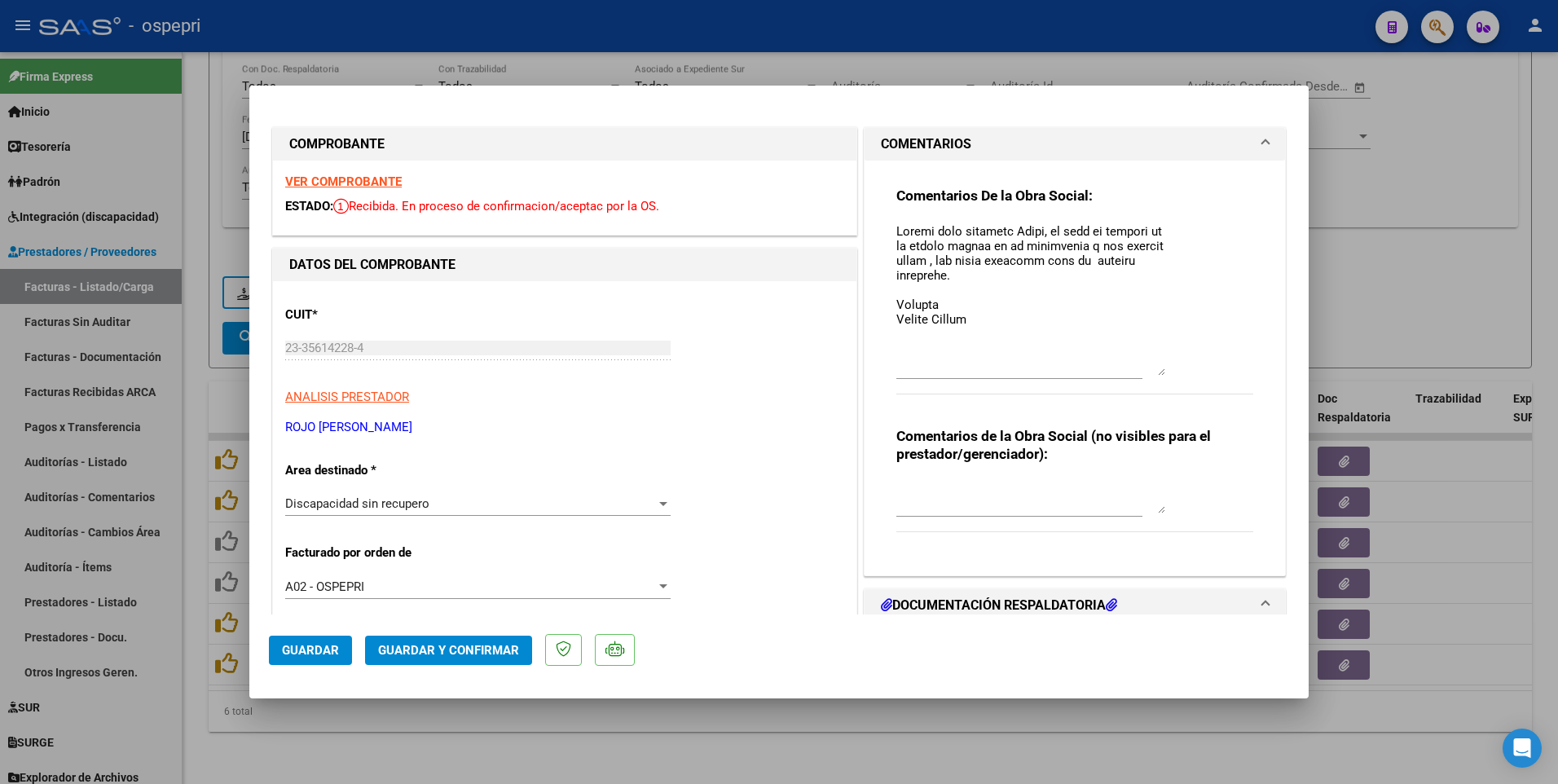
drag, startPoint x: 1155, startPoint y: 251, endPoint x: 1156, endPoint y: 372, distance: 121.0
click at [1156, 372] on textarea at bounding box center [1031, 299] width 269 height 153
click at [995, 275] on textarea at bounding box center [1031, 299] width 269 height 153
type textarea "Buenos días estimada Mayra, la nota de crédito no es valida porque no se especi…"
click at [305, 383] on span "Guardar" at bounding box center [310, 649] width 57 height 15
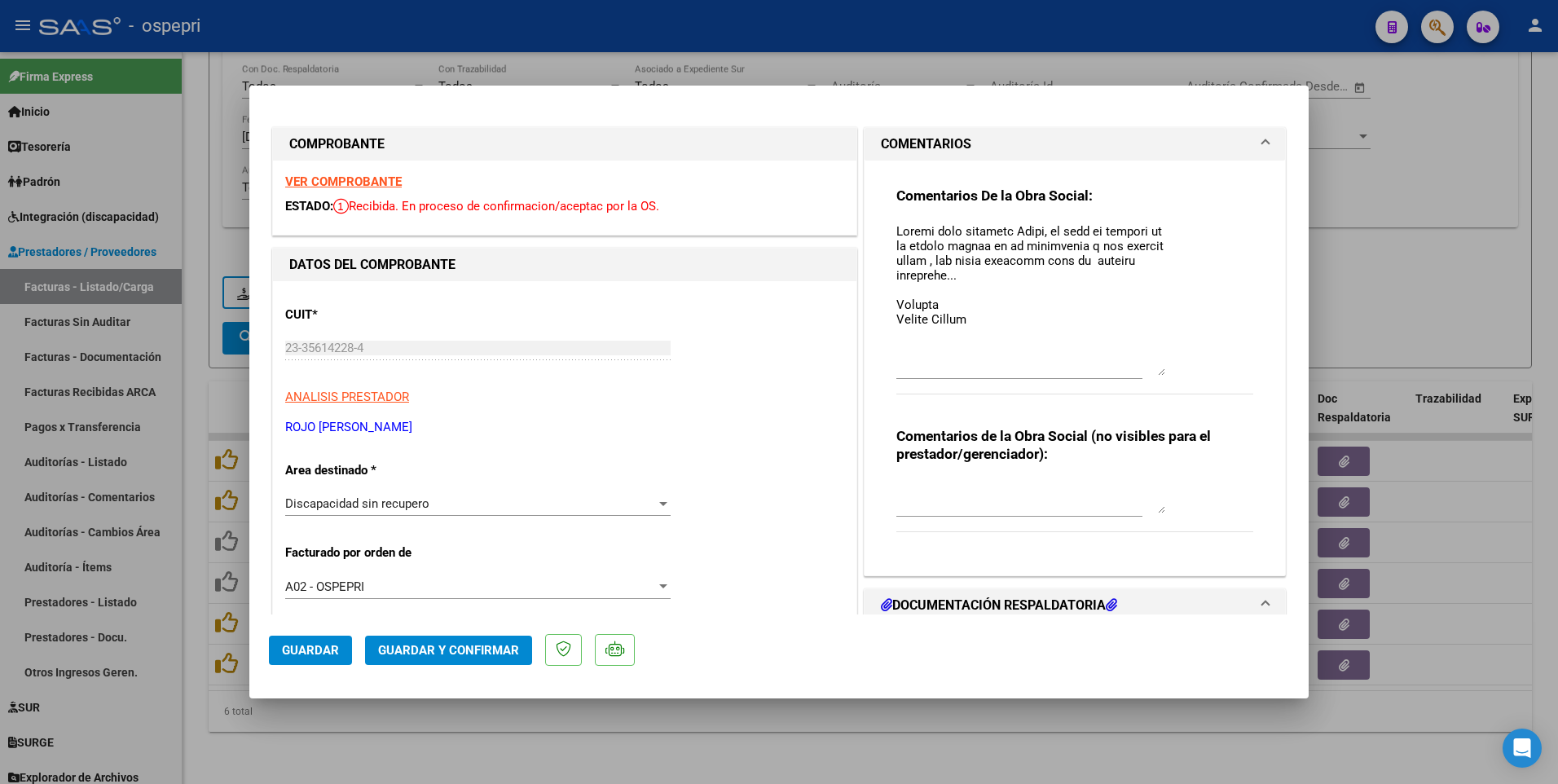
click at [672, 383] on div at bounding box center [779, 392] width 1558 height 784
type input "$ 0,00"
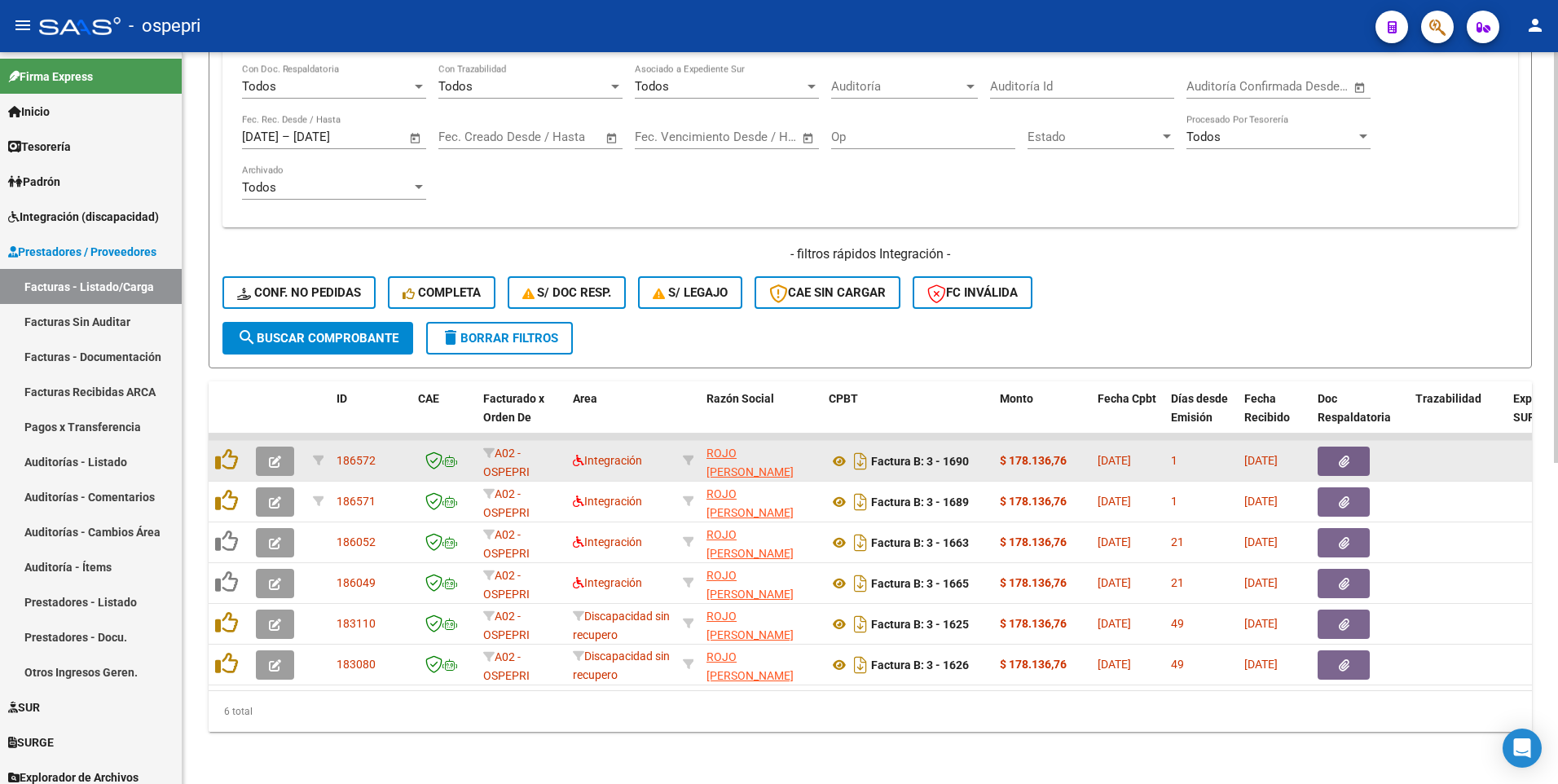
click at [276, 383] on icon "button" at bounding box center [275, 461] width 13 height 13
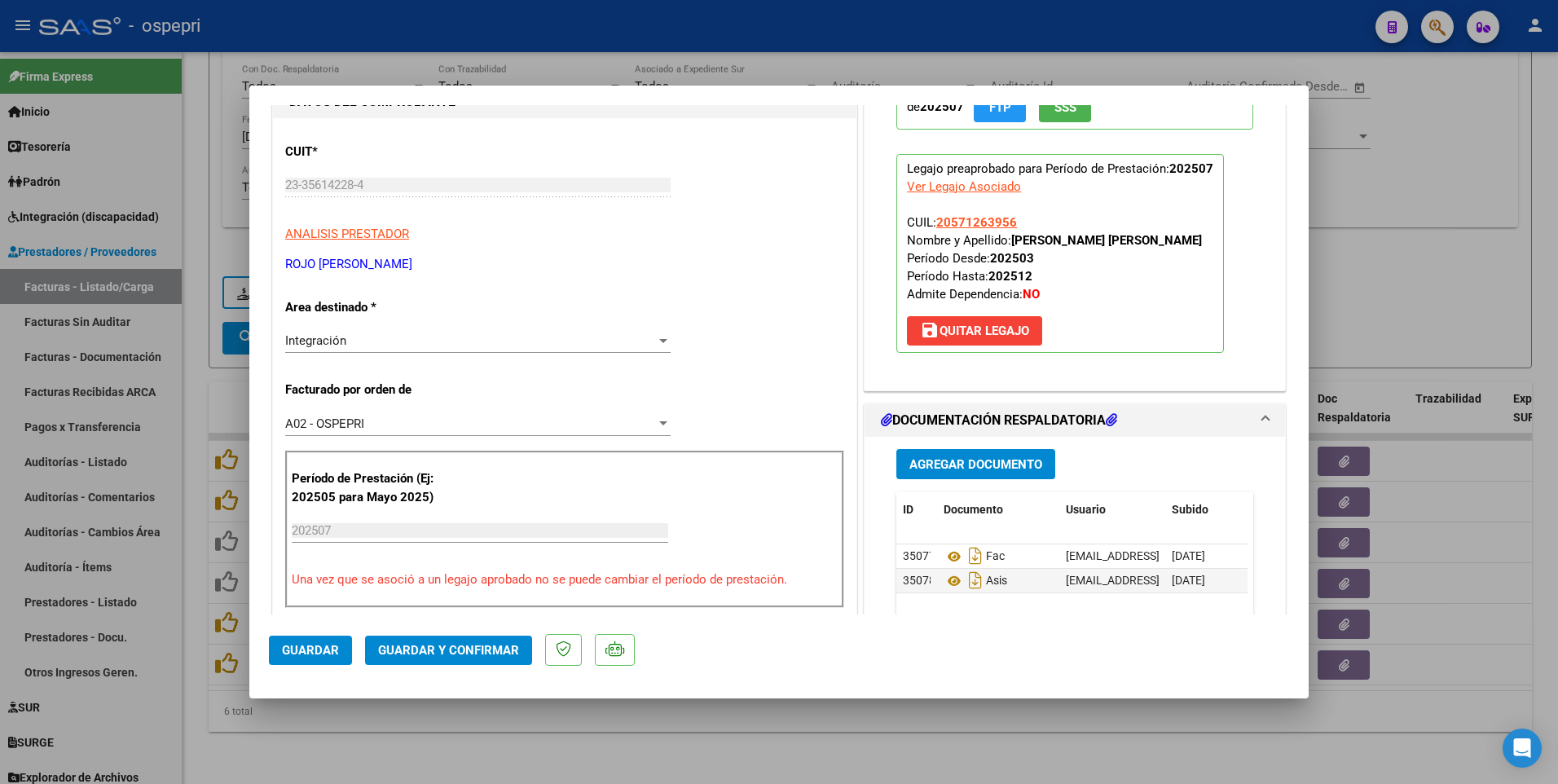
scroll to position [244, 0]
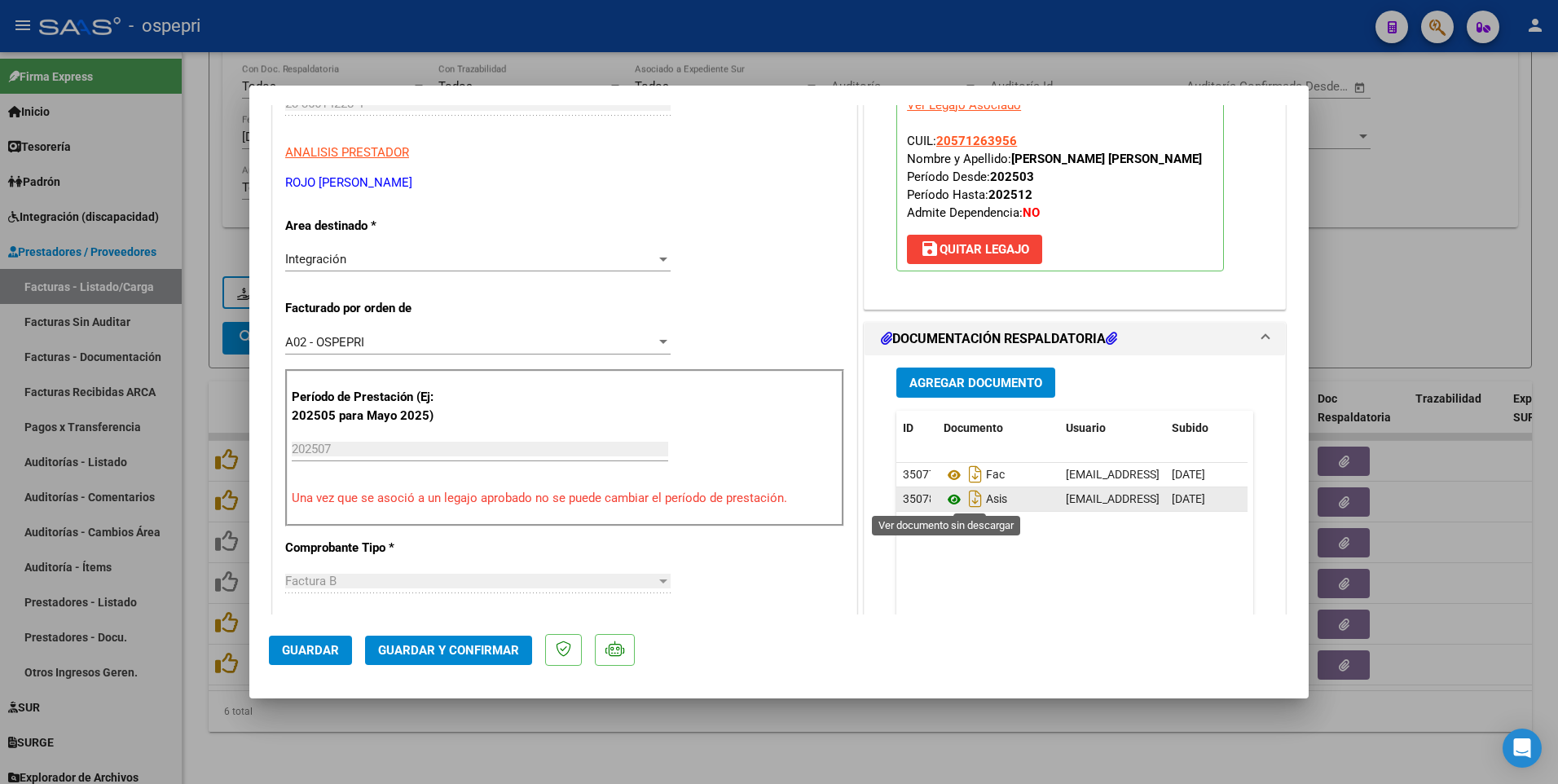
click at [948, 383] on icon at bounding box center [955, 499] width 21 height 19
click at [851, 383] on div at bounding box center [779, 392] width 1558 height 784
type input "$ 0,00"
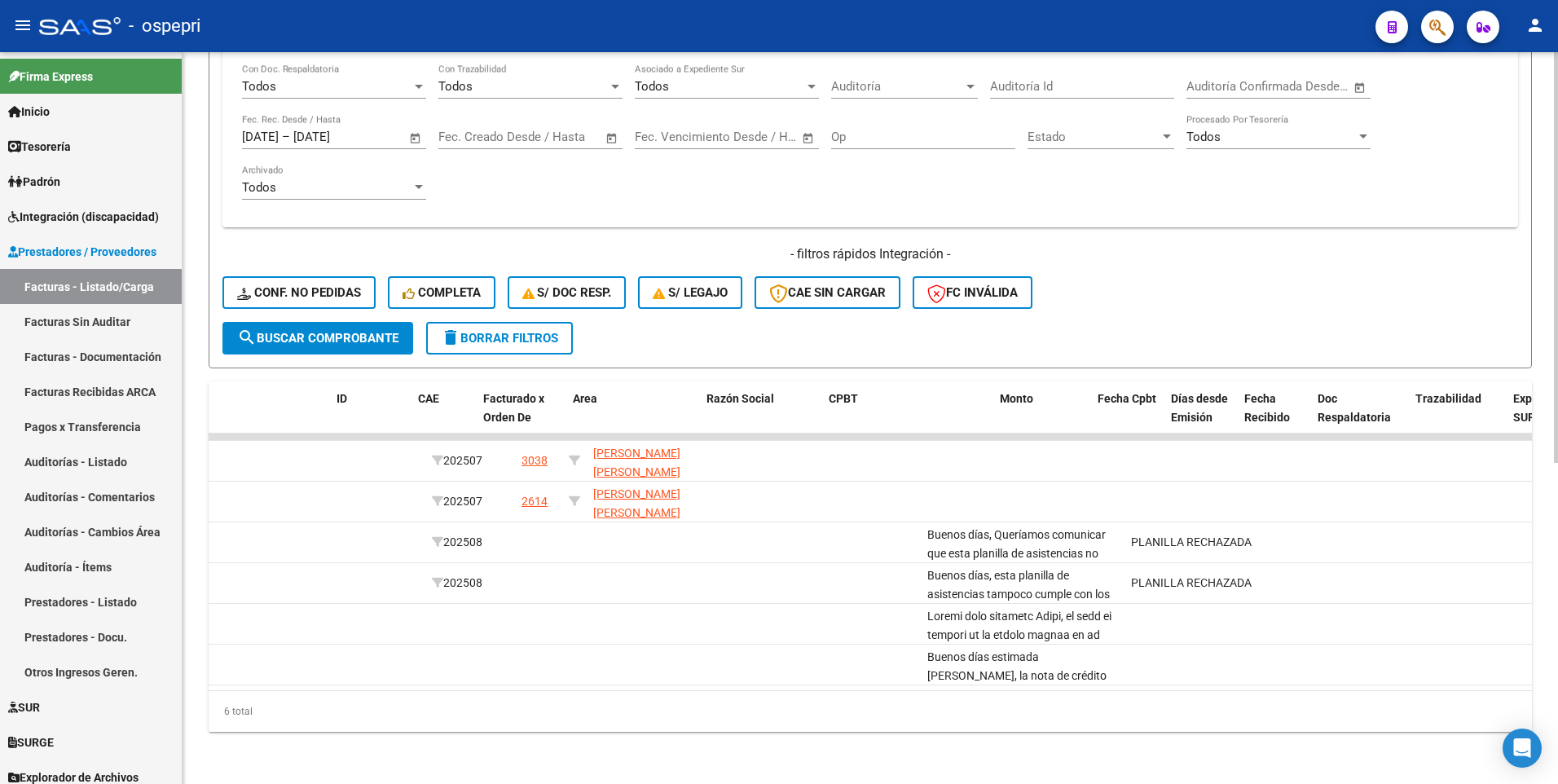
scroll to position [0, 0]
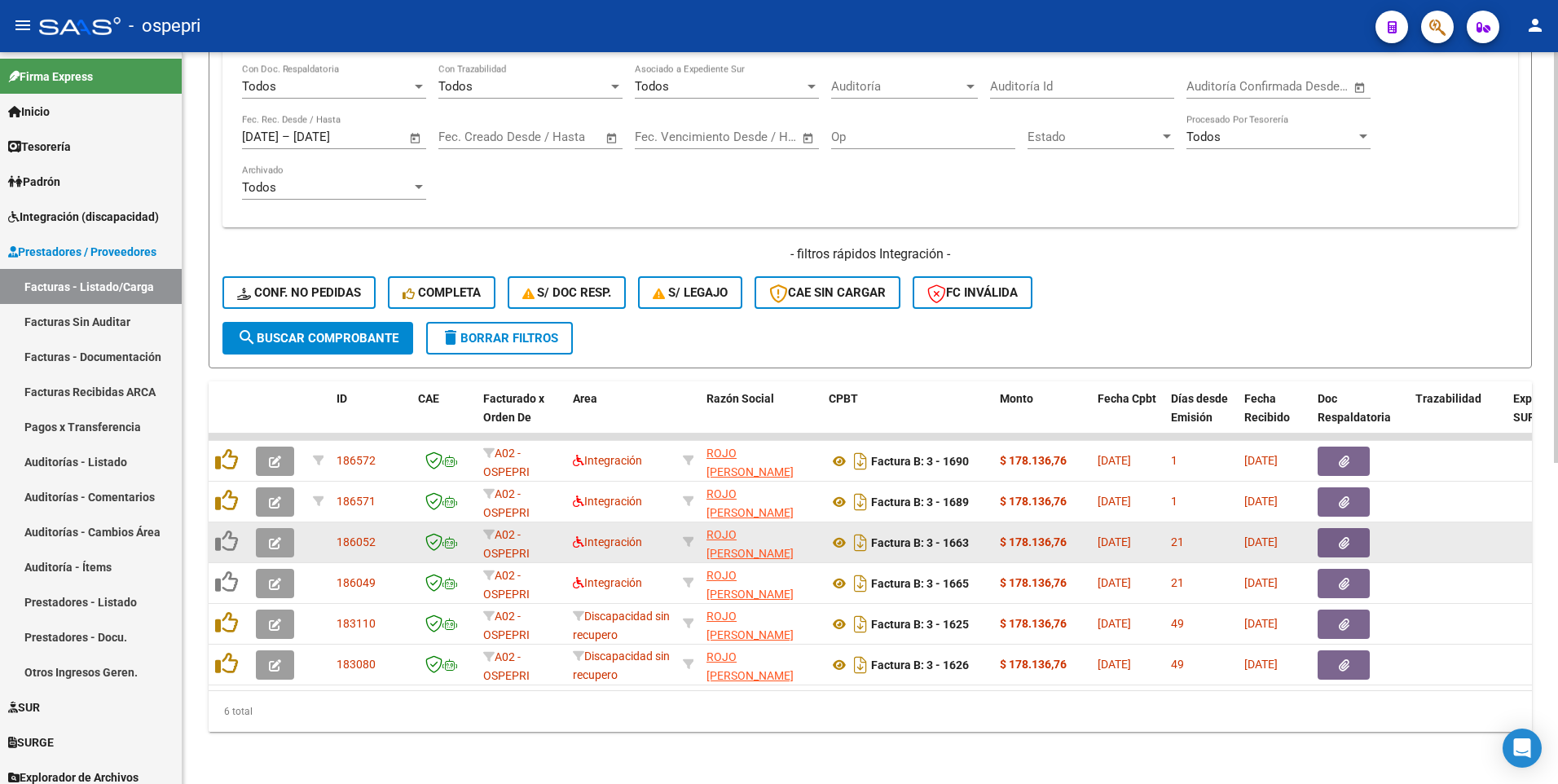
click at [274, 383] on icon "button" at bounding box center [275, 543] width 13 height 13
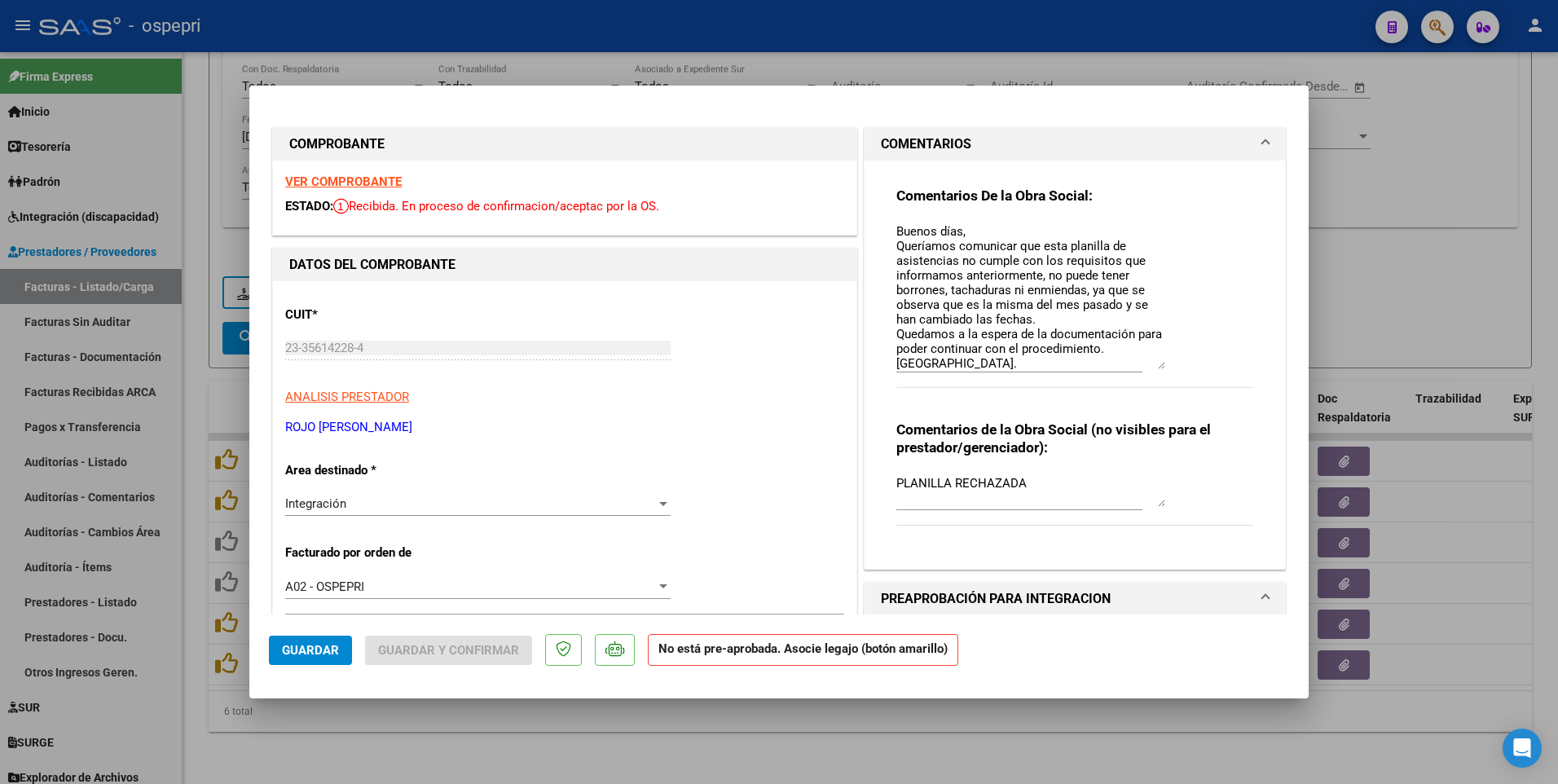
drag, startPoint x: 1154, startPoint y: 252, endPoint x: 1152, endPoint y: 366, distance: 114.0
click at [1152, 366] on textarea "Buenos días, Queríamos comunicar que esta planilla de asistencias no cumple con…" at bounding box center [1031, 295] width 269 height 146
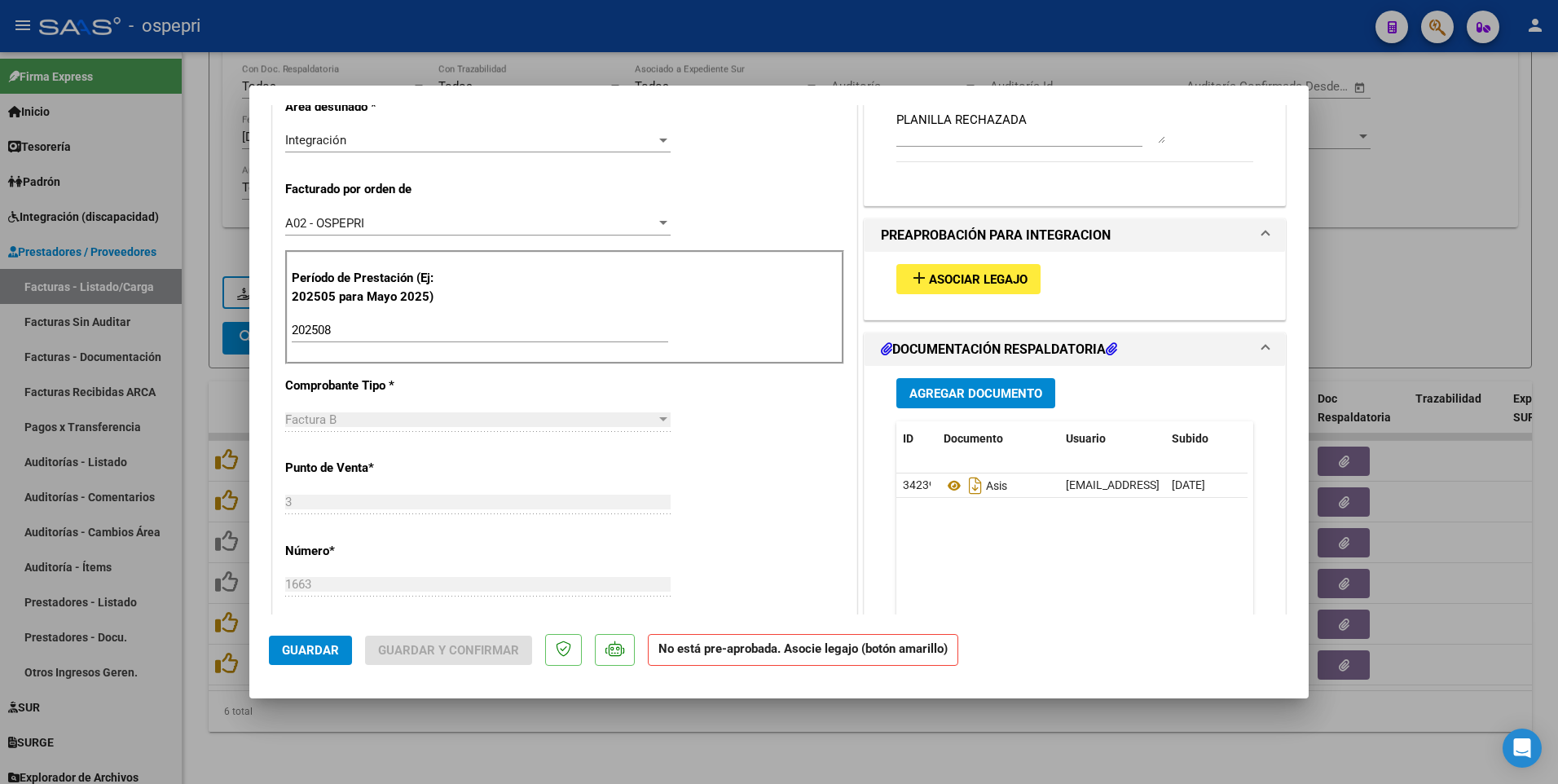
scroll to position [407, 0]
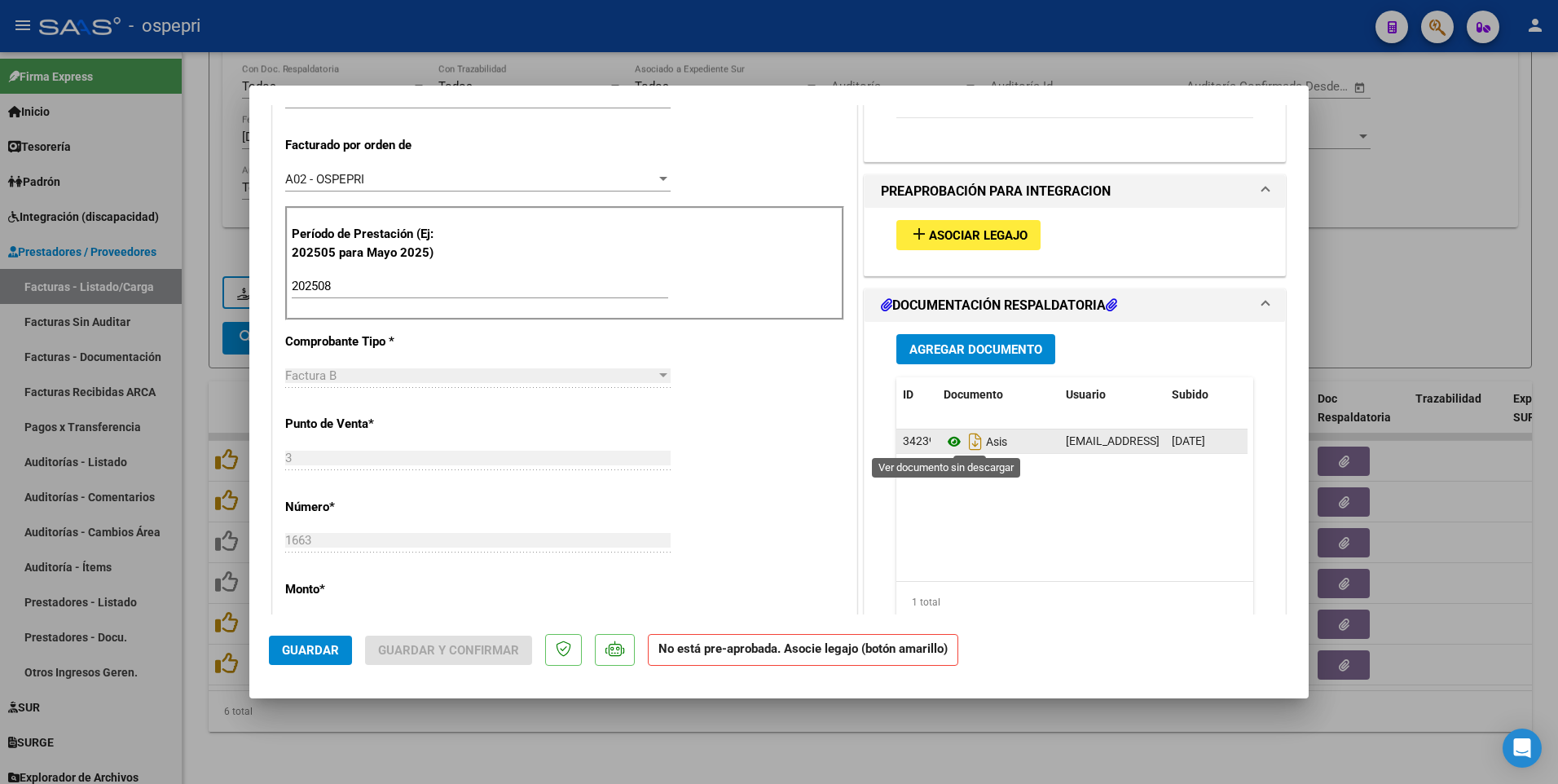
click at [950, 383] on icon at bounding box center [955, 441] width 21 height 19
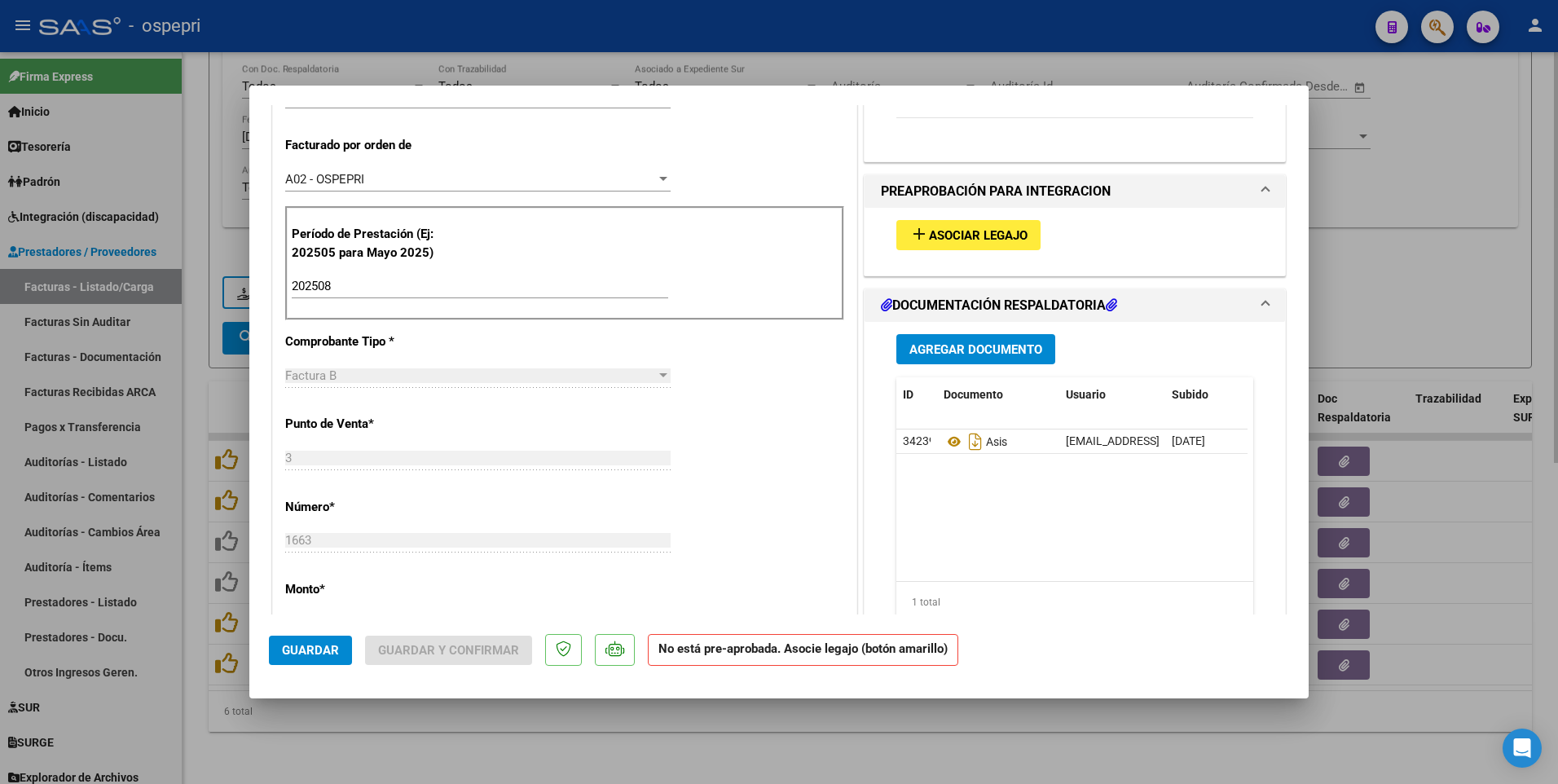
click at [931, 383] on div at bounding box center [779, 392] width 1558 height 784
type input "$ 0,00"
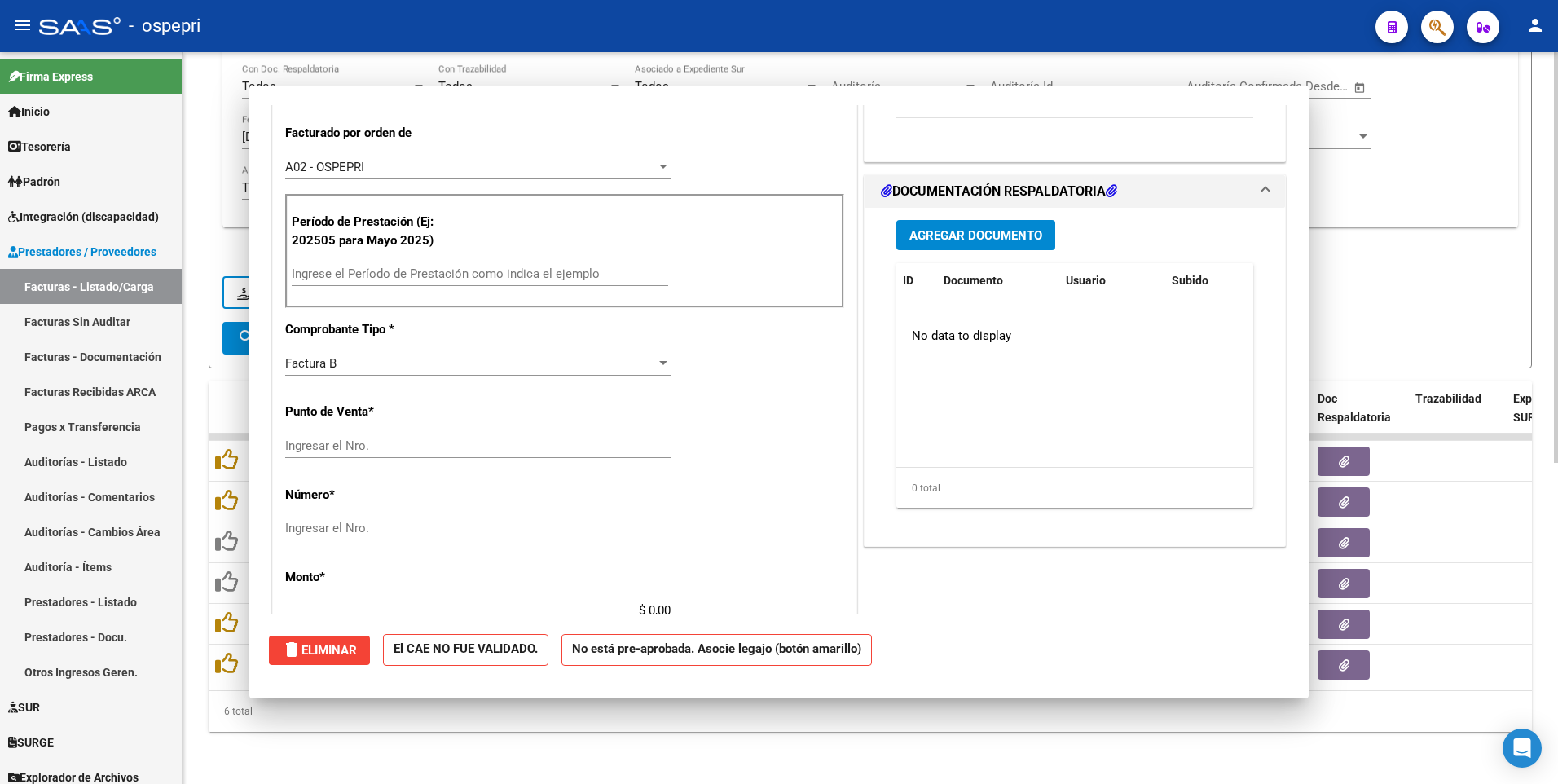
scroll to position [0, 0]
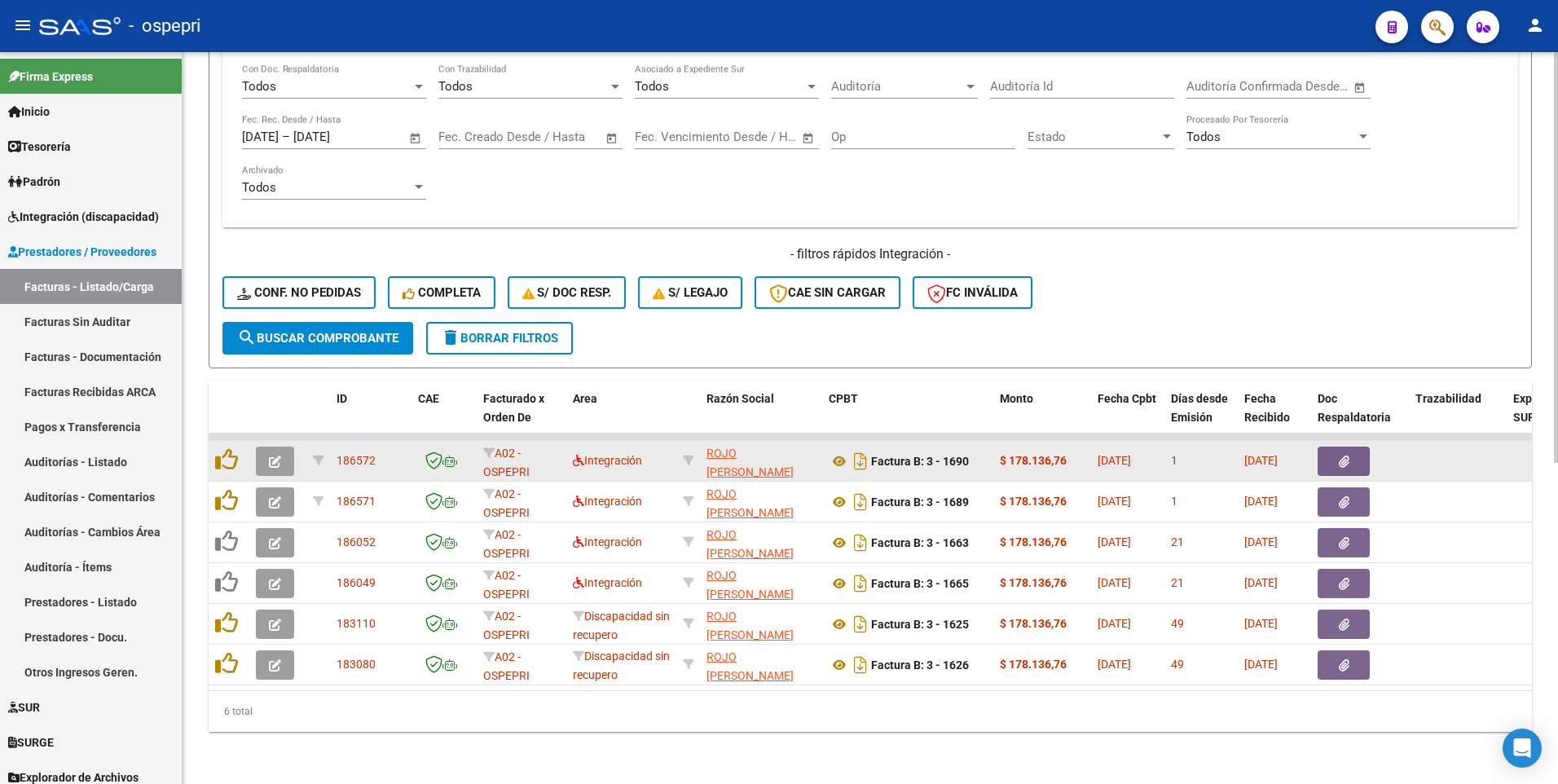
click at [286, 383] on button "button" at bounding box center [275, 461] width 39 height 29
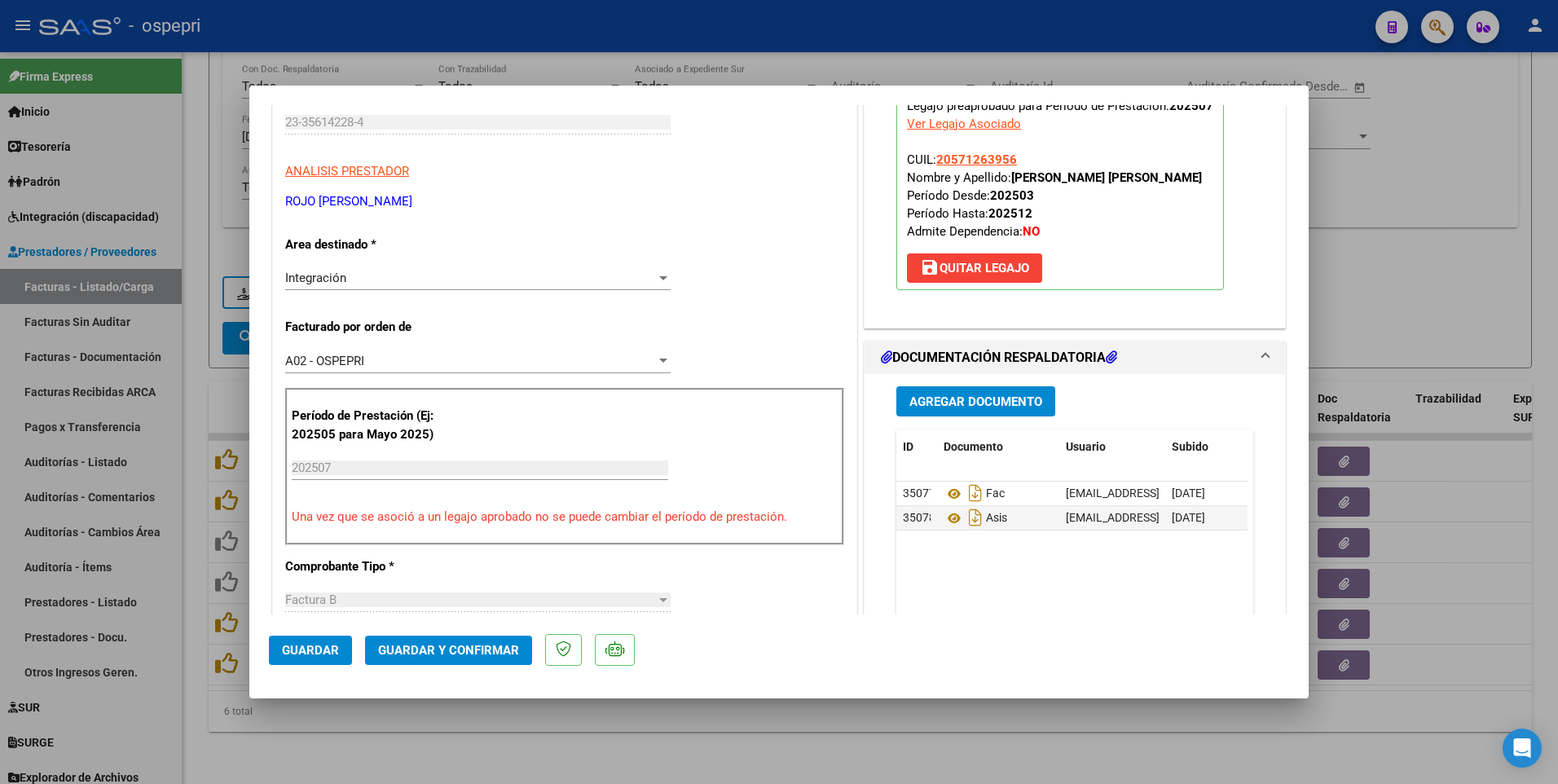
scroll to position [326, 0]
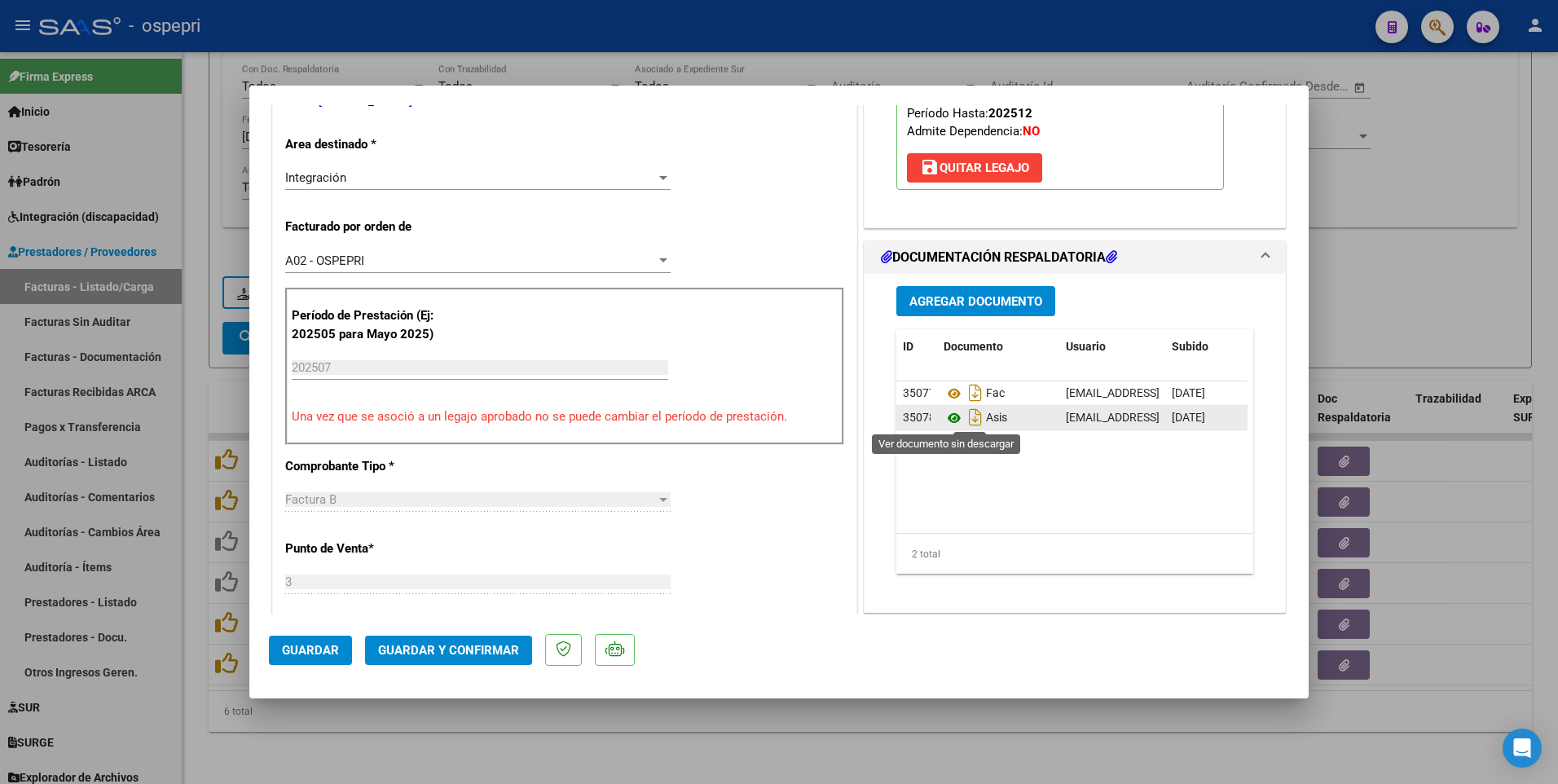
click at [944, 383] on icon at bounding box center [955, 418] width 21 height 19
click at [1079, 383] on div at bounding box center [779, 392] width 1558 height 784
type input "$ 0,00"
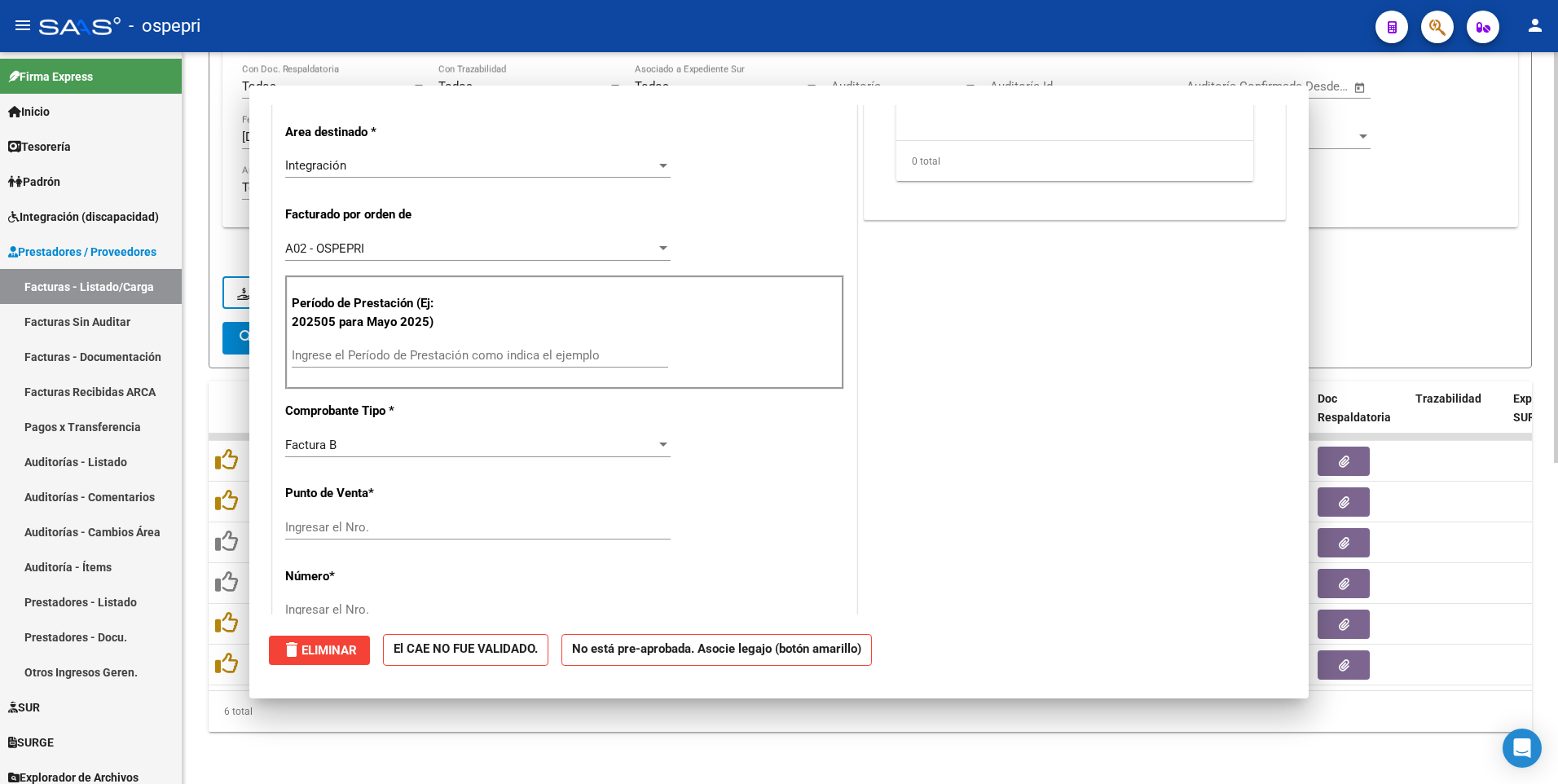
scroll to position [314, 0]
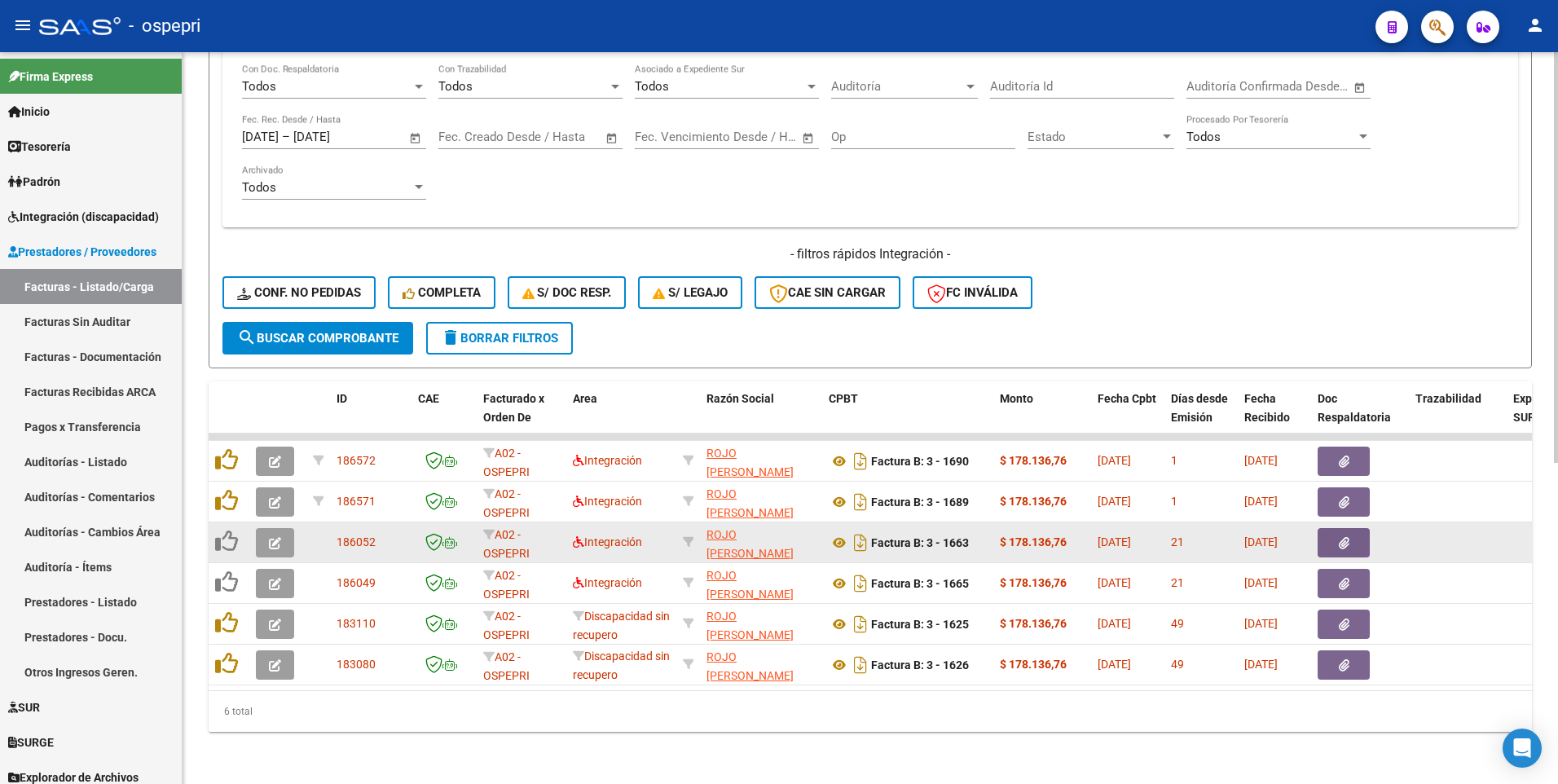
click at [279, 383] on icon "button" at bounding box center [275, 543] width 13 height 13
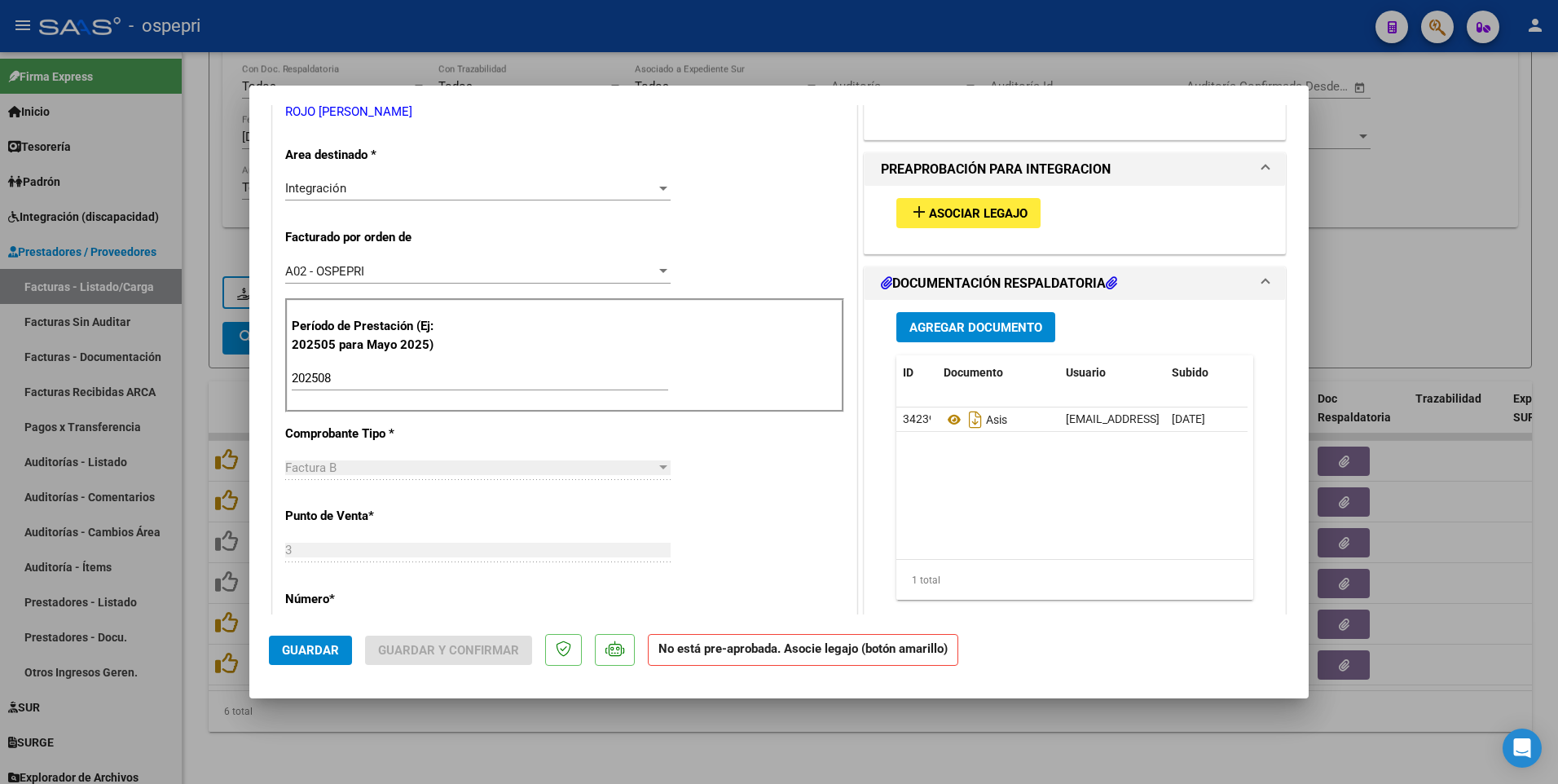
scroll to position [326, 0]
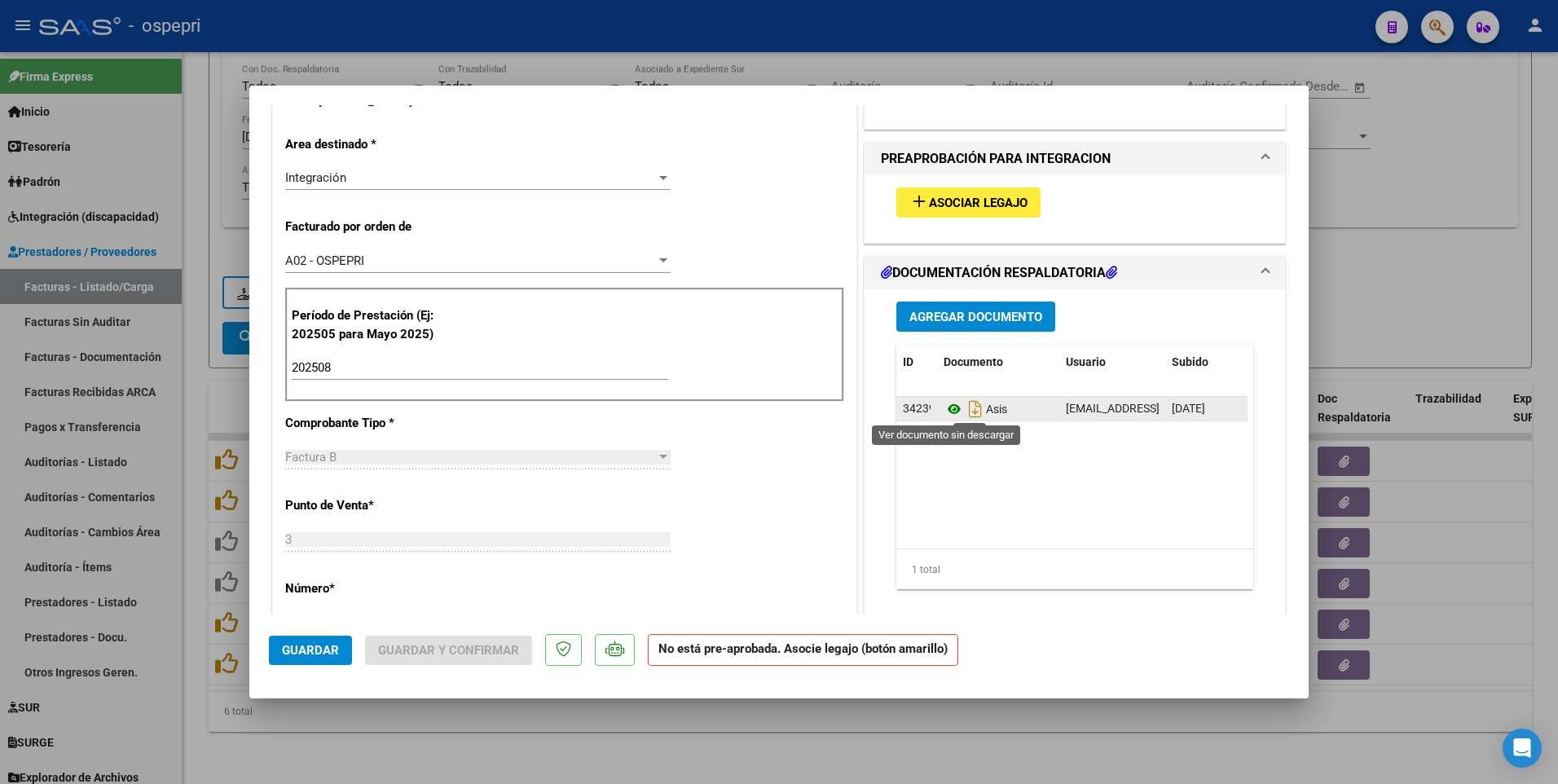
click at [944, 383] on icon at bounding box center [955, 408] width 21 height 19
click at [715, 383] on div at bounding box center [779, 392] width 1558 height 784
type input "$ 0,00"
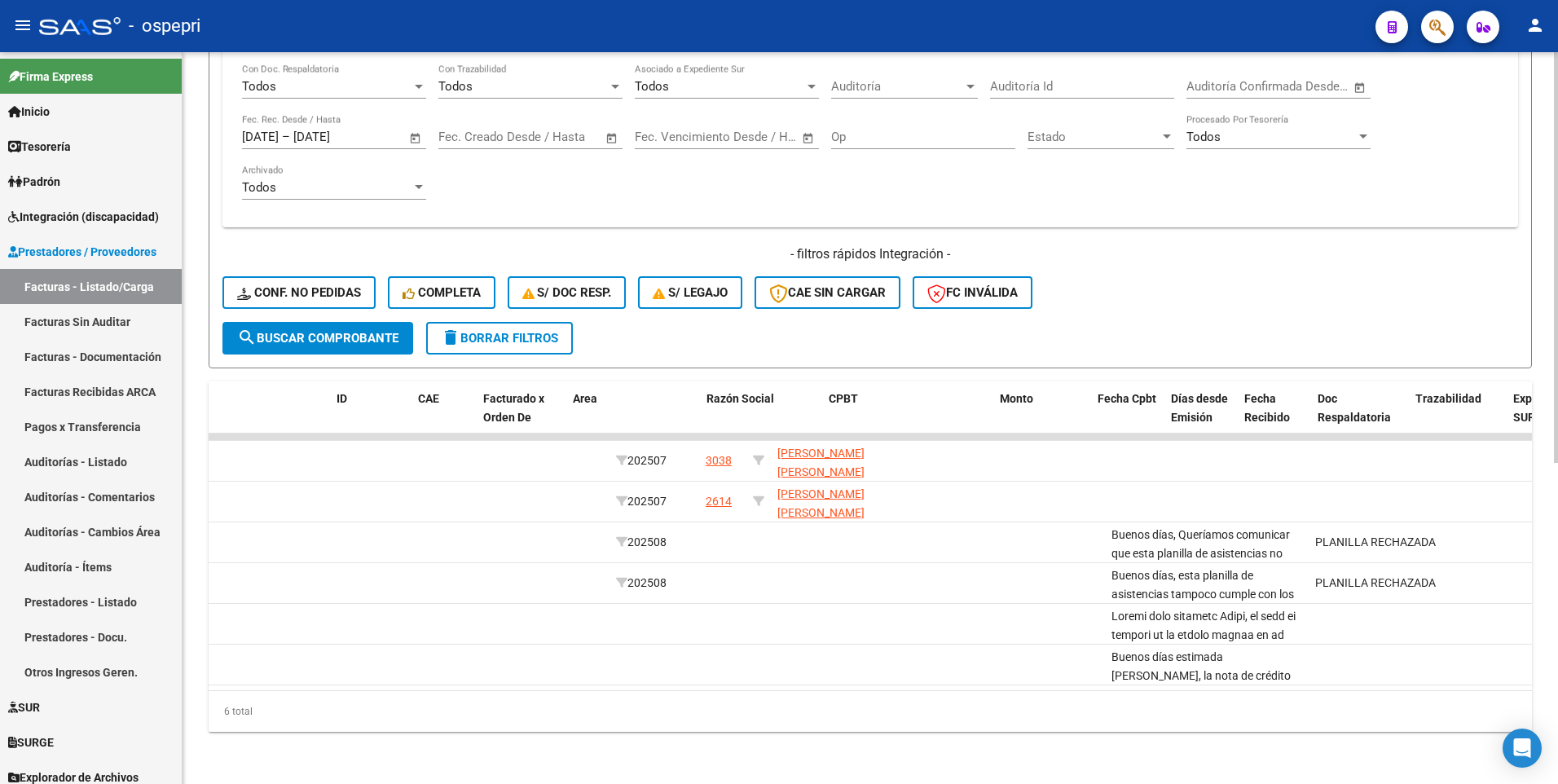
scroll to position [0, 0]
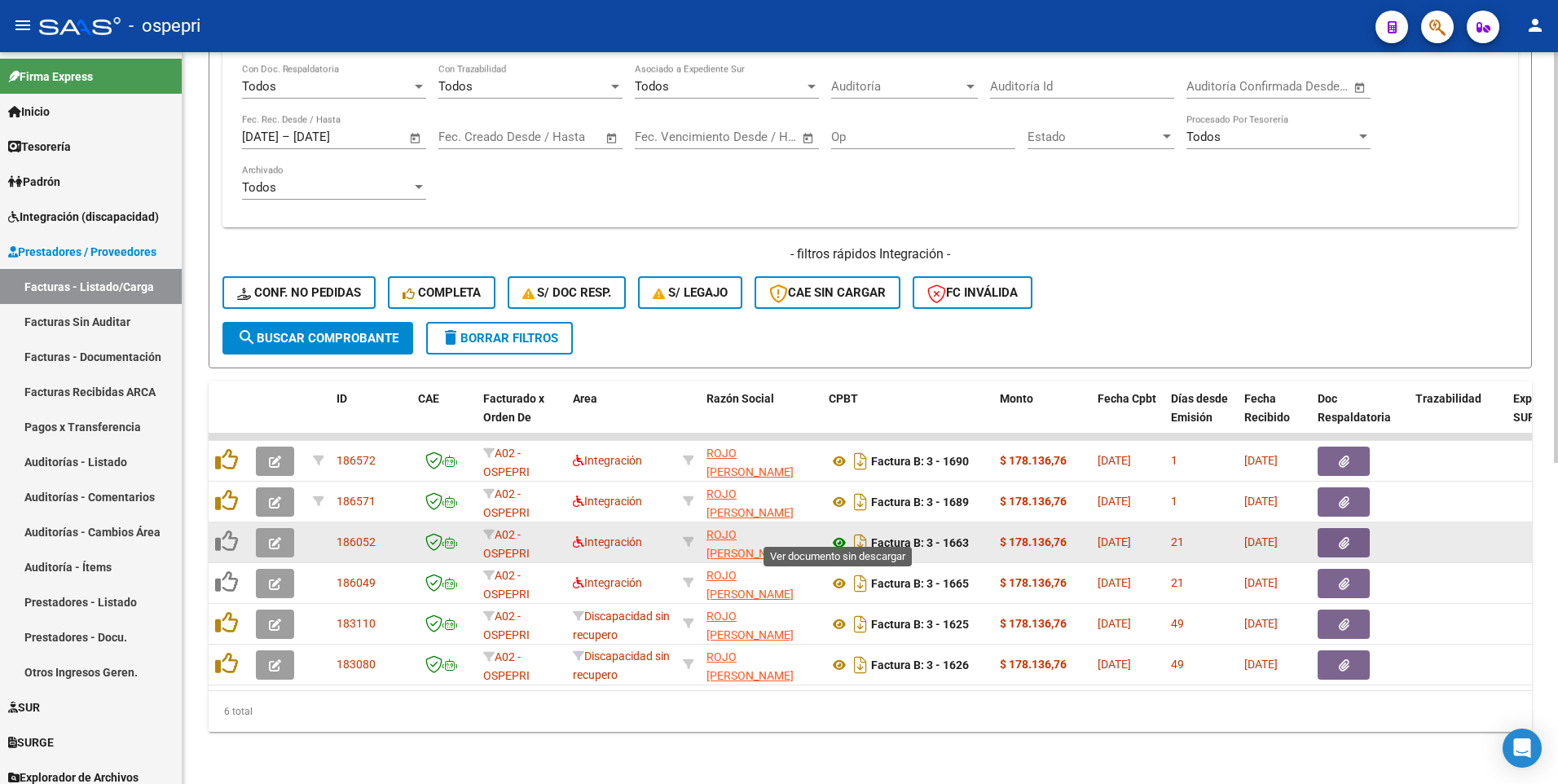
click at [836, 383] on icon at bounding box center [840, 542] width 21 height 19
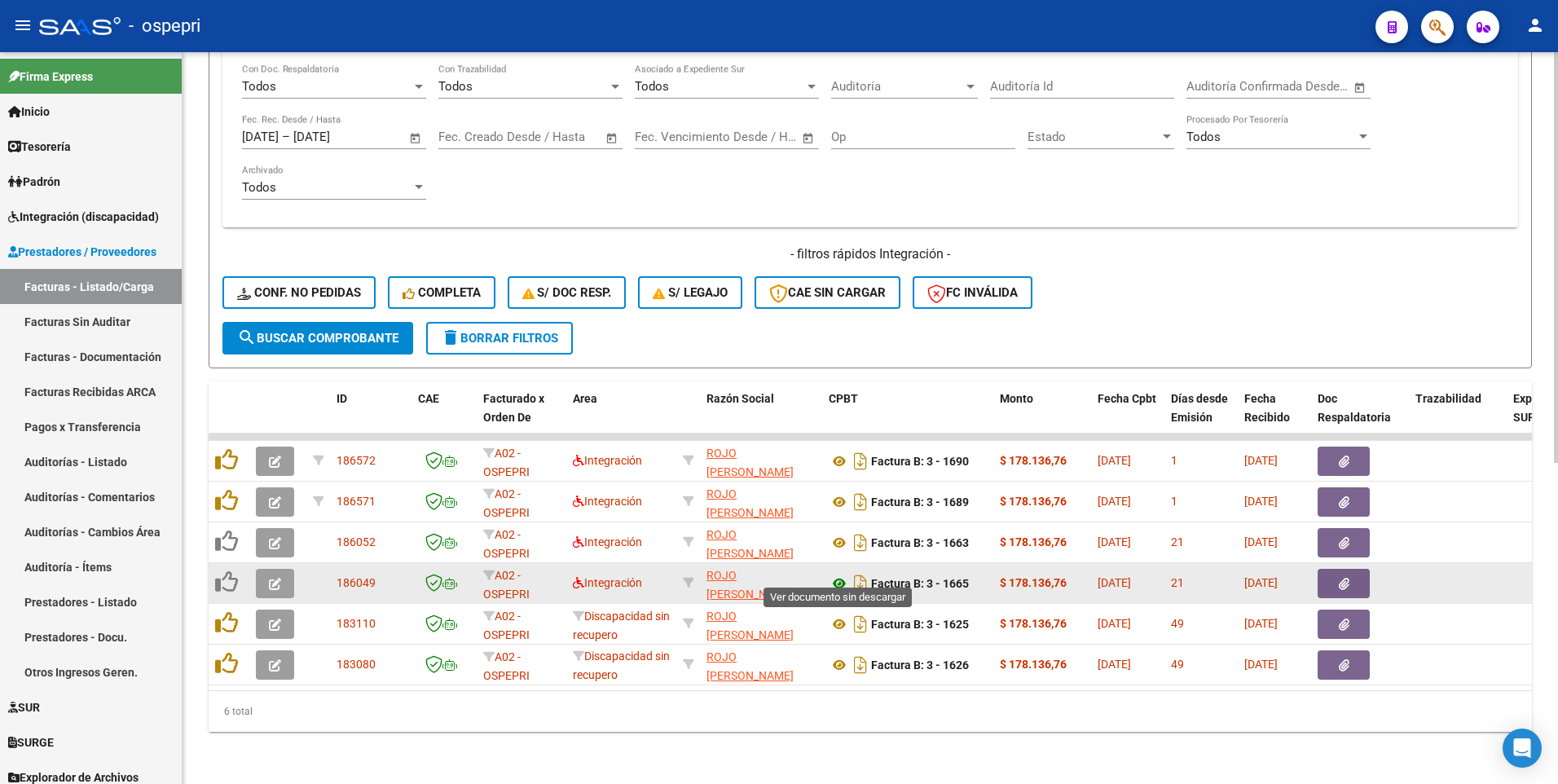
click at [839, 383] on icon at bounding box center [840, 584] width 21 height 19
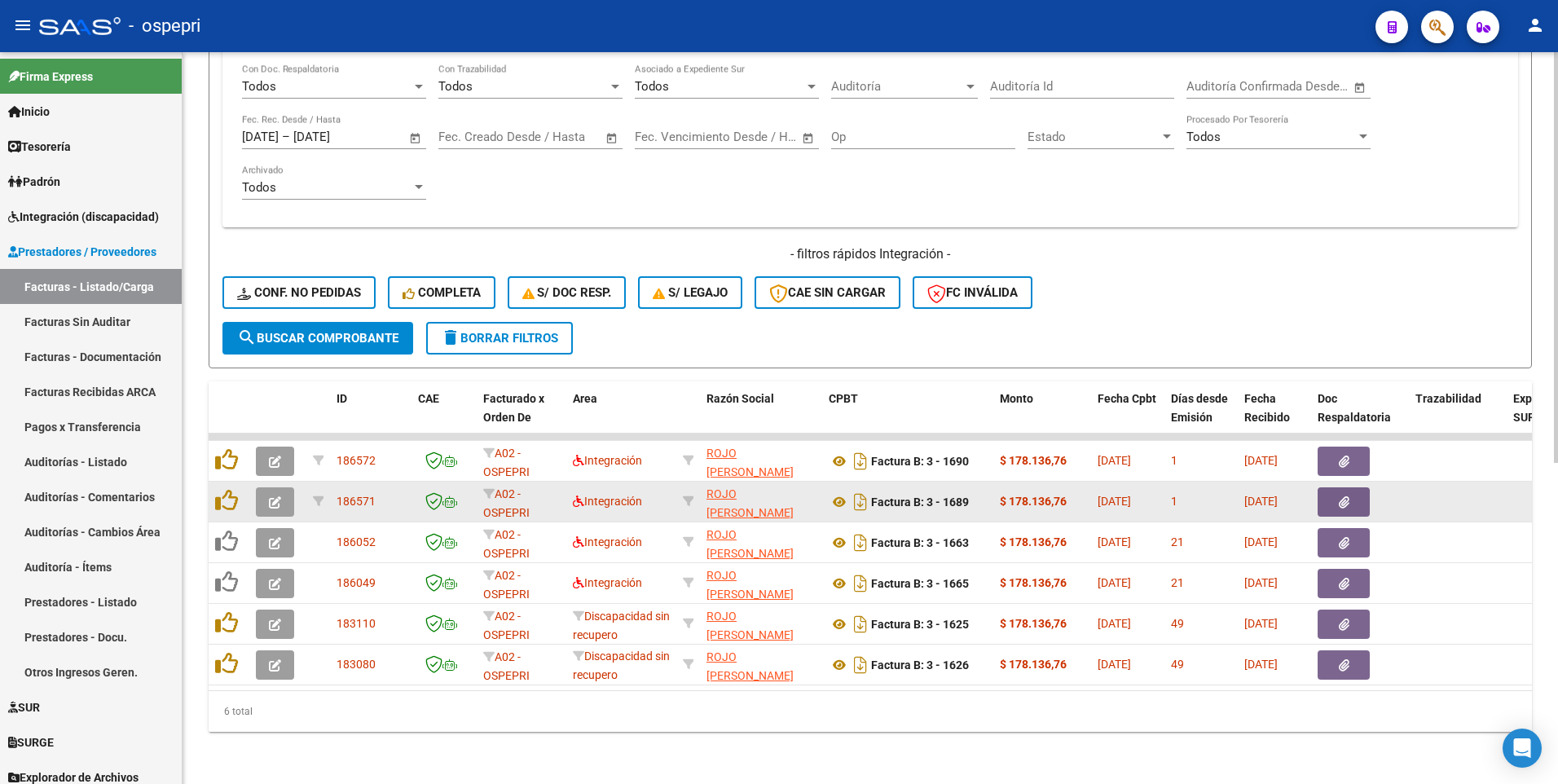
click at [272, 383] on icon "button" at bounding box center [275, 502] width 13 height 13
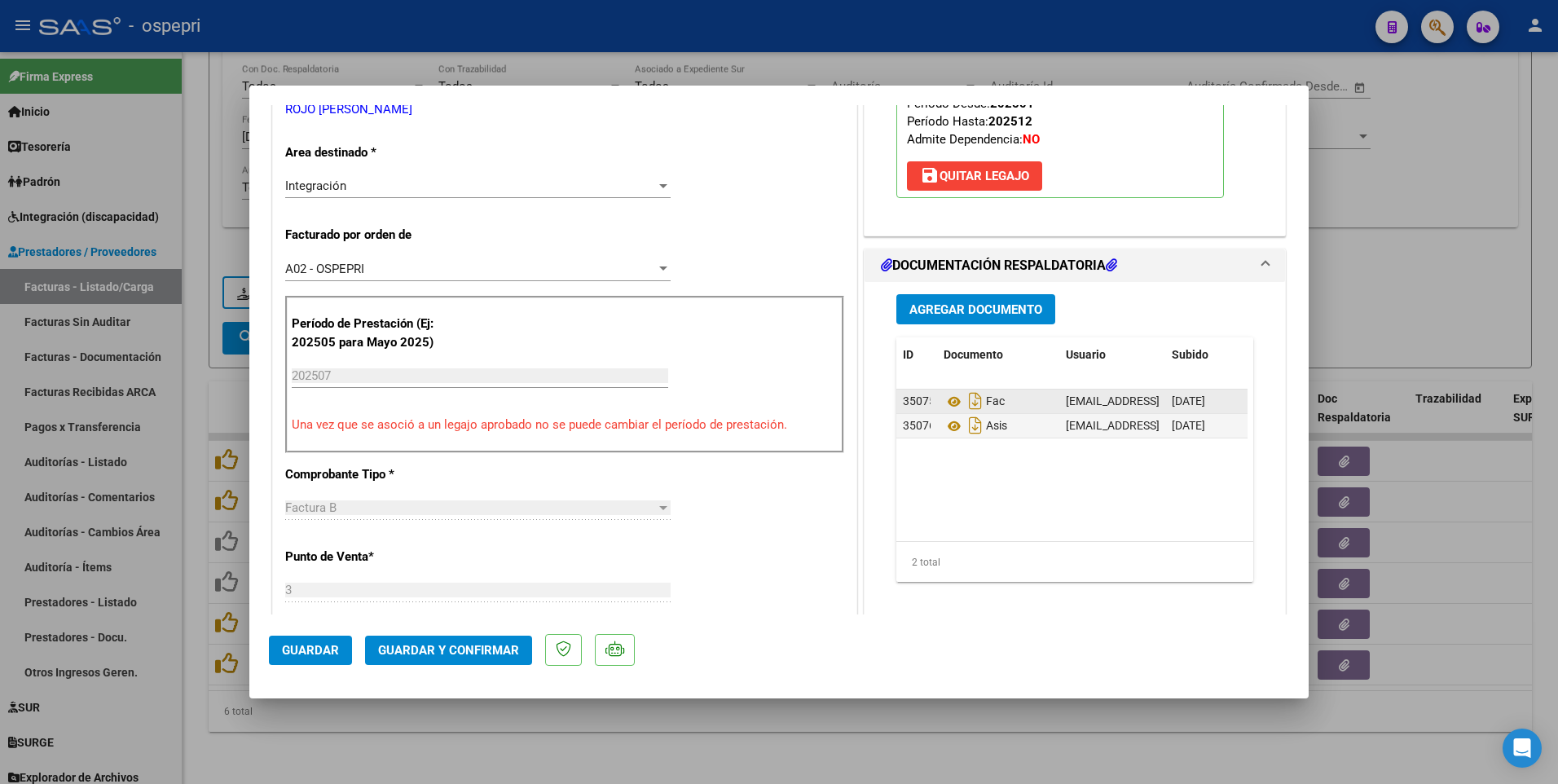
scroll to position [326, 0]
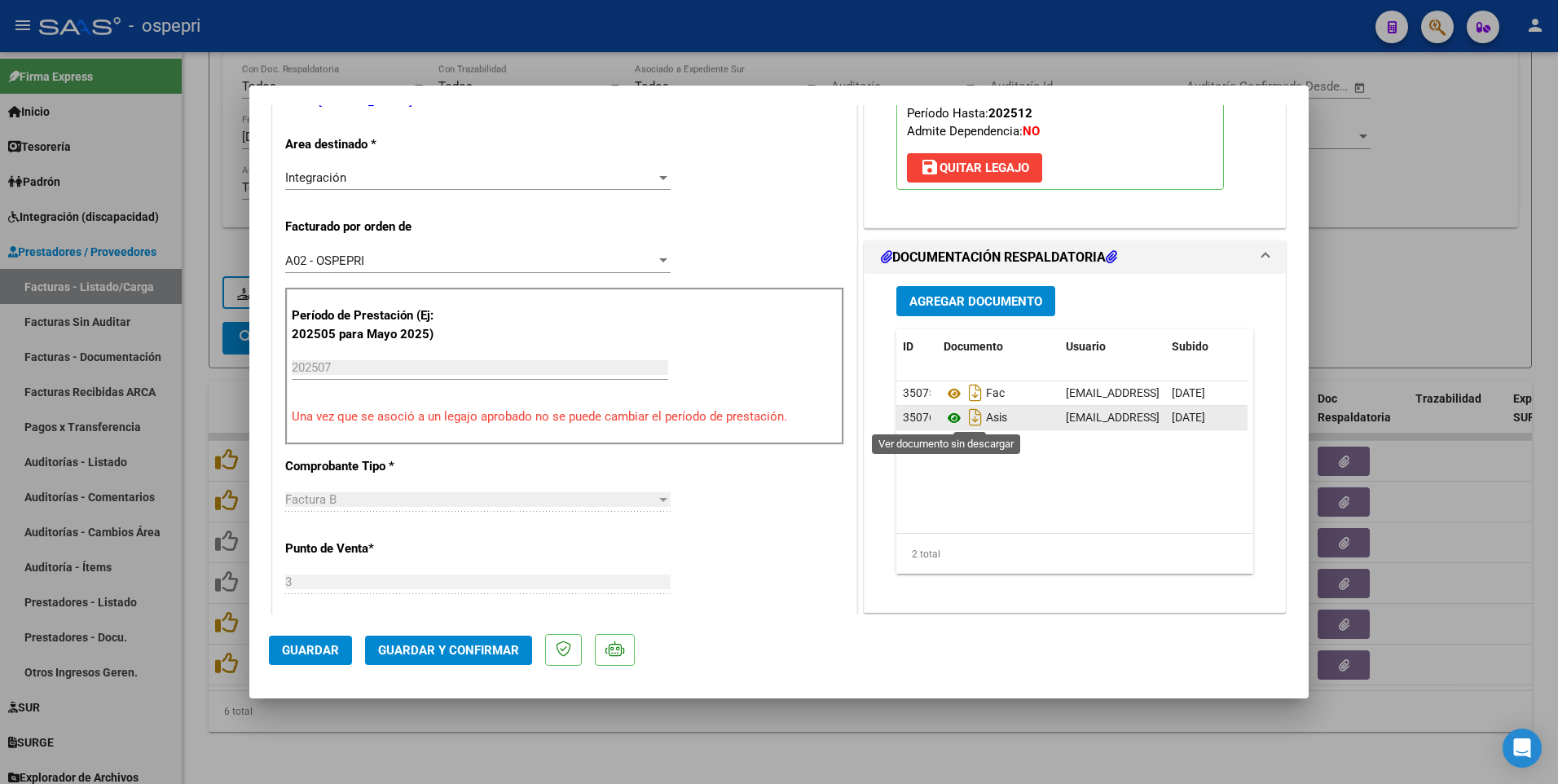
click at [950, 383] on icon at bounding box center [955, 418] width 21 height 19
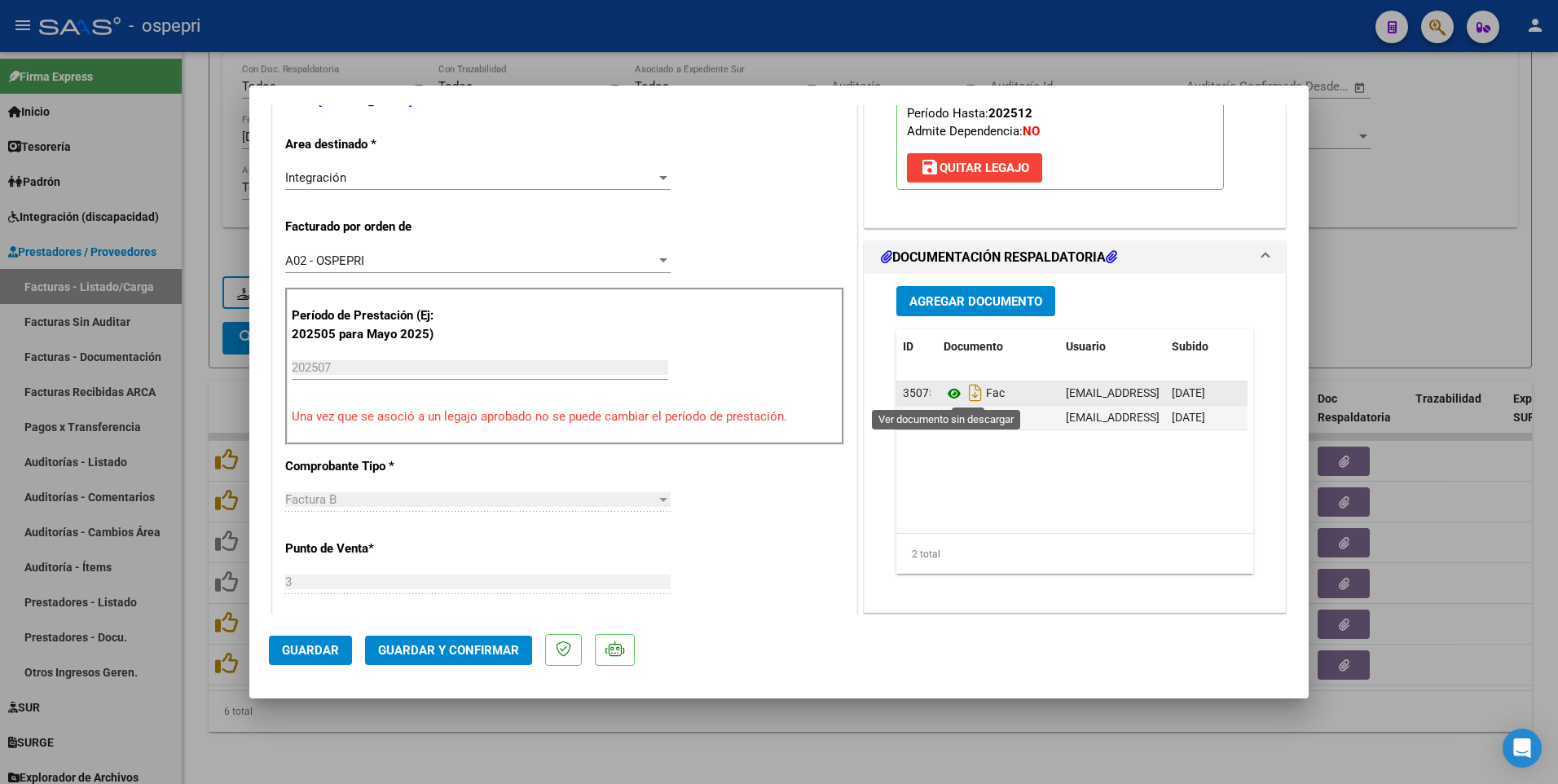
click at [950, 383] on icon at bounding box center [955, 393] width 21 height 19
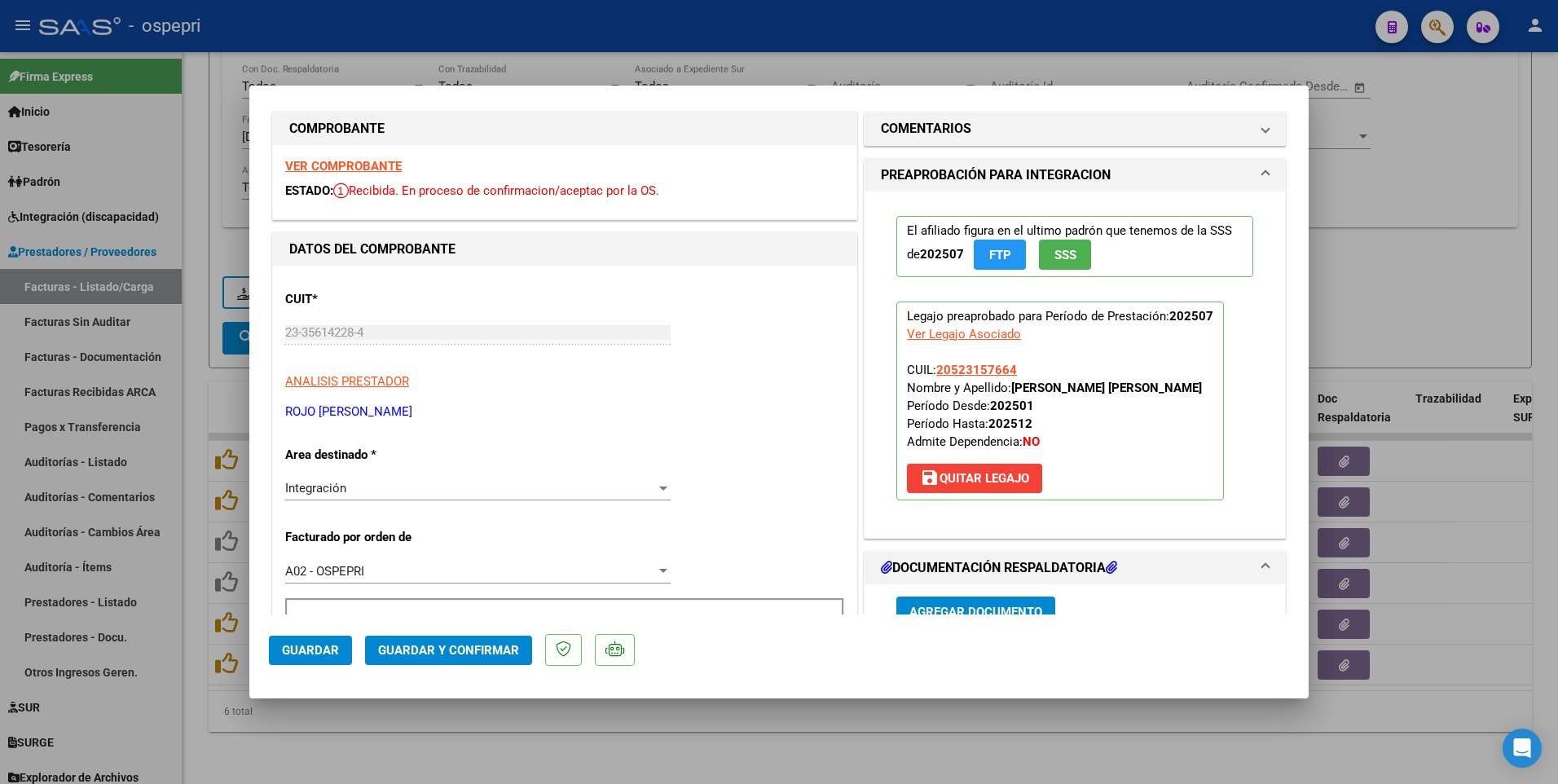
scroll to position [0, 0]
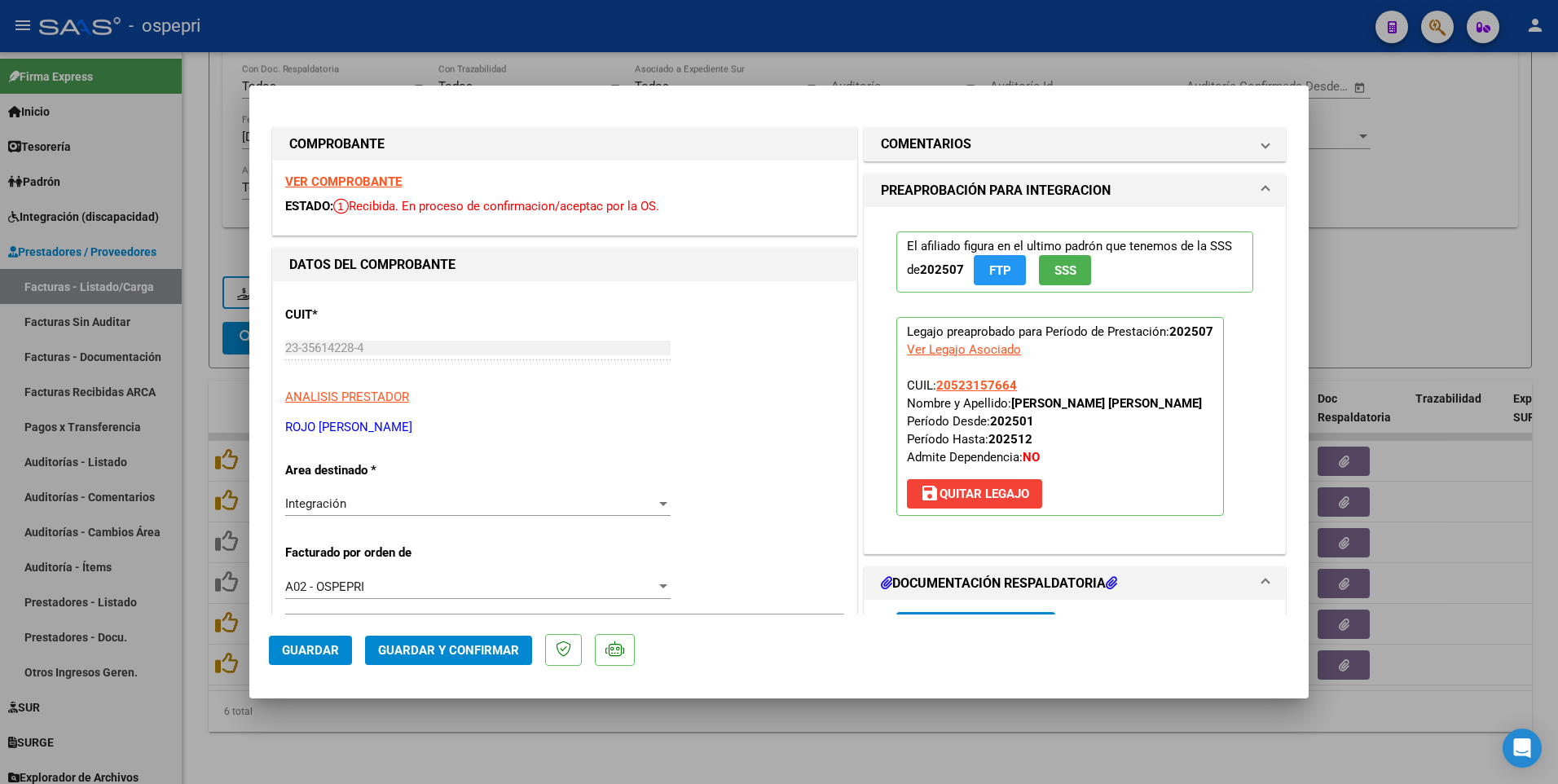
click at [778, 383] on div at bounding box center [779, 392] width 1558 height 784
type input "$ 0,00"
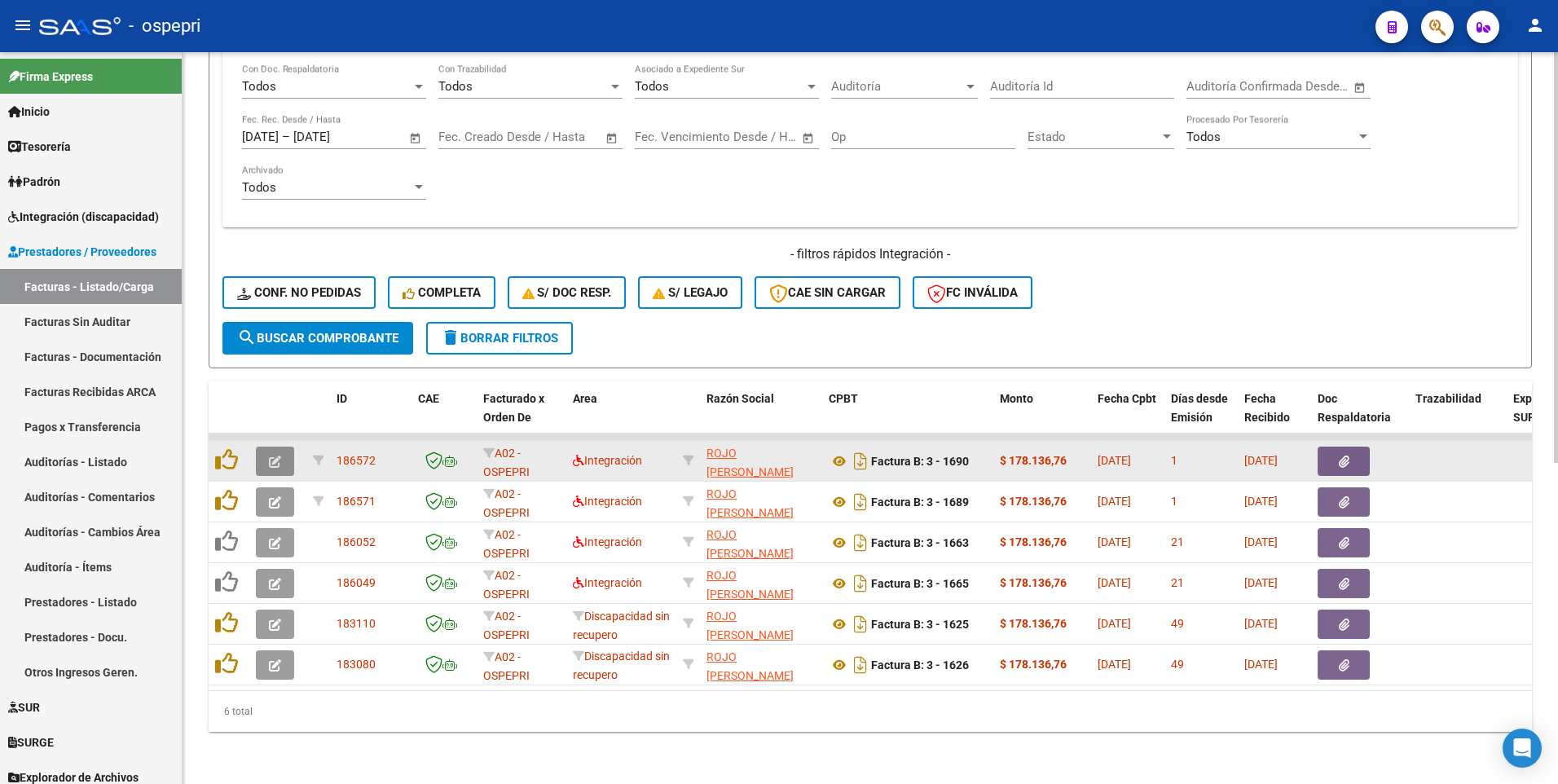
click at [287, 383] on button "button" at bounding box center [275, 461] width 39 height 29
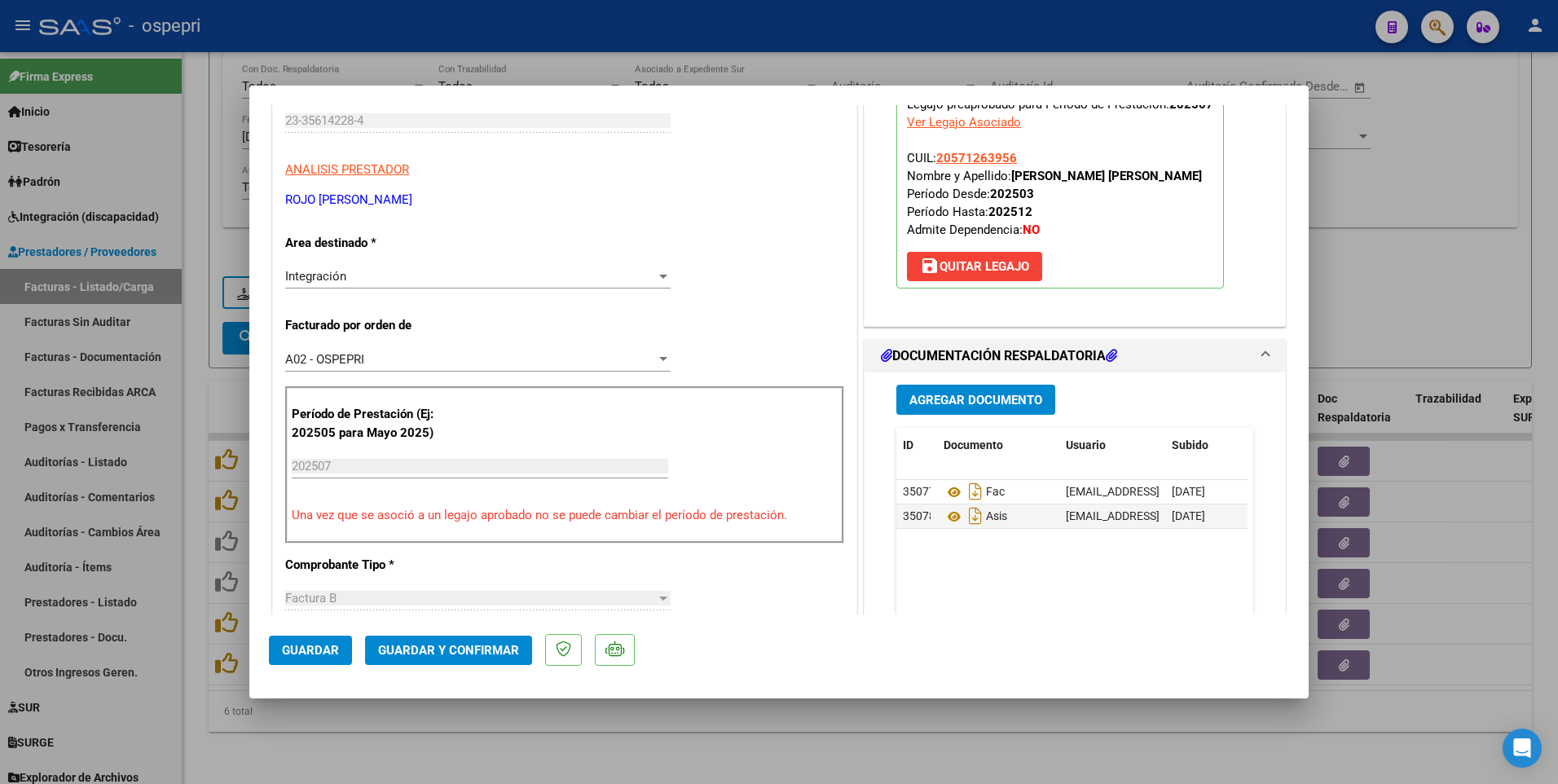
scroll to position [244, 0]
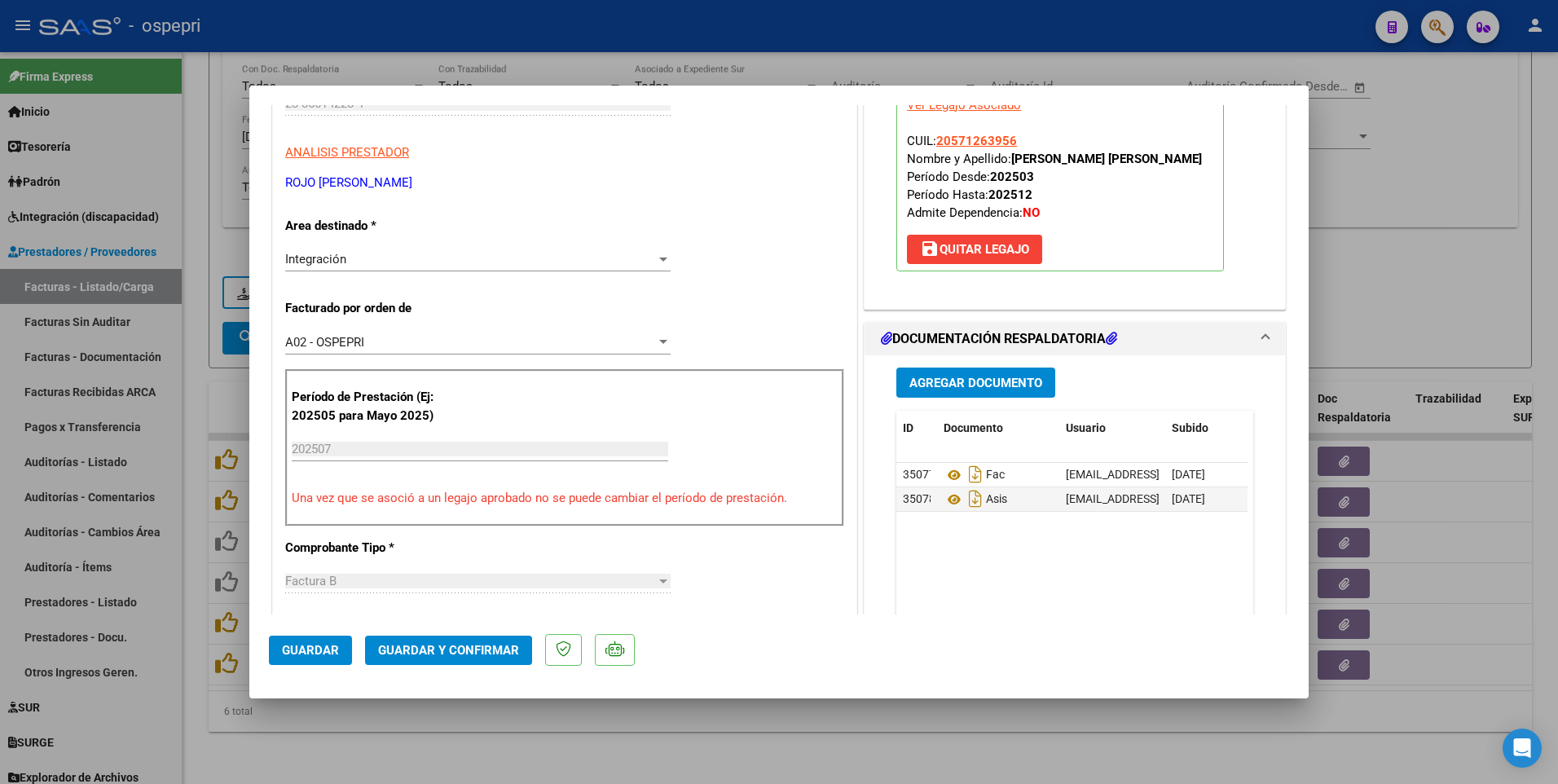
click at [472, 383] on button "Guardar y Confirmar" at bounding box center [448, 649] width 168 height 29
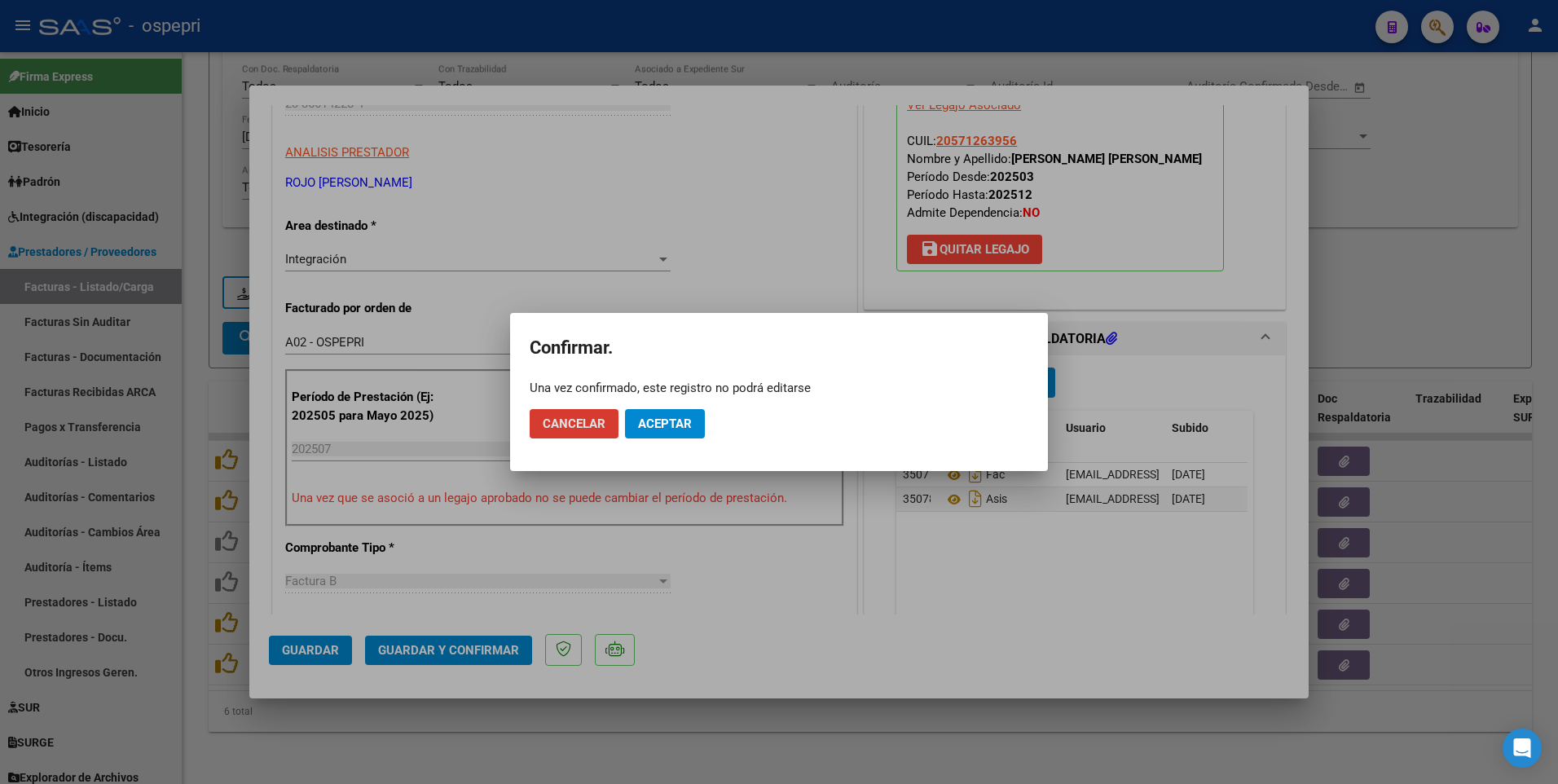
click at [664, 383] on span "Aceptar" at bounding box center [665, 423] width 54 height 15
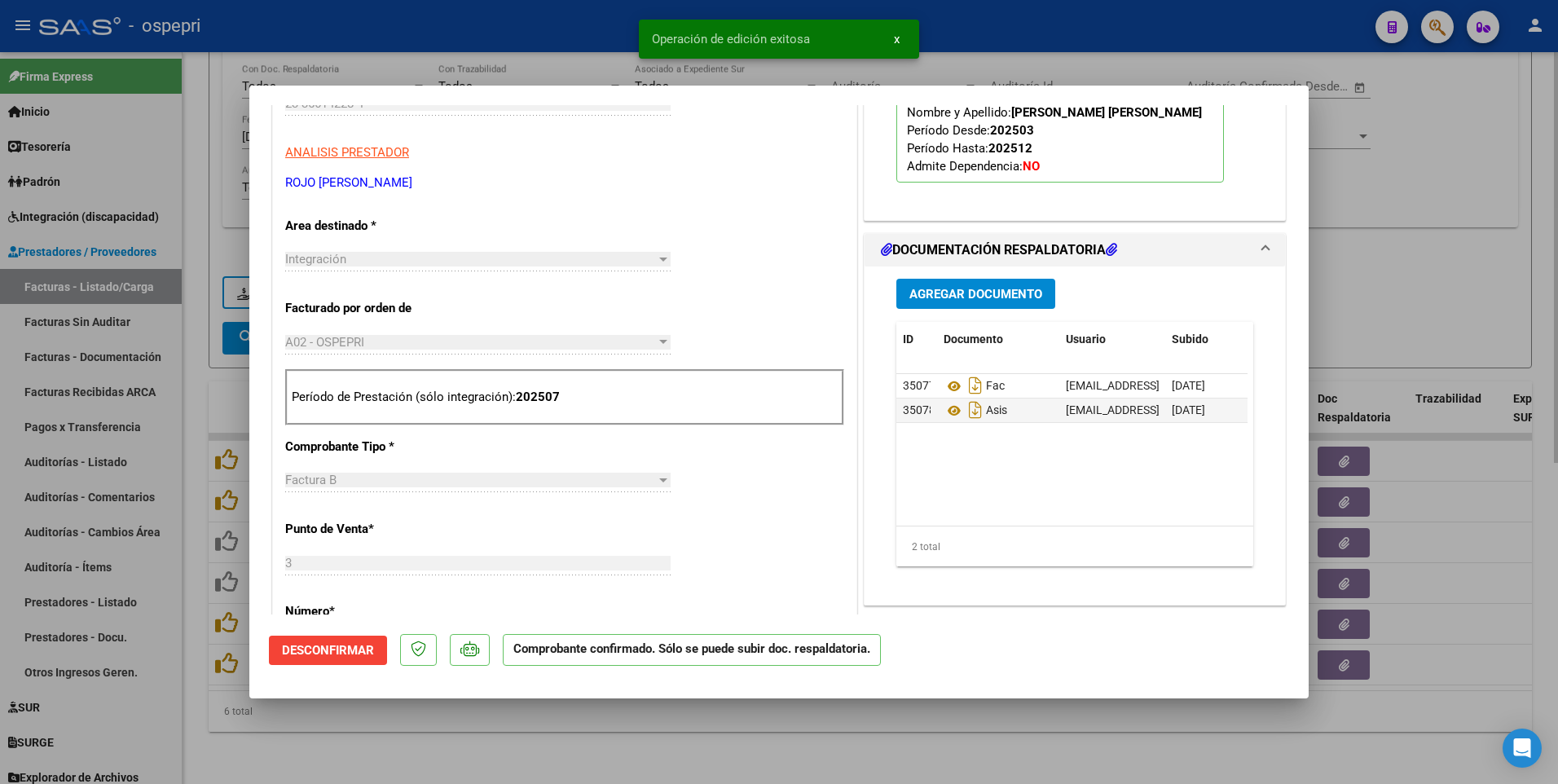
drag, startPoint x: 873, startPoint y: 745, endPoint x: 882, endPoint y: 739, distance: 10.8
click at [873, 383] on div at bounding box center [779, 392] width 1558 height 784
type input "$ 0,00"
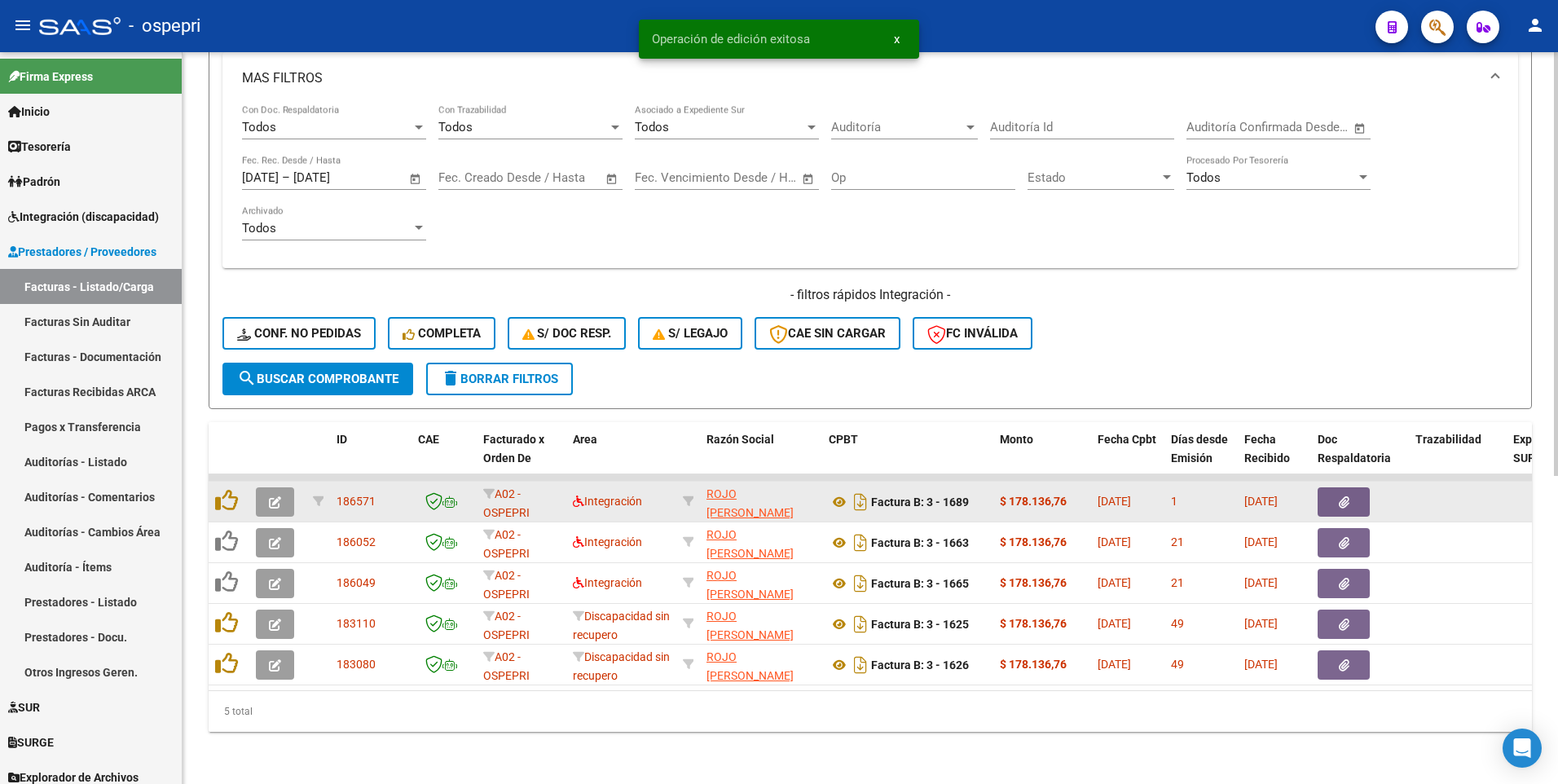
scroll to position [531, 0]
click at [270, 383] on icon "button" at bounding box center [275, 502] width 13 height 13
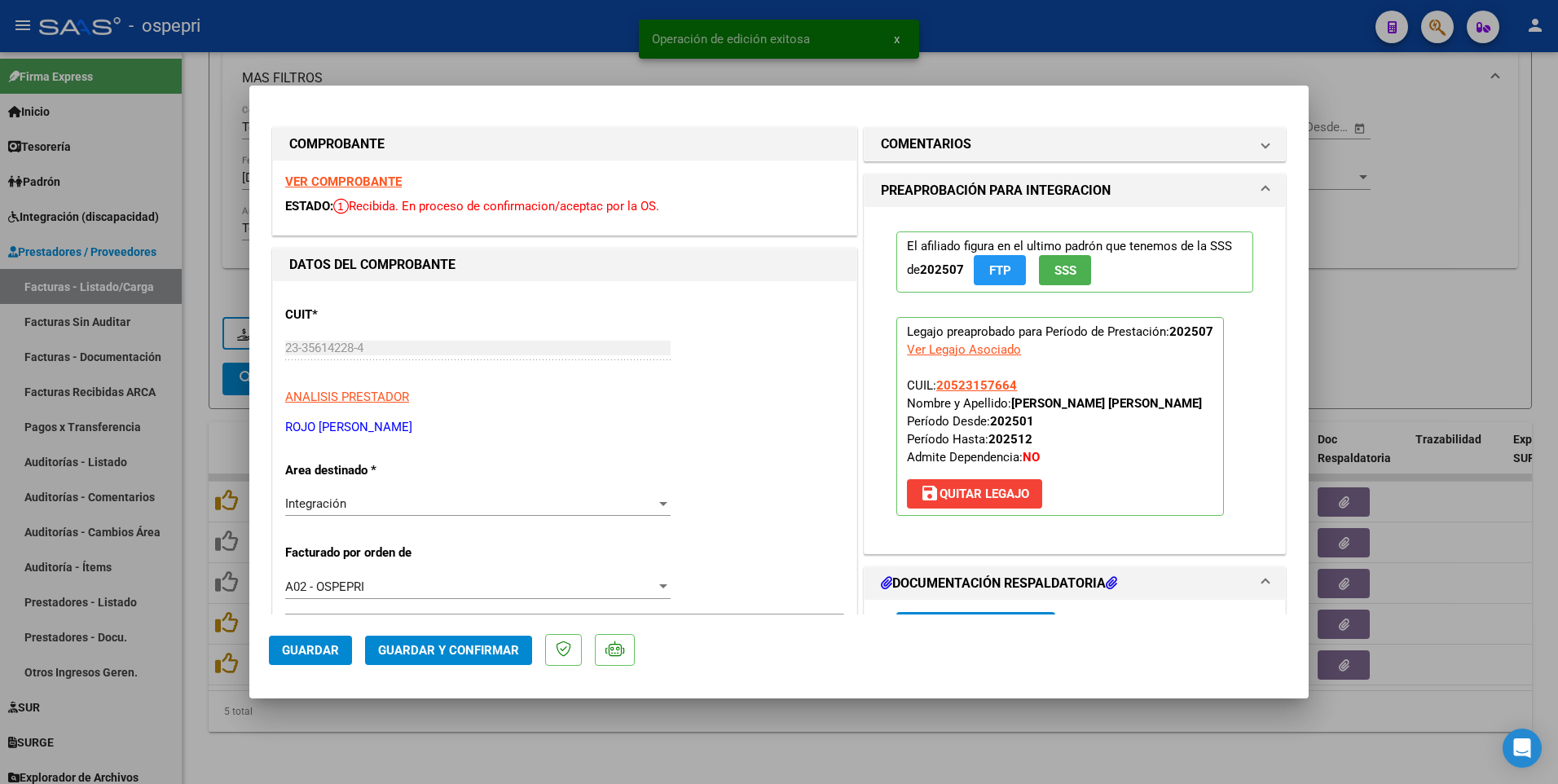
click at [471, 383] on span "Guardar y Confirmar" at bounding box center [449, 649] width 141 height 15
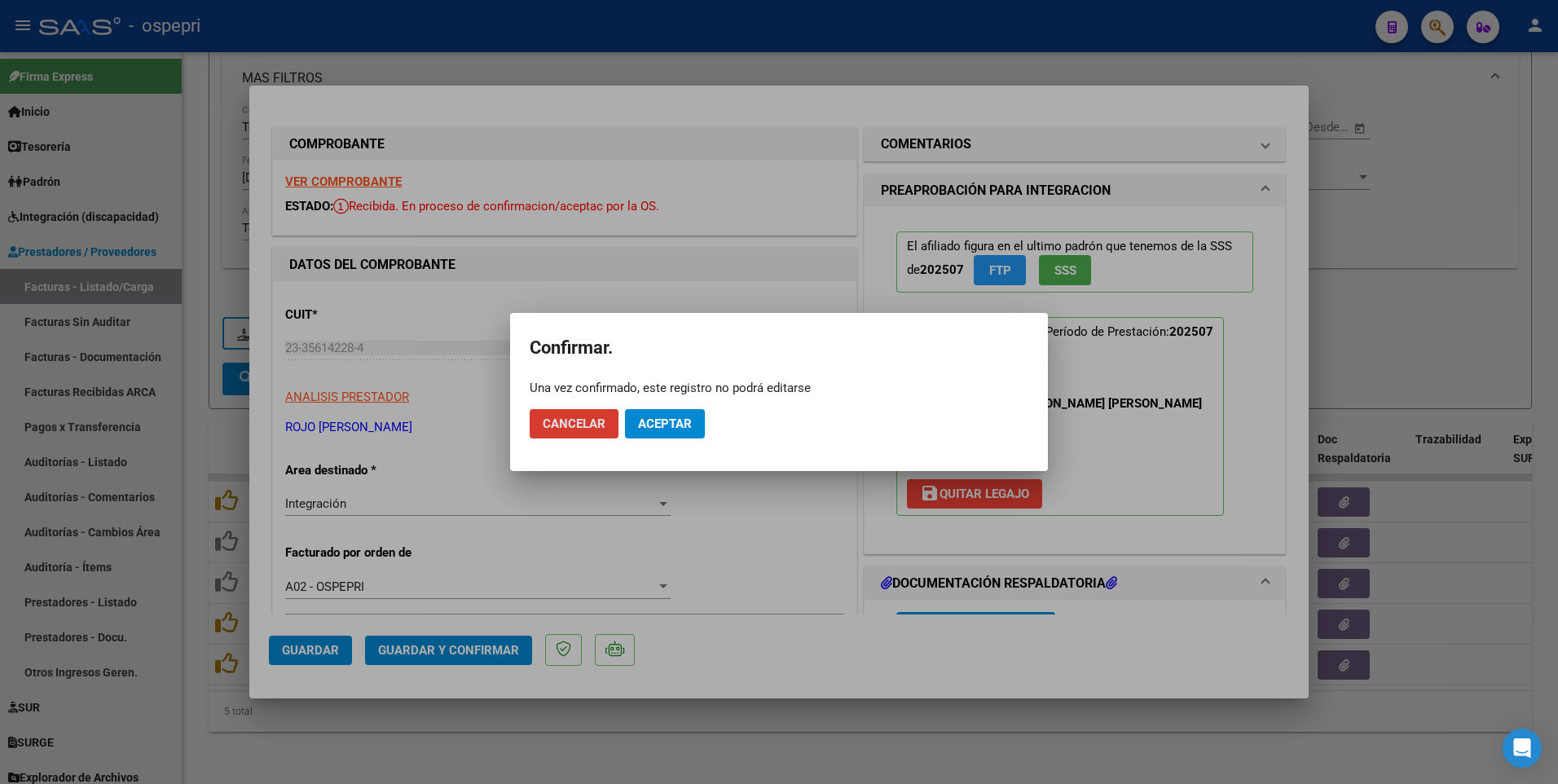
click at [682, 383] on span "Aceptar" at bounding box center [665, 423] width 54 height 15
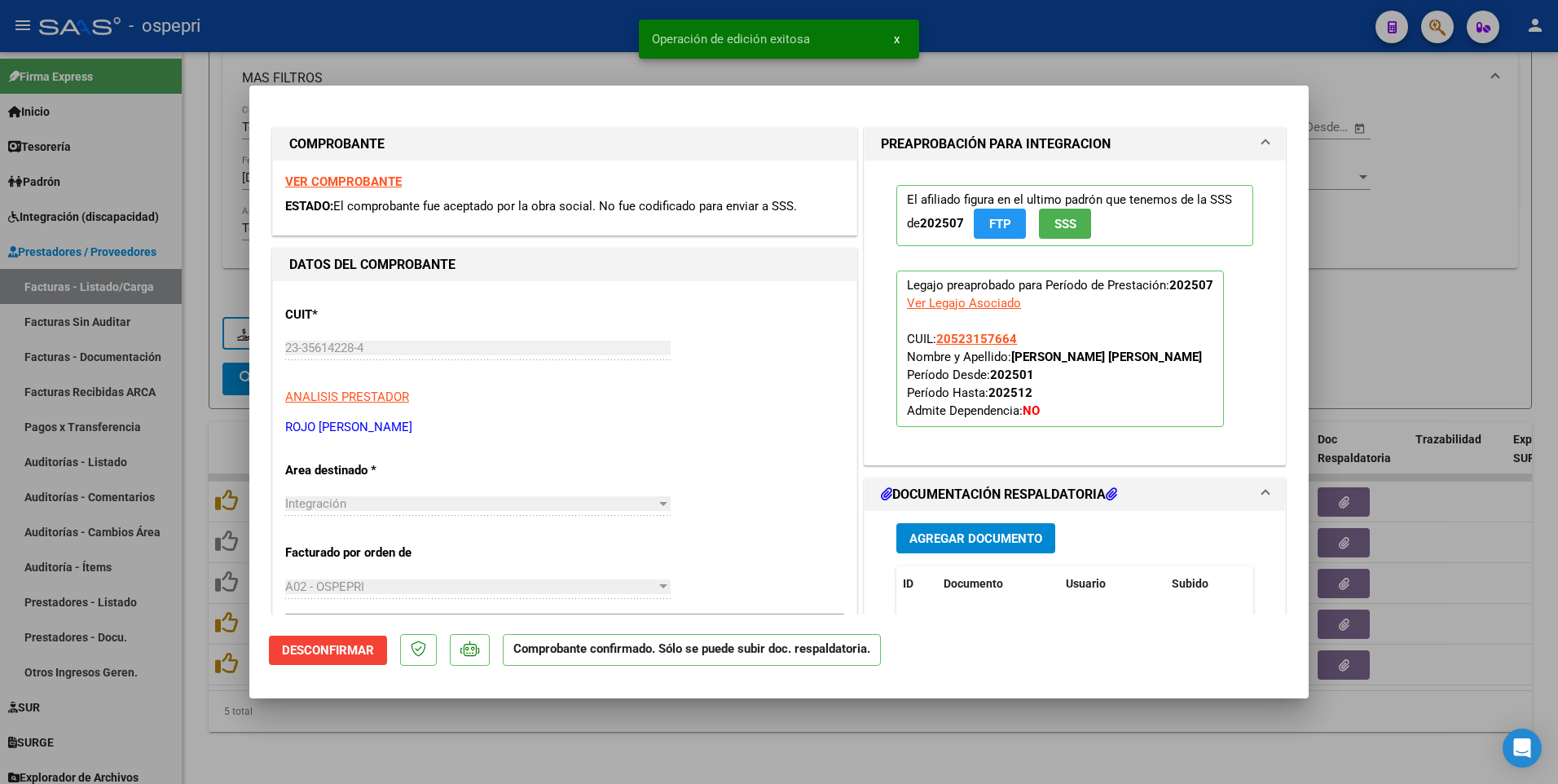
click at [793, 383] on div at bounding box center [779, 392] width 1558 height 784
type input "$ 0,00"
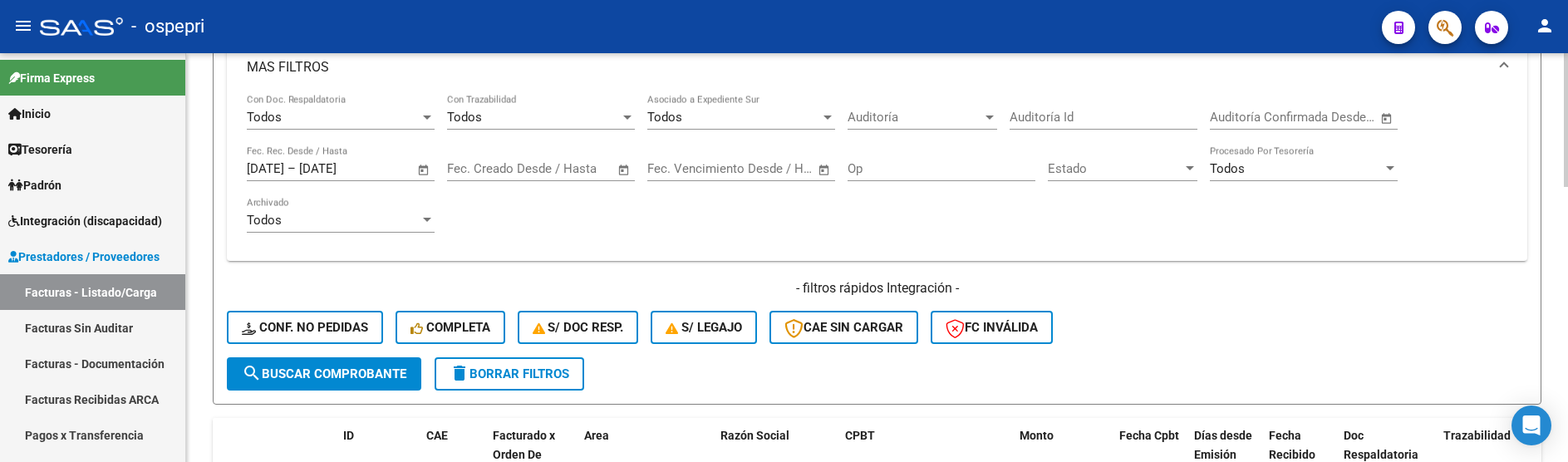
click at [1293, 336] on div "- filtros rápidos Integración - Conf. no pedidas Completa S/ Doc Resp. S/ legaj…" at bounding box center [877, 318] width 1300 height 78
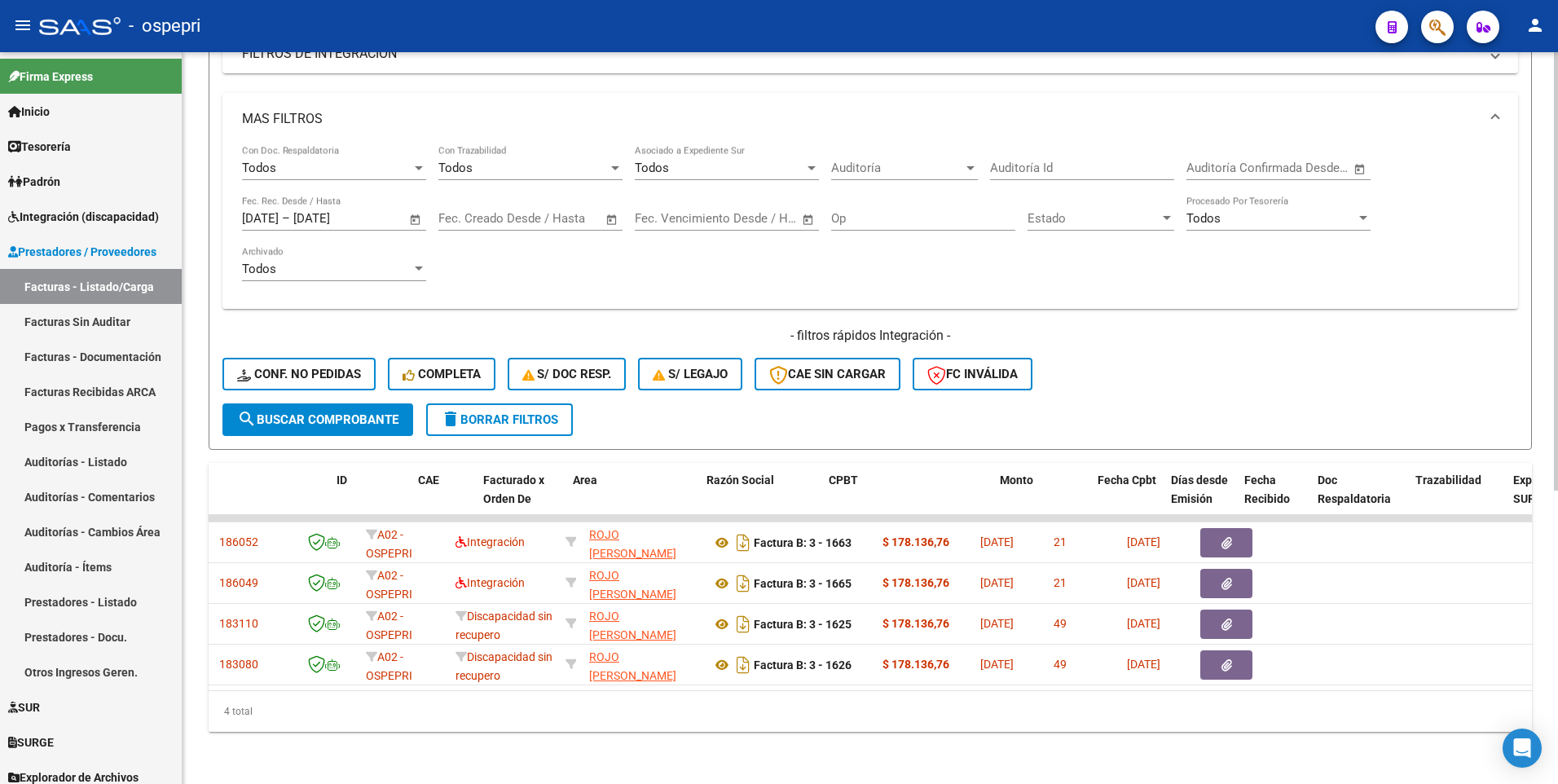
scroll to position [0, 0]
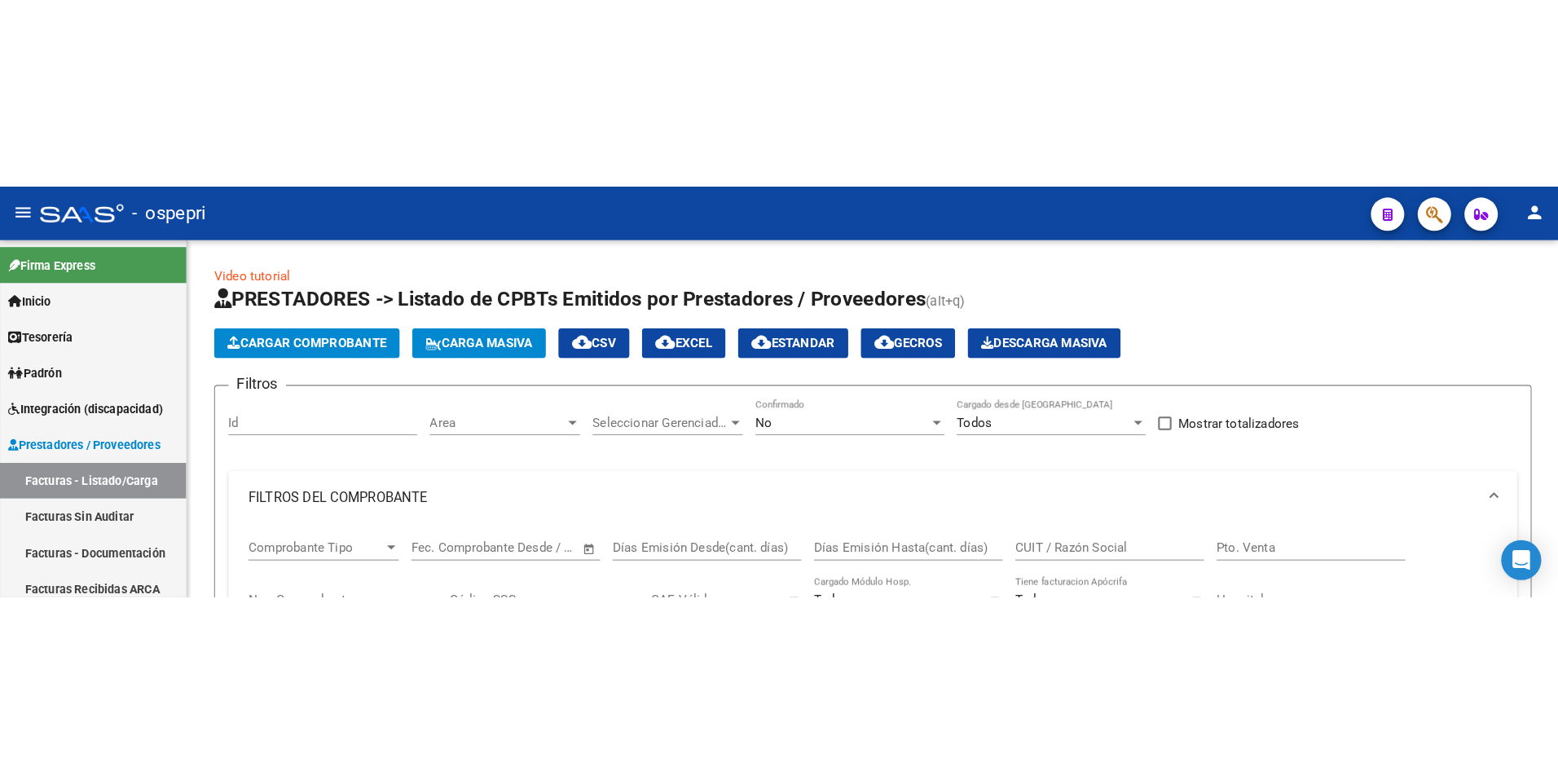
scroll to position [3, 0]
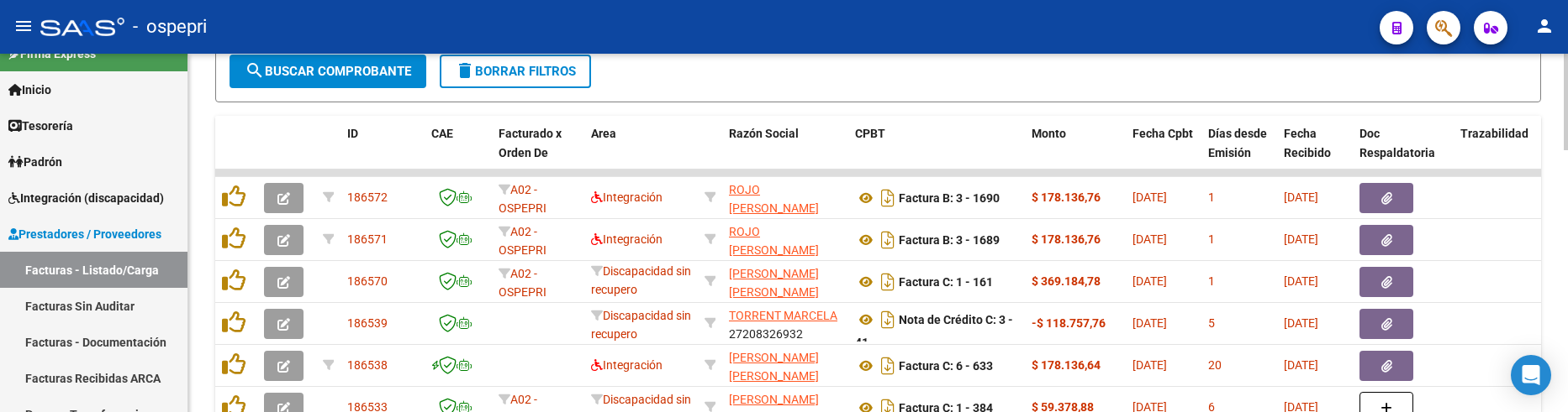
click at [370, 65] on span "search Buscar Comprobante" at bounding box center [328, 71] width 167 height 15
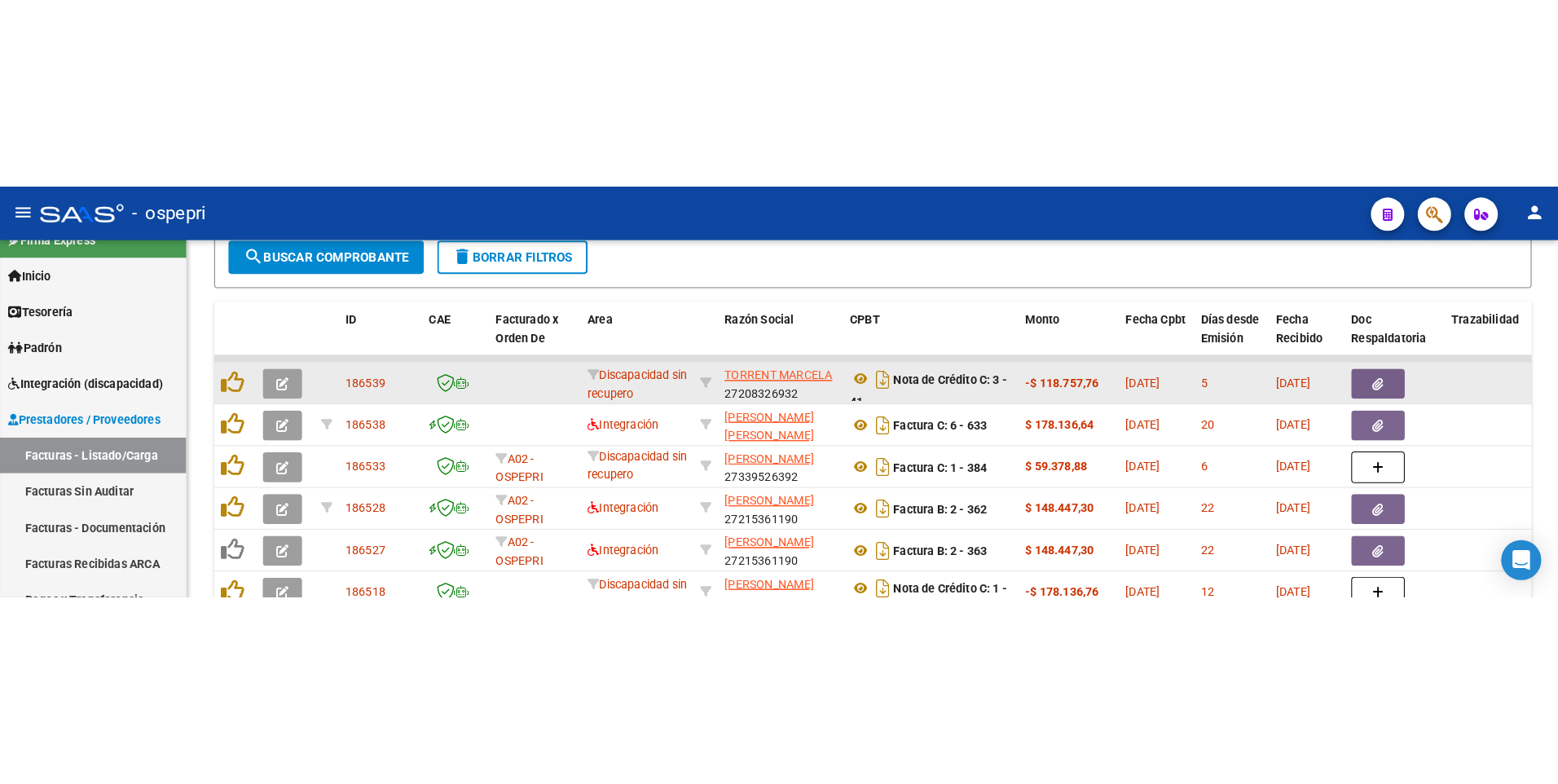
scroll to position [558, 0]
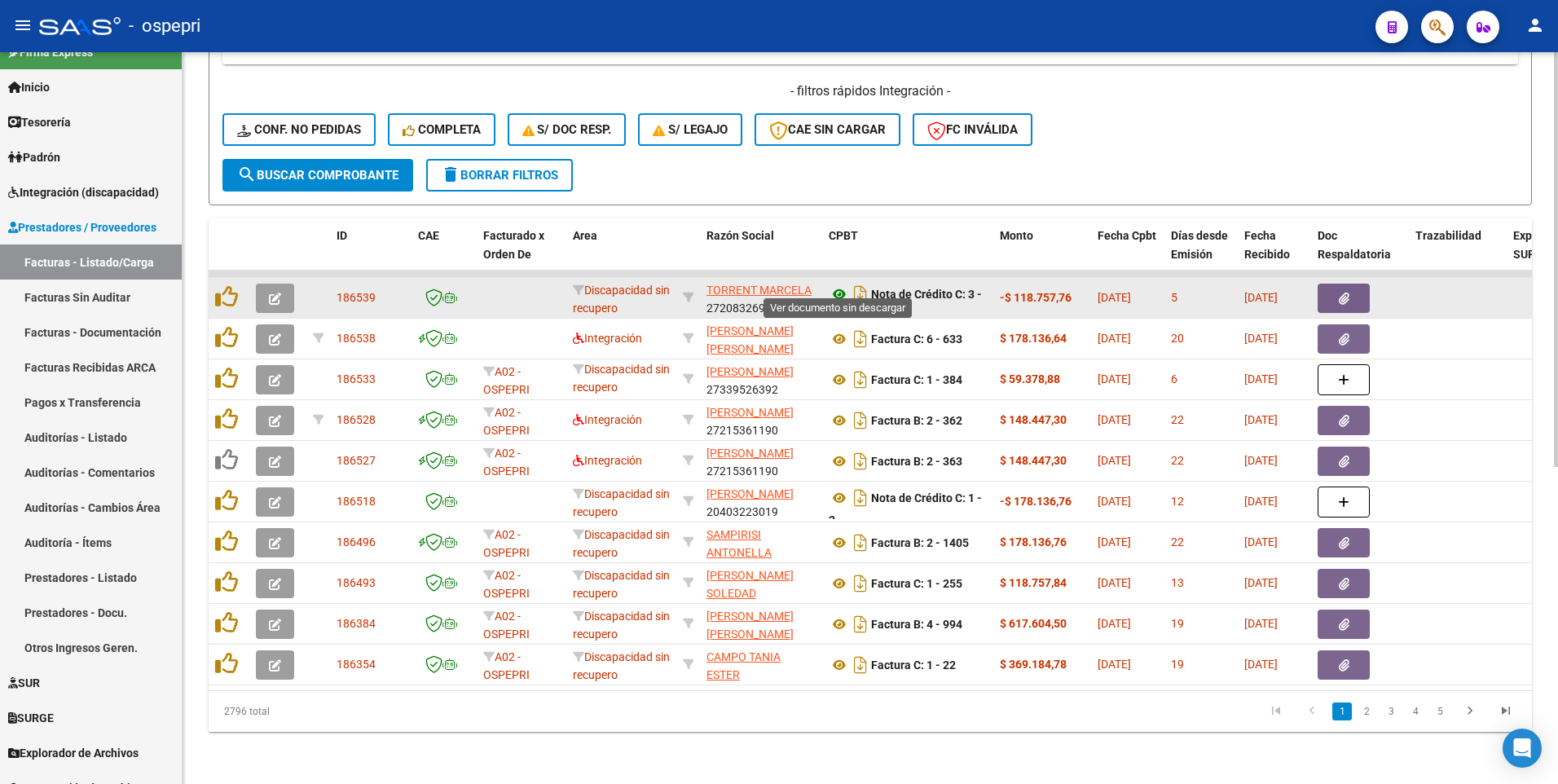
click at [836, 285] on icon at bounding box center [840, 294] width 21 height 19
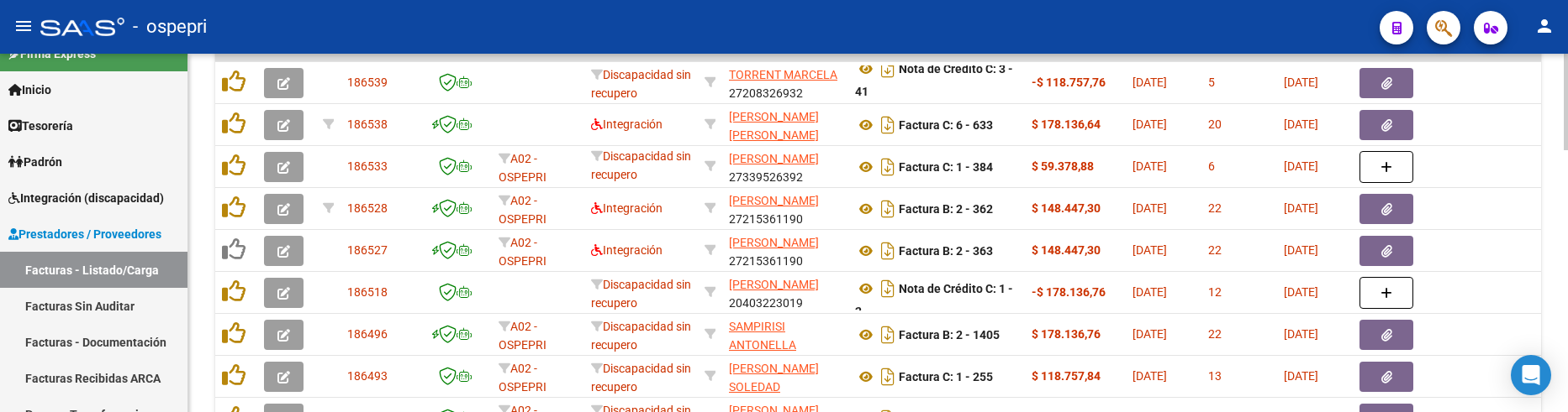
scroll to position [790, 0]
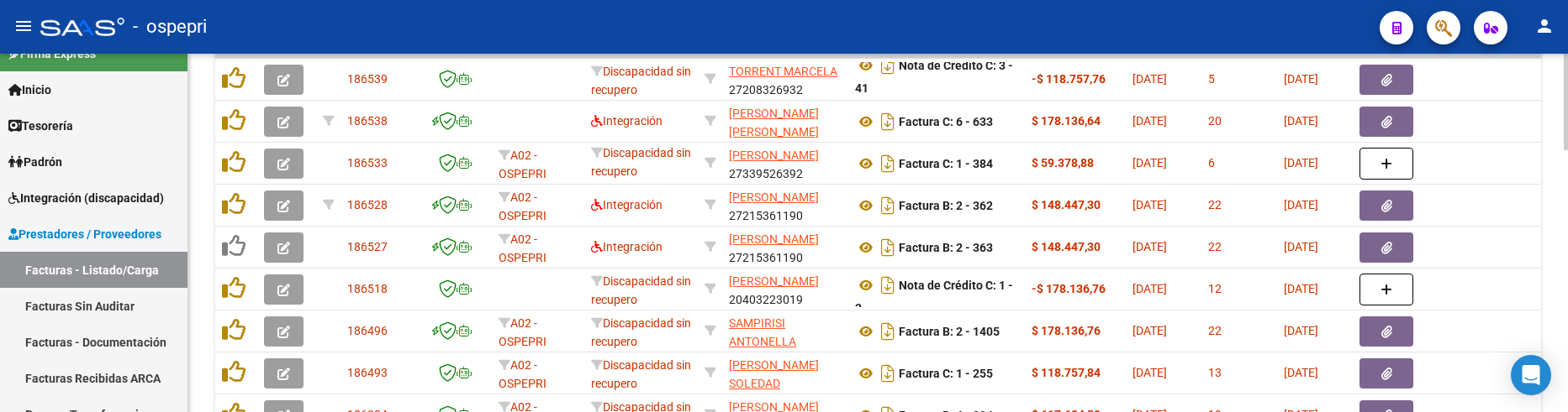
click at [1563, 282] on div at bounding box center [1565, 317] width 4 height 97
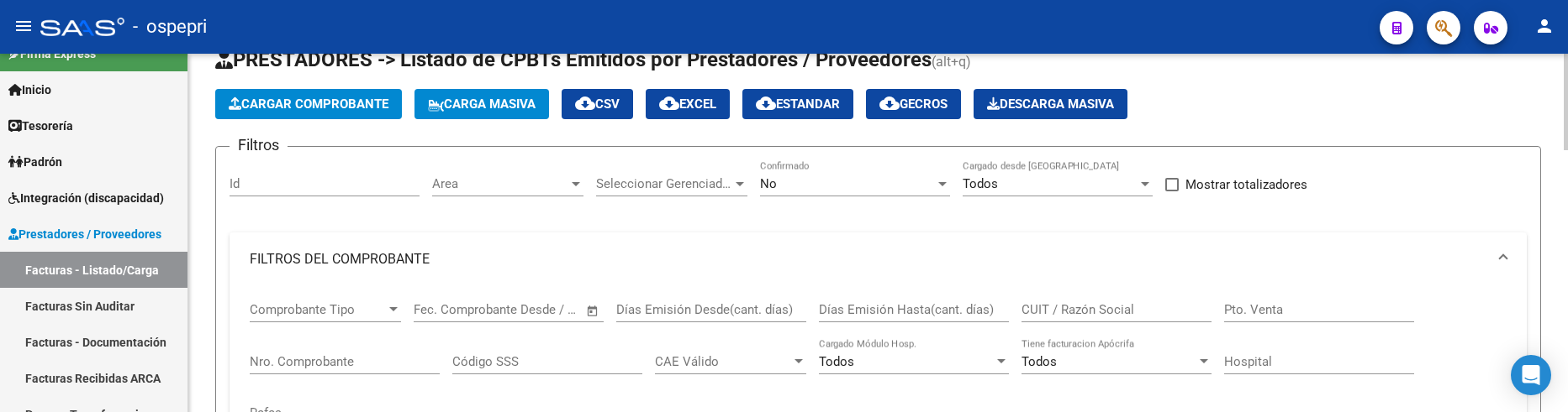
scroll to position [0, 0]
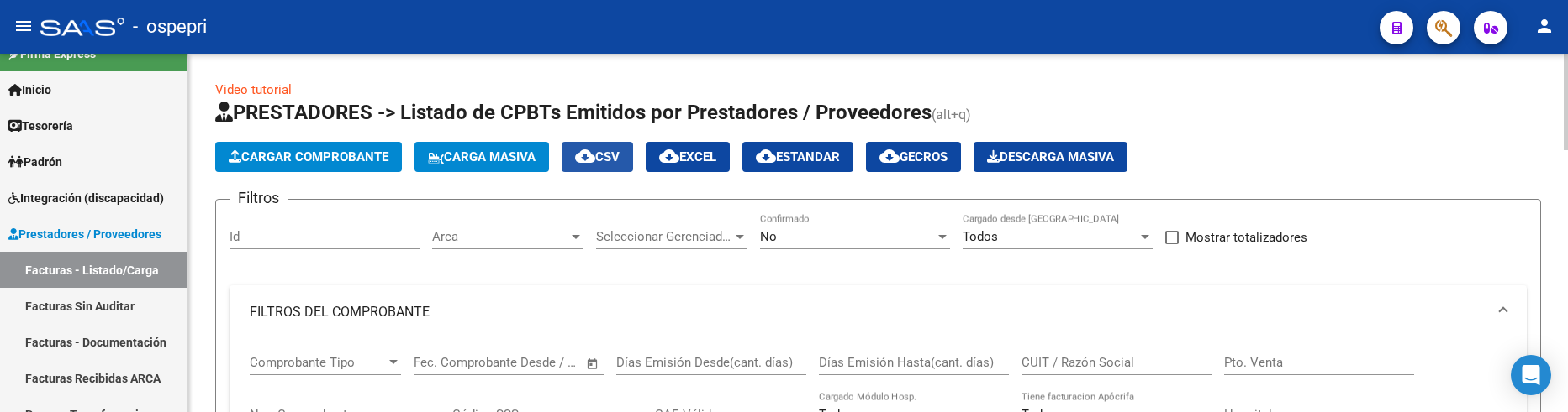
click at [611, 157] on span "cloud_download CSV" at bounding box center [597, 157] width 45 height 15
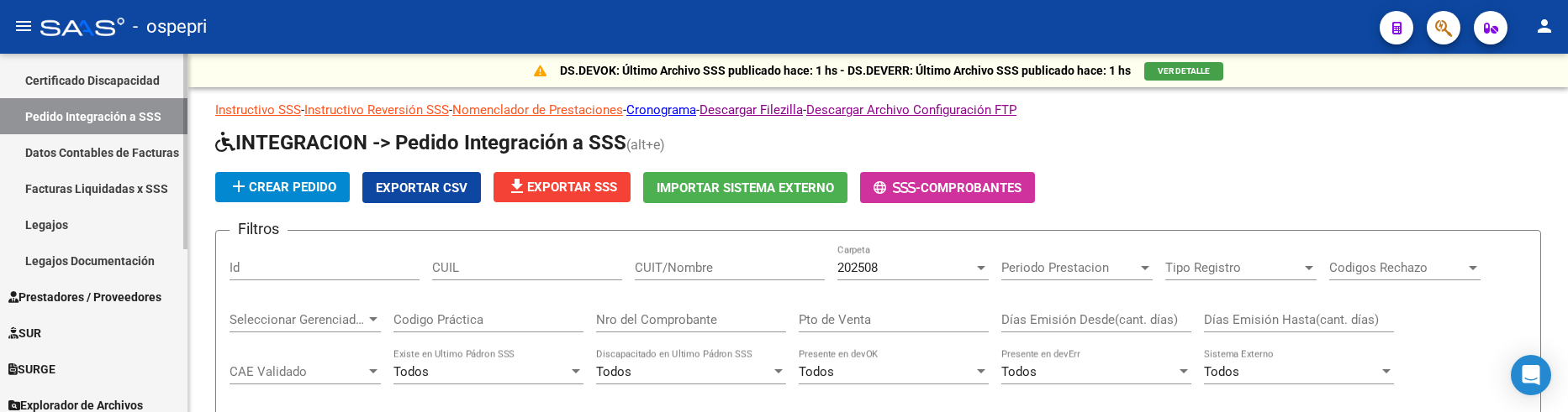
scroll to position [251, 0]
click at [56, 215] on link "Legajos" at bounding box center [94, 223] width 188 height 36
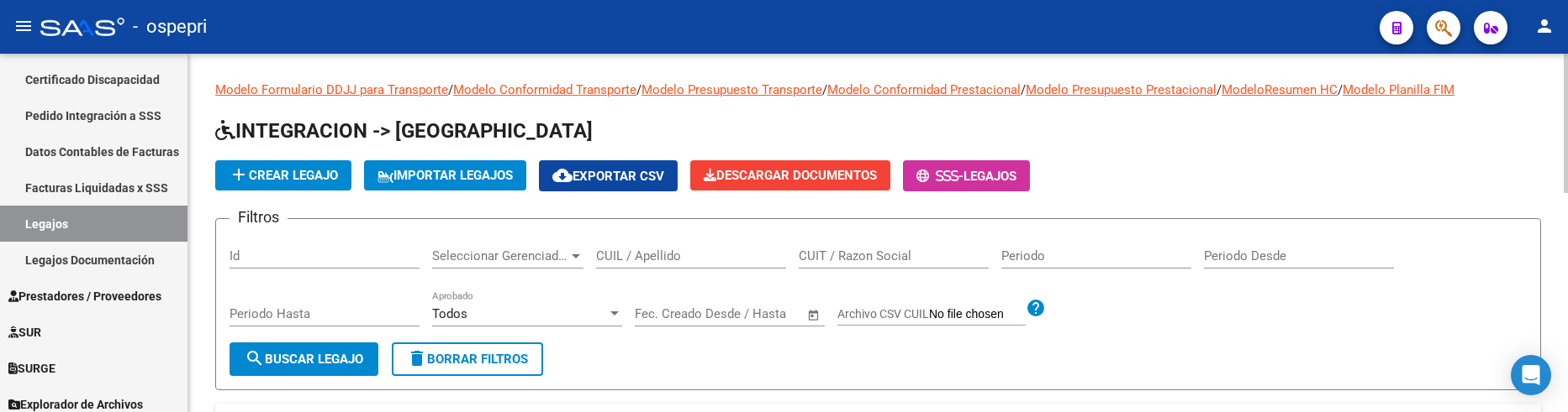
click at [682, 259] on input "CUIL / Apellido" at bounding box center [691, 255] width 190 height 15
type input "52315766"
click at [316, 358] on span "search Buscar Legajo" at bounding box center [304, 359] width 119 height 15
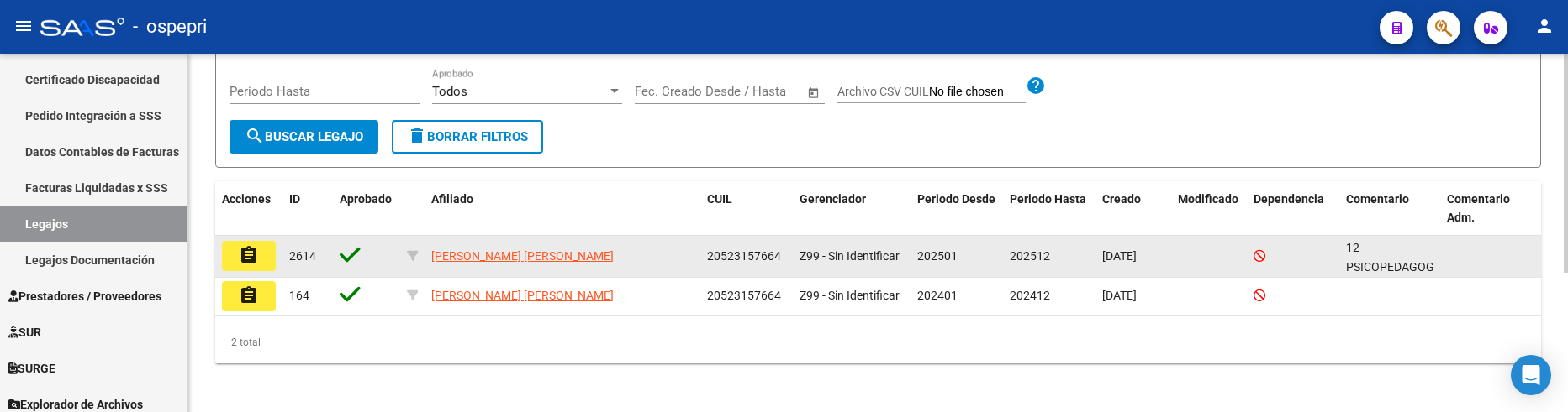
scroll to position [227, 0]
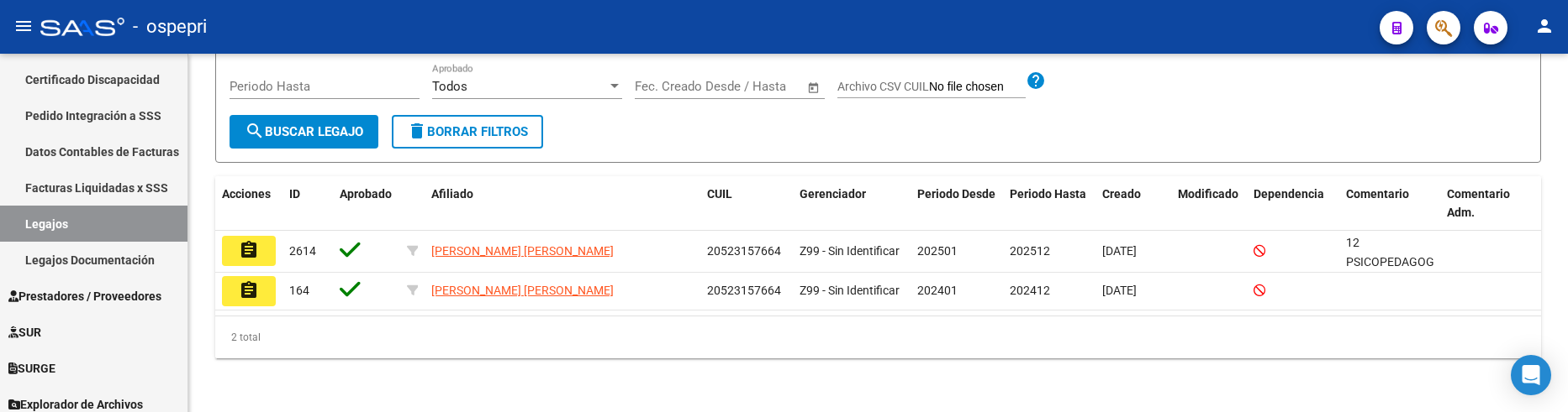
click at [258, 248] on mat-icon "assignment" at bounding box center [249, 250] width 20 height 20
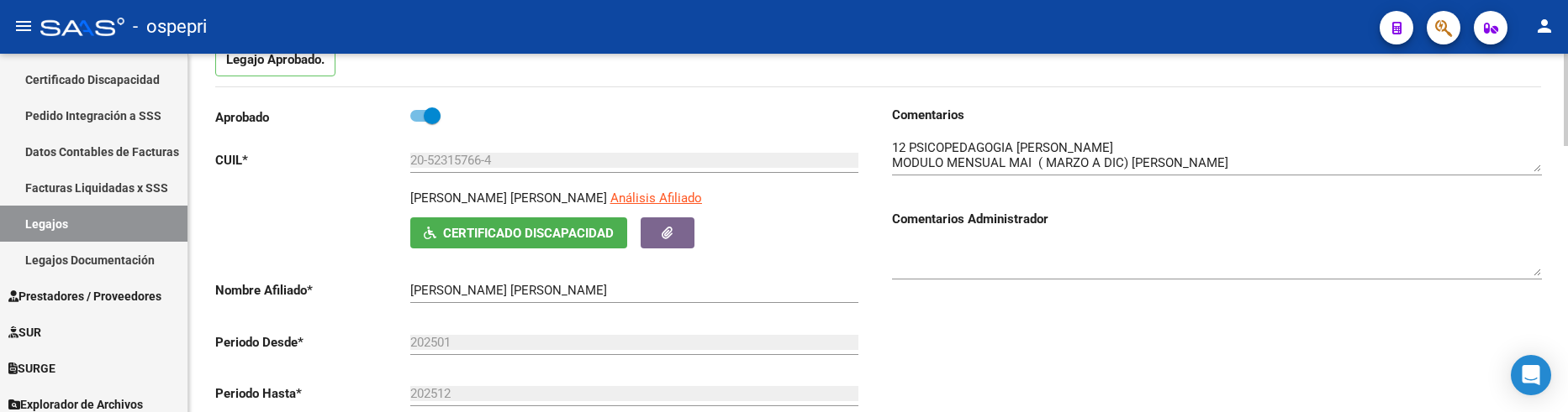
scroll to position [168, 0]
drag, startPoint x: 1537, startPoint y: 164, endPoint x: 1533, endPoint y: 176, distance: 12.6
click at [1533, 176] on textarea at bounding box center [1216, 160] width 650 height 45
click at [1131, 347] on div "Comentarios Comentarios Administrador" at bounding box center [1210, 294] width 663 height 379
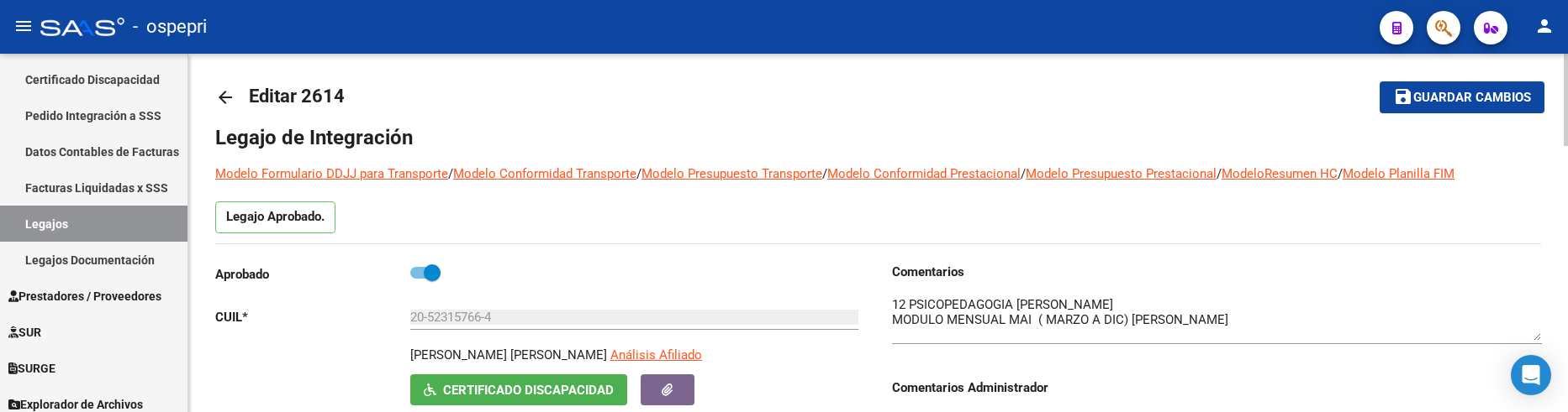
scroll to position [0, 0]
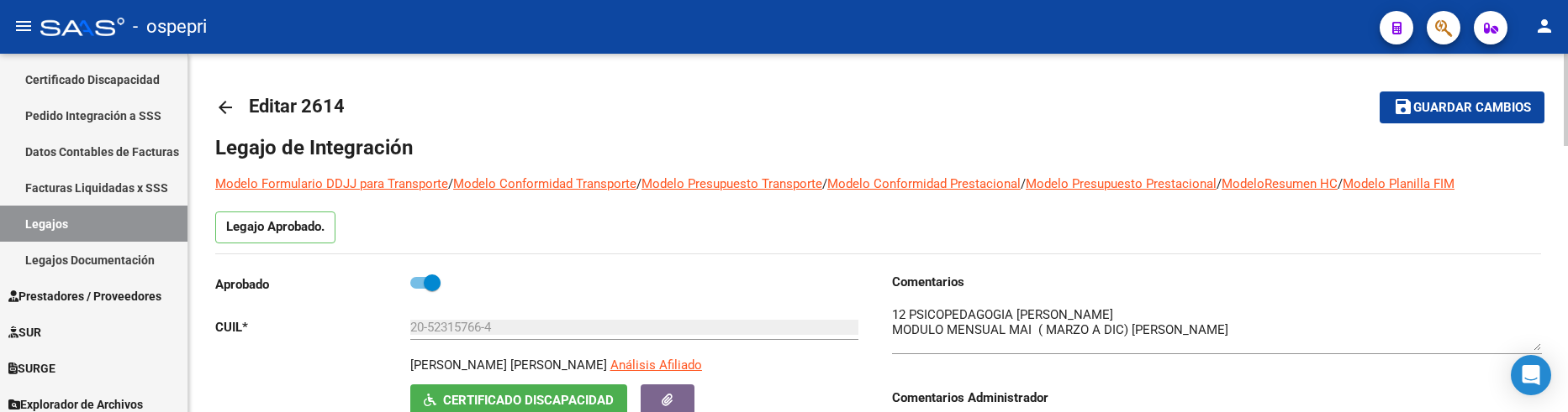
click at [223, 103] on mat-icon "arrow_back" at bounding box center [225, 108] width 20 height 20
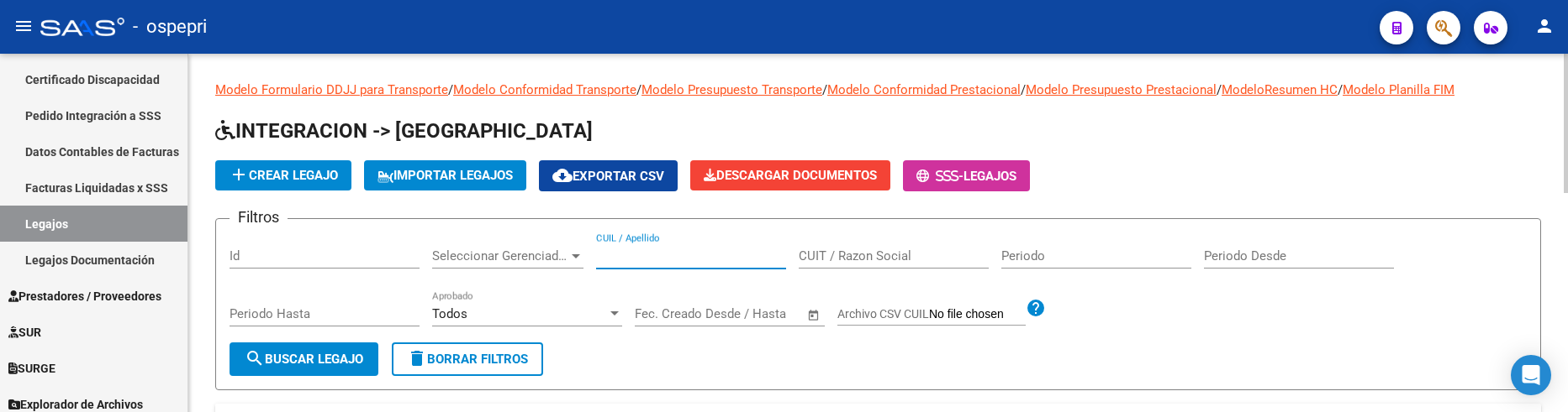
click at [615, 257] on input "CUIL / Apellido" at bounding box center [691, 255] width 190 height 15
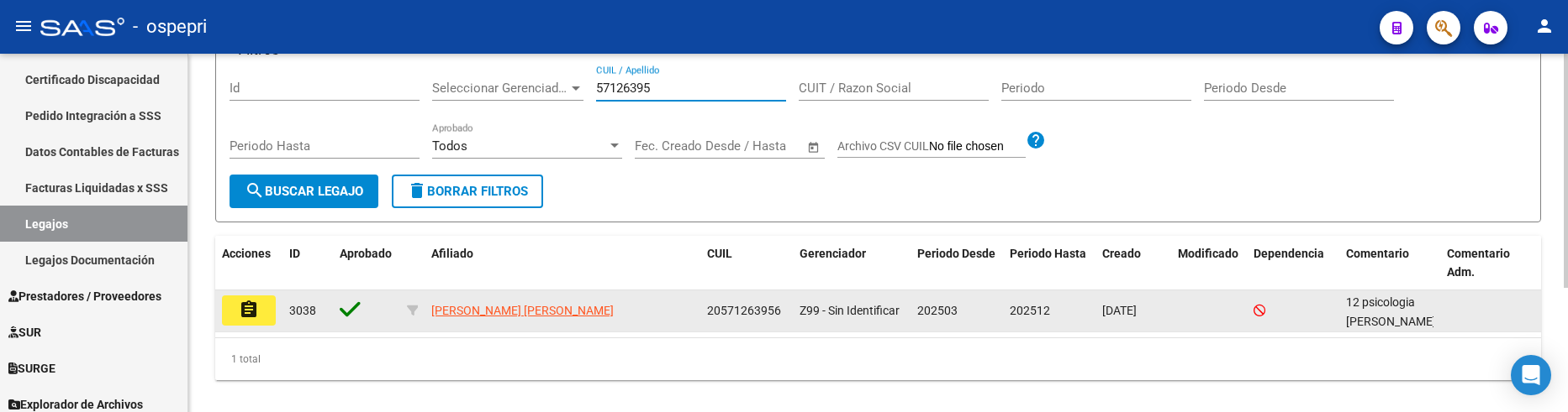
scroll to position [190, 0]
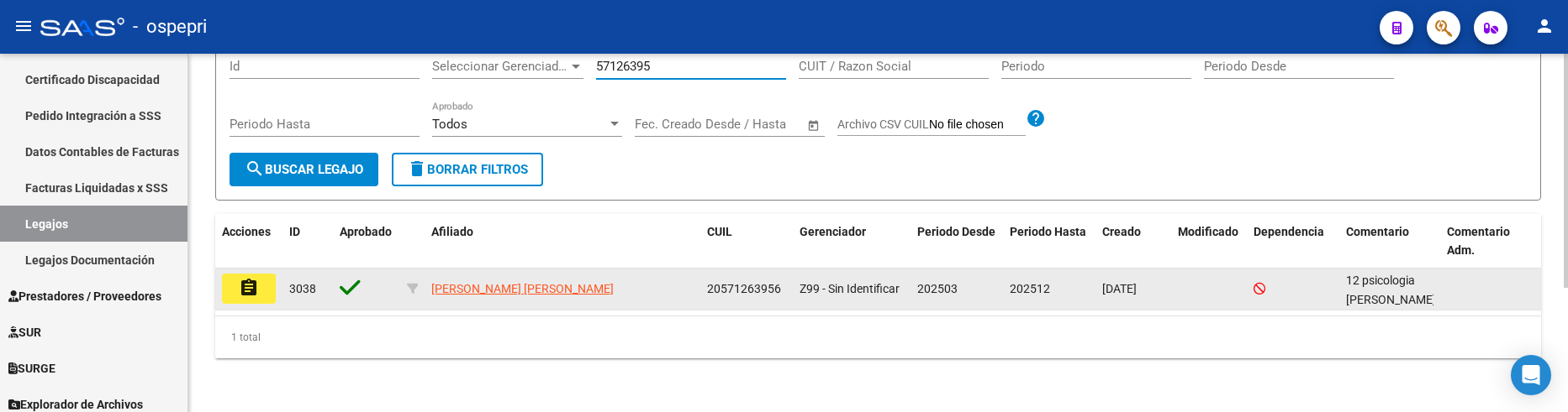
type input "57126395"
click at [255, 288] on mat-icon "assignment" at bounding box center [249, 288] width 20 height 20
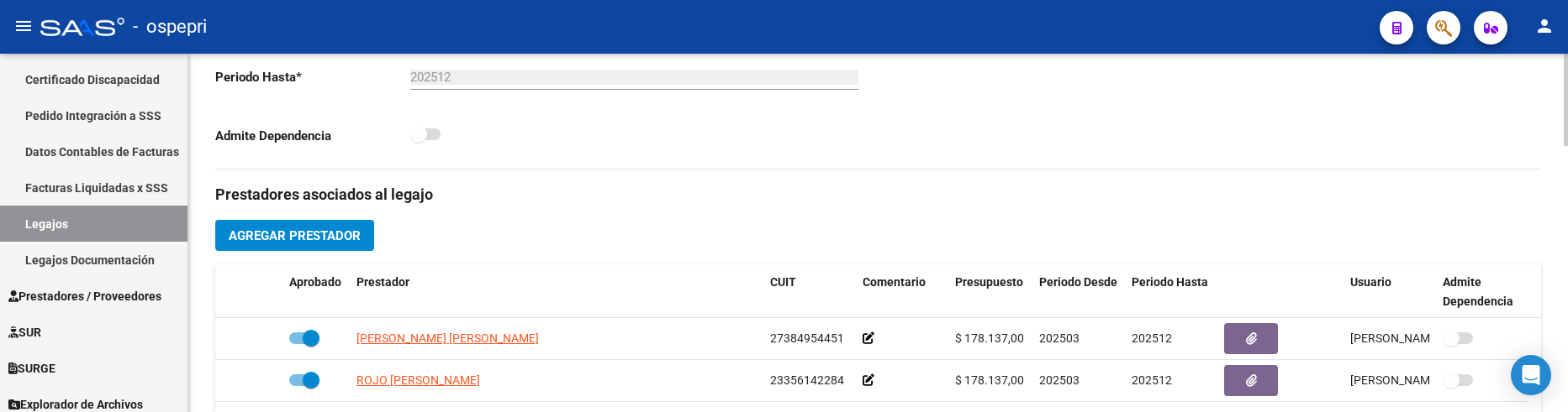
scroll to position [588, 0]
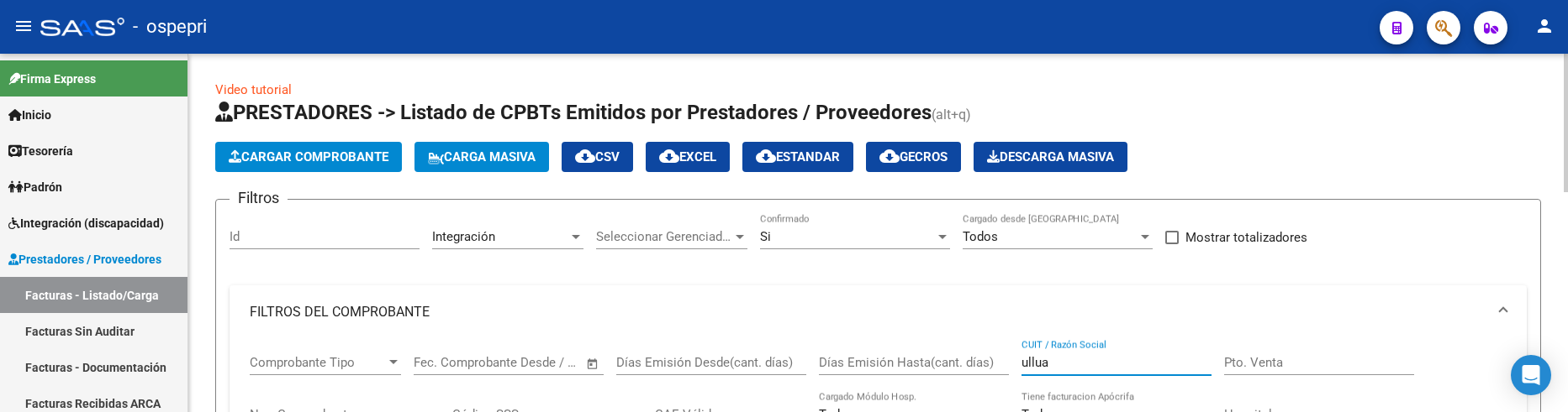
drag, startPoint x: 1070, startPoint y: 361, endPoint x: 1013, endPoint y: 361, distance: 57.0
click at [1013, 361] on div "Comprobante Tipo Comprobante Tipo Fecha inicio – Fecha fin Fec. Comprobante Des…" at bounding box center [878, 417] width 1256 height 156
drag, startPoint x: 1068, startPoint y: 366, endPoint x: 1010, endPoint y: 363, distance: 58.1
click at [1010, 363] on div "Comprobante Tipo Comprobante Tipo Fecha inicio – Fecha fin Fec. Comprobante Des…" at bounding box center [878, 417] width 1256 height 156
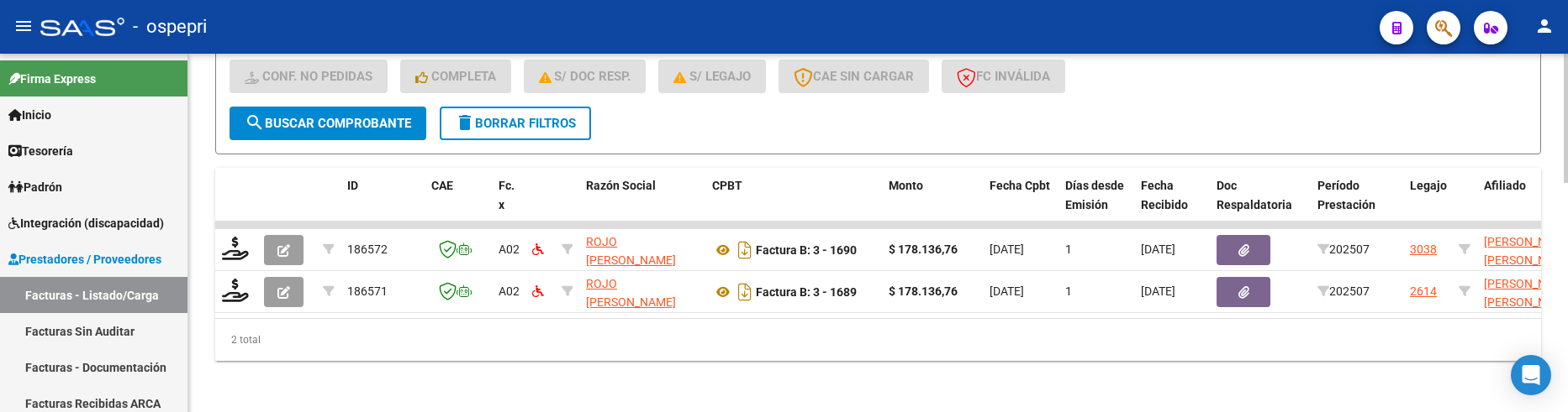
scroll to position [634, 0]
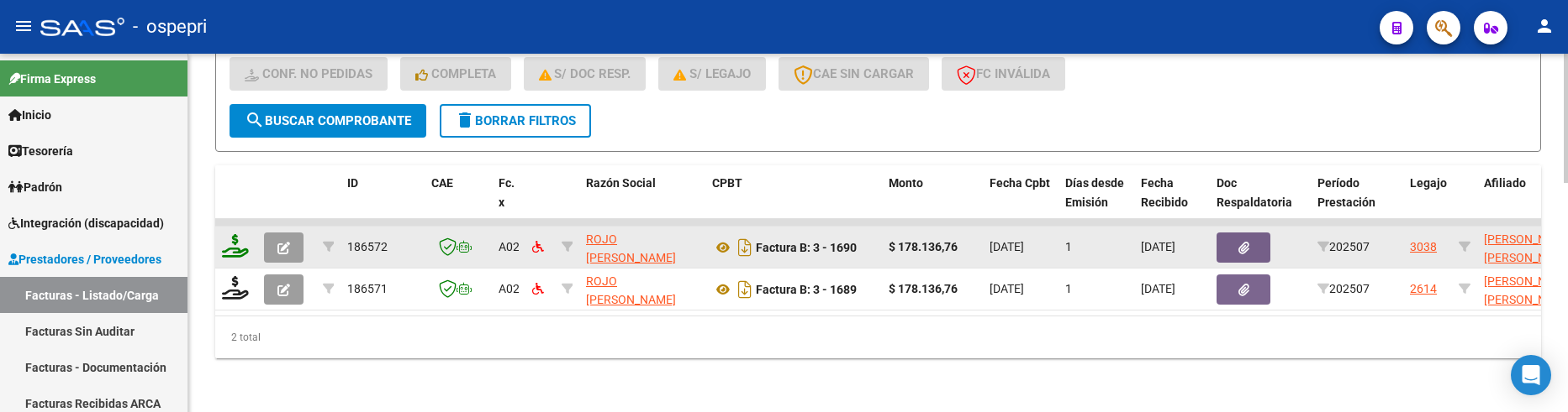
type input "[PERSON_NAME]"
click at [238, 244] on icon at bounding box center [235, 246] width 27 height 24
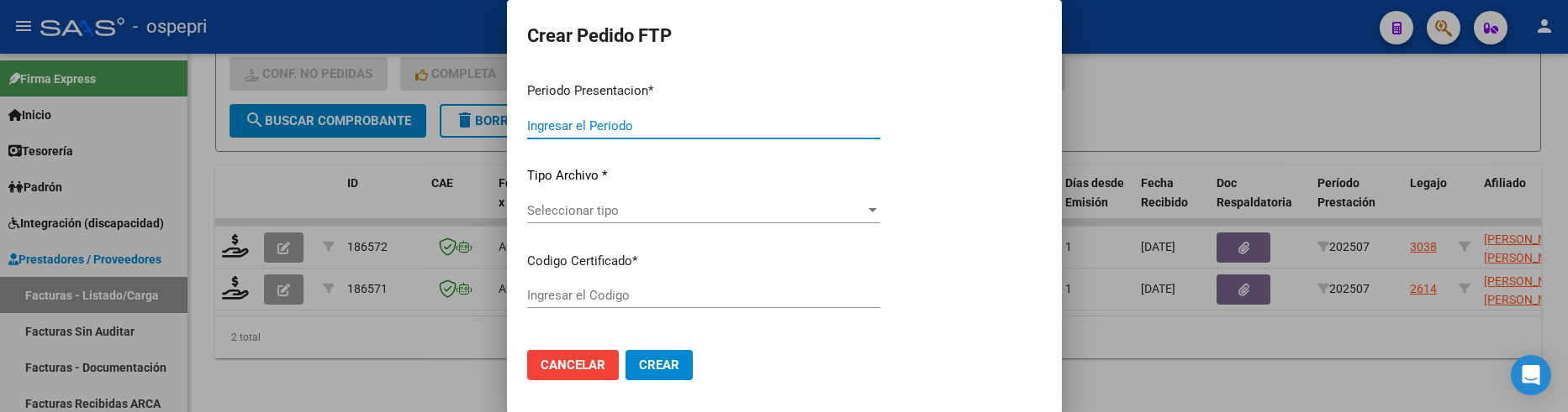
type input "202508"
type input "202507"
type input "$ 178.136,76"
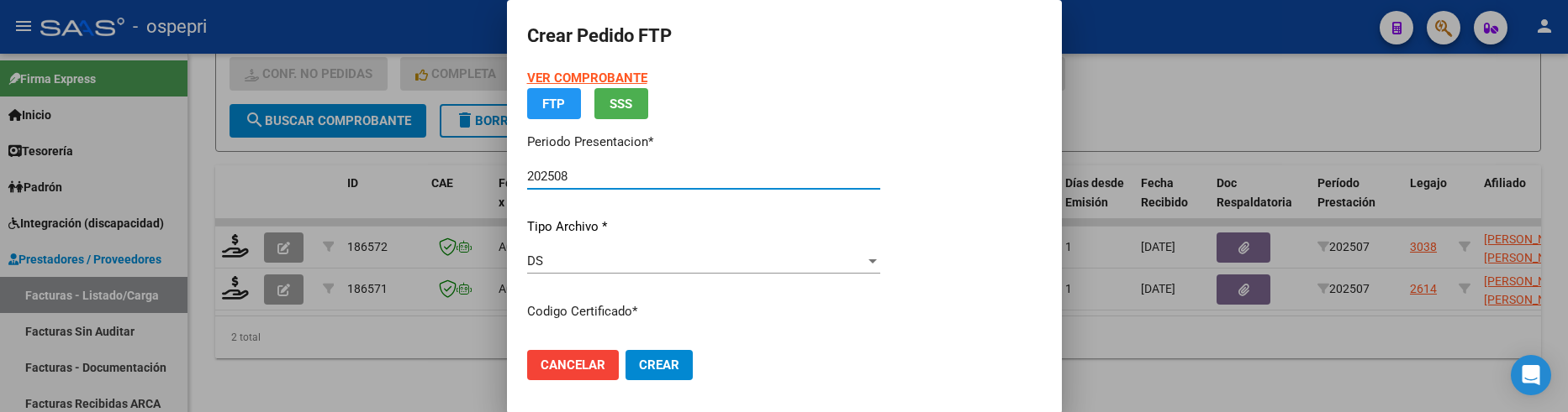
type input "ARG02000571263952025021020270210RIO145"
type input "[DATE]"
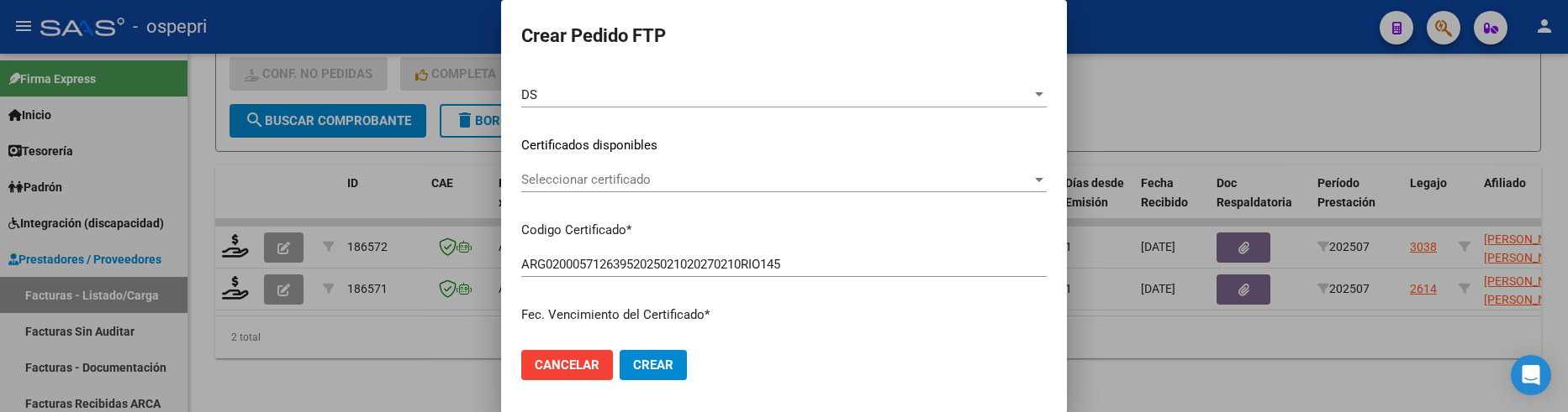
scroll to position [211, 0]
click at [1035, 178] on div at bounding box center [1039, 180] width 8 height 4
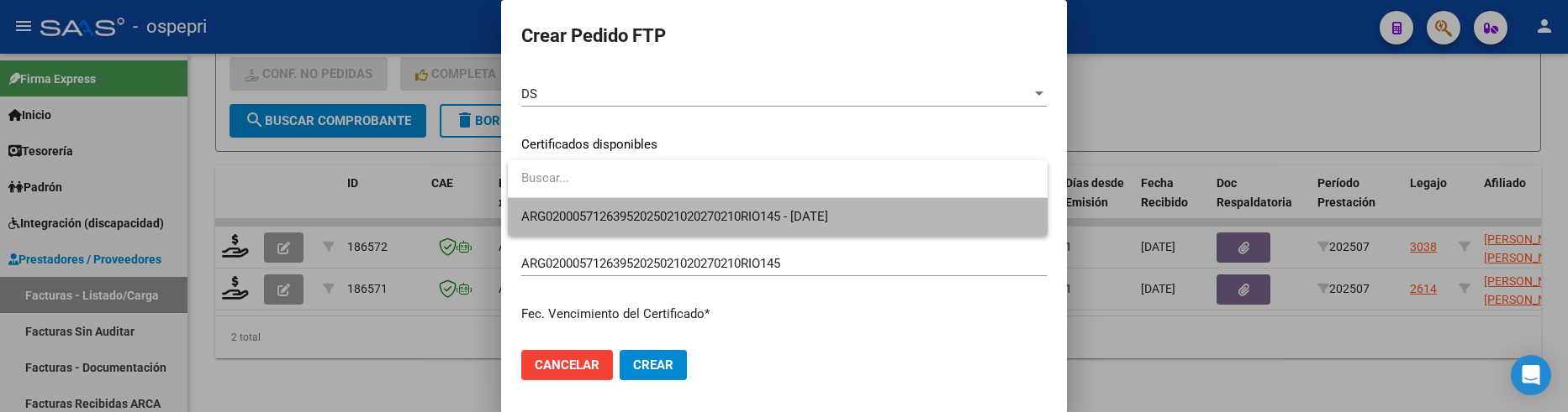
click at [737, 203] on span "ARG02000571263952025021020270210RIO145 - [DATE]" at bounding box center [777, 217] width 512 height 38
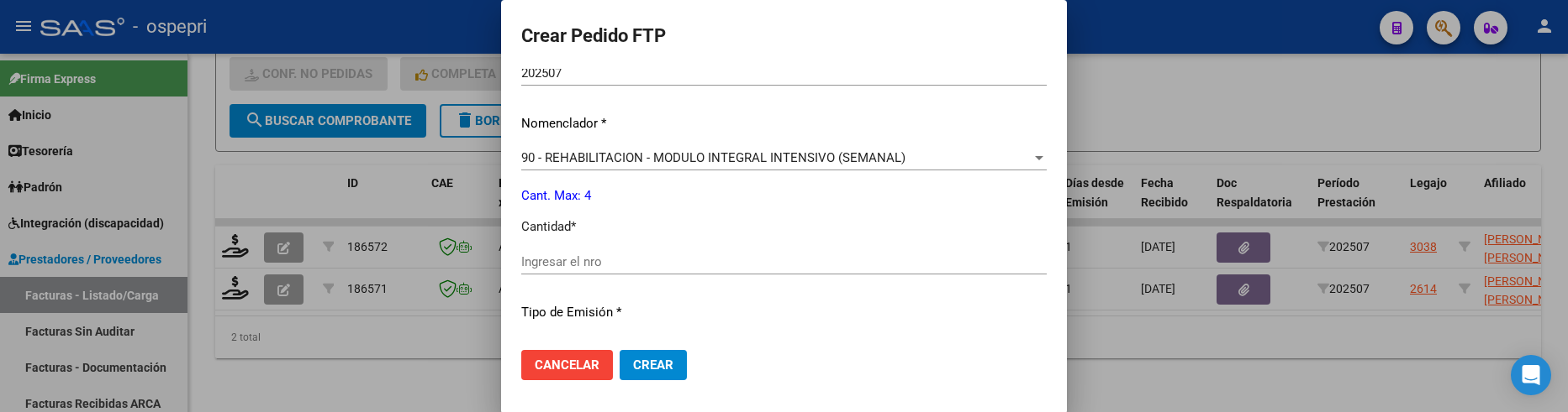
scroll to position [631, 0]
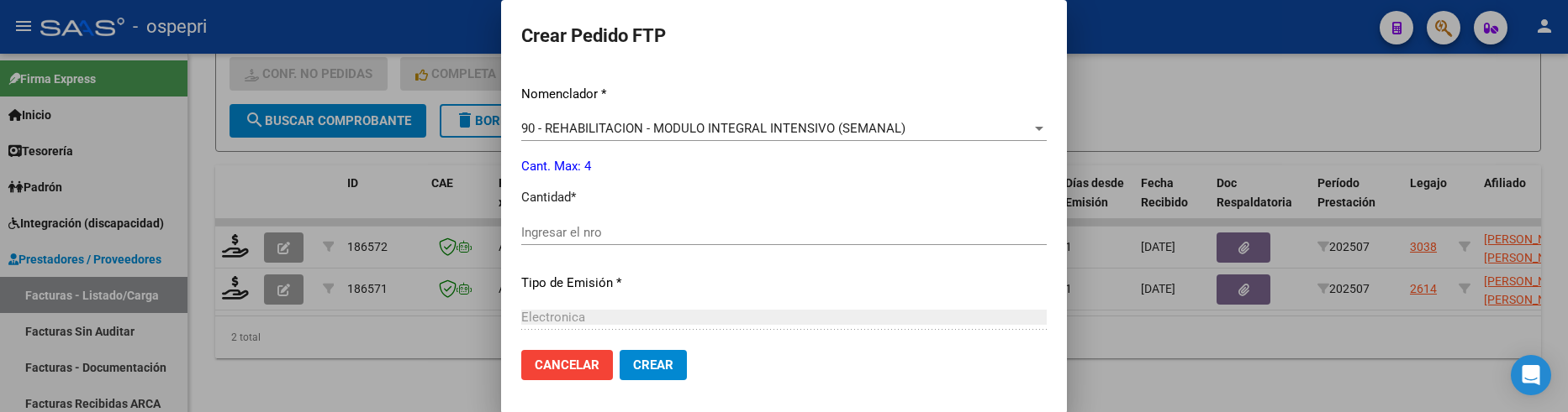
click at [648, 240] on div "Ingresar el nro" at bounding box center [784, 232] width 525 height 25
click at [645, 234] on input "Ingresar el nro" at bounding box center [784, 232] width 525 height 15
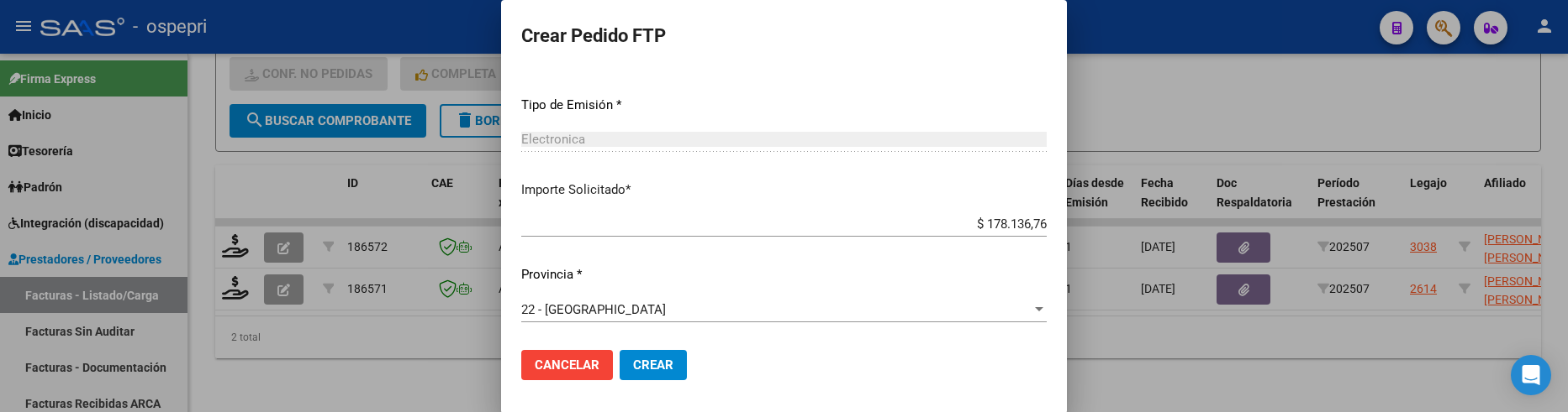
scroll to position [810, 0]
type input "4"
click at [651, 362] on span "Crear" at bounding box center [653, 365] width 40 height 15
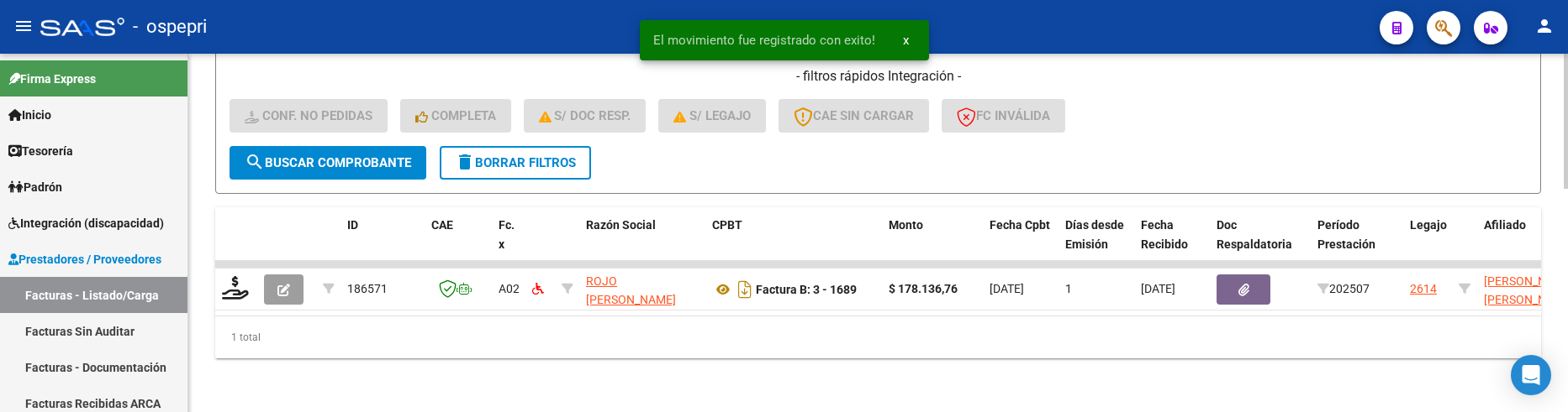
scroll to position [593, 0]
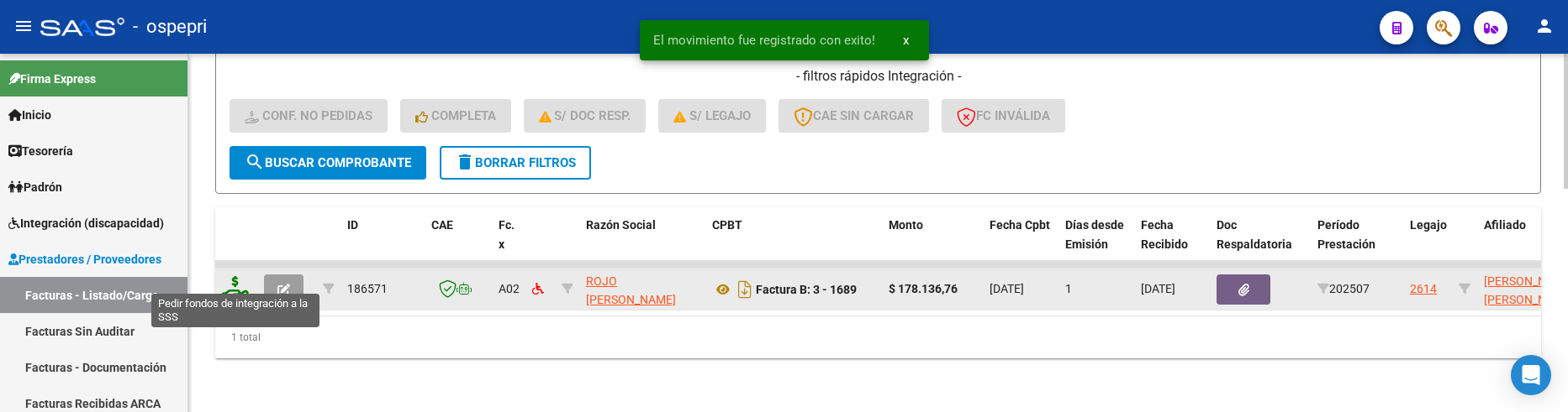
click at [237, 279] on icon at bounding box center [235, 288] width 27 height 24
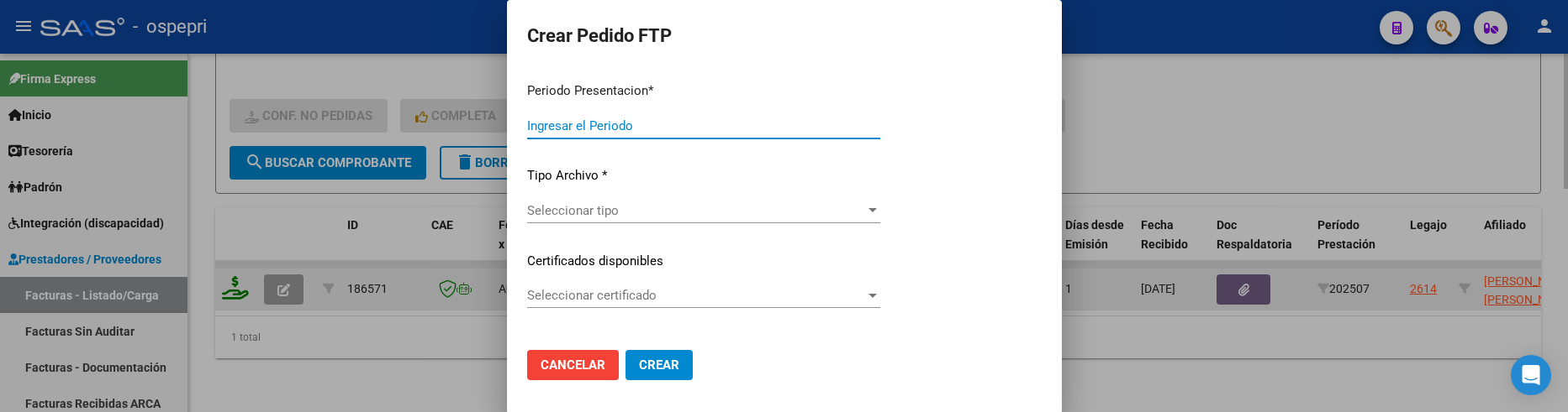
type input "202508"
type input "202507"
type input "$ 178.136,76"
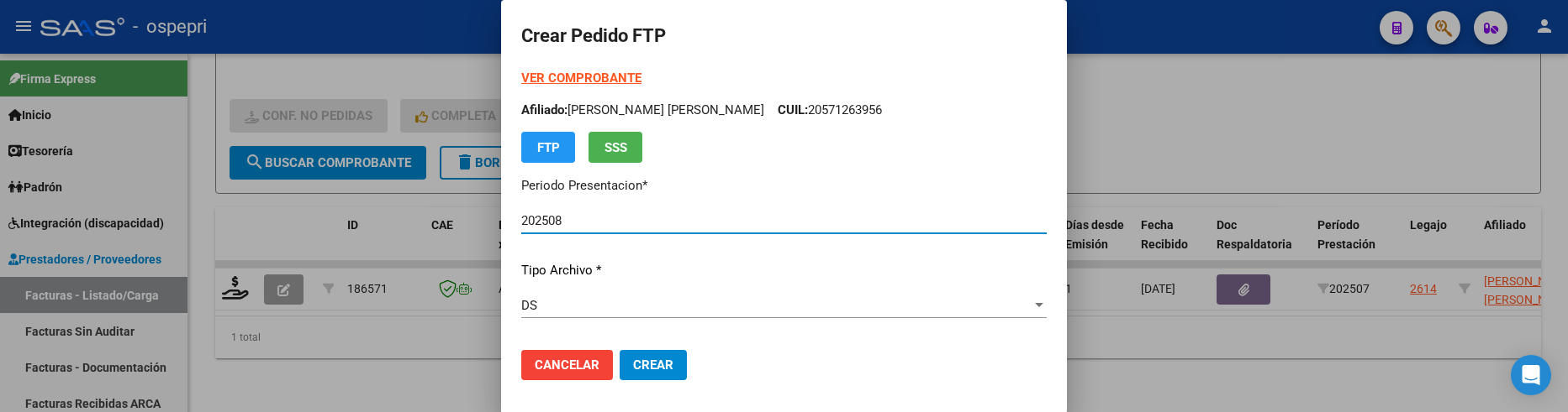
type input "2052315766-4"
type input "[DATE]"
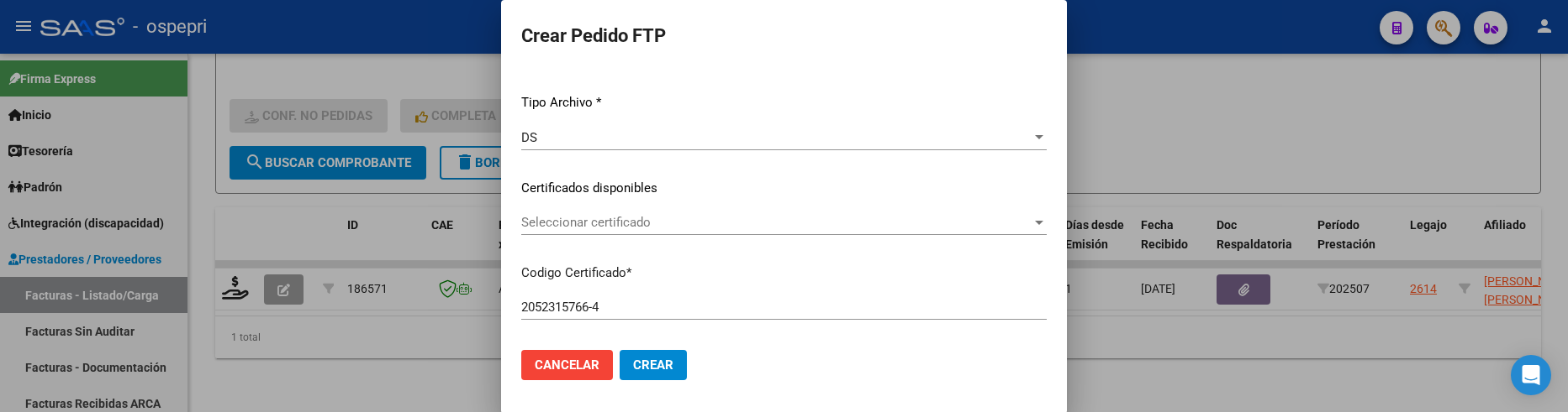
scroll to position [251, 0]
click at [1035, 137] on div at bounding box center [1039, 139] width 8 height 4
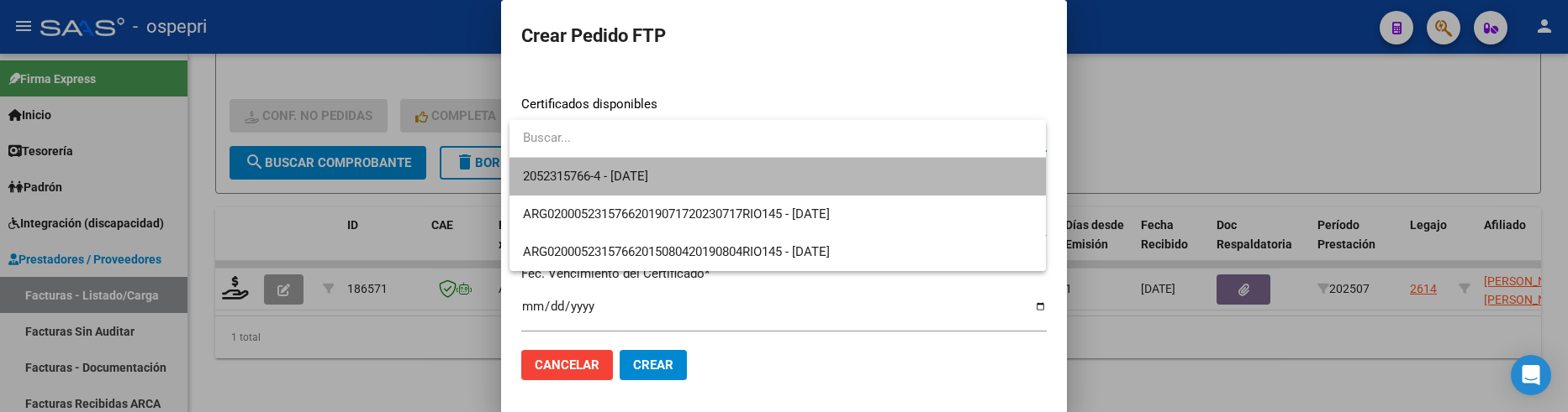
click at [929, 162] on span "2052315766-4 - [DATE]" at bounding box center [777, 177] width 509 height 38
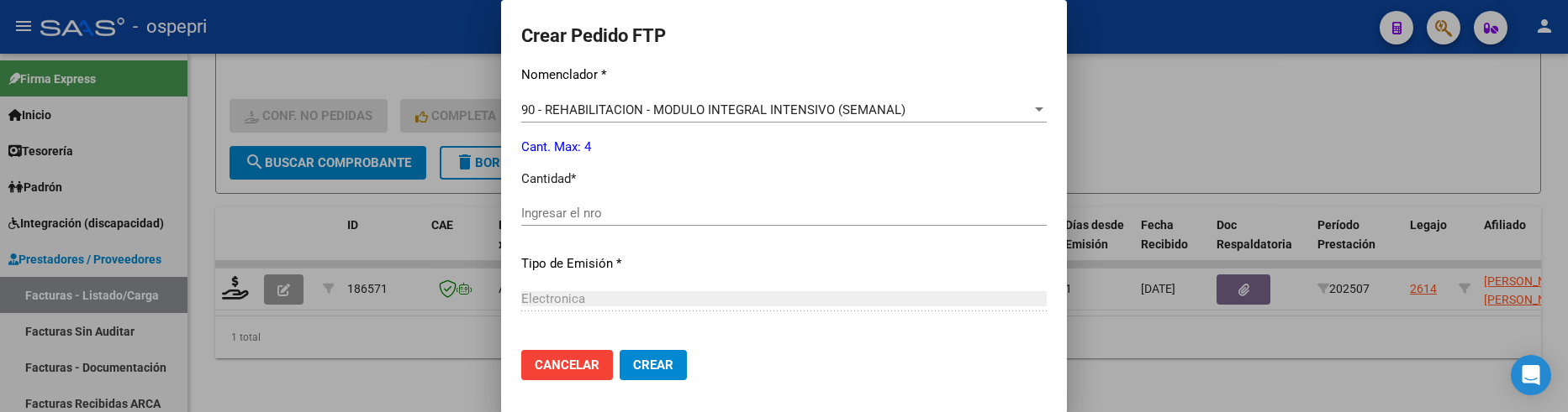
scroll to position [671, 0]
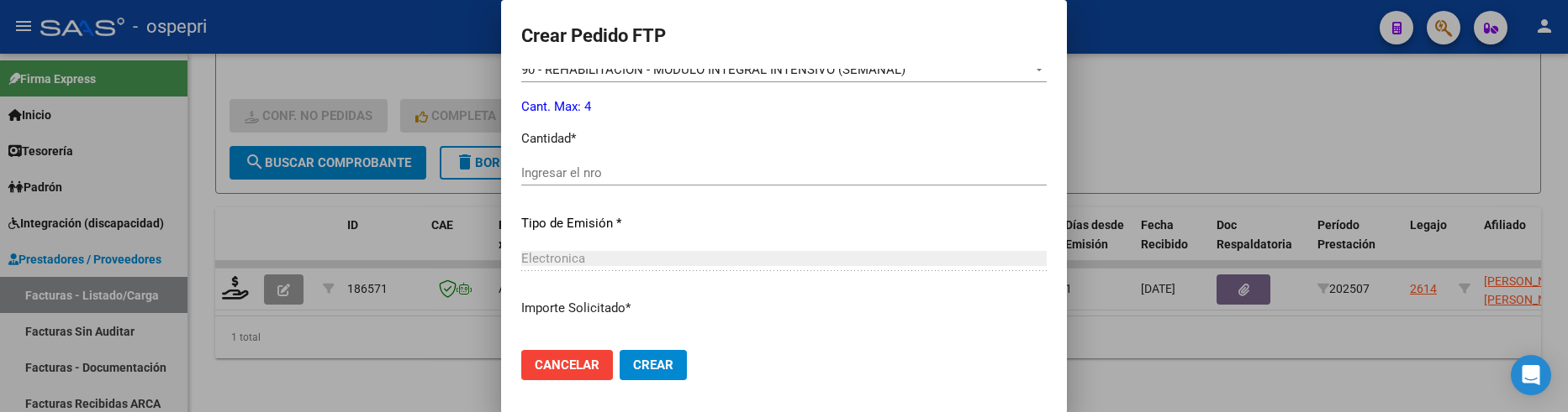
click at [570, 175] on input "Ingresar el nro" at bounding box center [784, 173] width 525 height 15
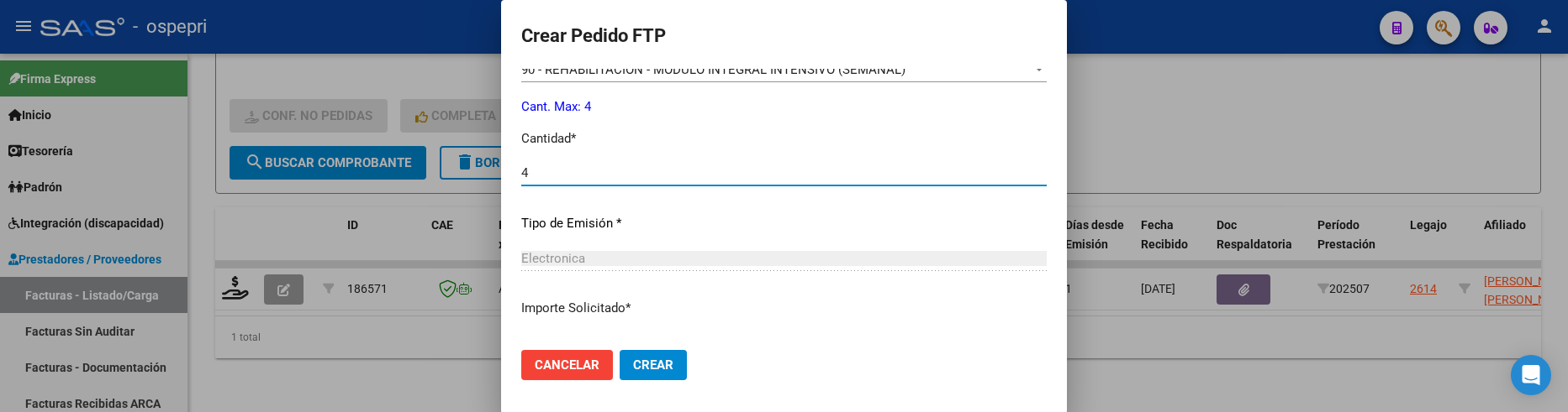
type input "4"
click at [634, 372] on button "Crear" at bounding box center [652, 365] width 67 height 30
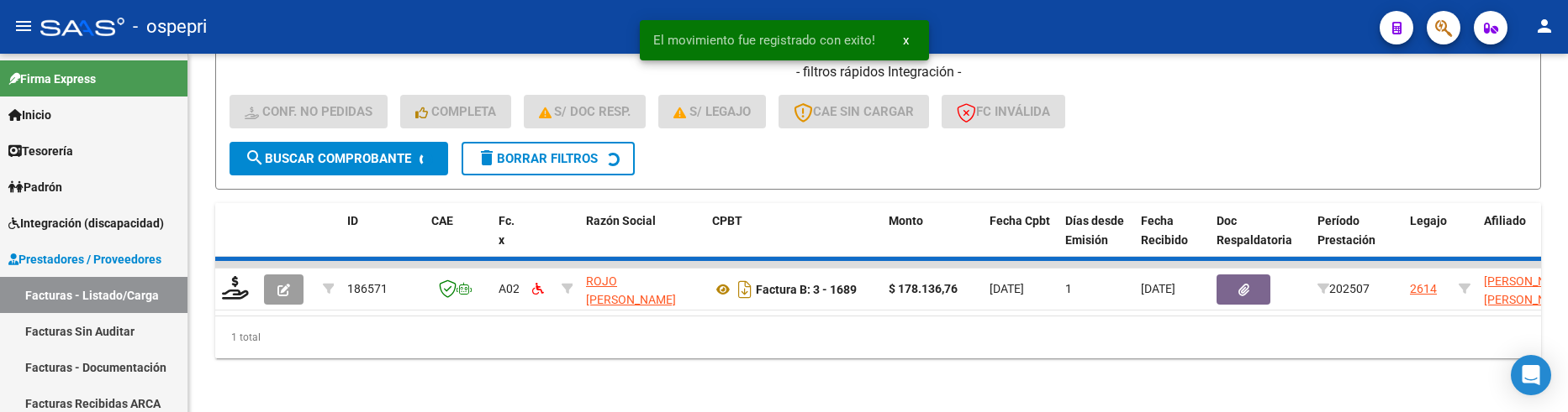
scroll to position [568, 0]
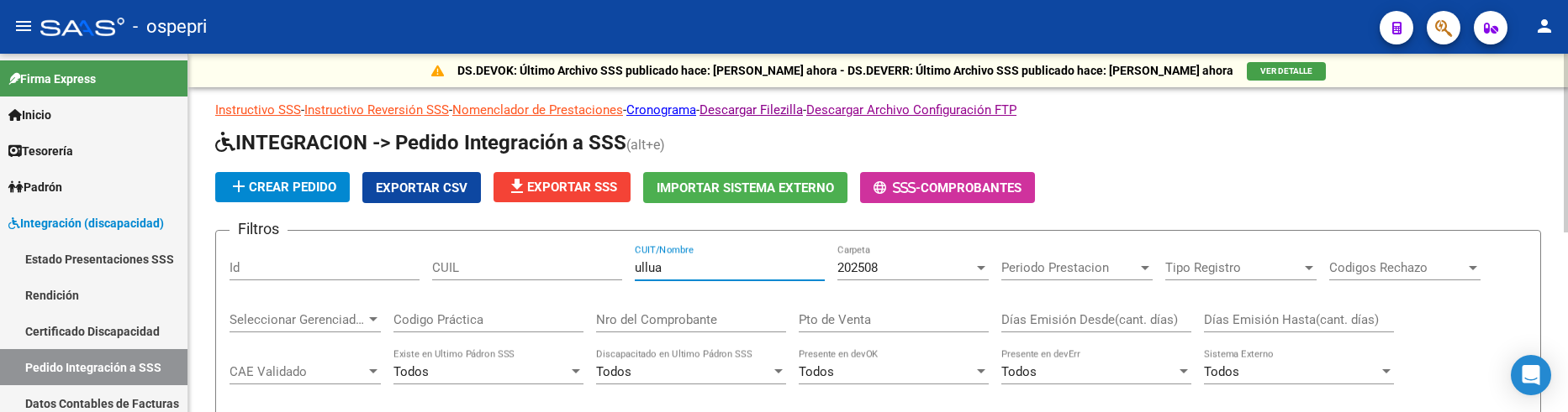
drag, startPoint x: 685, startPoint y: 265, endPoint x: 602, endPoint y: 260, distance: 83.2
click at [606, 263] on div "Filtros Id CUIL ullua CUIT/Nombre 202508 Carpeta Periodo Prestacion Periodo Pre…" at bounding box center [878, 383] width 1297 height 278
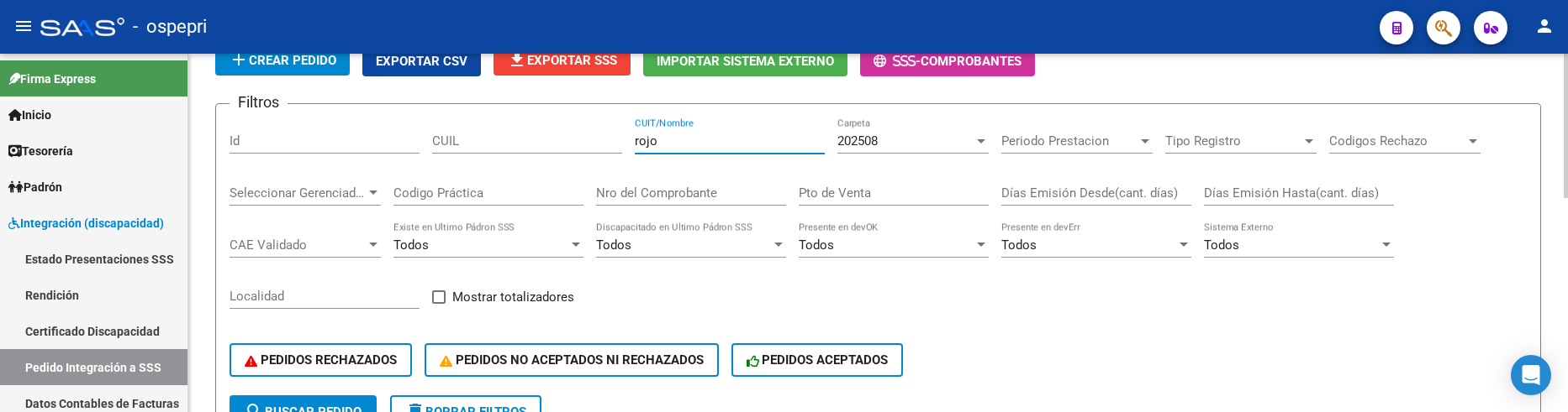
scroll to position [111, 0]
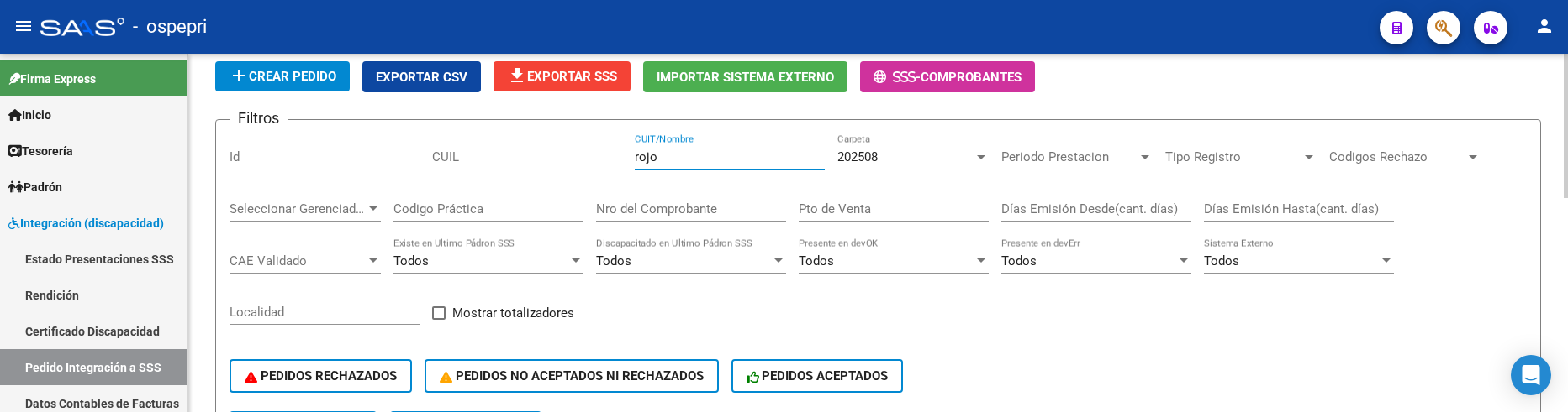
type input "rojo"
click at [978, 154] on div at bounding box center [981, 157] width 15 height 13
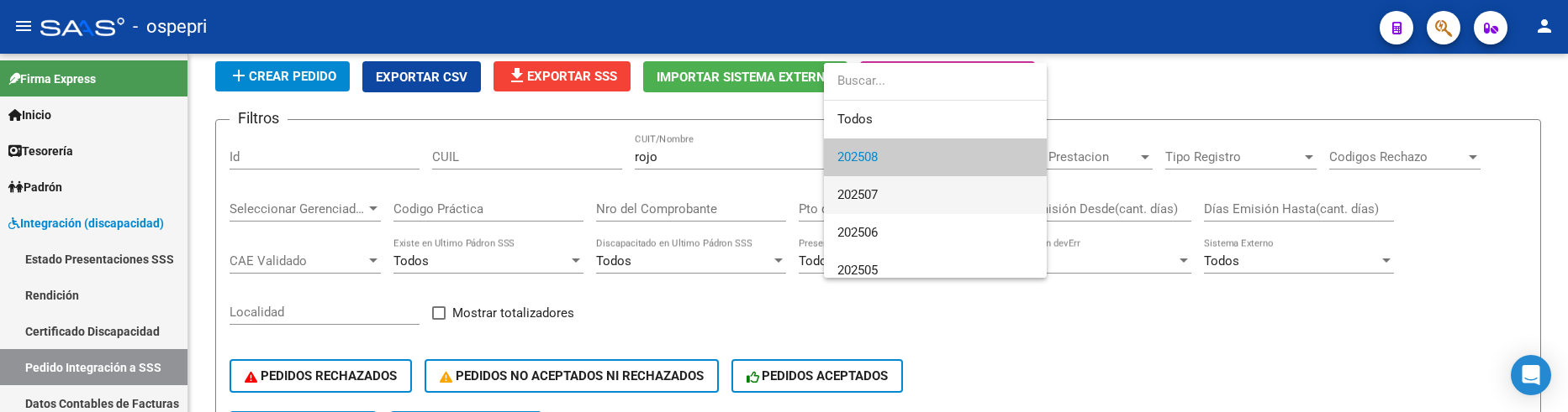
click at [936, 185] on span "202507" at bounding box center [935, 196] width 196 height 38
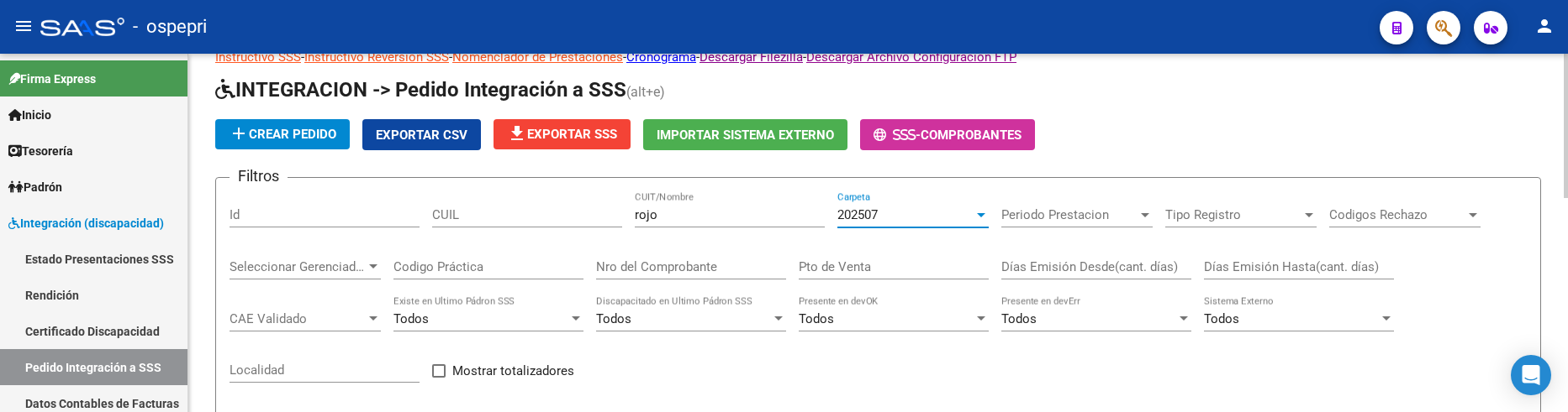
scroll to position [27, 0]
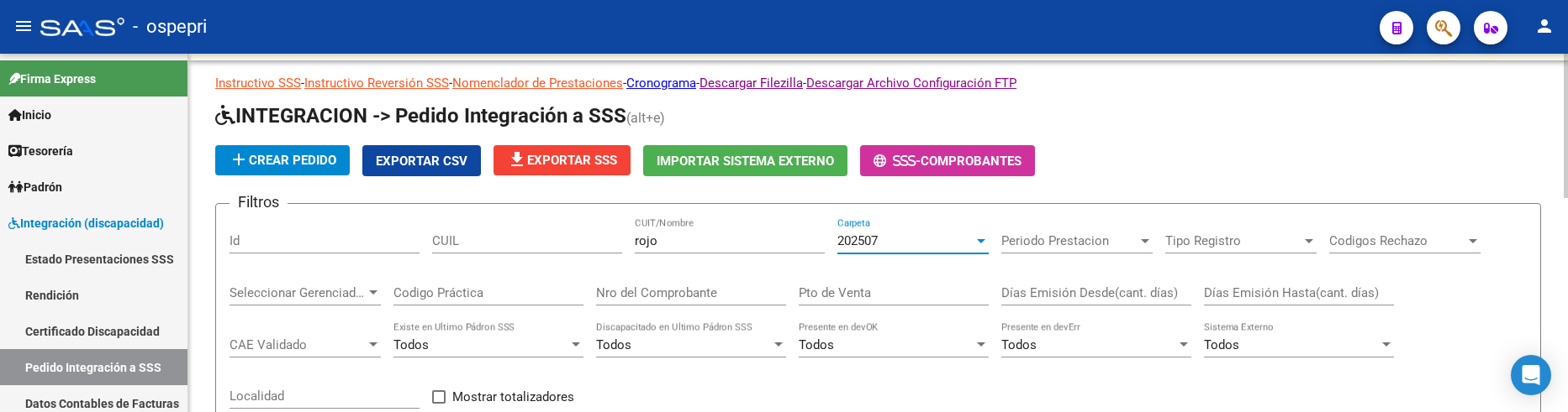
click at [982, 241] on div at bounding box center [981, 240] width 15 height 13
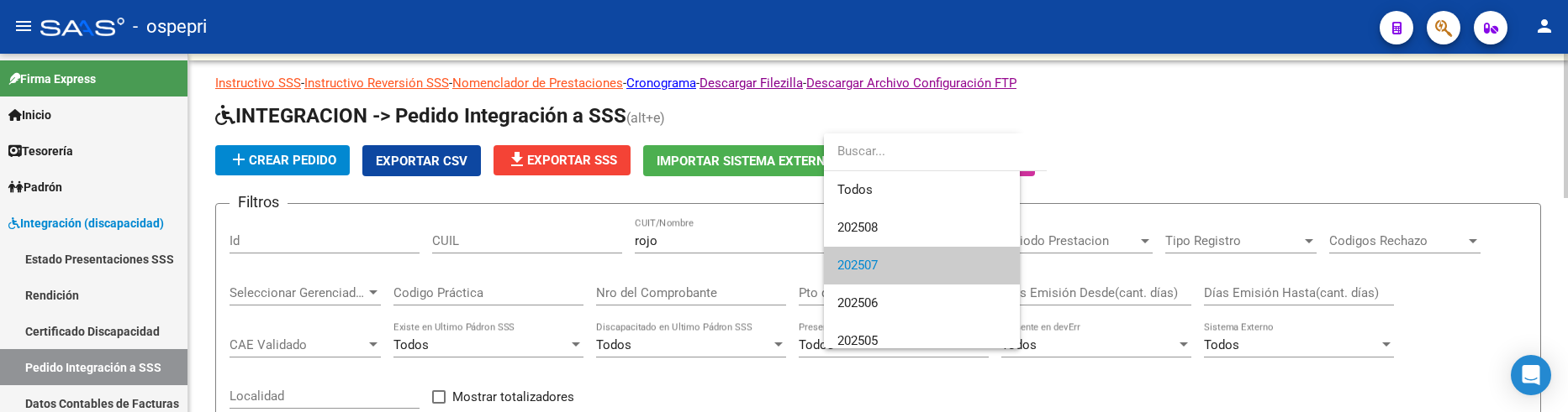
scroll to position [25, 0]
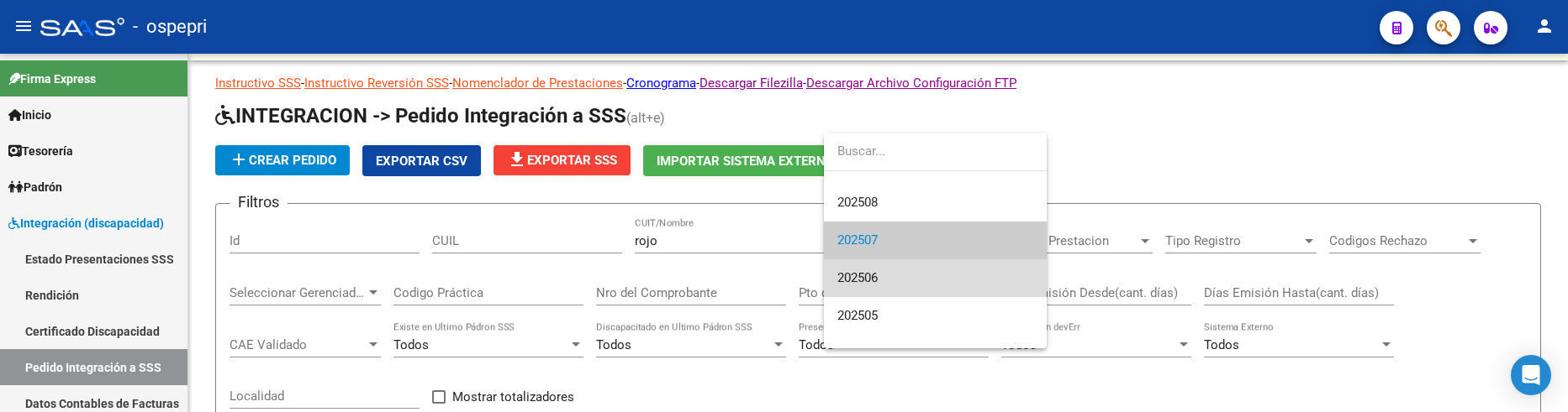
click at [931, 281] on span "202506" at bounding box center [935, 278] width 196 height 38
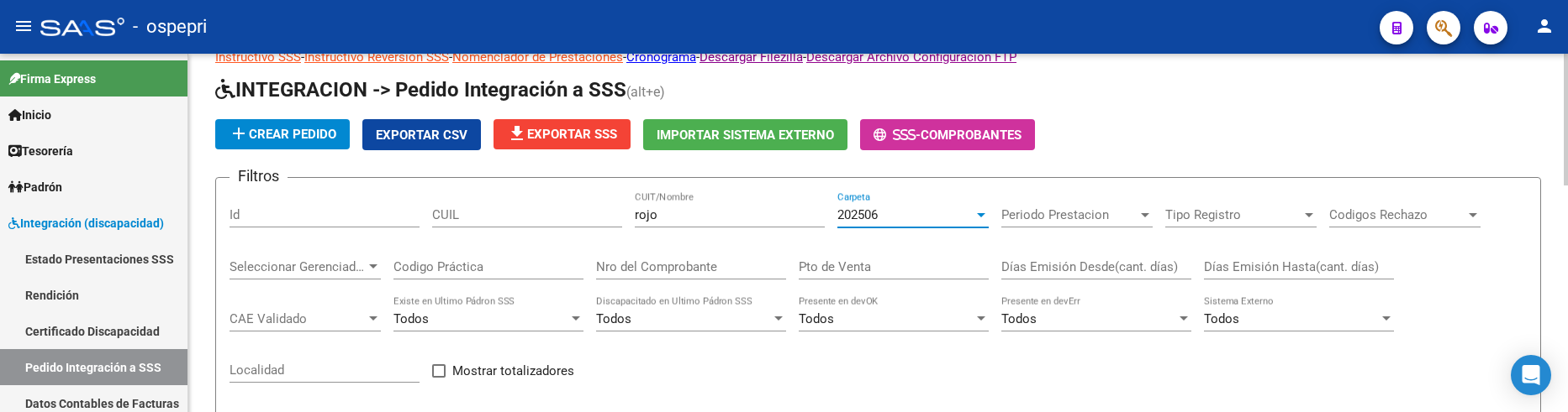
scroll to position [0, 0]
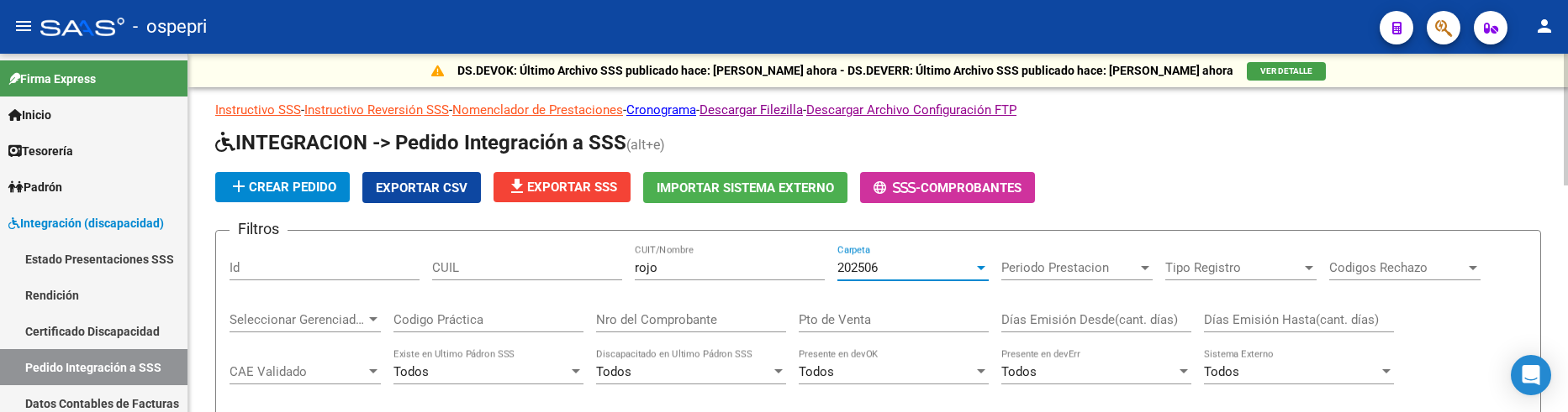
click at [978, 272] on div at bounding box center [981, 267] width 15 height 13
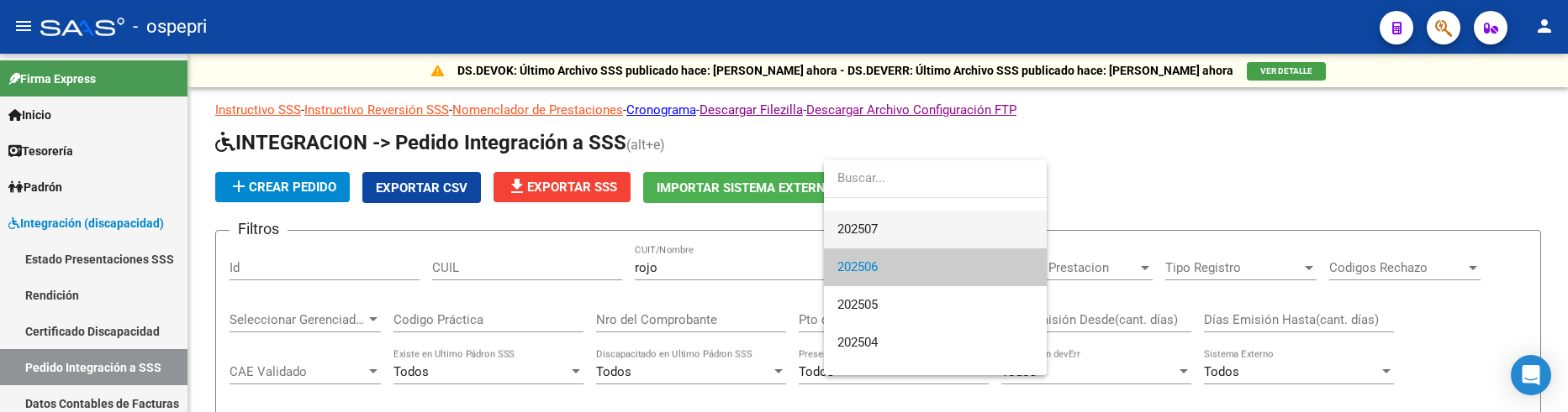
click at [942, 228] on span "202507" at bounding box center [935, 229] width 196 height 38
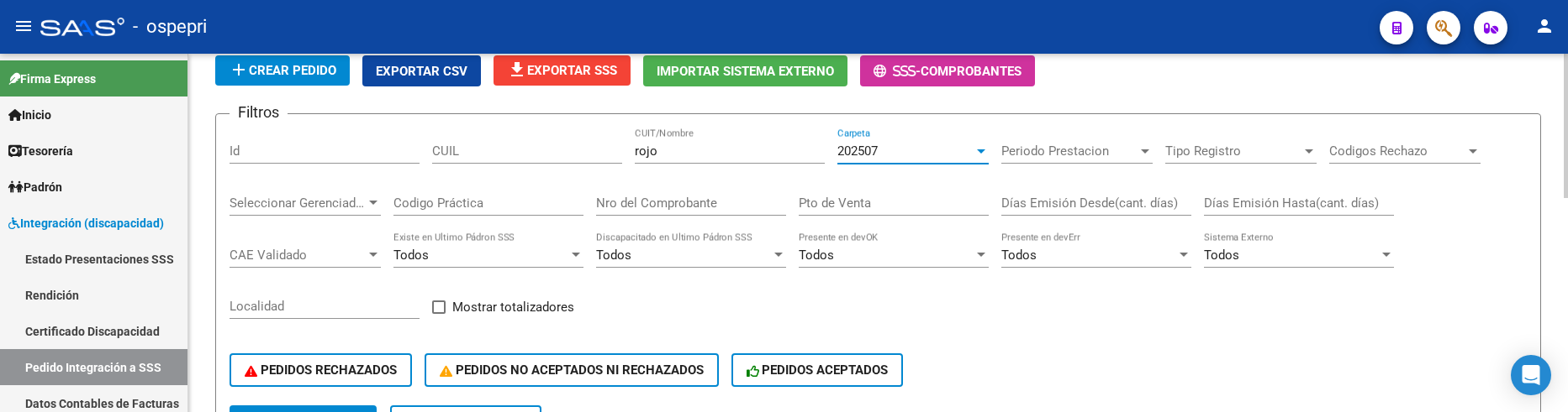
scroll to position [111, 0]
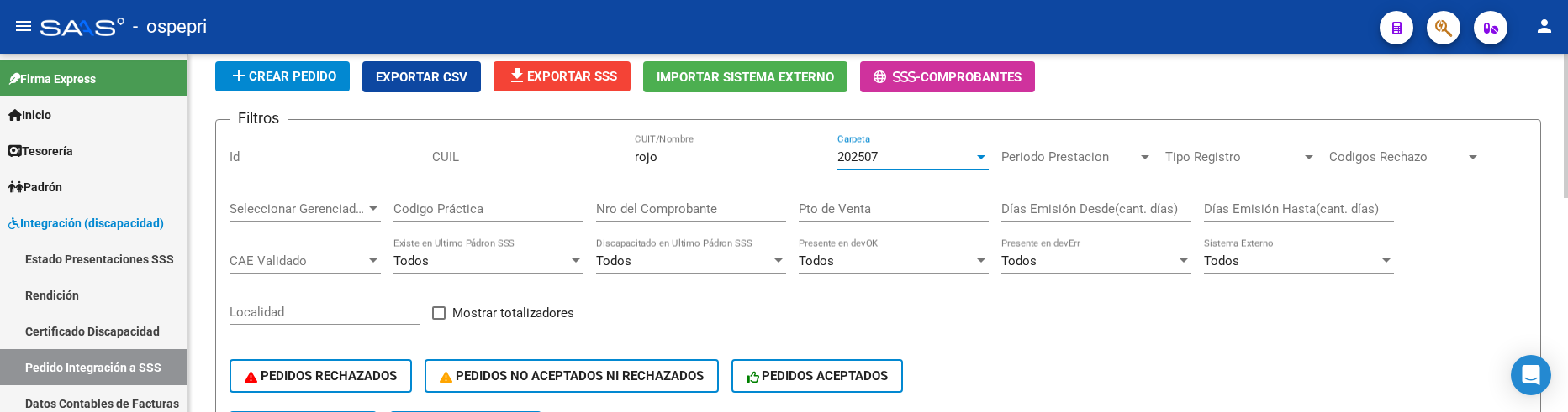
click at [980, 154] on div at bounding box center [981, 157] width 15 height 13
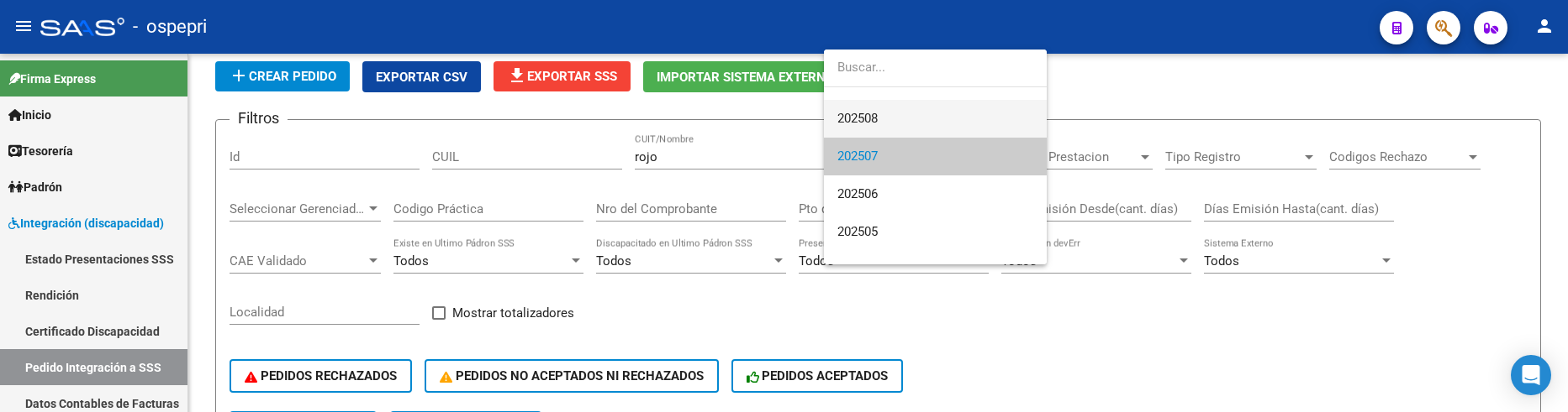
click at [932, 114] on span "202508" at bounding box center [935, 119] width 196 height 38
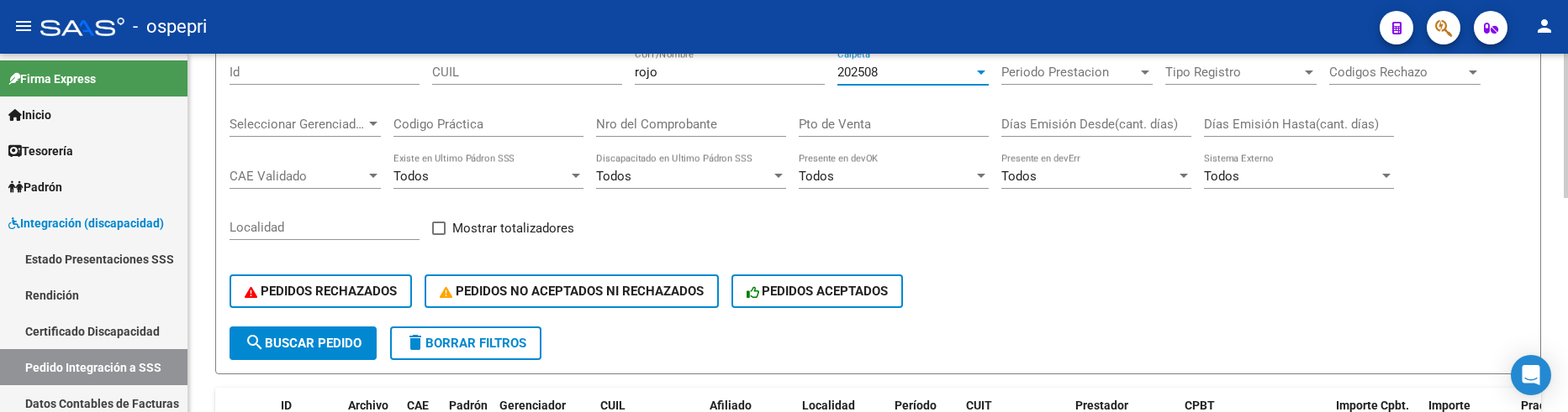
scroll to position [278, 0]
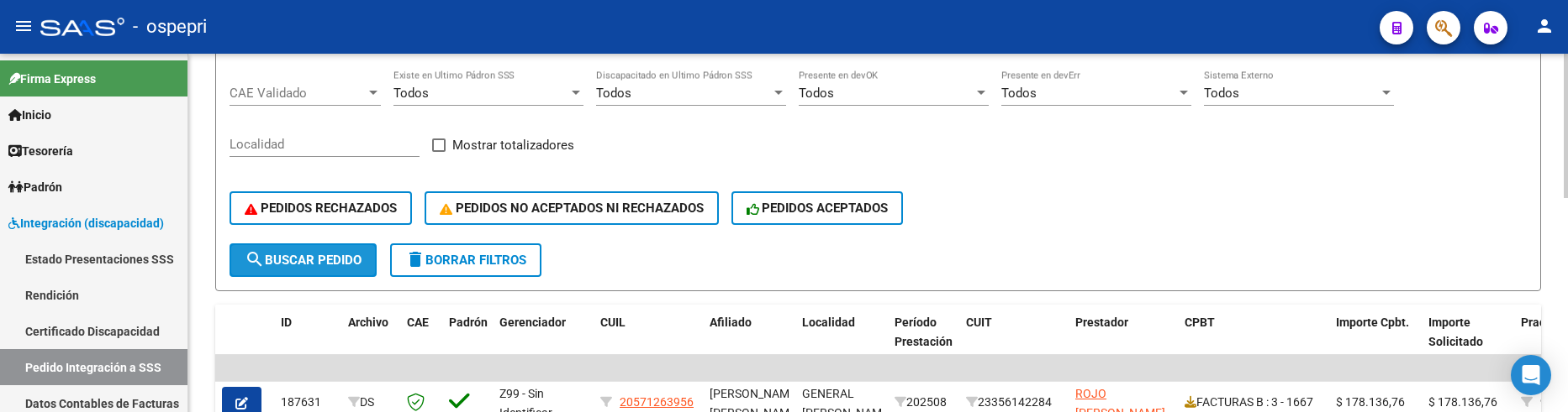
click at [311, 257] on span "search Buscar Pedido" at bounding box center [303, 259] width 117 height 15
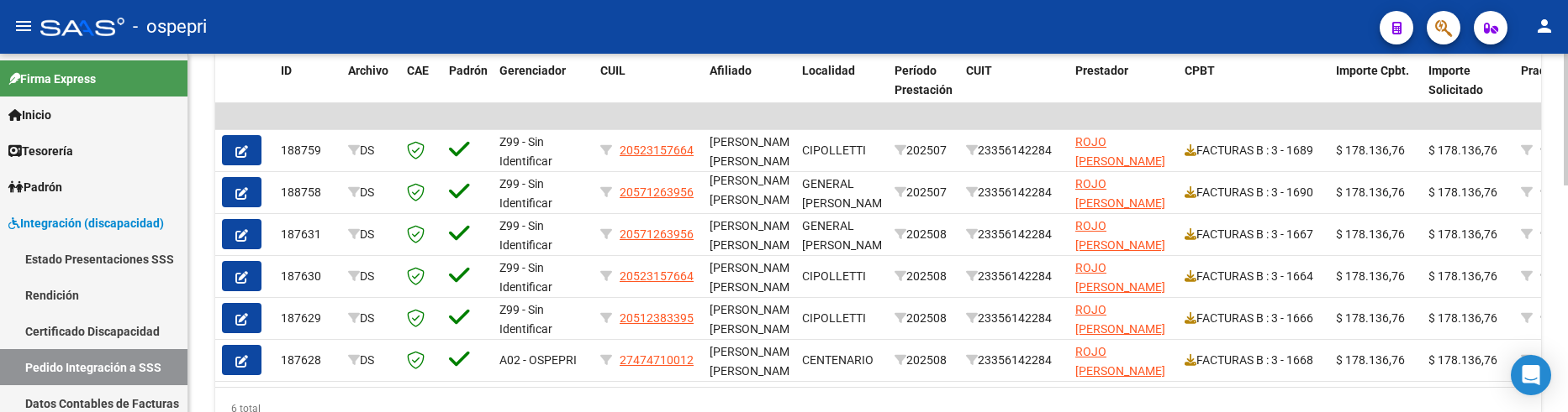
scroll to position [615, 0]
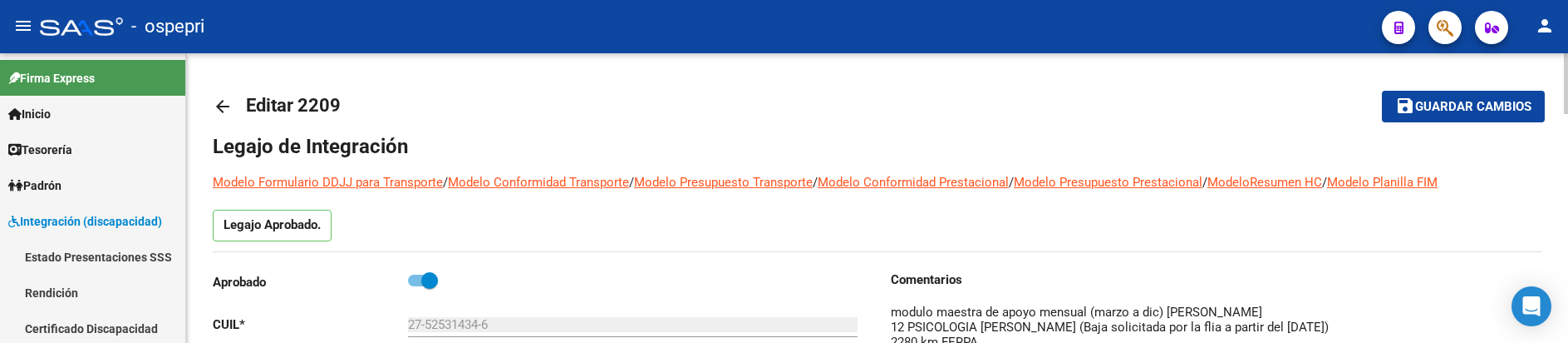
click at [218, 108] on mat-icon "arrow_back" at bounding box center [222, 107] width 20 height 20
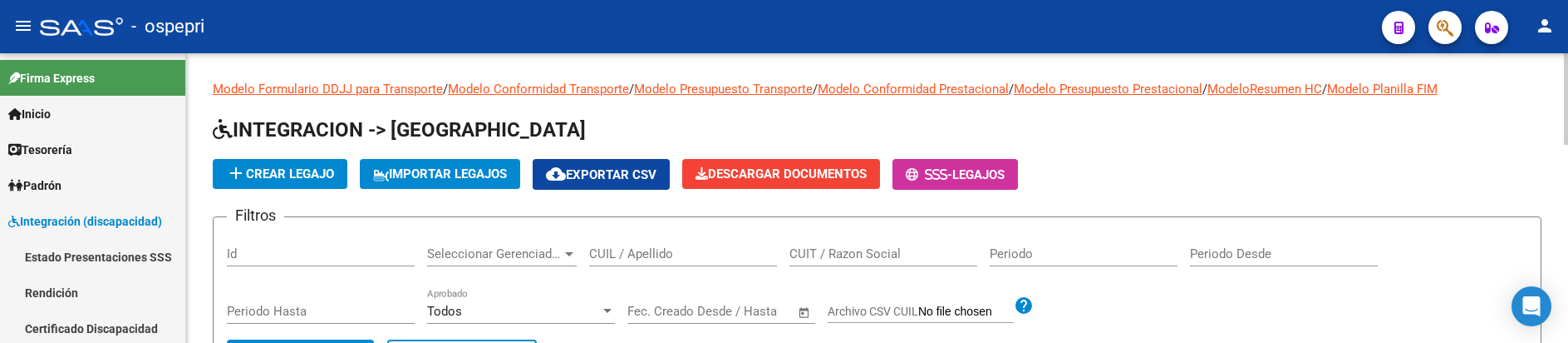
click at [669, 253] on input "CUIL / Apellido" at bounding box center [683, 253] width 188 height 15
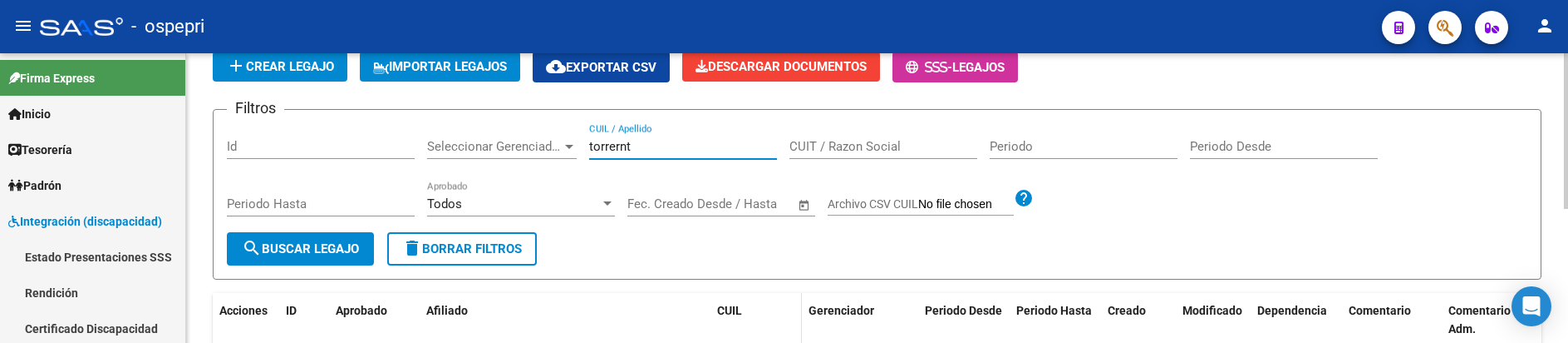
scroll to position [82, 0]
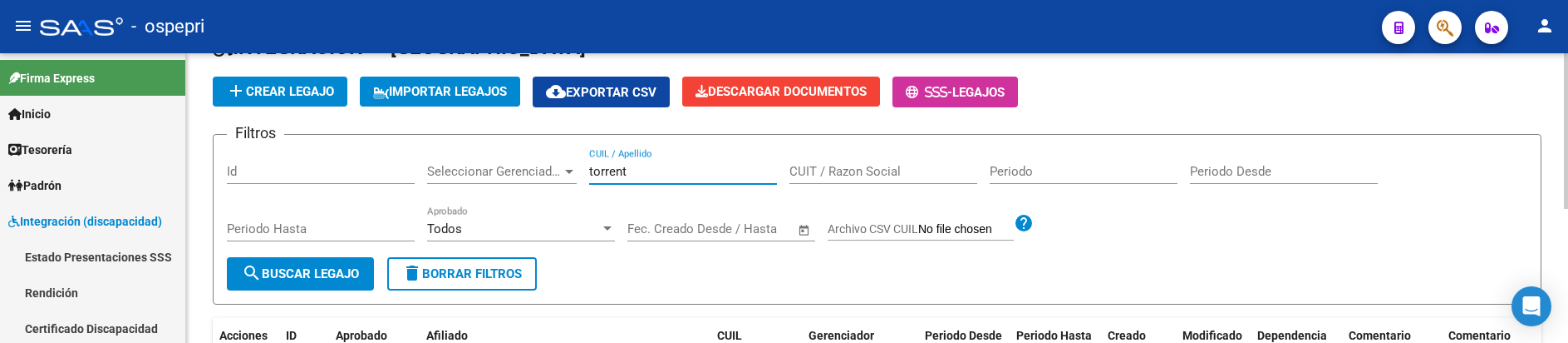
type input "torrent"
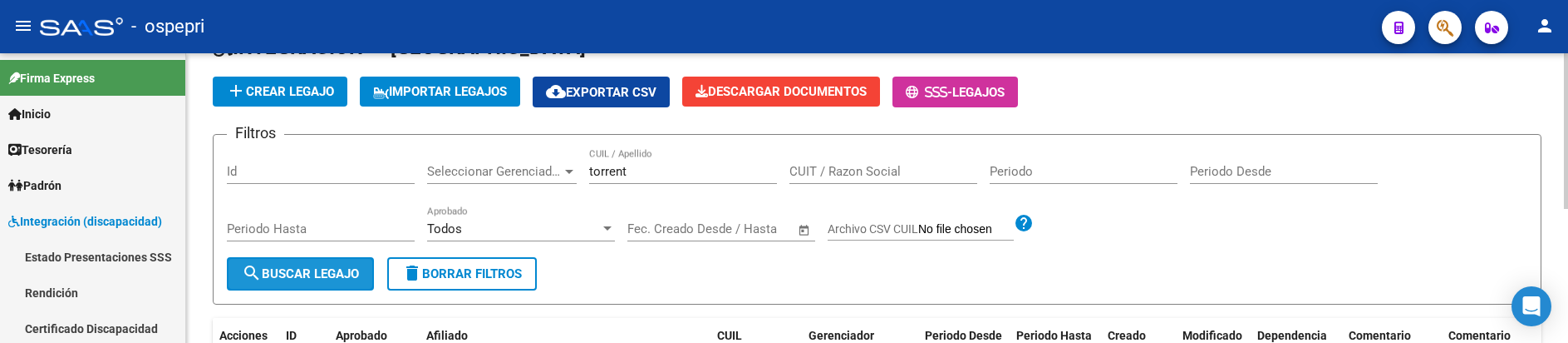
click at [327, 267] on span "search Buscar Legajo" at bounding box center [300, 273] width 118 height 15
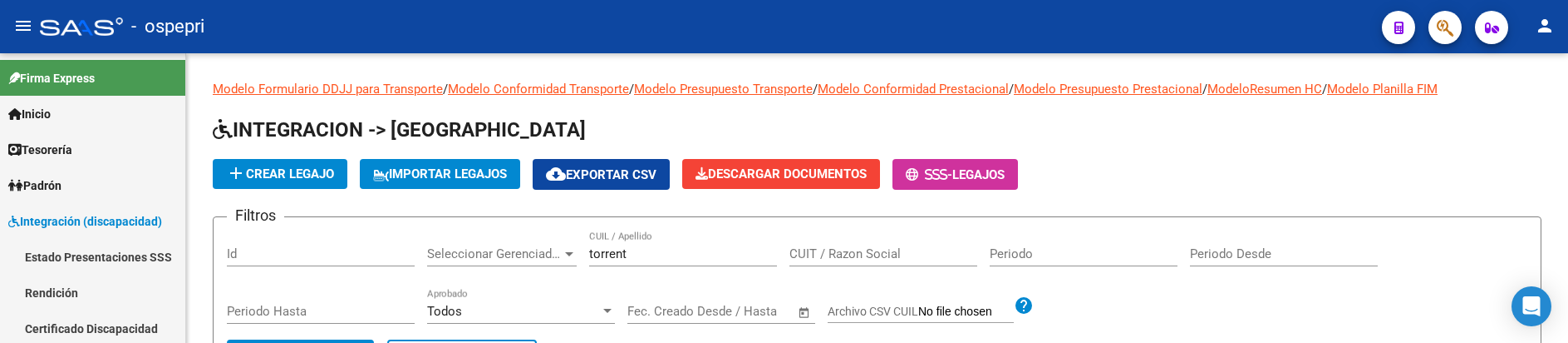
scroll to position [82, 0]
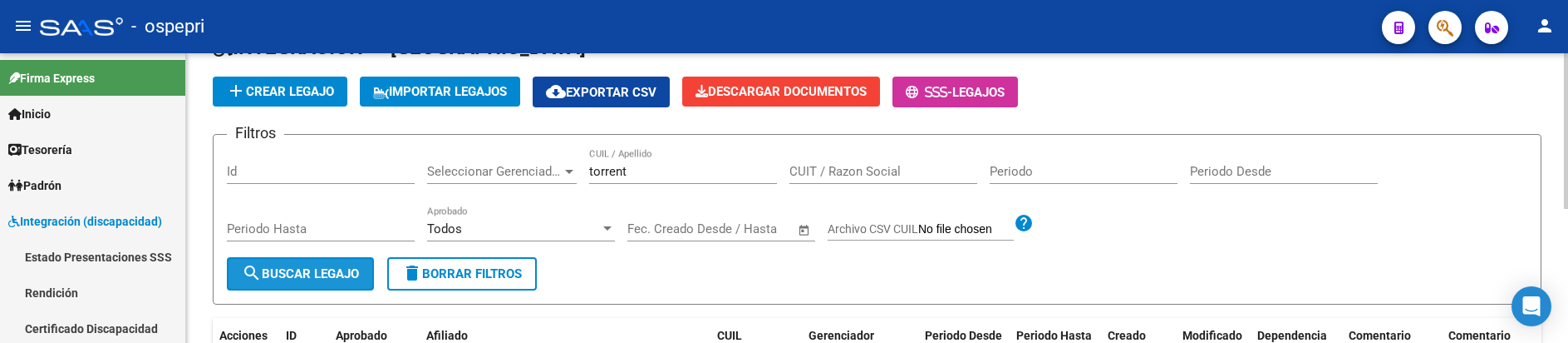
click at [334, 276] on span "search Buscar Legajo" at bounding box center [300, 273] width 118 height 15
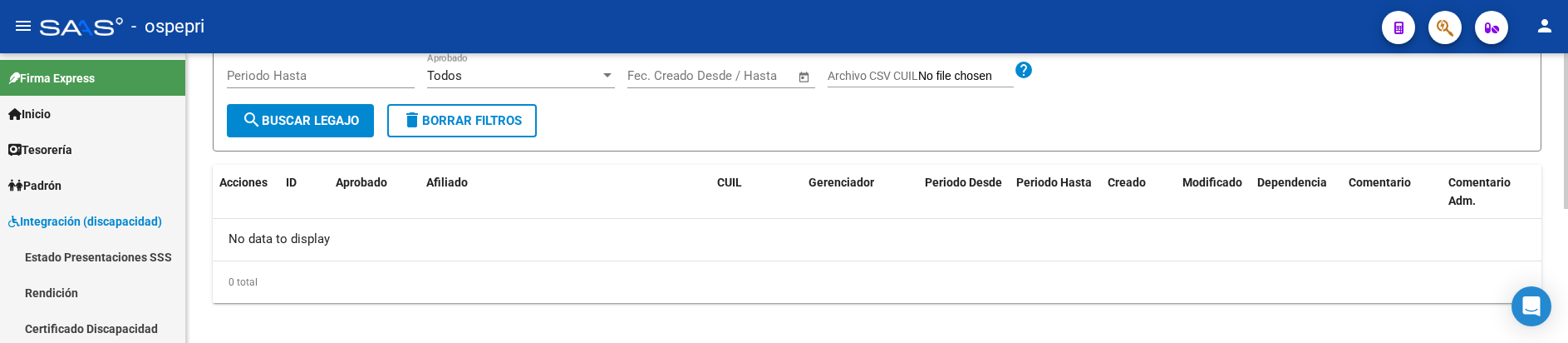
scroll to position [249, 0]
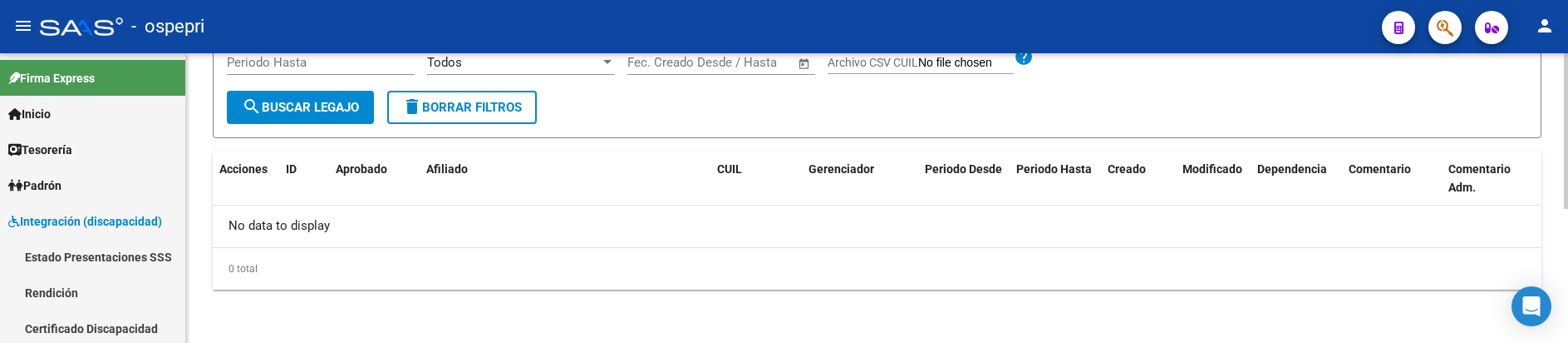
click at [986, 313] on div "Modelo Formulario DDJJ para Transporte / Modelo Conformidad Transporte / Modelo…" at bounding box center [878, 73] width 1382 height 539
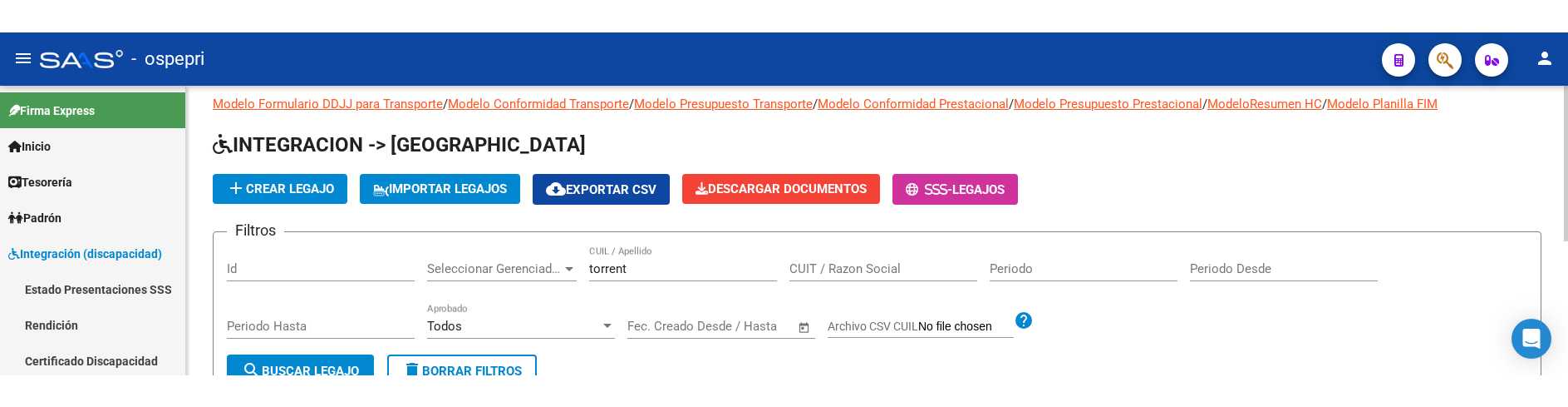
scroll to position [0, 0]
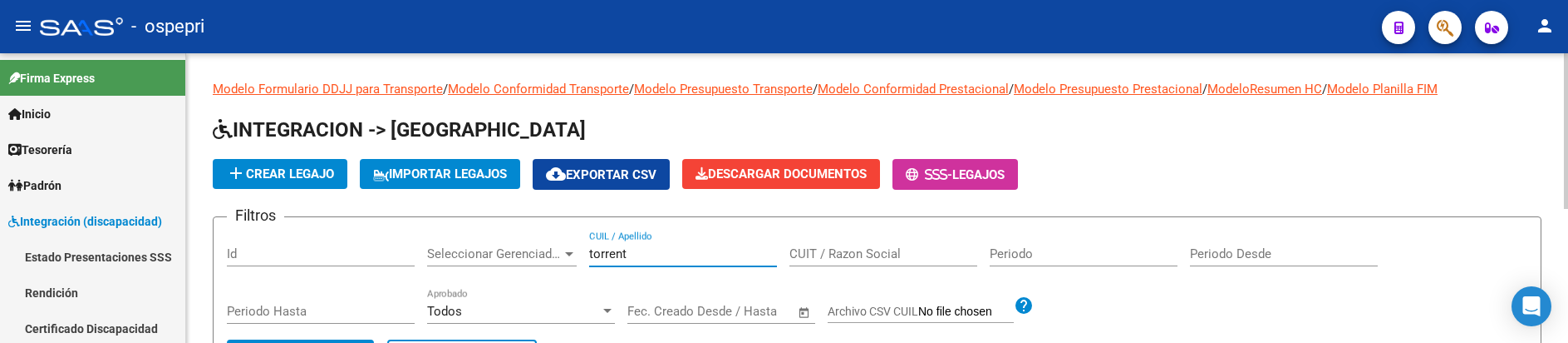
drag, startPoint x: 642, startPoint y: 257, endPoint x: 567, endPoint y: 247, distance: 75.7
click at [567, 247] on div "Filtros Id Seleccionar Gerenciador Seleccionar Gerenciador torrent CUIL / Apell…" at bounding box center [877, 285] width 1300 height 109
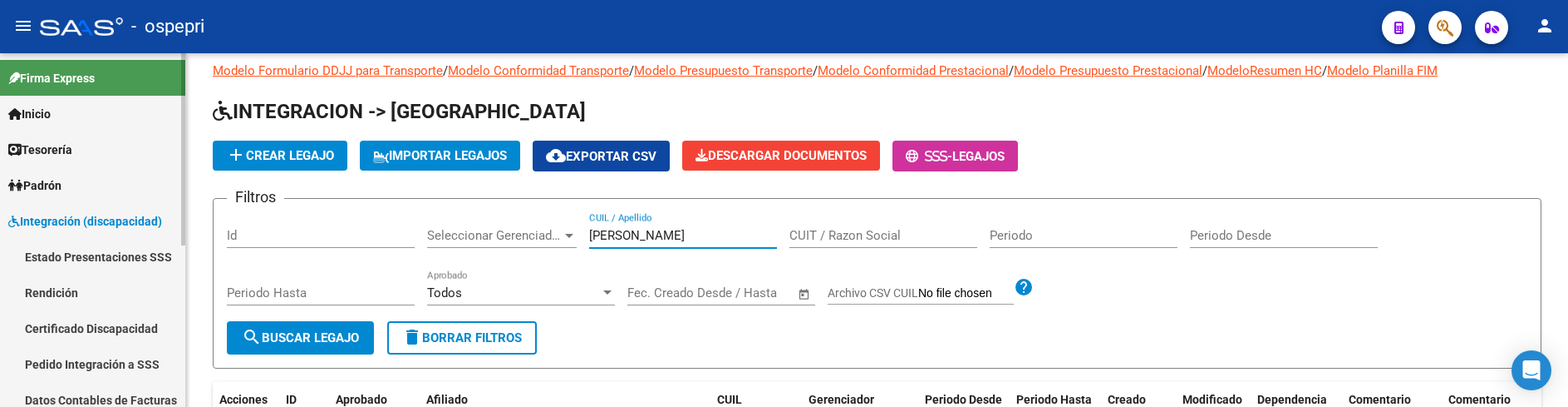
type input "[PERSON_NAME]"
click at [105, 213] on span "Integración (discapacidad)" at bounding box center [85, 221] width 154 height 19
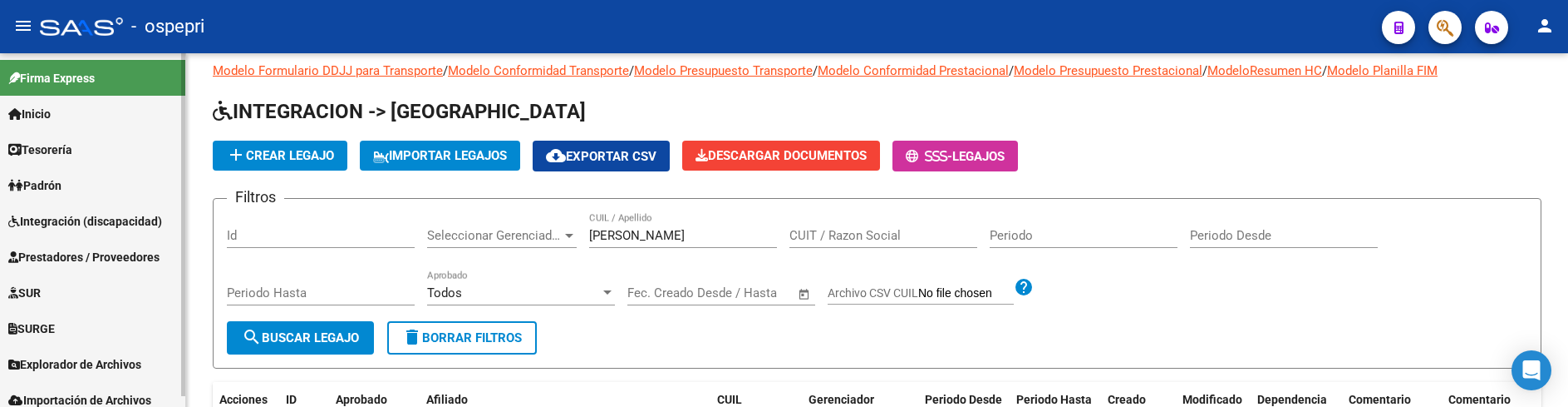
click at [103, 254] on span "Prestadores / Proveedores" at bounding box center [83, 257] width 151 height 19
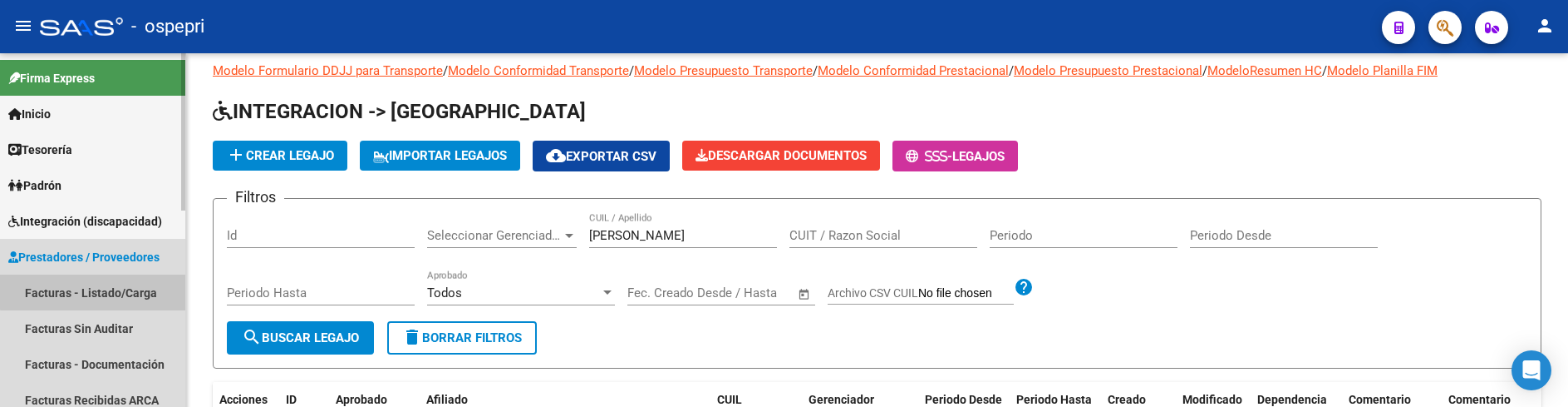
click at [101, 291] on link "Facturas - Listado/Carga" at bounding box center [93, 292] width 186 height 36
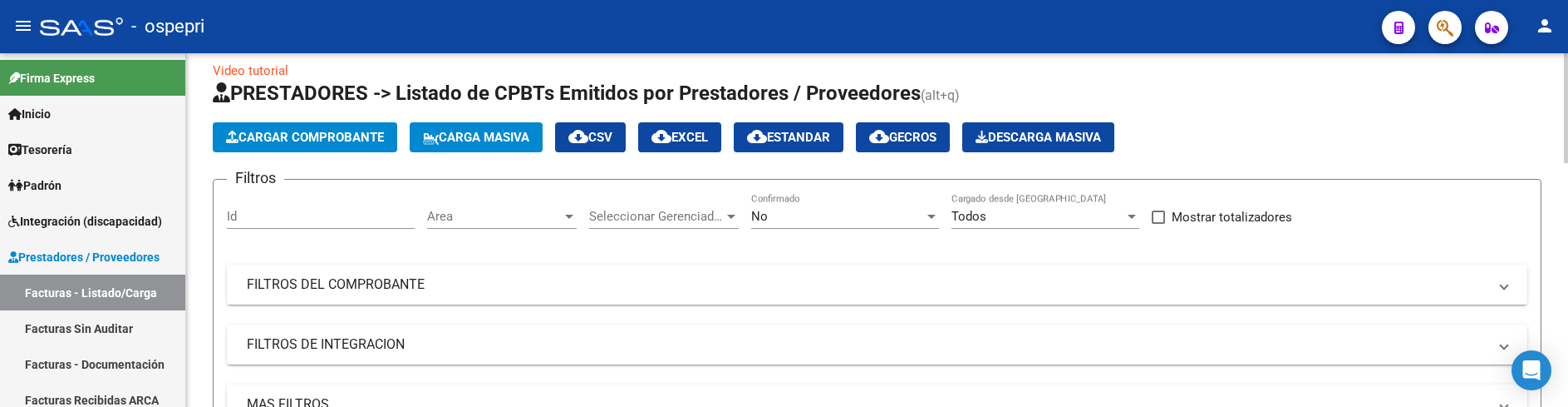
click at [1197, 286] on mat-panel-title "FILTROS DEL COMPROBANTE" at bounding box center [867, 285] width 1241 height 19
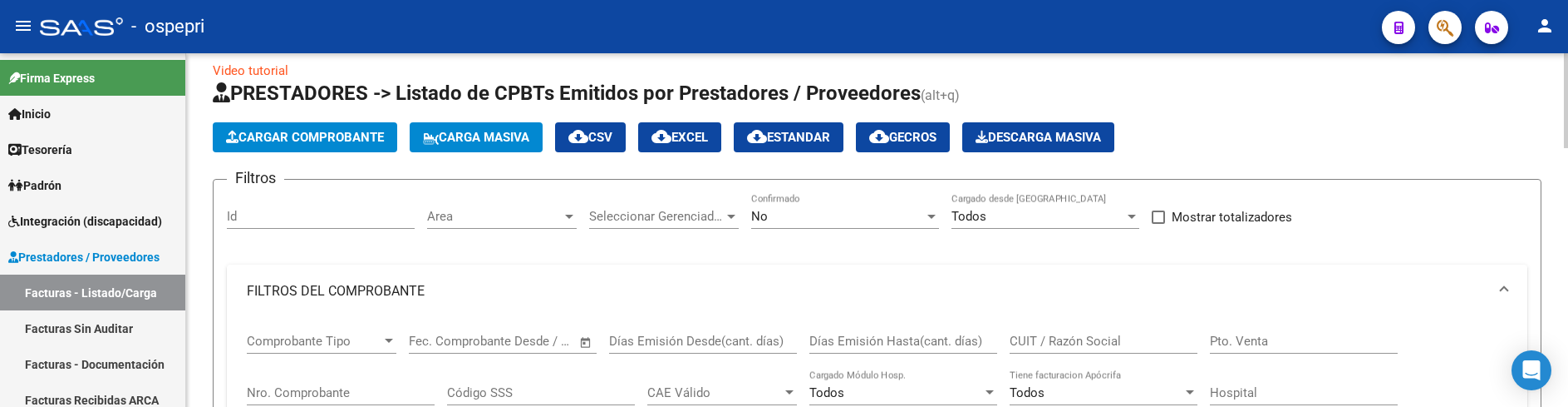
click at [1097, 340] on input "CUIT / Razón Social" at bounding box center [1104, 340] width 188 height 15
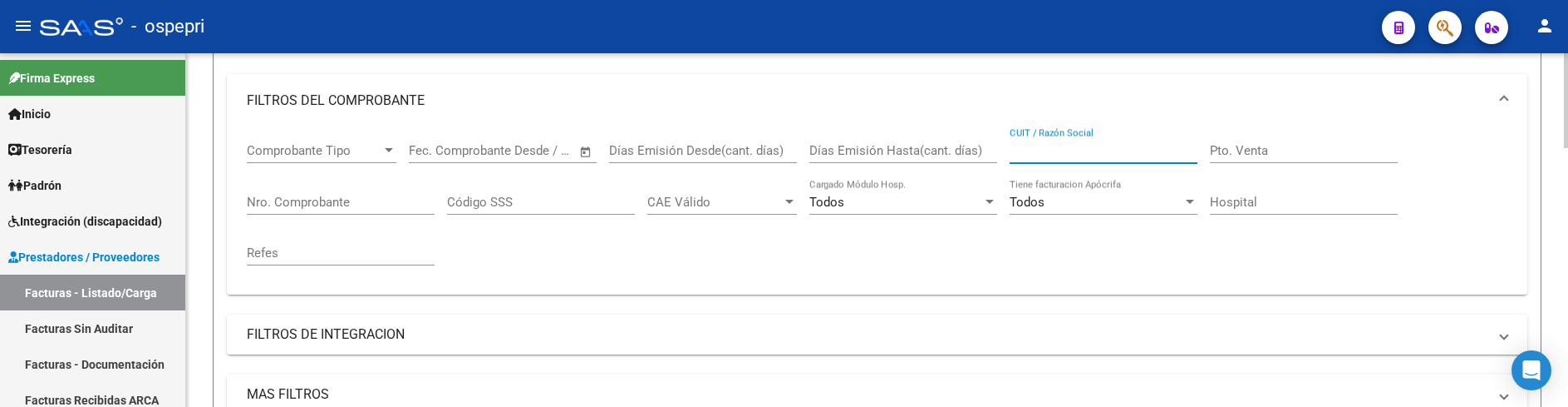
scroll to position [185, 0]
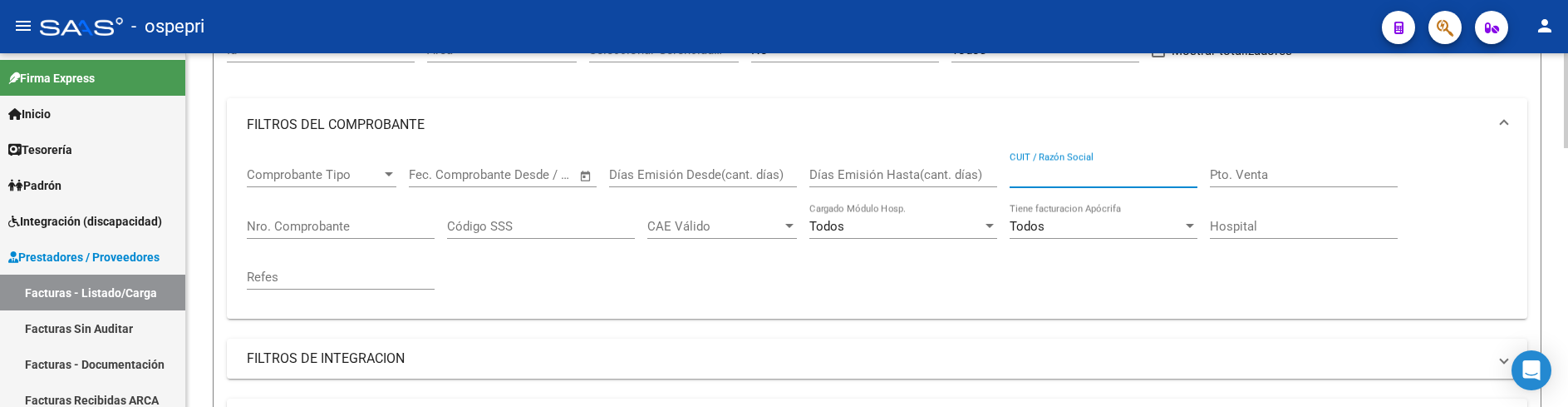
click at [1042, 171] on input "CUIT / Razón Social" at bounding box center [1104, 174] width 188 height 15
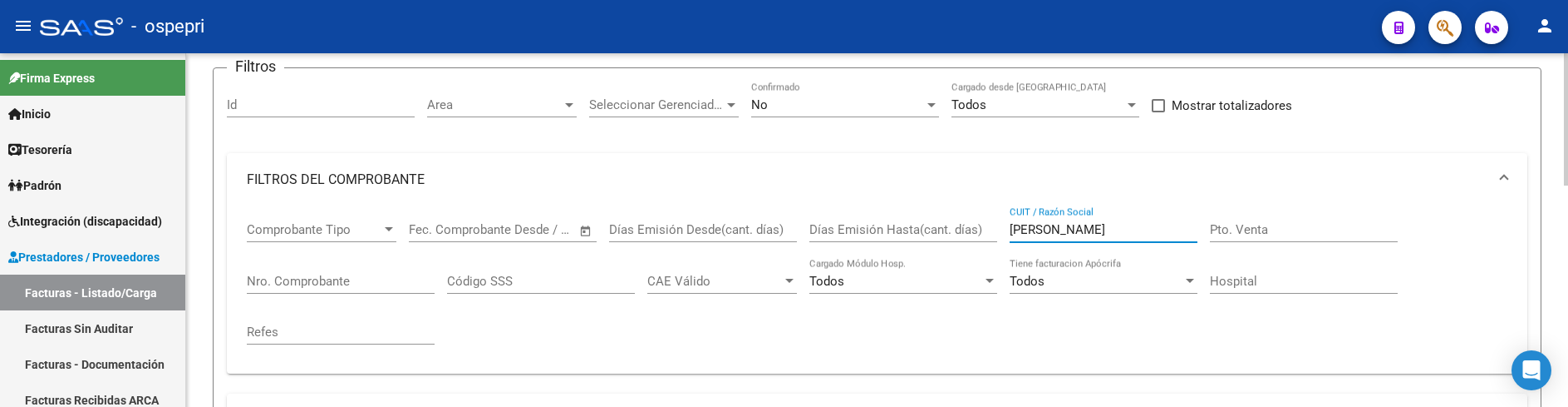
scroll to position [102, 0]
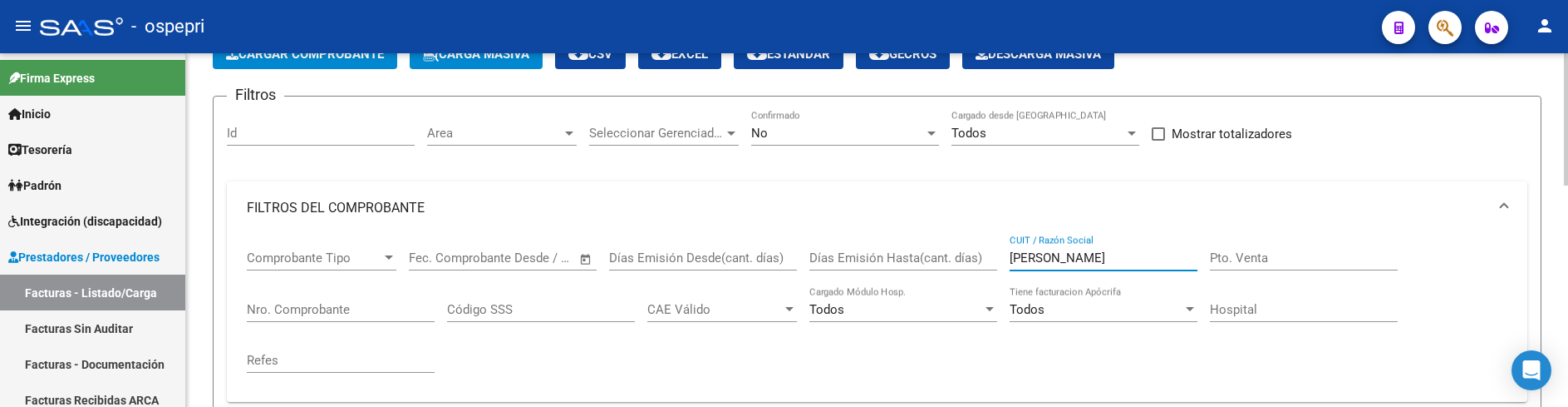
drag, startPoint x: 1104, startPoint y: 257, endPoint x: 1005, endPoint y: 260, distance: 99.0
click at [1005, 260] on div "Comprobante Tipo Comprobante Tipo Fecha inicio – Fecha fin Fec. Comprobante Des…" at bounding box center [877, 311] width 1261 height 154
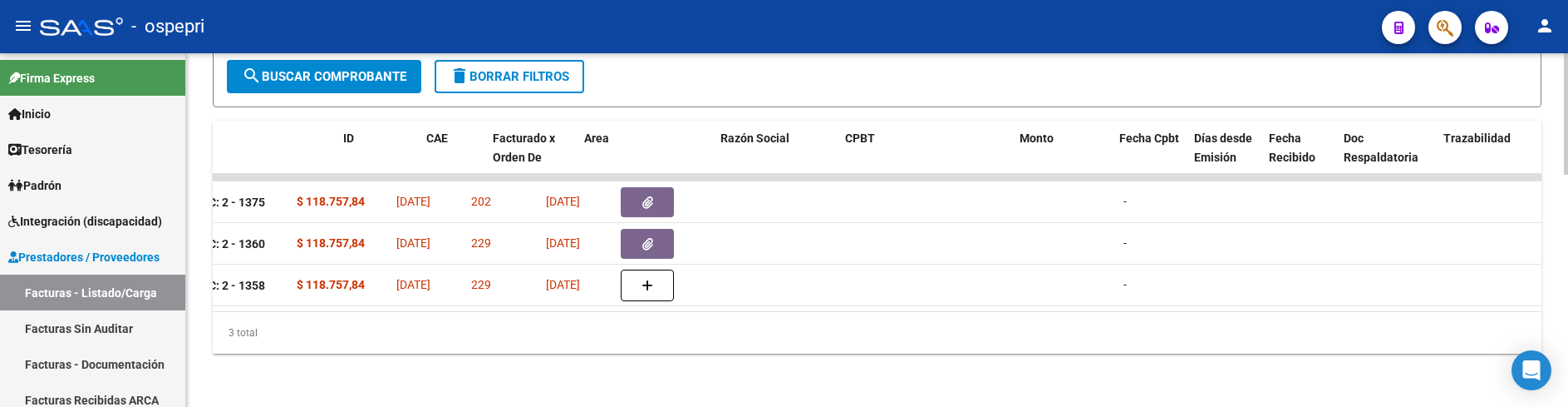
scroll to position [0, 0]
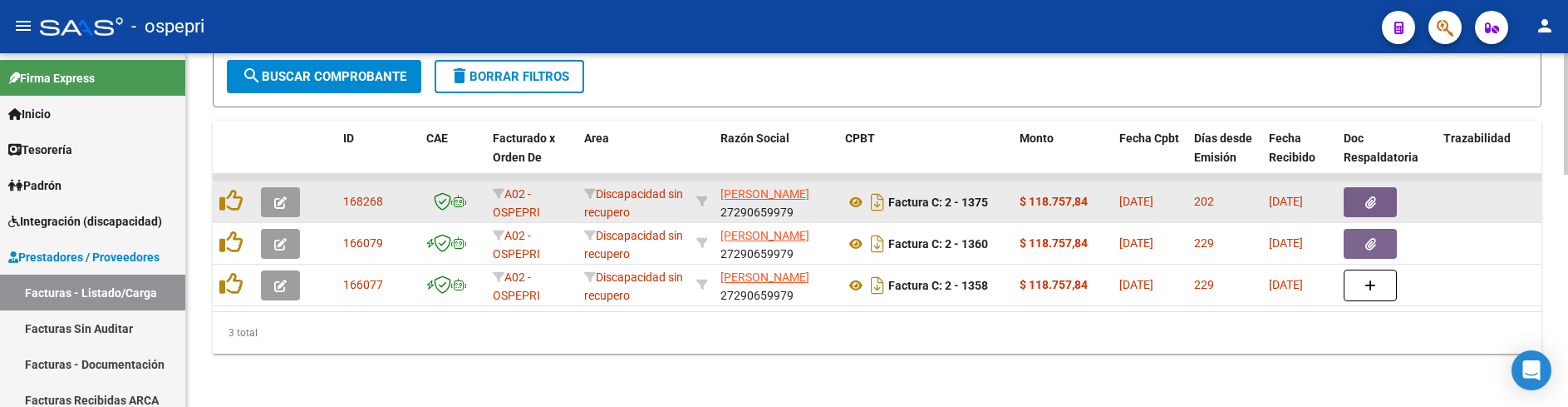
type input "estrada maria"
click at [286, 197] on icon "button" at bounding box center [280, 203] width 13 height 13
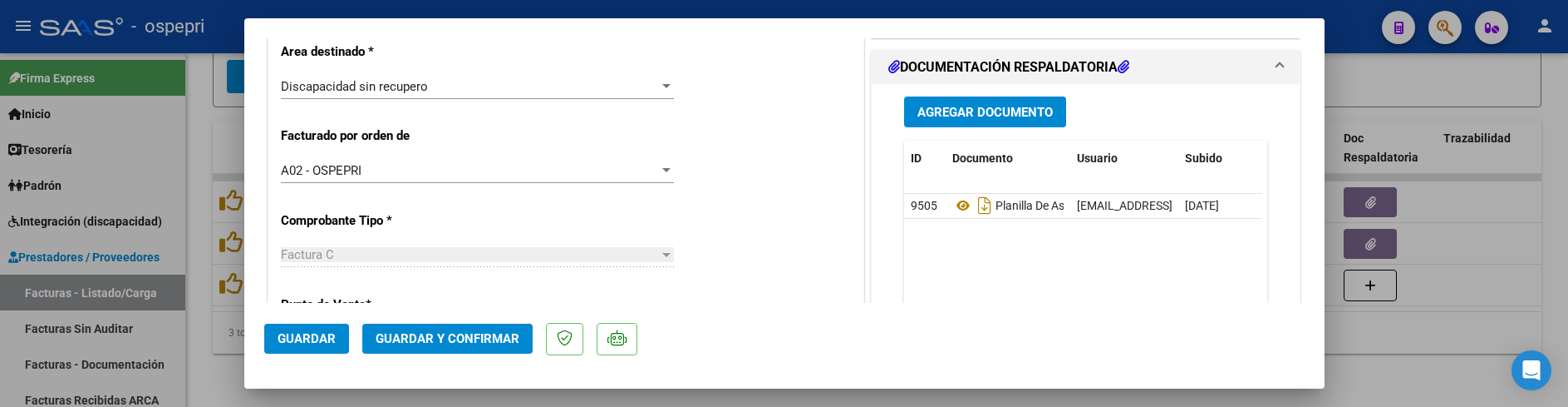
scroll to position [416, 0]
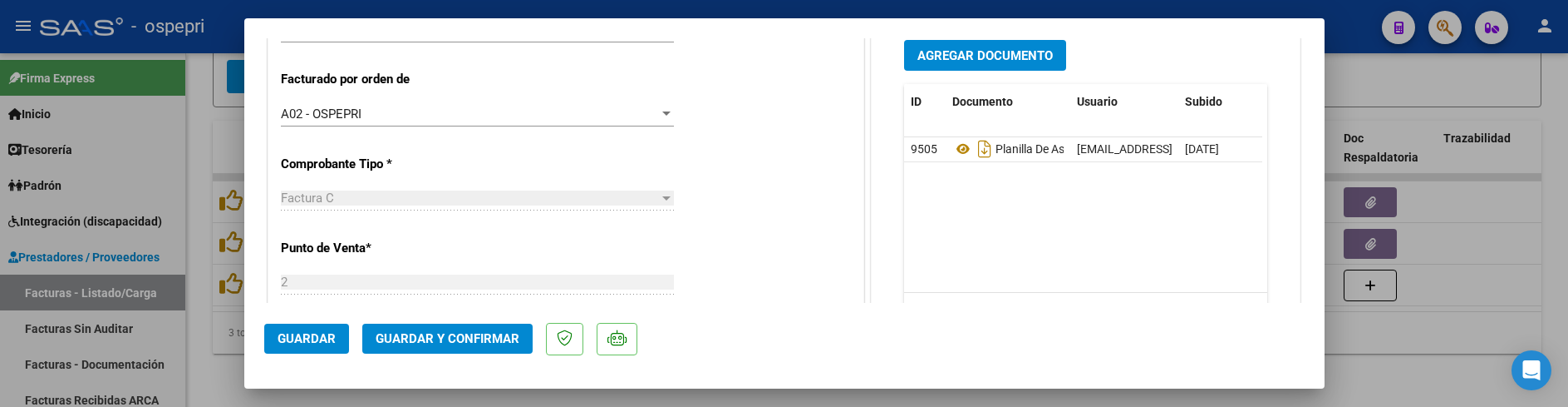
click at [1459, 285] on div at bounding box center [784, 204] width 1568 height 407
type input "$ 0,00"
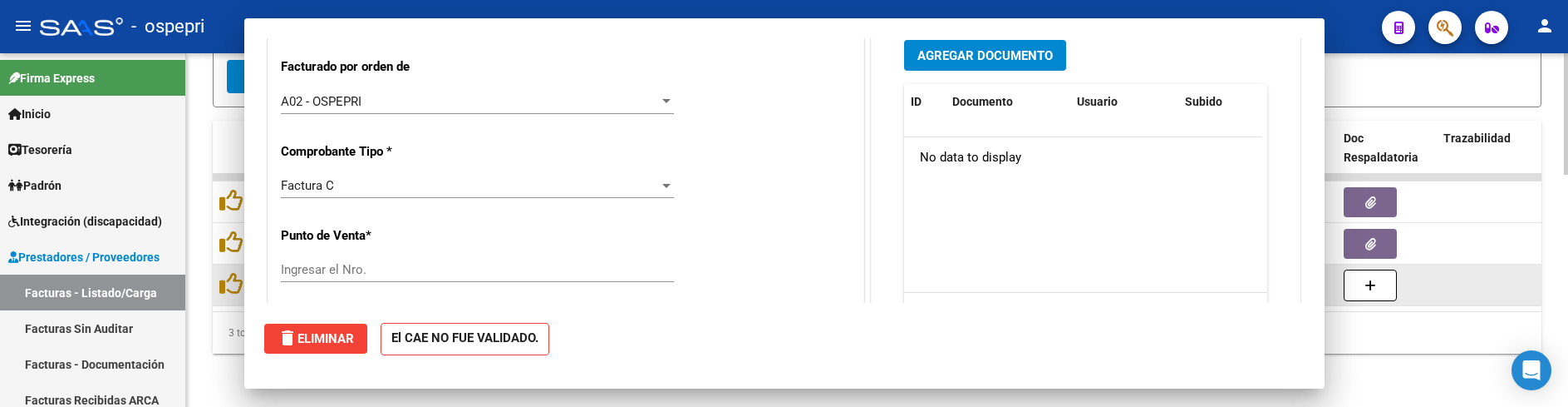
scroll to position [403, 0]
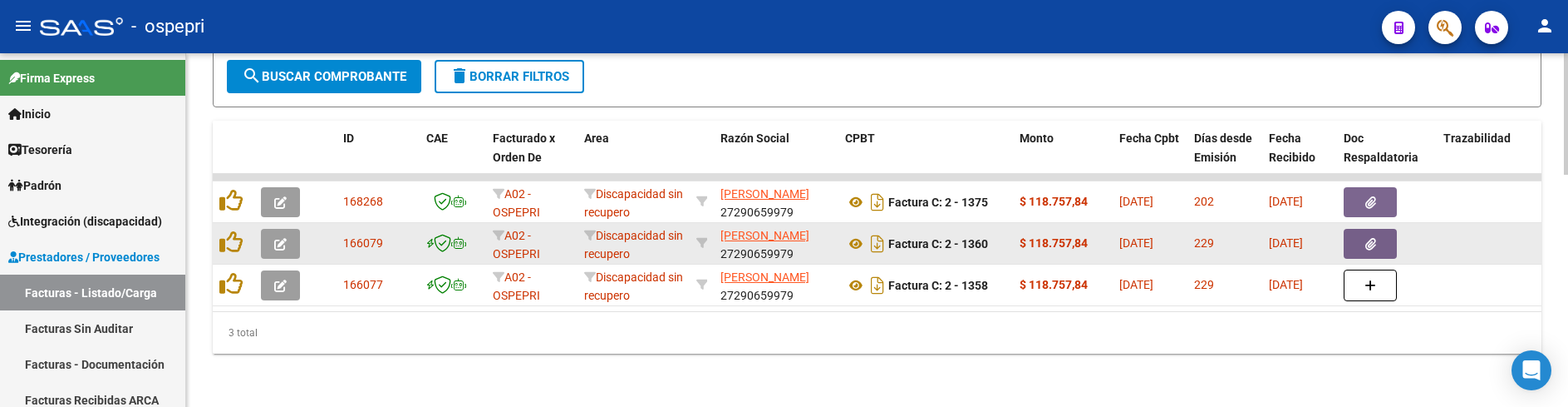
click at [283, 238] on icon "button" at bounding box center [280, 244] width 13 height 13
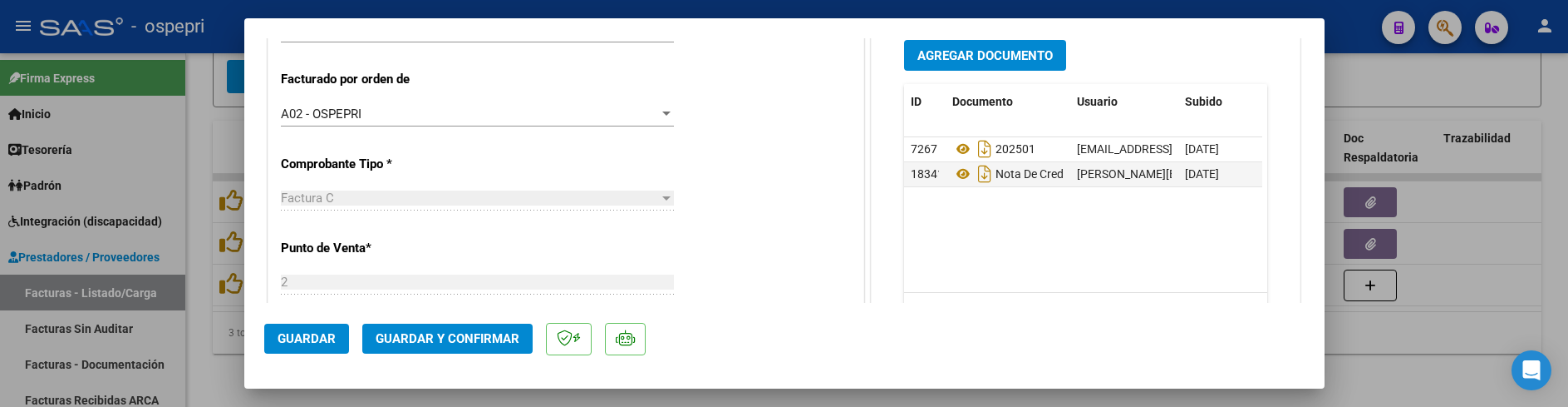
scroll to position [333, 0]
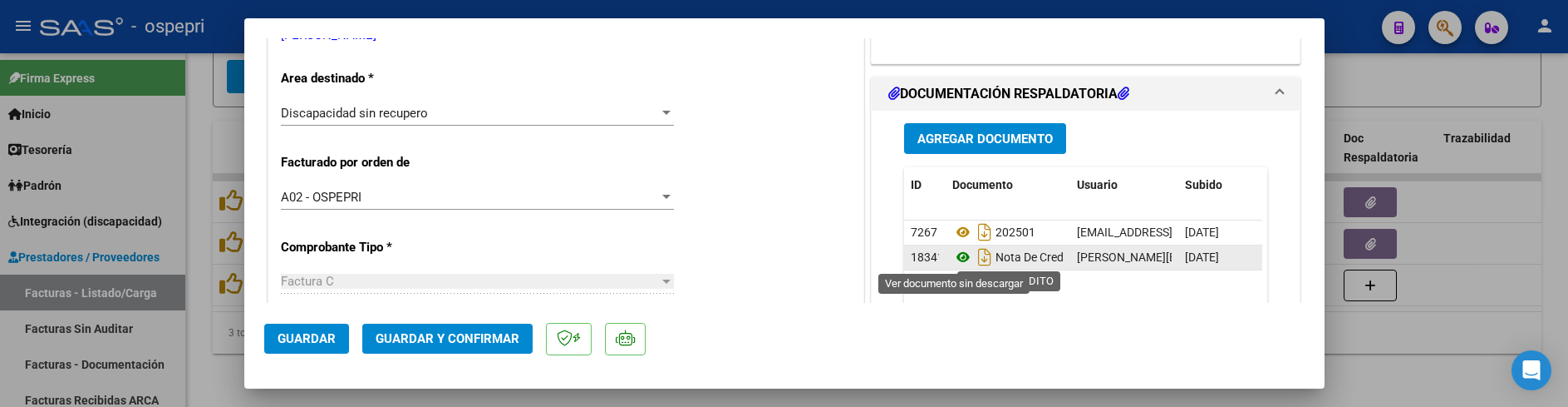
click at [953, 255] on icon at bounding box center [964, 257] width 22 height 20
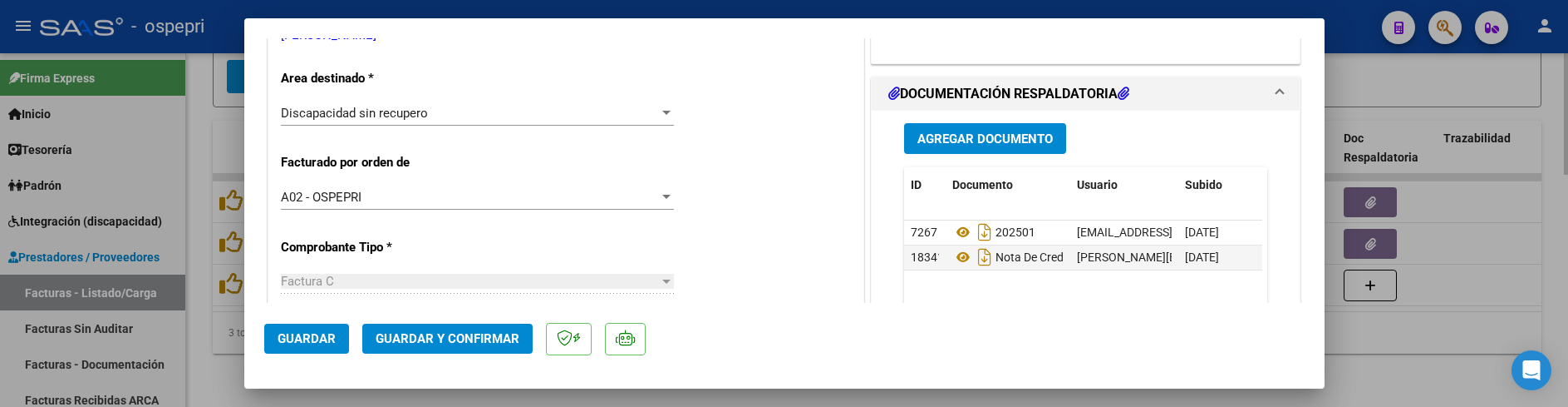
click at [1481, 303] on div at bounding box center [784, 204] width 1568 height 407
type input "$ 0,00"
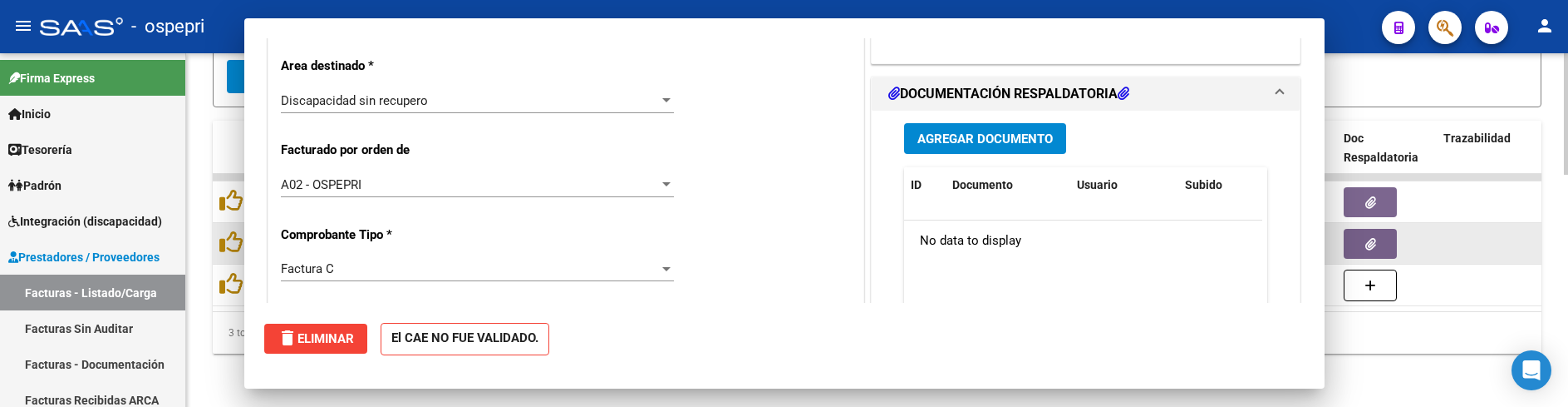
scroll to position [0, 0]
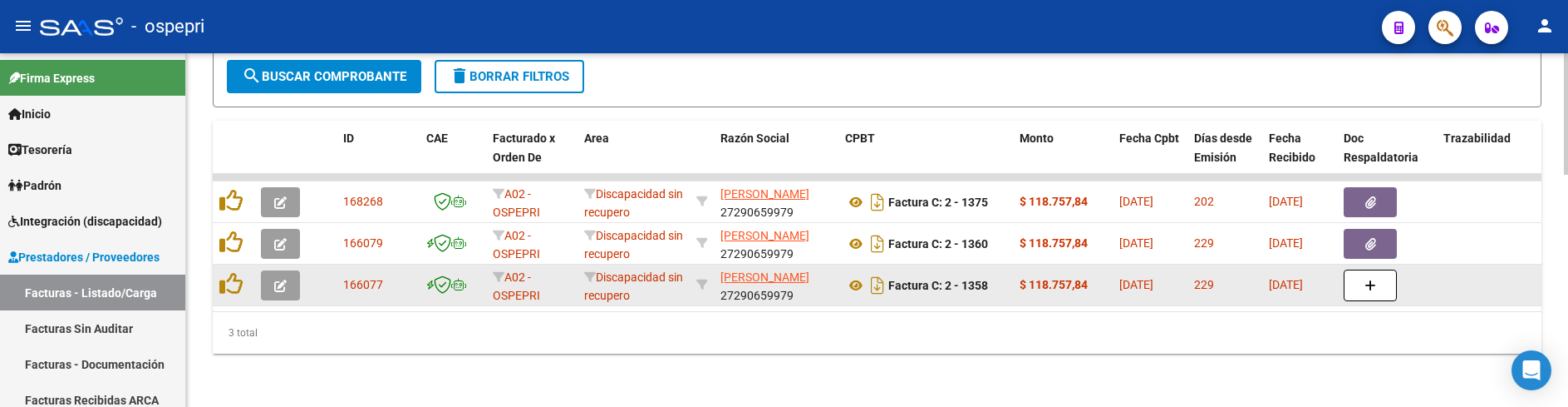
click at [284, 280] on icon "button" at bounding box center [280, 285] width 13 height 13
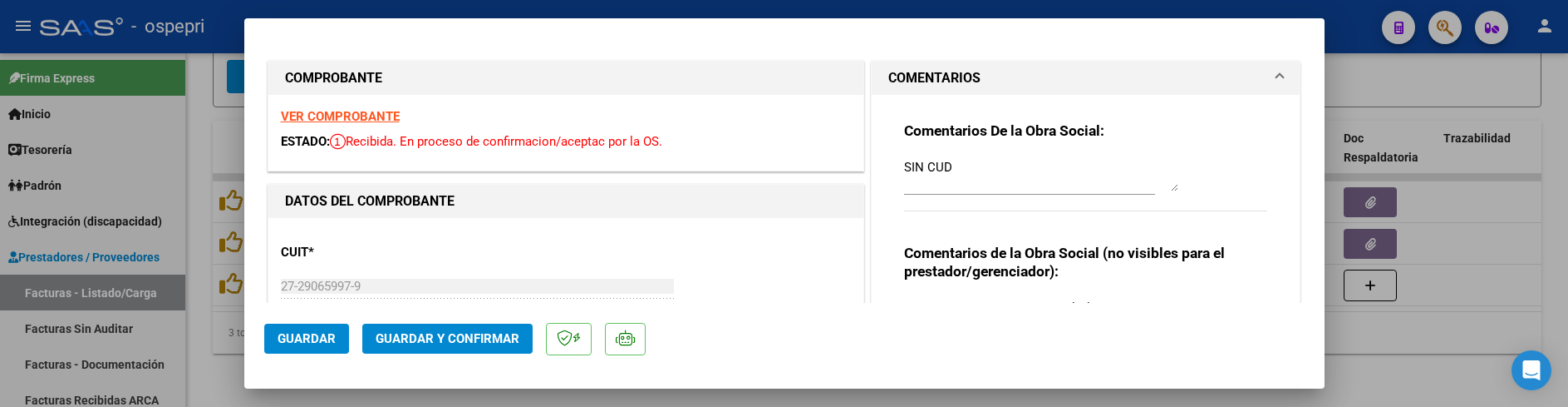
click at [1399, 342] on div at bounding box center [784, 204] width 1568 height 407
type input "$ 0,00"
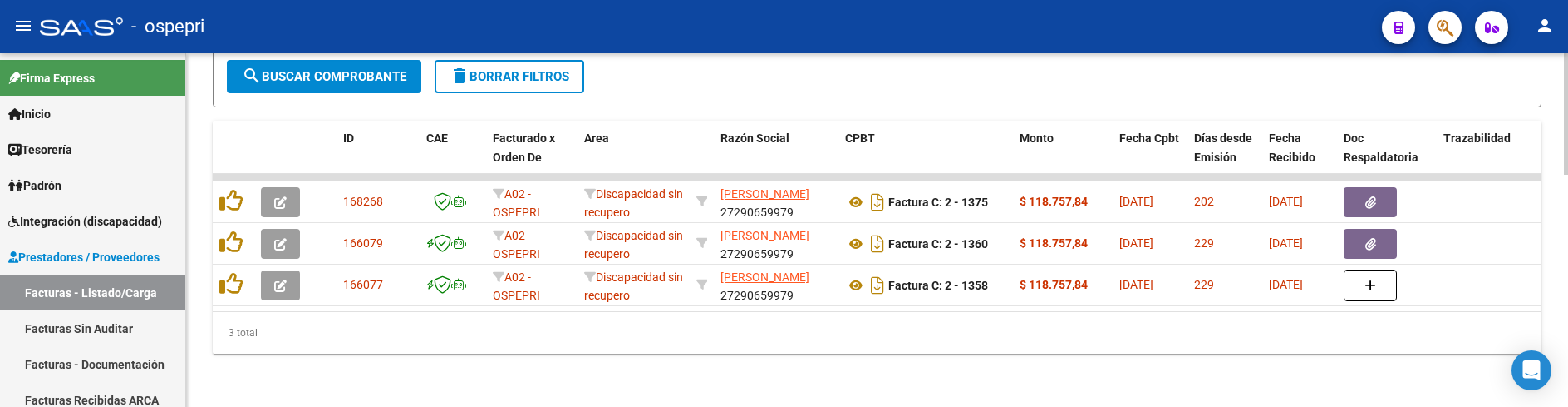
click at [837, 319] on div "3 total" at bounding box center [877, 333] width 1329 height 41
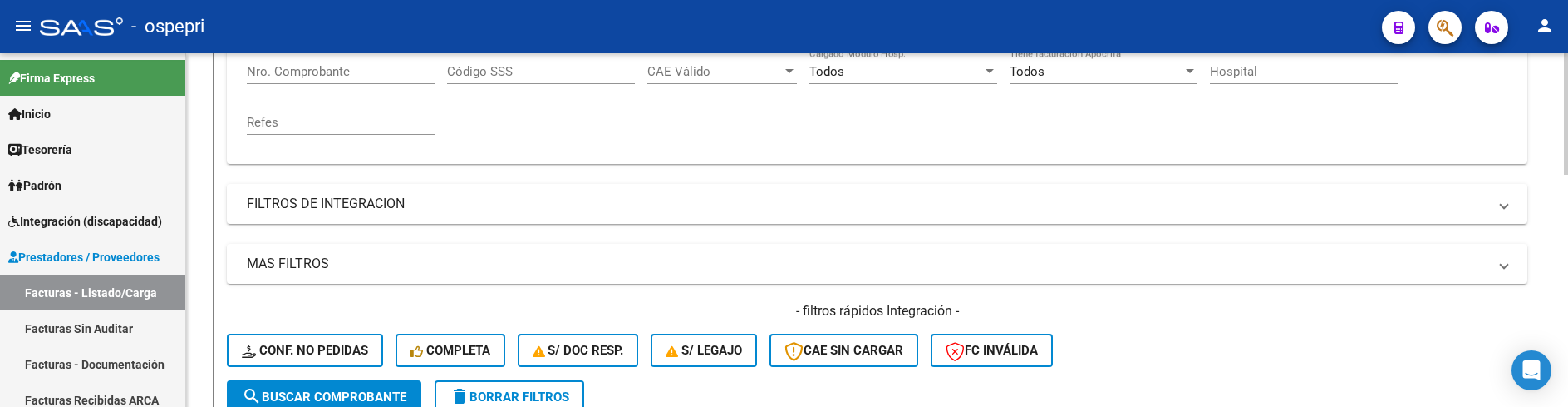
scroll to position [256, 0]
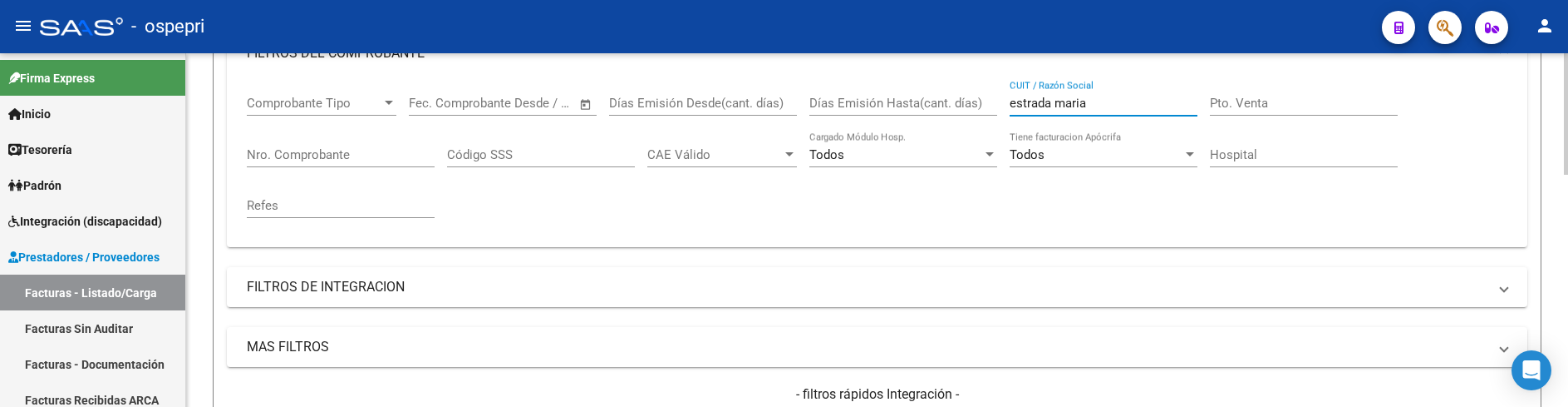
drag, startPoint x: 1110, startPoint y: 109, endPoint x: 998, endPoint y: 99, distance: 112.4
click at [998, 99] on div "Comprobante Tipo Comprobante Tipo Fecha inicio – Fecha fin Fec. Comprobante Des…" at bounding box center [877, 157] width 1261 height 154
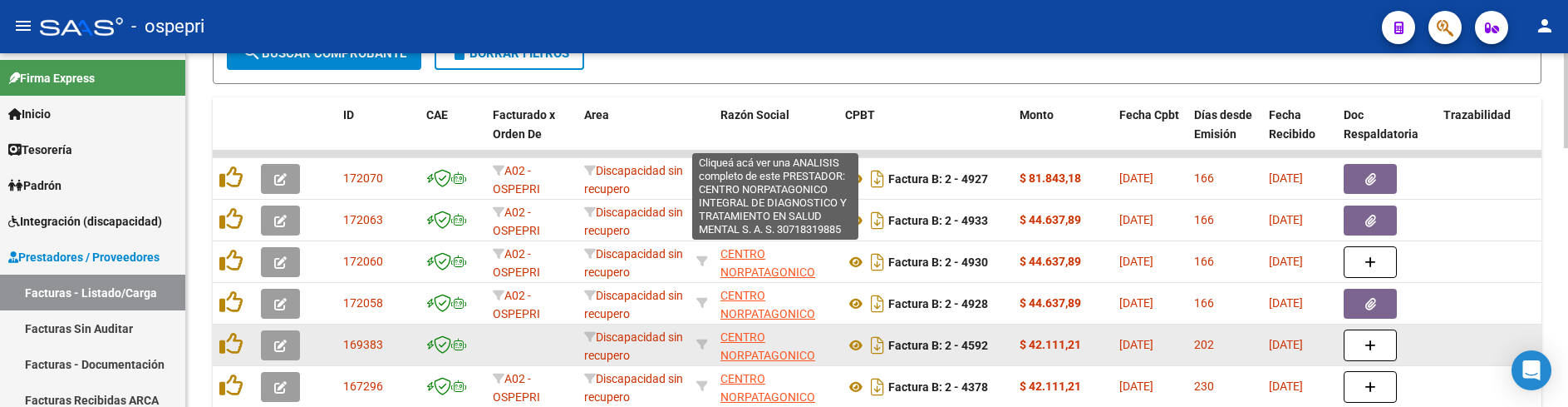
scroll to position [755, 0]
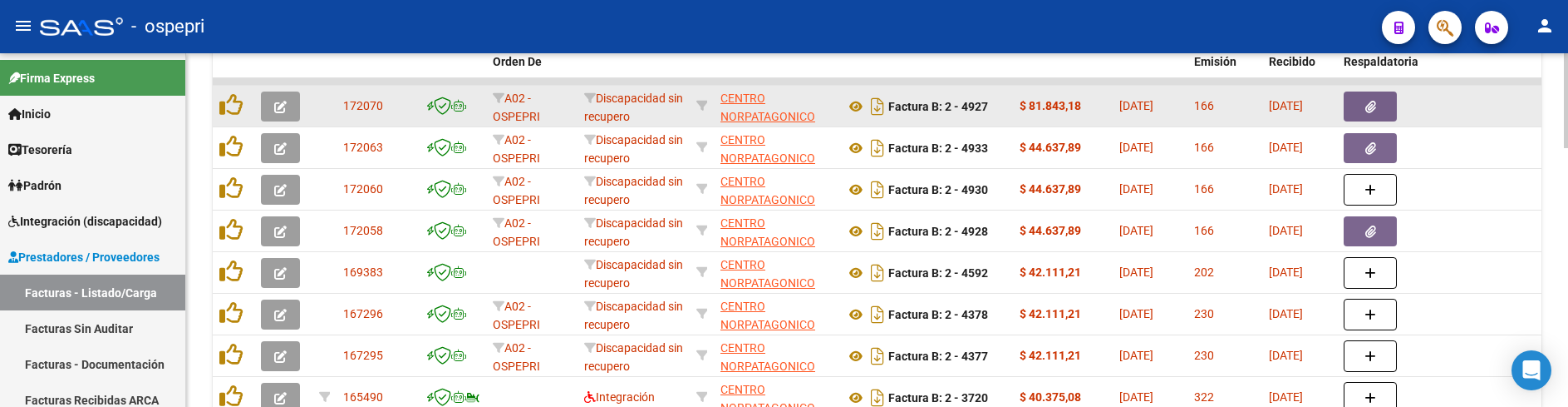
type input "centro norpatagonico"
click at [279, 104] on icon "button" at bounding box center [280, 107] width 13 height 13
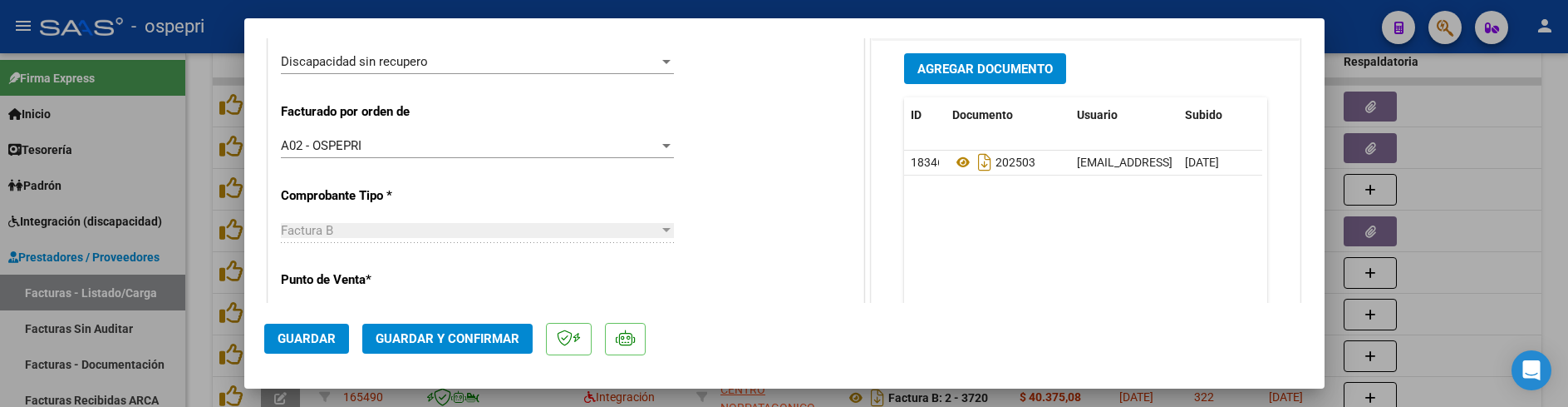
scroll to position [416, 0]
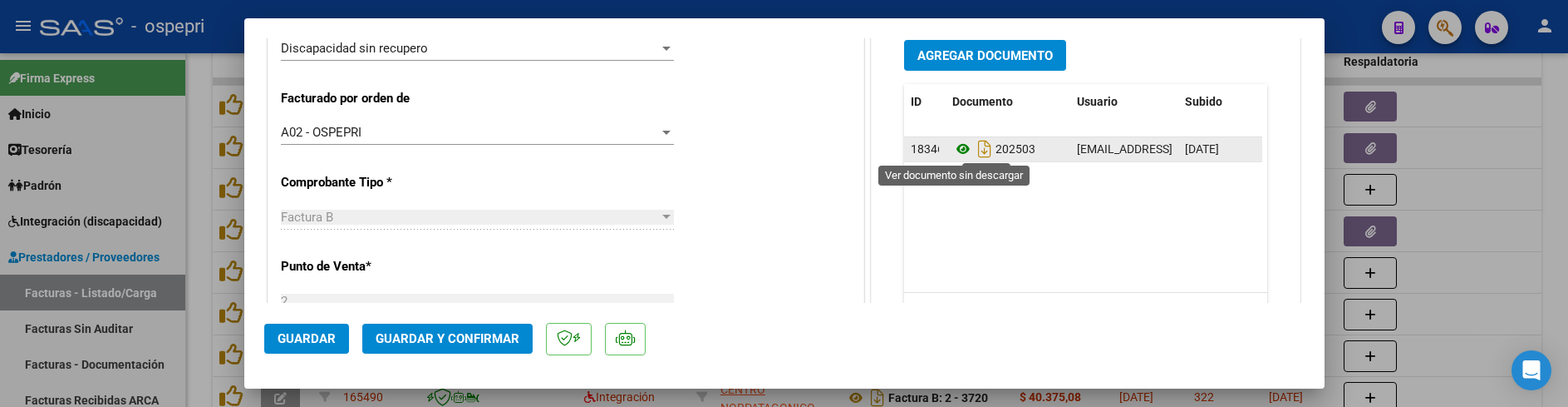
click at [953, 149] on icon at bounding box center [964, 149] width 22 height 20
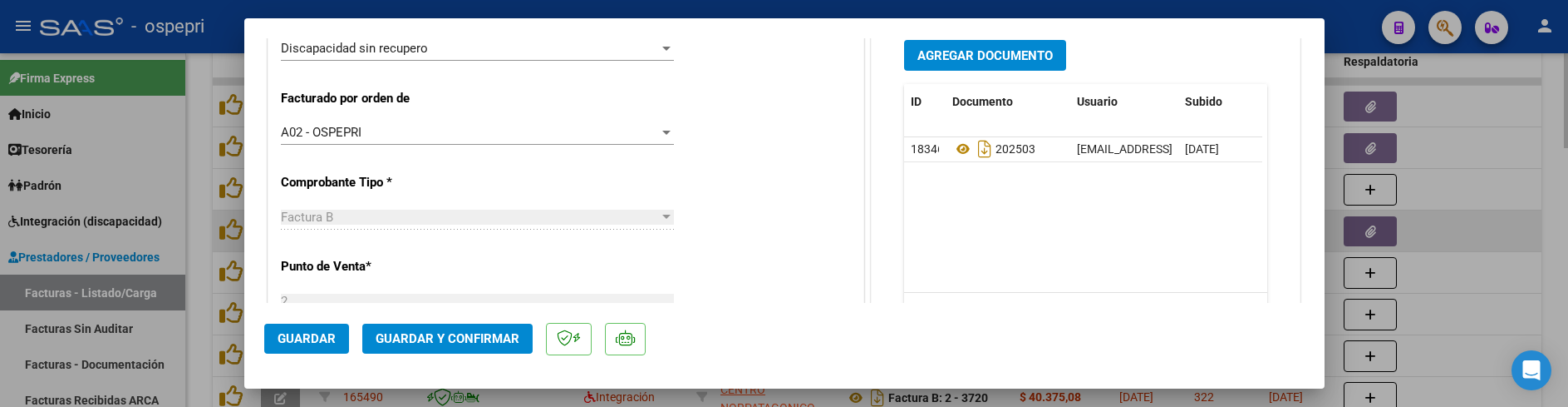
click at [1458, 242] on div at bounding box center [784, 204] width 1568 height 407
type input "$ 0,00"
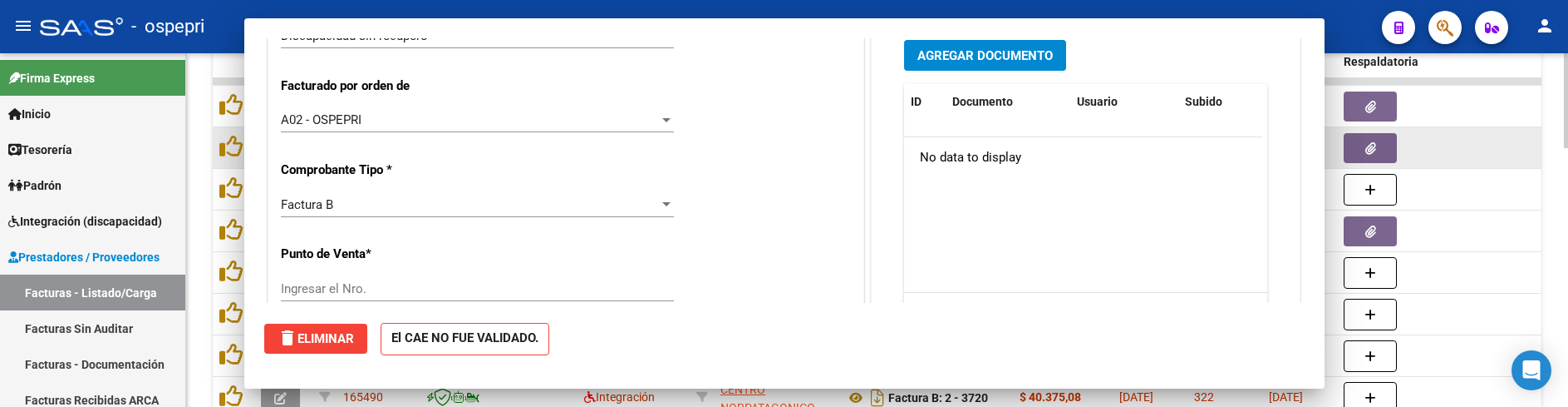
scroll to position [0, 0]
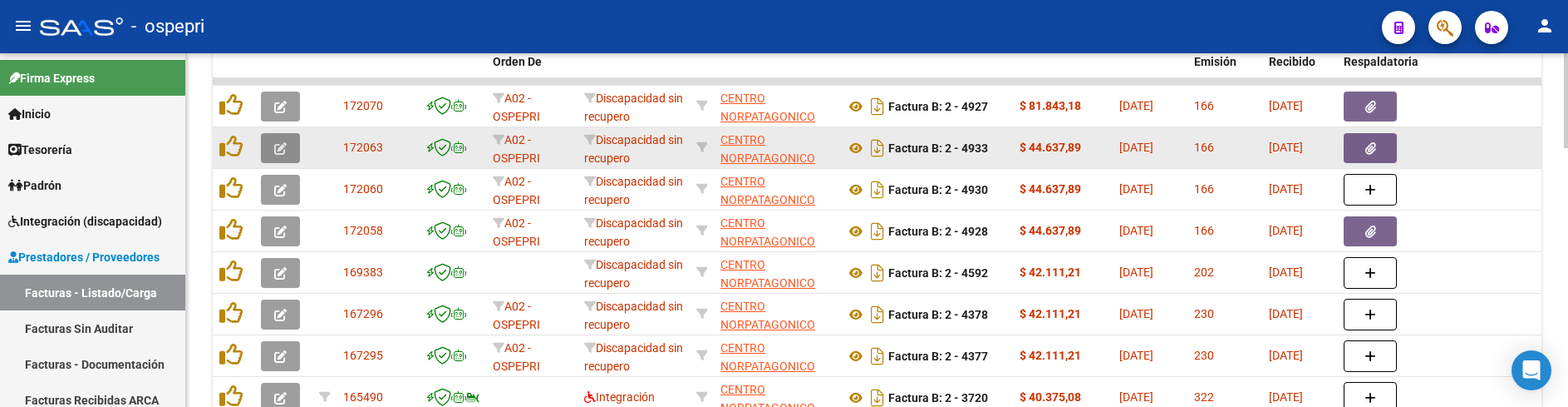
click at [284, 154] on icon "button" at bounding box center [280, 148] width 13 height 13
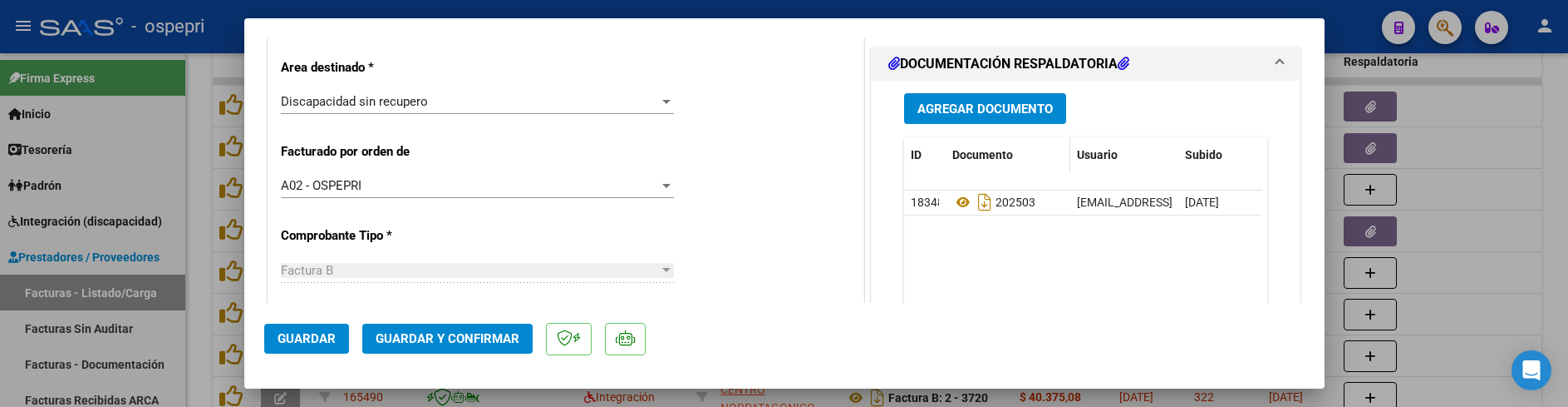
scroll to position [416, 0]
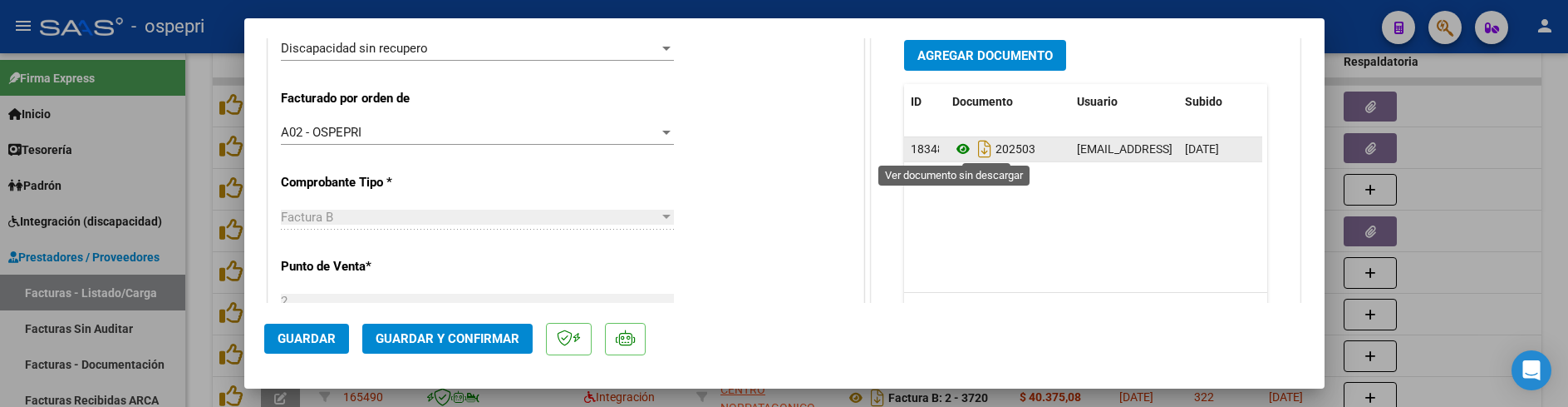
click at [956, 150] on icon at bounding box center [964, 149] width 22 height 20
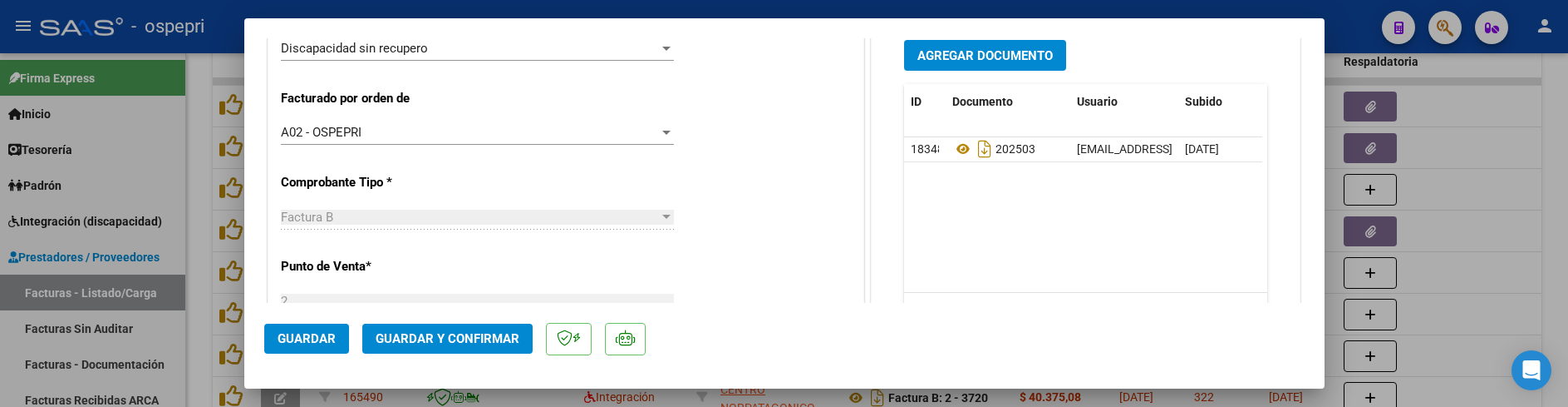
click at [1485, 223] on div at bounding box center [784, 204] width 1568 height 407
type input "$ 0,00"
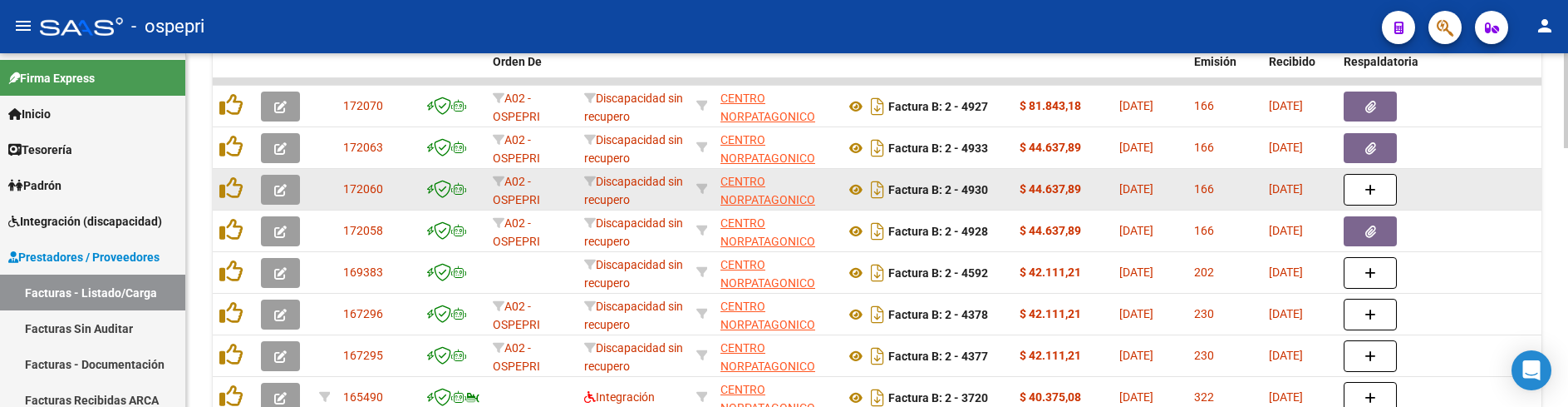
click at [280, 196] on icon "button" at bounding box center [280, 190] width 13 height 13
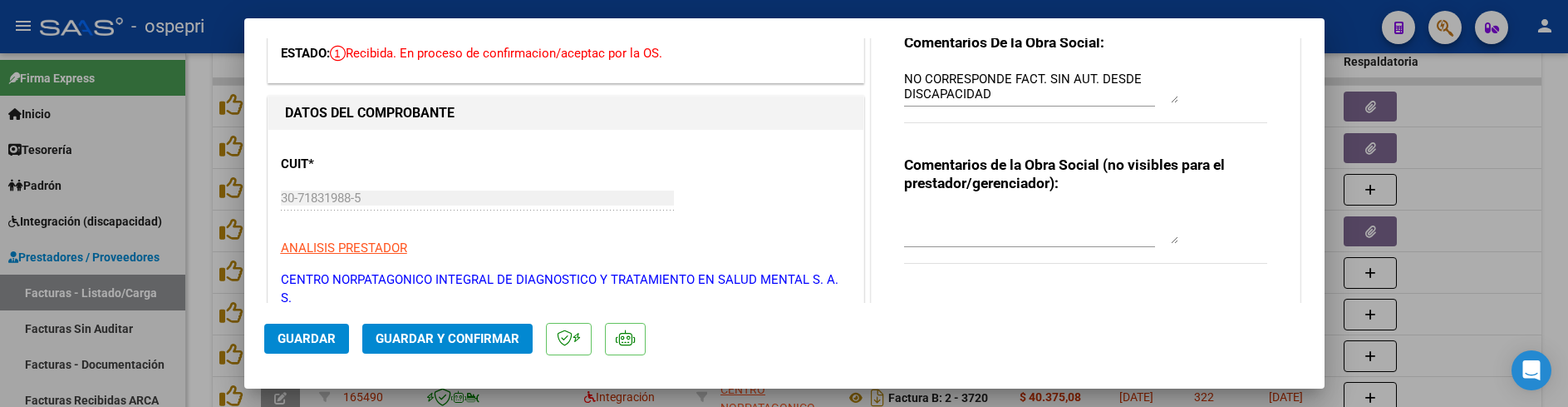
scroll to position [83, 0]
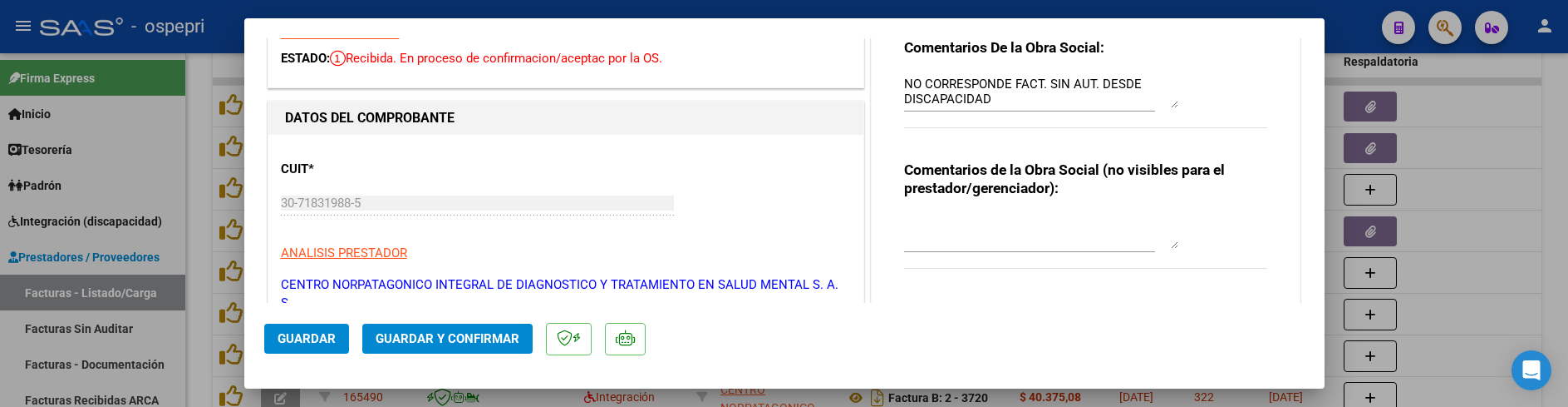
click at [1421, 223] on div at bounding box center [784, 204] width 1568 height 407
type input "$ 0,00"
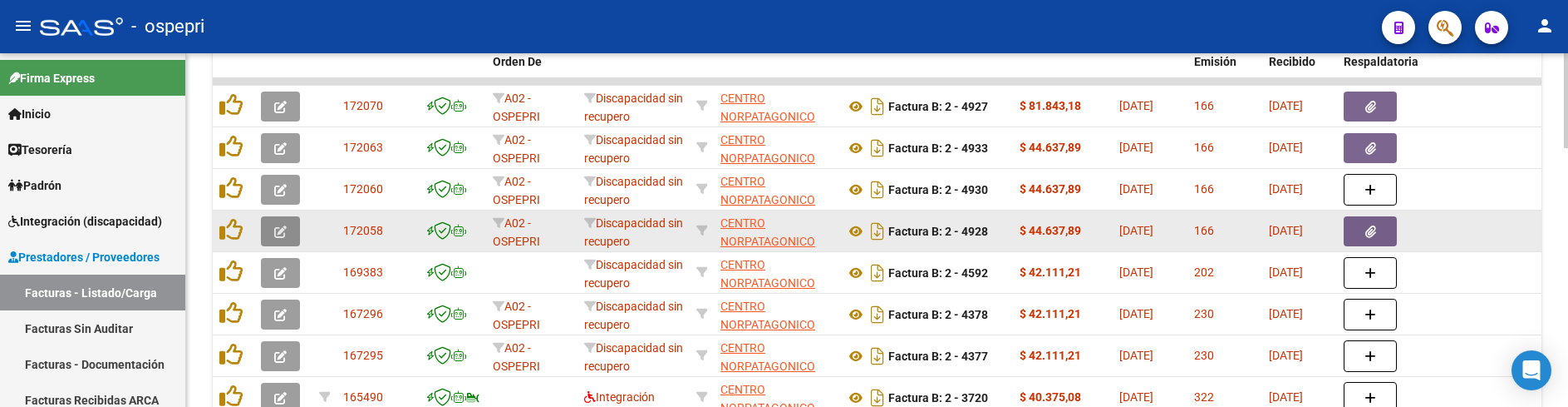
click at [287, 228] on button "button" at bounding box center [280, 231] width 39 height 30
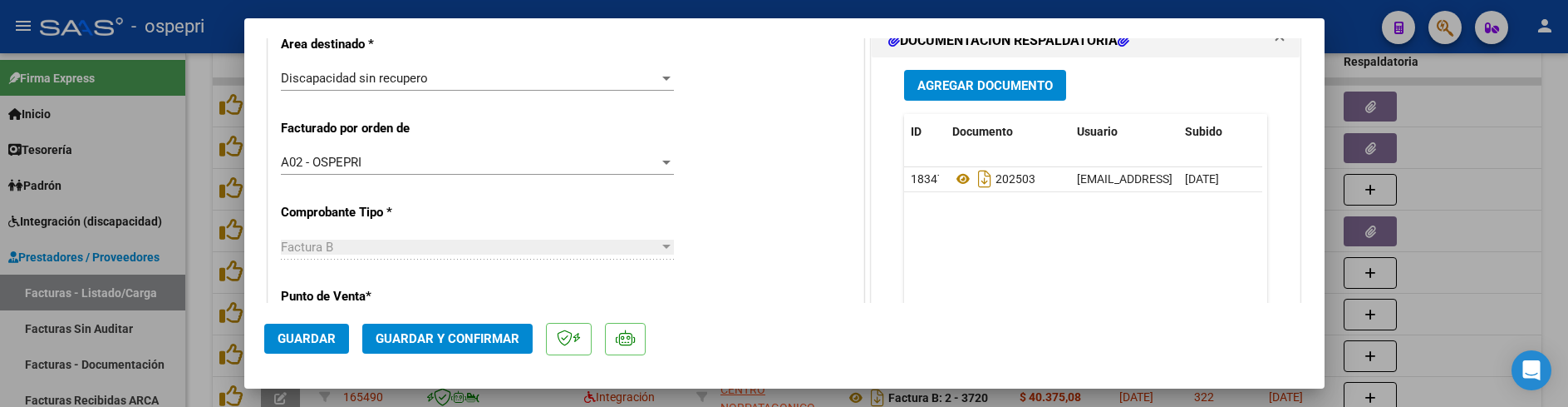
scroll to position [416, 0]
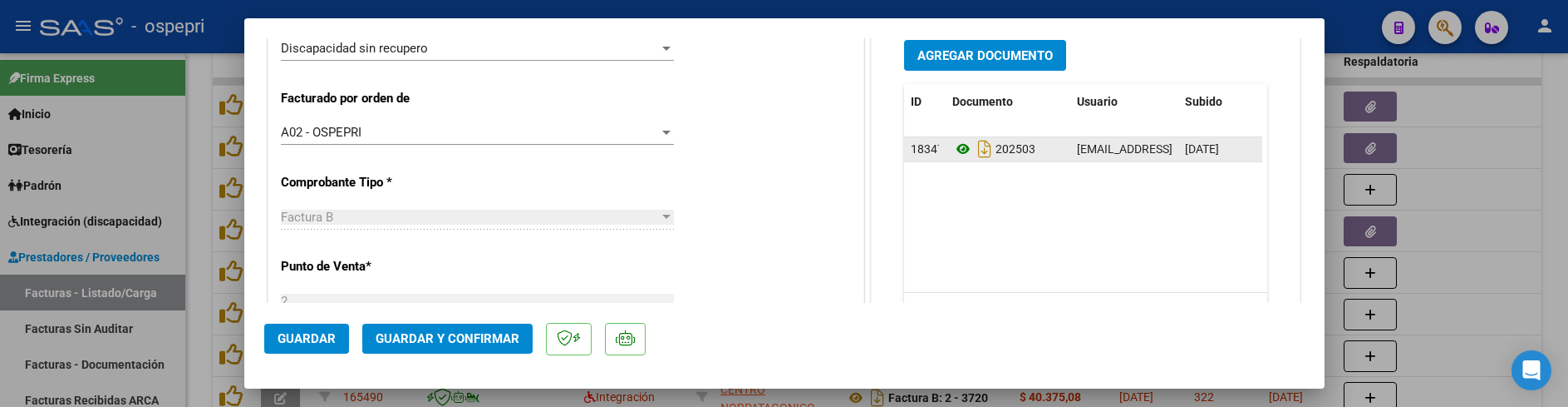
click at [956, 149] on icon at bounding box center [964, 149] width 22 height 20
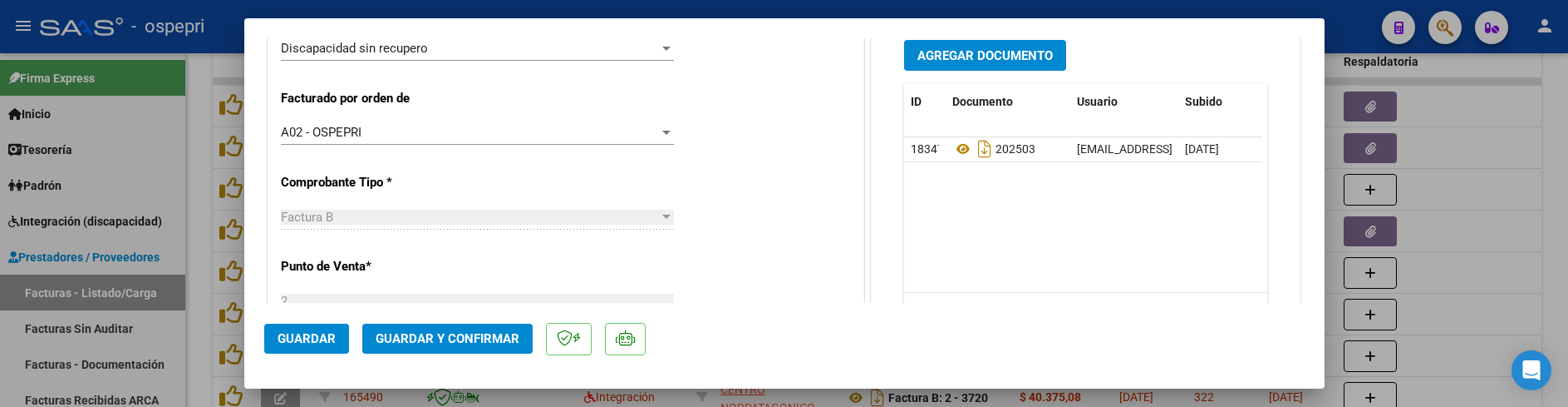
click at [1479, 281] on div at bounding box center [784, 204] width 1568 height 407
type input "$ 0,00"
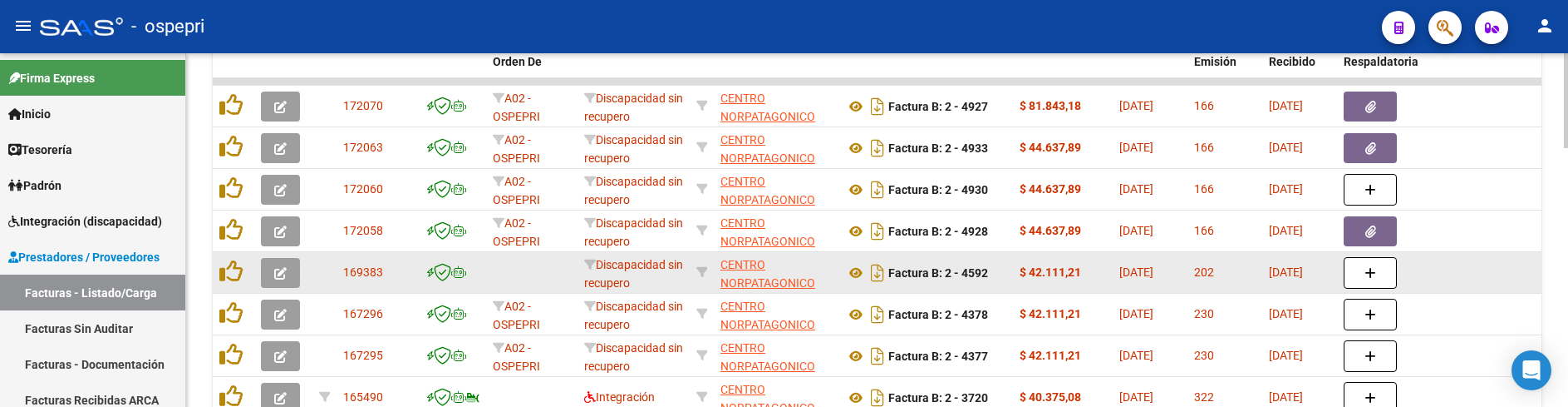
click at [1489, 285] on datatable-body-cell at bounding box center [1486, 272] width 100 height 41
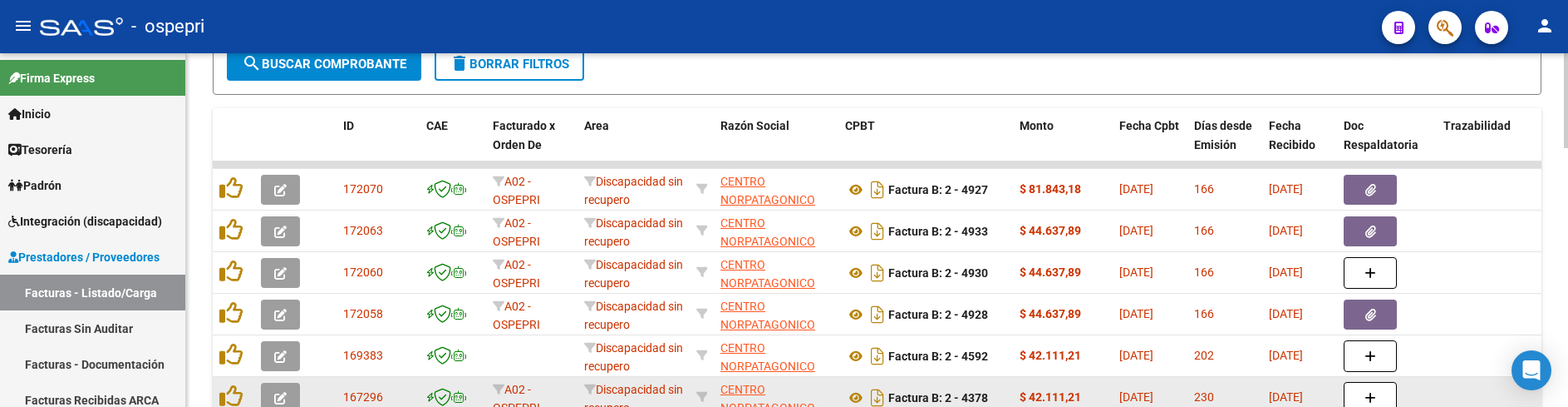
scroll to position [589, 0]
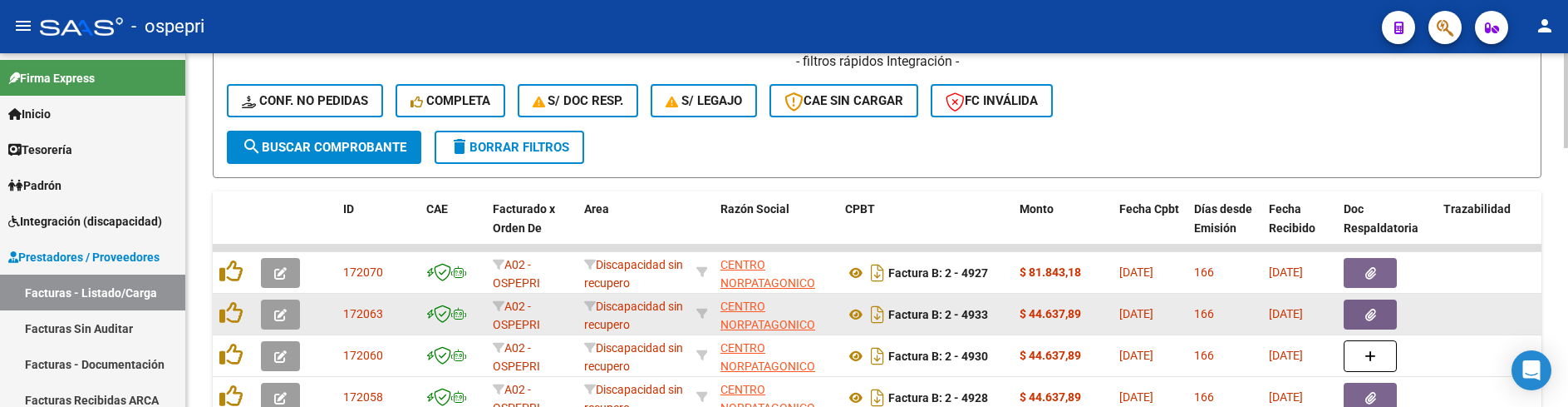
click at [275, 307] on span "button" at bounding box center [280, 314] width 13 height 15
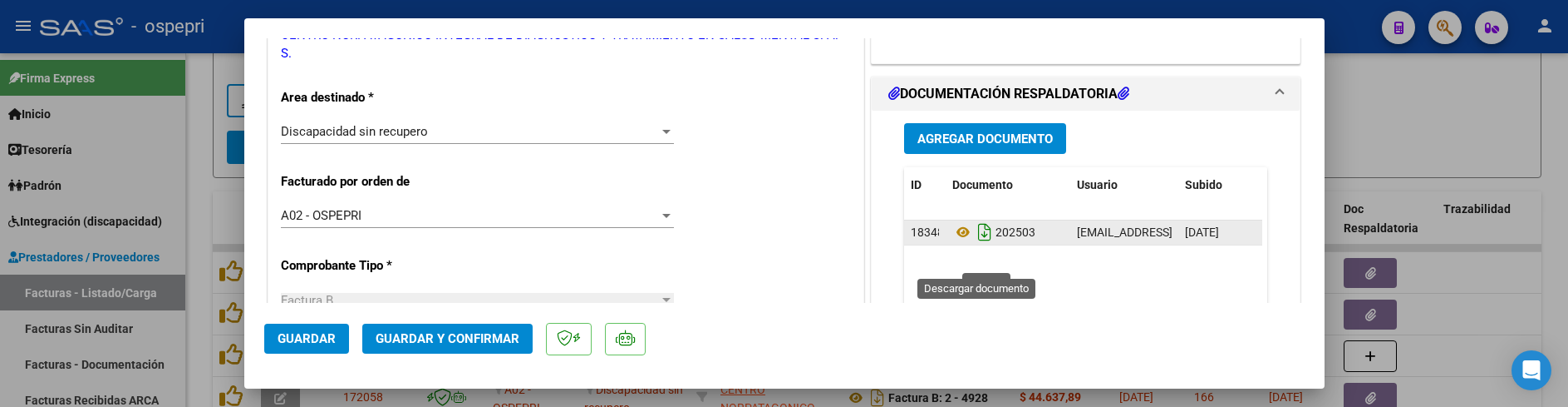
scroll to position [416, 0]
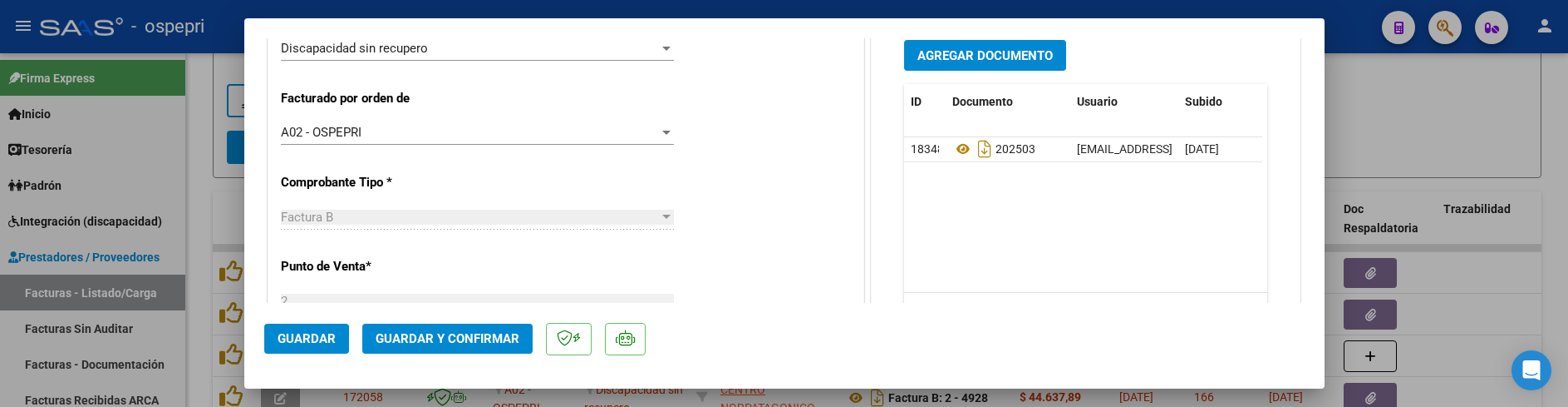
click at [1443, 130] on div at bounding box center [784, 204] width 1568 height 407
type input "$ 0,00"
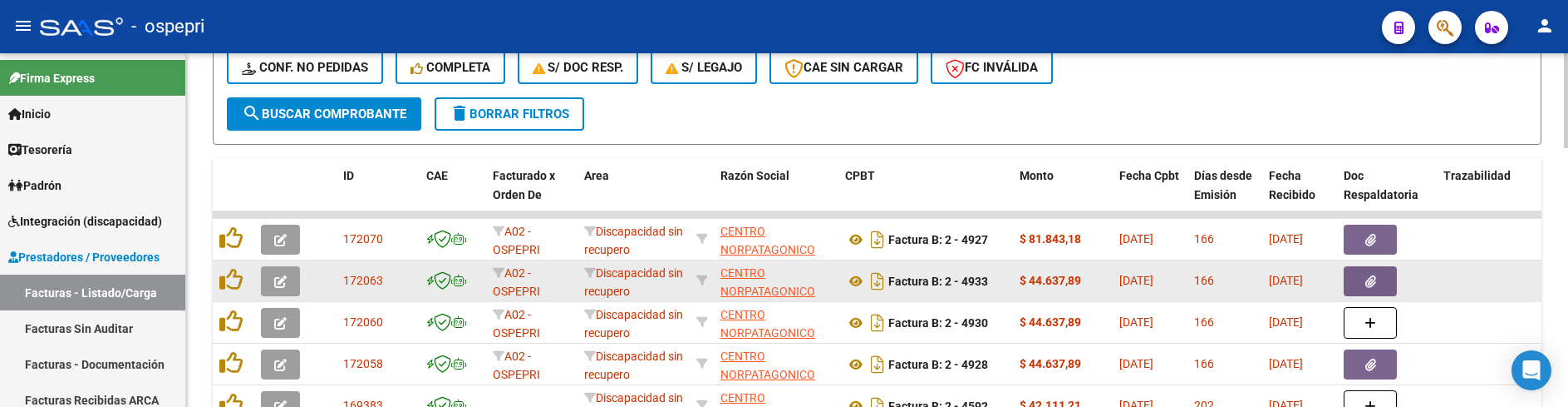
scroll to position [672, 0]
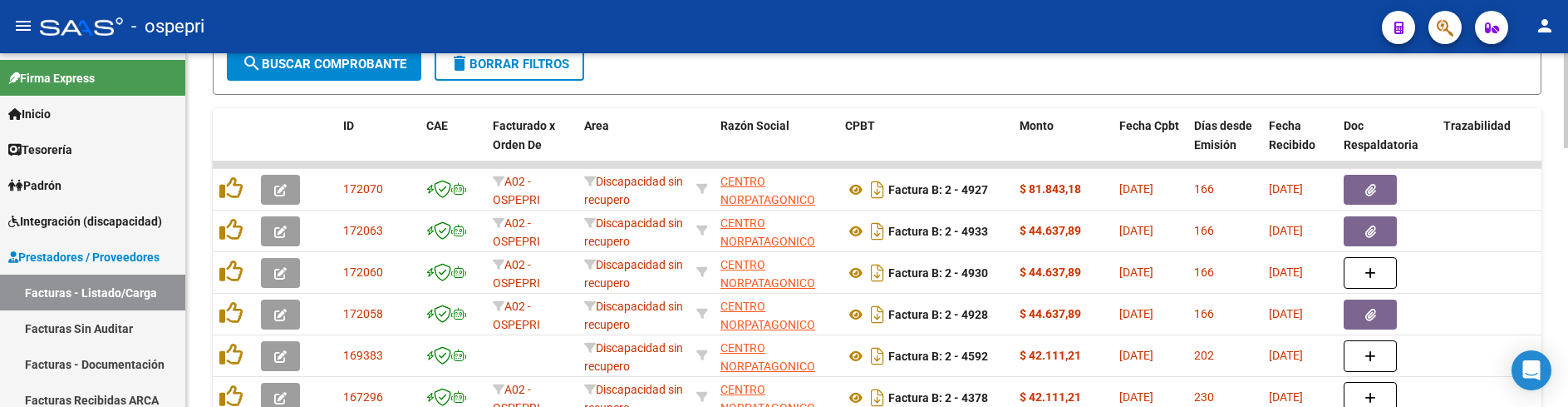
click at [1566, 269] on div at bounding box center [1566, 284] width 4 height 95
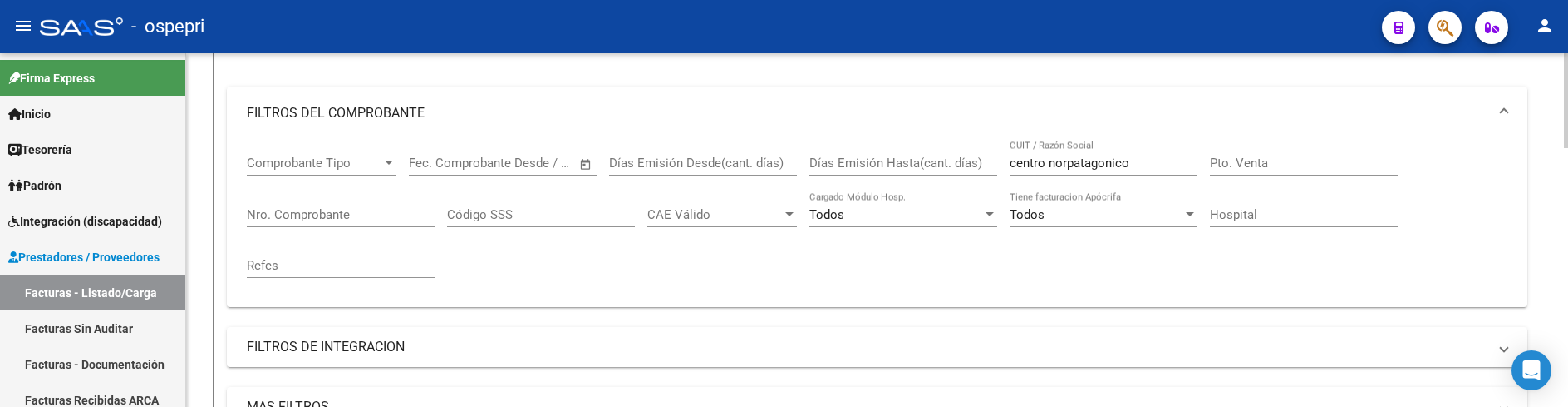
scroll to position [173, 0]
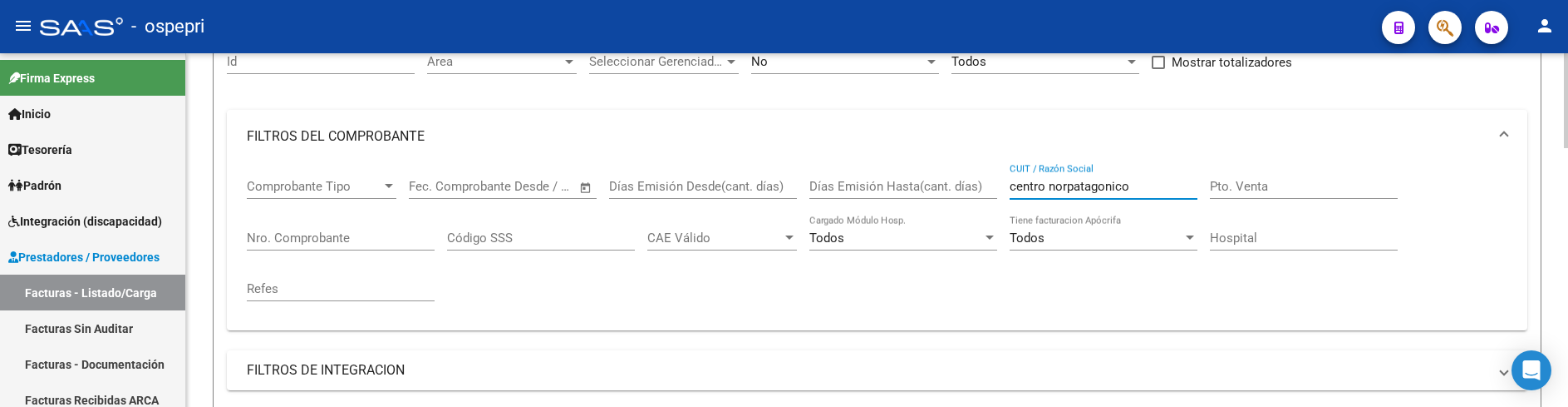
drag, startPoint x: 1141, startPoint y: 187, endPoint x: 989, endPoint y: 187, distance: 152.0
click at [989, 187] on div "Comprobante Tipo Comprobante Tipo Fecha inicio – Fecha fin Fec. Comprobante Des…" at bounding box center [877, 240] width 1261 height 154
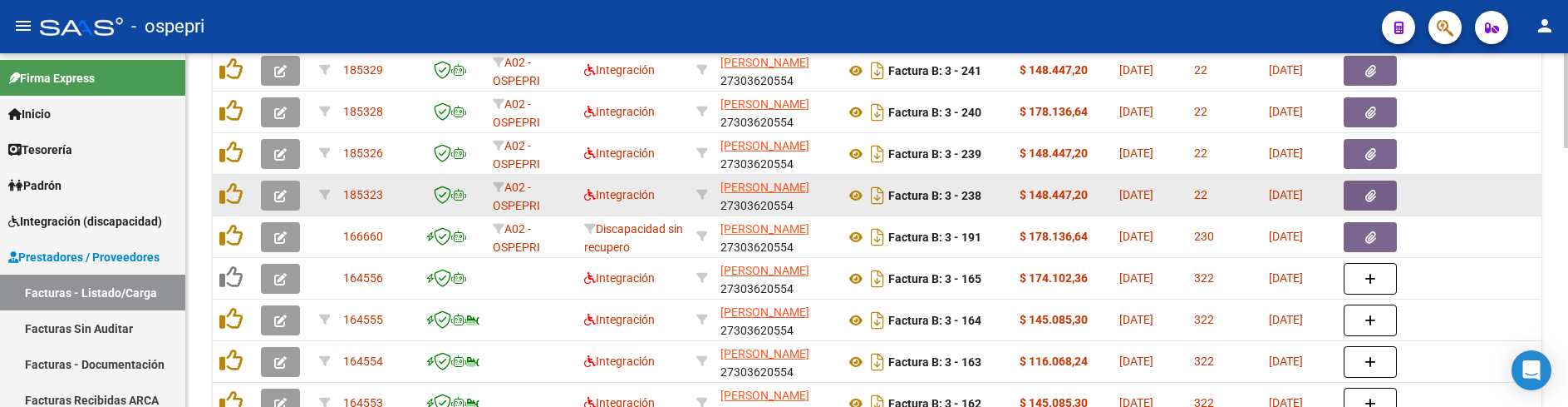
scroll to position [838, 0]
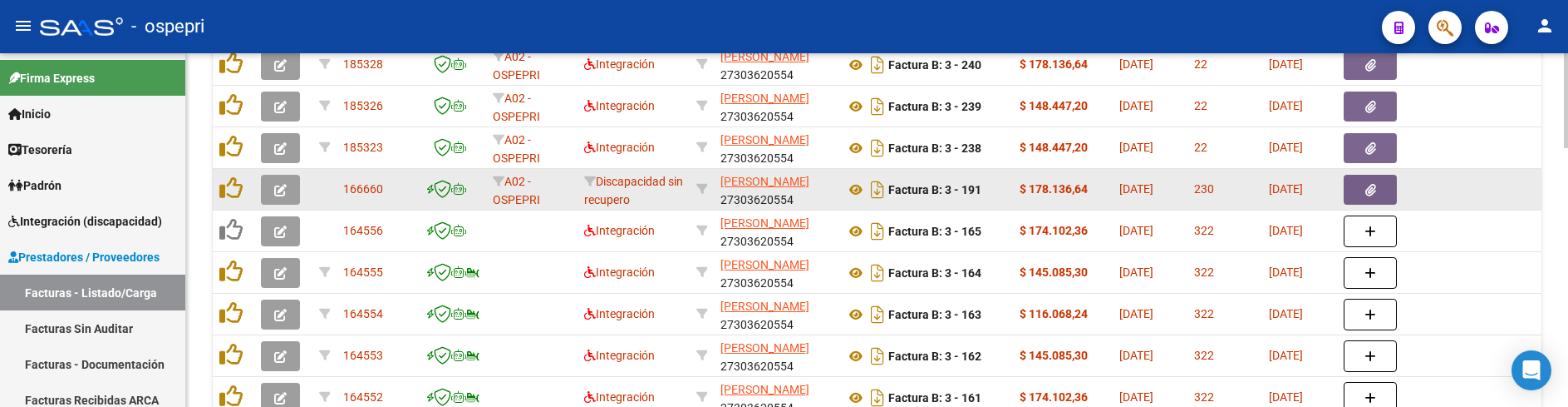
type input "bencina"
click at [281, 191] on icon "button" at bounding box center [280, 190] width 13 height 13
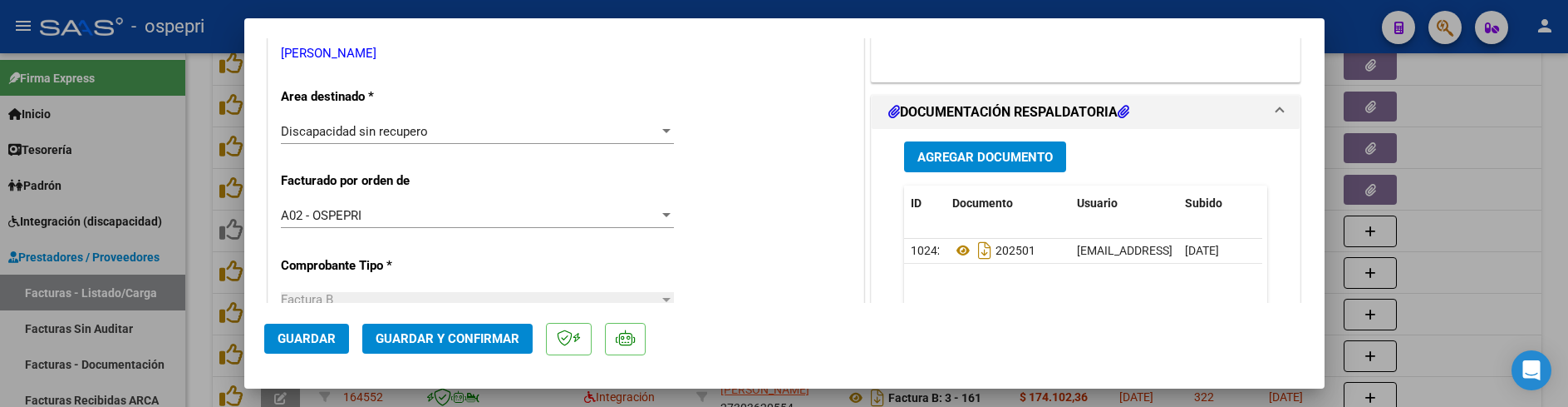
scroll to position [333, 0]
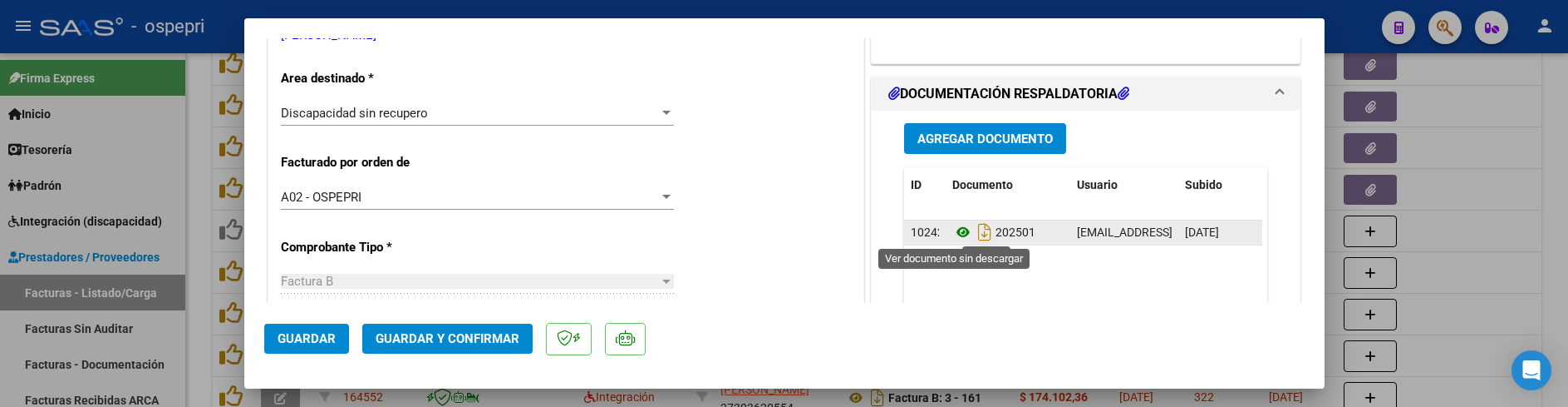
click at [959, 231] on icon at bounding box center [964, 232] width 22 height 20
